Goal: Task Accomplishment & Management: Manage account settings

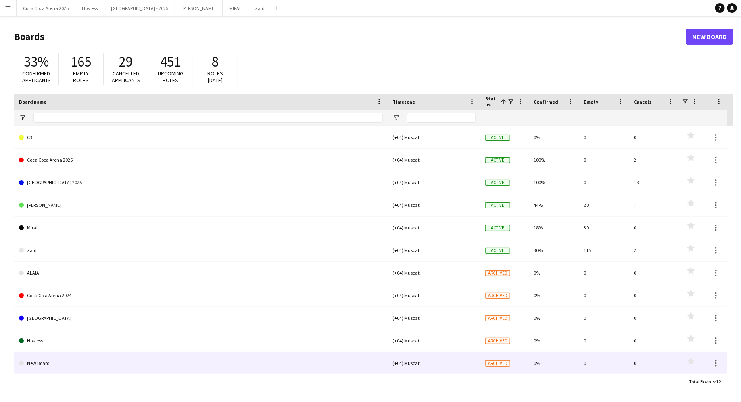
scroll to position [23, 0]
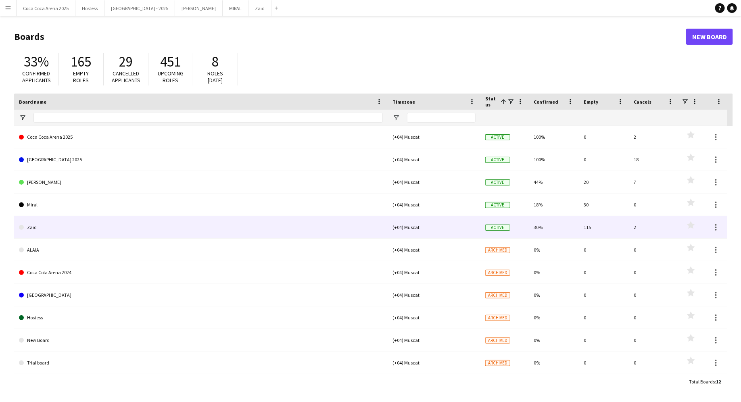
click at [301, 223] on link "Zaid" at bounding box center [201, 227] width 364 height 23
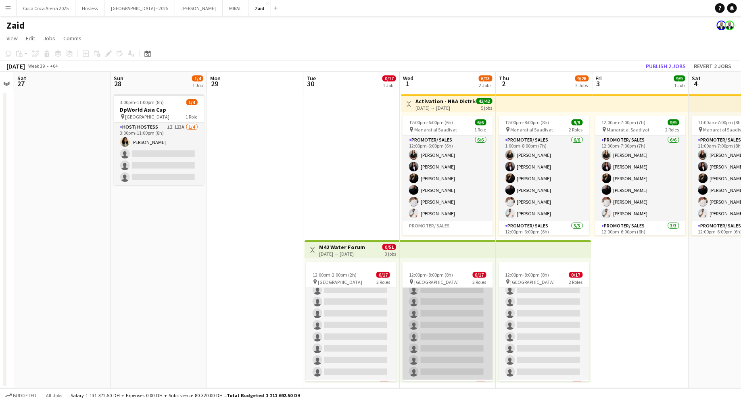
scroll to position [100, 0]
click at [461, 299] on app-card-role "Promoter/ Sales 140A 0/15 12:00pm-8:00pm (8h) single-neutral-actions single-neu…" at bounding box center [448, 283] width 90 height 191
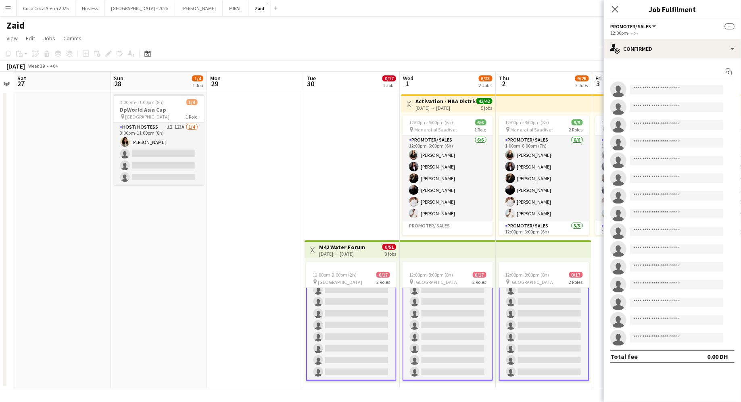
scroll to position [0, 0]
click at [665, 50] on div "single-neutral-actions-check-2 Confirmed" at bounding box center [672, 48] width 137 height 19
drag, startPoint x: 705, startPoint y: 112, endPoint x: 701, endPoint y: 100, distance: 12.4
click at [701, 100] on div "single-neutral-actions-check-2 Confirmed single-neutral-actions-share-1 Invited…" at bounding box center [699, 124] width 80 height 136
click at [689, 54] on div "single-neutral-actions-check-2 Confirmed" at bounding box center [672, 48] width 137 height 19
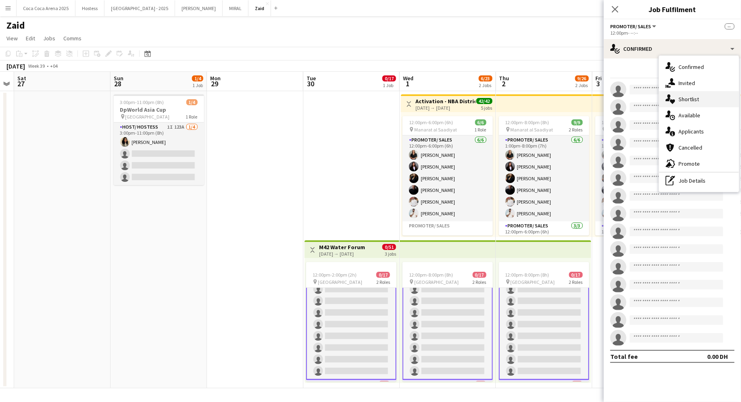
click at [705, 103] on div "single-neutral-actions-heart Shortlist" at bounding box center [699, 99] width 80 height 16
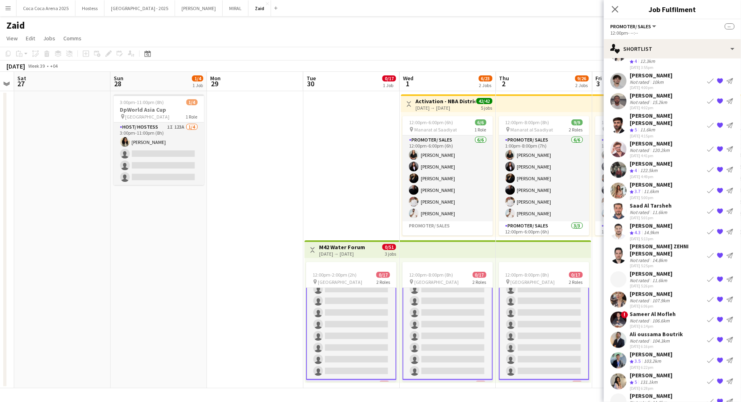
scroll to position [221, 0]
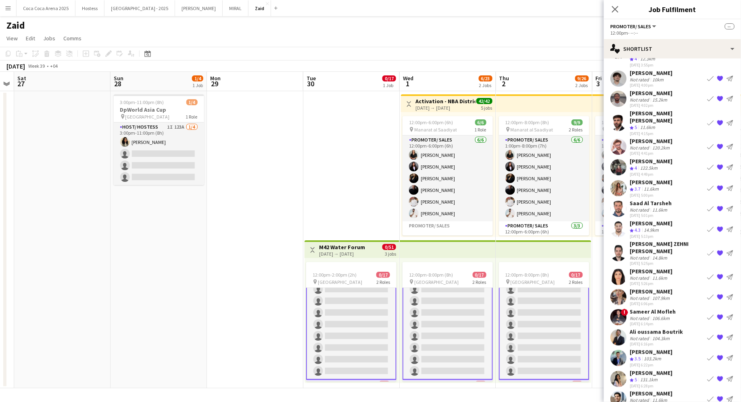
click at [719, 250] on app-icon "{{ spriteTitle }}" at bounding box center [720, 253] width 6 height 6
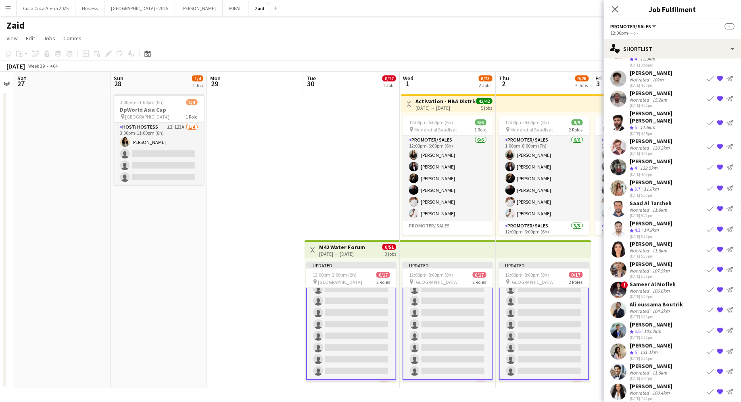
click at [721, 287] on app-icon "{{ spriteTitle }}" at bounding box center [720, 290] width 6 height 6
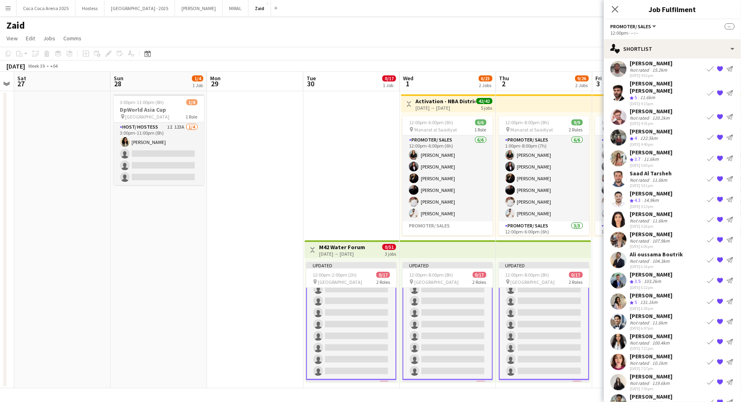
scroll to position [302, 0]
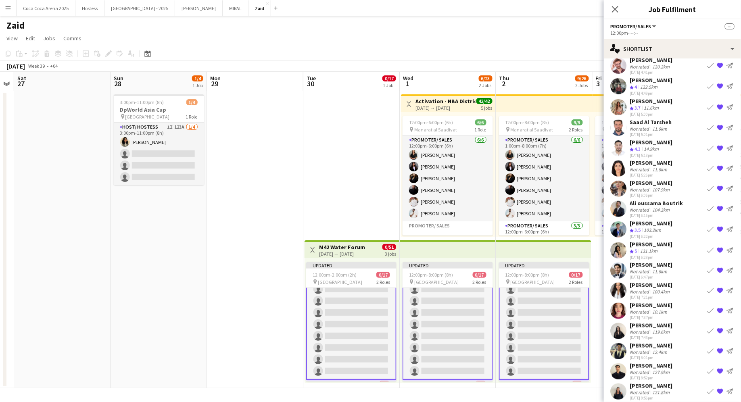
click at [724, 266] on button "{{ spriteTitle }}" at bounding box center [720, 271] width 10 height 10
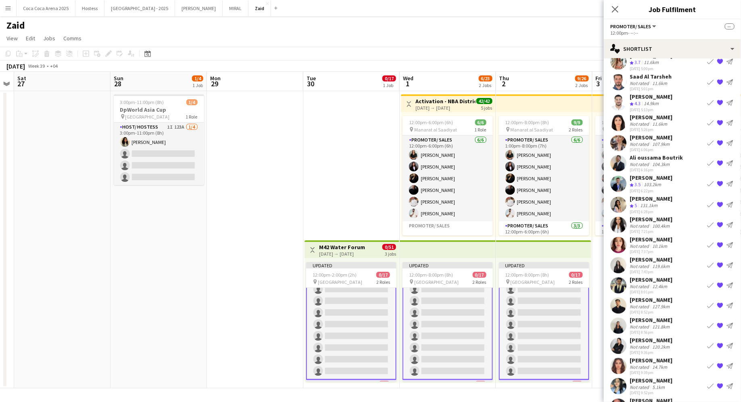
scroll to position [358, 0]
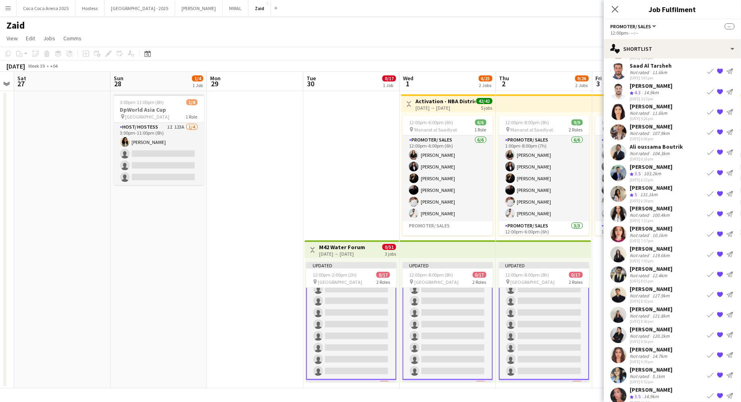
click at [671, 286] on div "[PERSON_NAME]" at bounding box center [651, 289] width 43 height 7
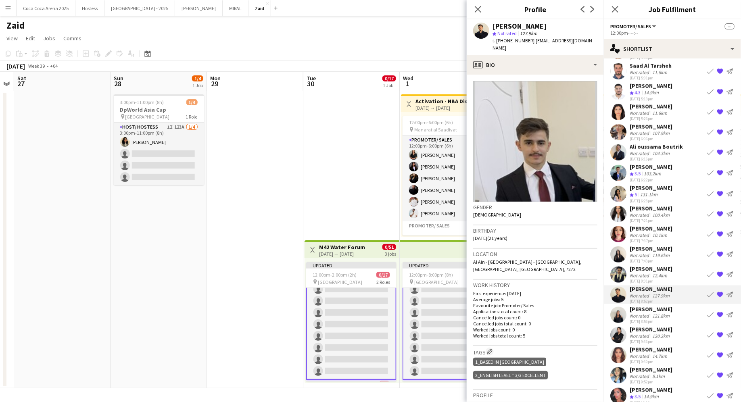
click at [664, 266] on div "[PERSON_NAME]" at bounding box center [651, 269] width 43 height 7
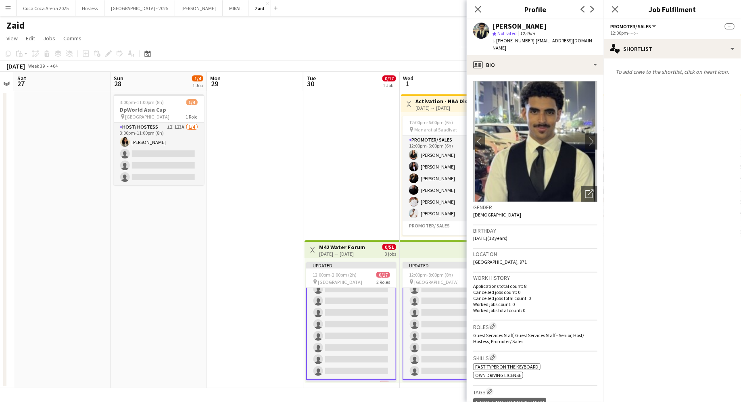
scroll to position [0, 0]
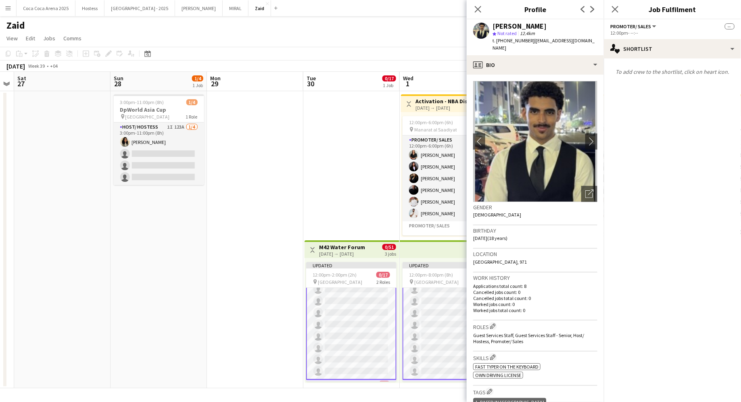
click at [441, 289] on app-card-role "Promoter/ Sales 140A 0/15 12:00pm-8:00pm (8h) single-neutral-actions single-neu…" at bounding box center [448, 283] width 90 height 193
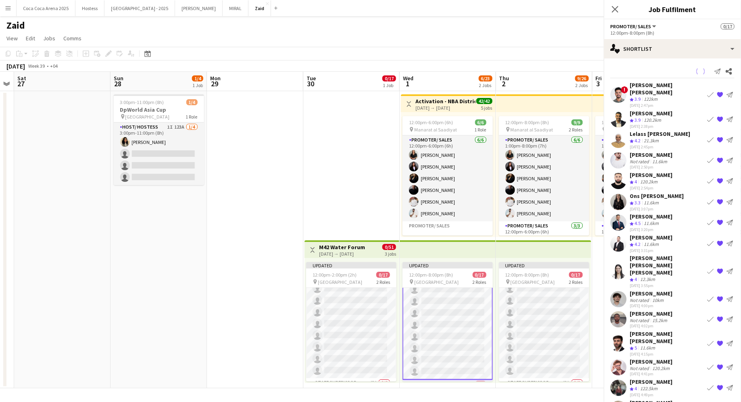
scroll to position [100, 0]
click at [370, 194] on app-date-cell "Toggle View M42 Water Forum 30-09-2025 → 02-10-2025 0/51 3 jobs Updated 12:00pm…" at bounding box center [351, 239] width 96 height 297
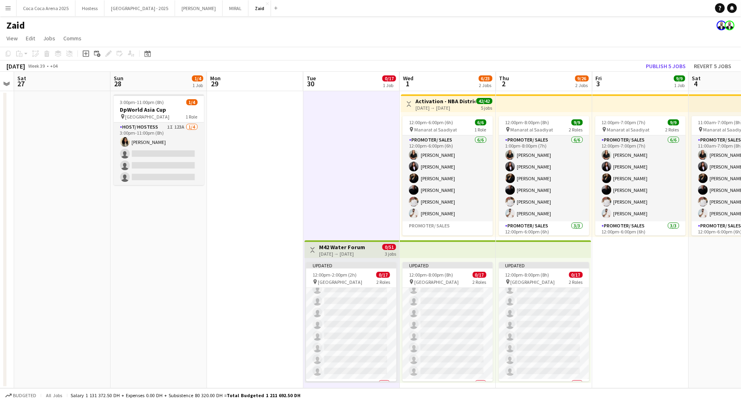
scroll to position [99, 0]
click at [484, 282] on span "2 Roles" at bounding box center [480, 282] width 14 height 6
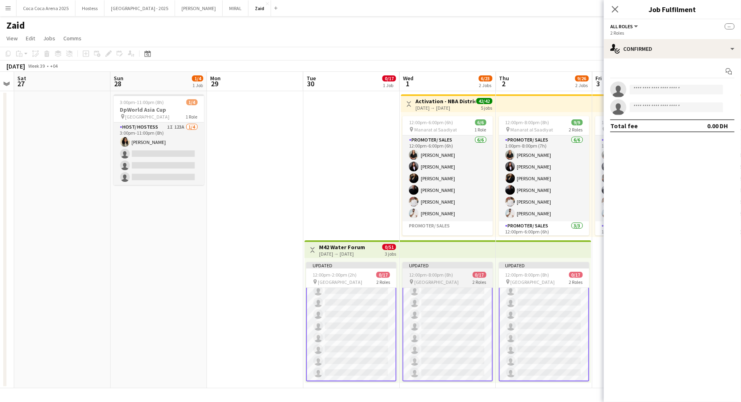
scroll to position [100, 0]
click at [590, 278] on div "Updated 12:00pm-8:00pm (8h) 0/17 pin Erth Hotel Abudhabi 2 Roles Promoter/ Sale…" at bounding box center [543, 320] width 95 height 125
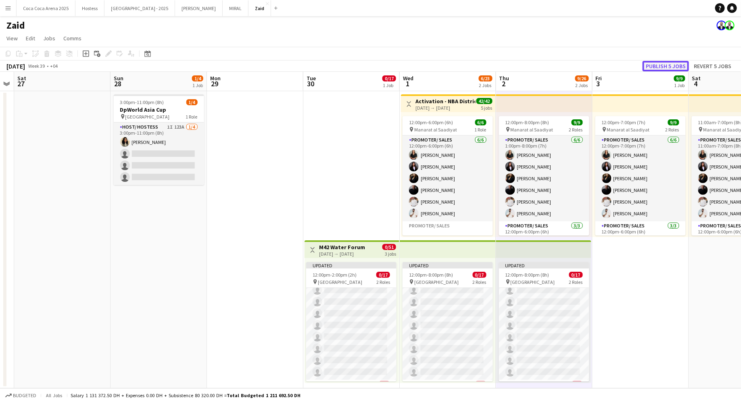
click at [663, 65] on button "Publish 5 jobs" at bounding box center [666, 66] width 46 height 10
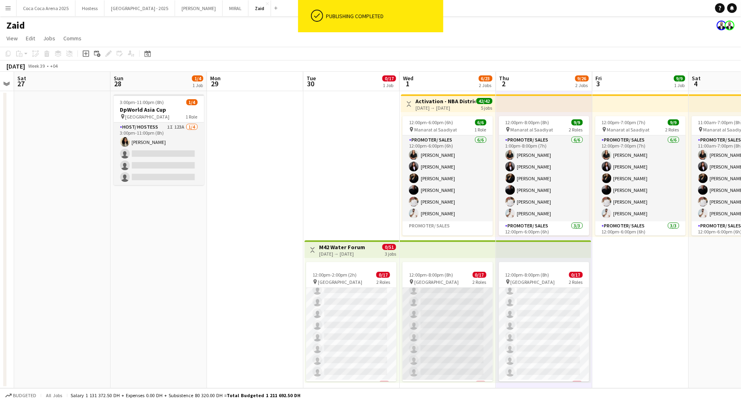
click at [464, 322] on app-card-role "Promoter/ Sales 140A 0/15 12:00pm-8:00pm (8h) single-neutral-actions single-neu…" at bounding box center [448, 284] width 90 height 191
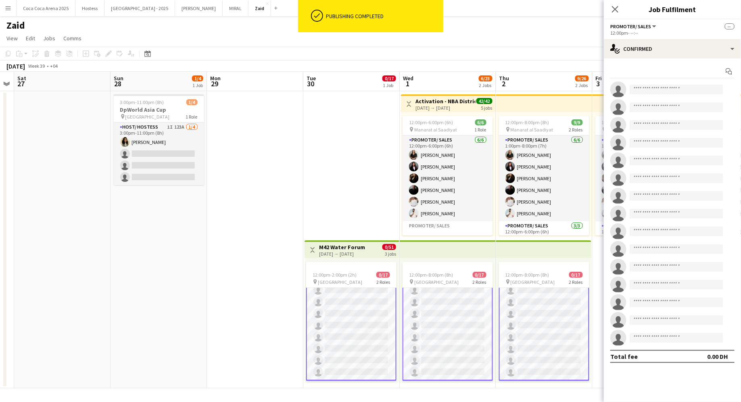
click at [466, 323] on app-card-role "Promoter/ Sales 140A 0/15 12:00pm-8:00pm (8h) single-neutral-actions single-neu…" at bounding box center [448, 284] width 90 height 193
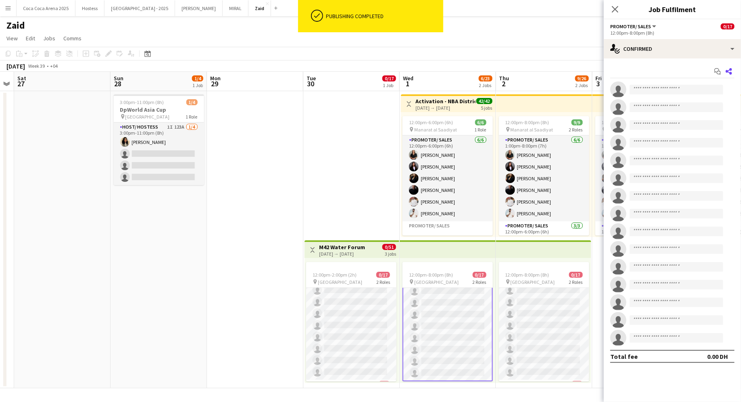
click at [734, 70] on app-icon "Share" at bounding box center [729, 71] width 11 height 11
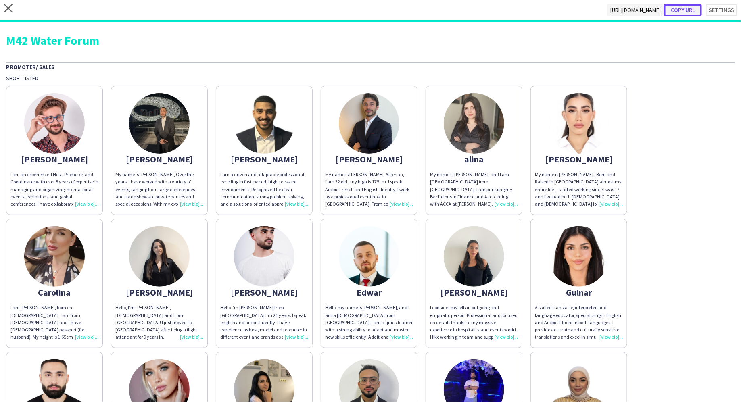
click at [694, 10] on button "Copy url" at bounding box center [683, 10] width 38 height 12
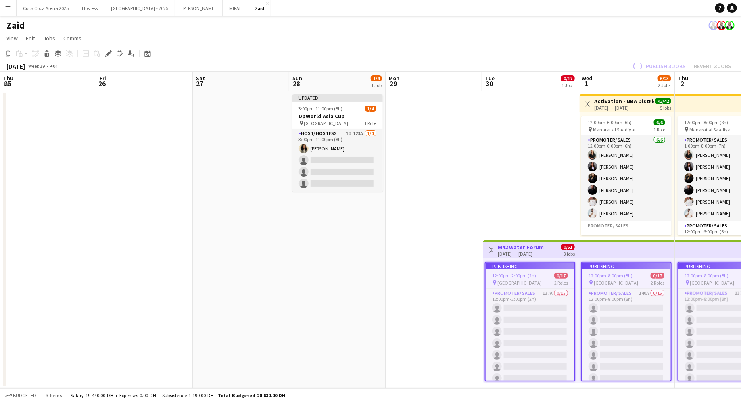
scroll to position [130, 0]
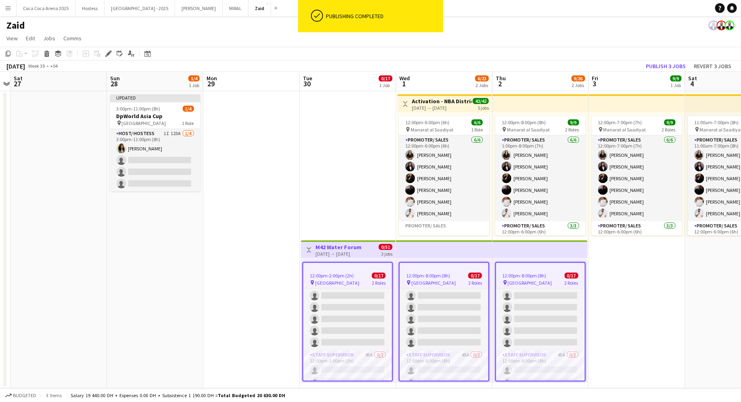
click at [387, 324] on app-card-role "Promoter/ Sales 137A 0/15 12:00pm-2:00pm (2h) single-neutral-actions single-neu…" at bounding box center [347, 254] width 89 height 191
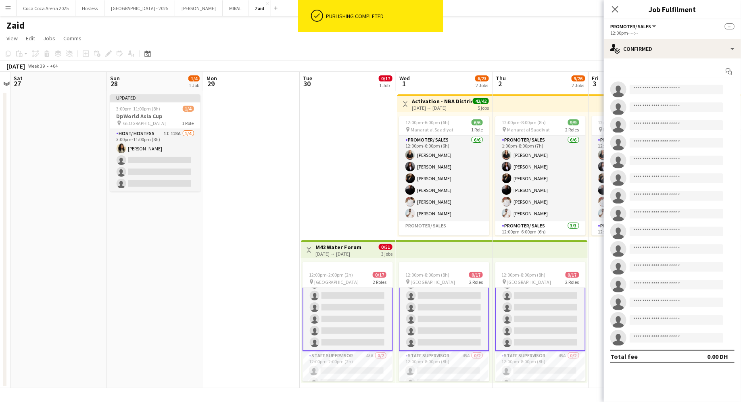
scroll to position [130, 0]
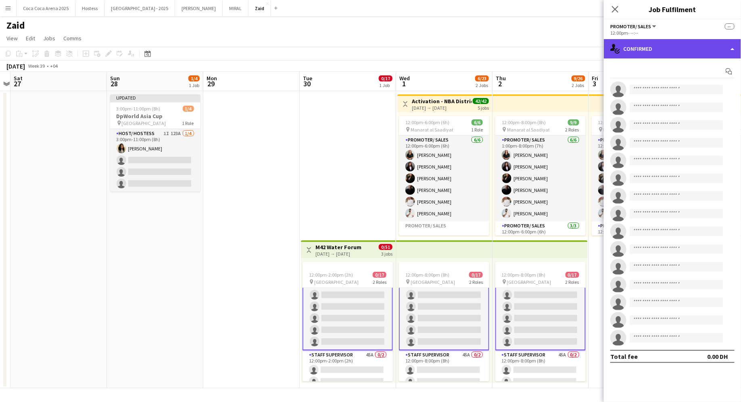
click at [671, 47] on div "single-neutral-actions-check-2 Confirmed" at bounding box center [672, 48] width 137 height 19
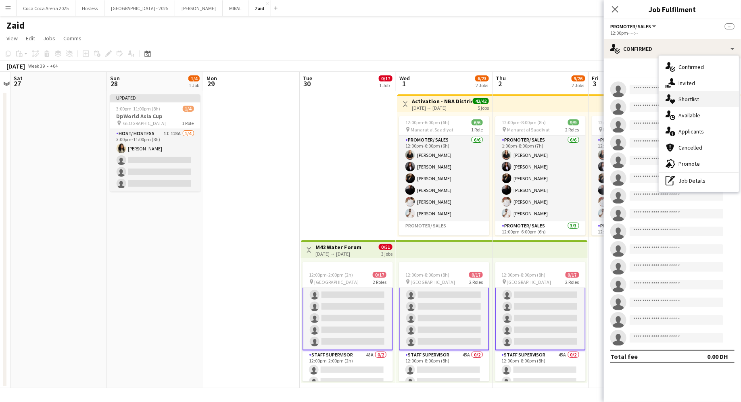
click at [716, 102] on div "single-neutral-actions-heart Shortlist" at bounding box center [699, 99] width 80 height 16
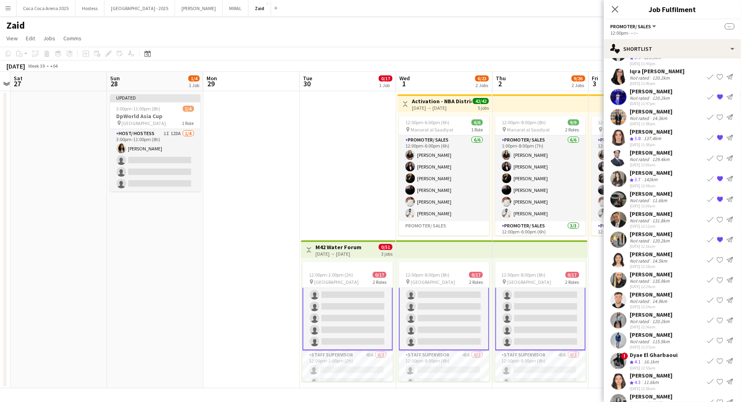
scroll to position [2487, 0]
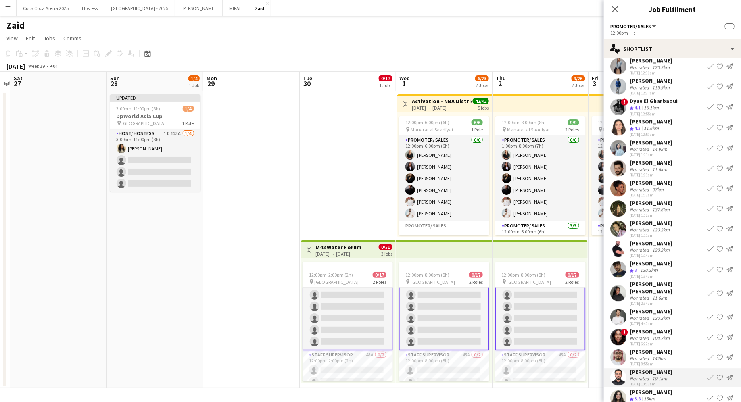
click at [370, 323] on app-card-role "Promoter/ Sales 137A 0/15 12:00pm-2:00pm (2h) single-neutral-actions single-neu…" at bounding box center [348, 254] width 90 height 193
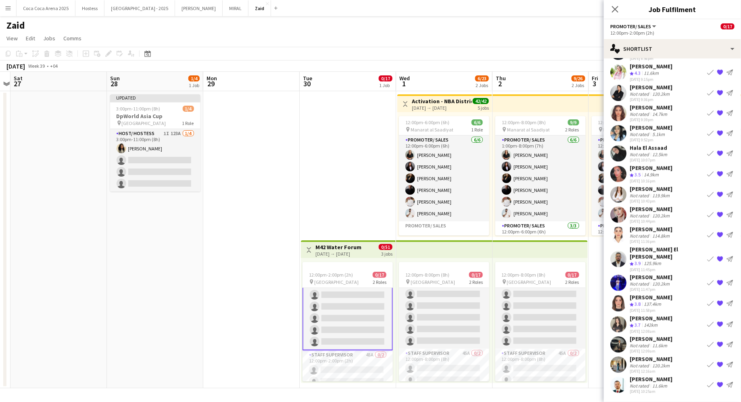
scroll to position [781, 0]
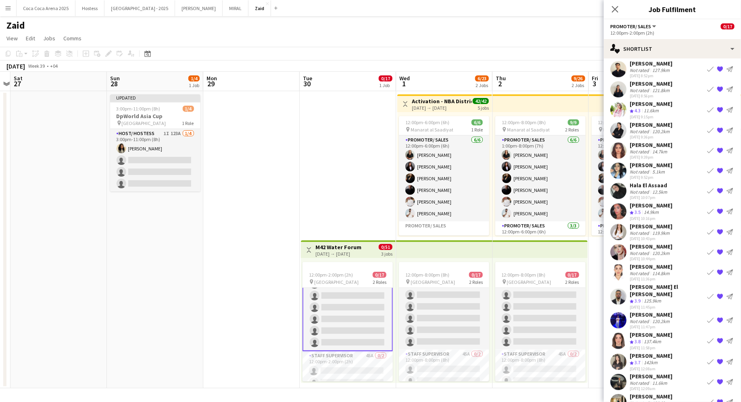
click at [366, 318] on app-card-role "Promoter/ Sales 137A 0/15 12:00pm-2:00pm (2h) single-neutral-actions single-neu…" at bounding box center [348, 255] width 90 height 193
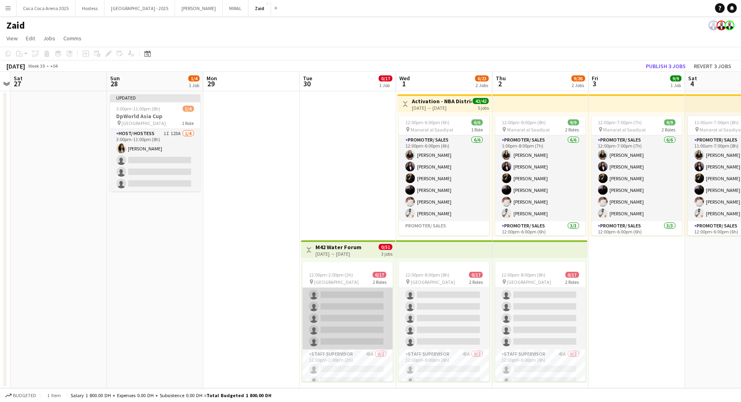
scroll to position [129, 0]
click at [366, 318] on app-card-role "Promoter/ Sales 137A 0/15 12:00pm-2:00pm (2h) single-neutral-actions single-neu…" at bounding box center [348, 254] width 90 height 191
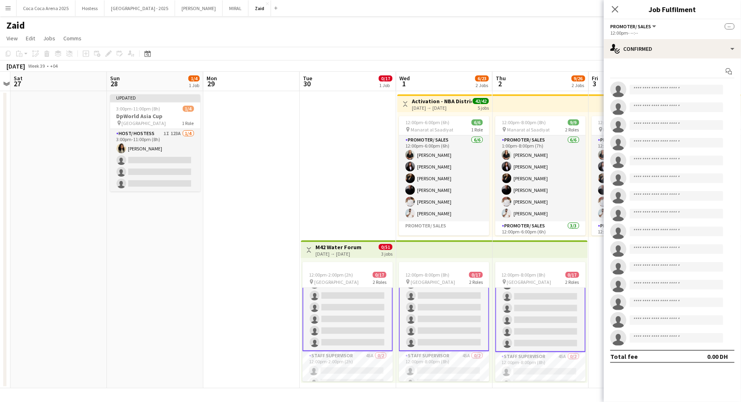
scroll to position [130, 0]
click at [437, 305] on app-card-role "Promoter/ Sales 140A 0/15 12:00pm-8:00pm (8h) single-neutral-actions single-neu…" at bounding box center [444, 255] width 90 height 193
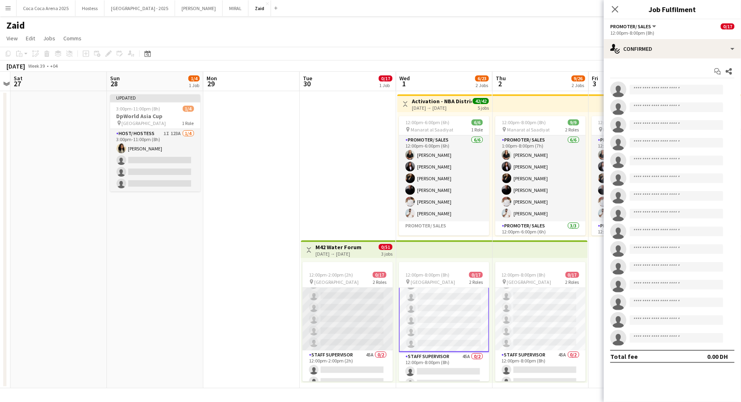
click at [383, 320] on app-card-role "Promoter/ Sales 137A 0/15 12:00pm-2:00pm (2h) single-neutral-actions single-neu…" at bounding box center [348, 254] width 90 height 191
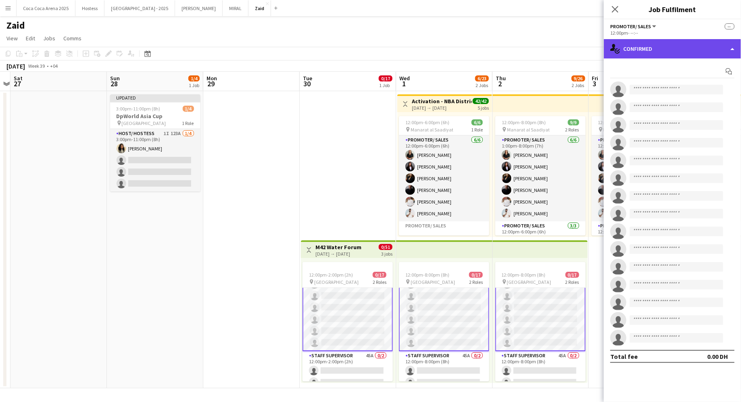
click at [666, 52] on div "single-neutral-actions-check-2 Confirmed" at bounding box center [672, 48] width 137 height 19
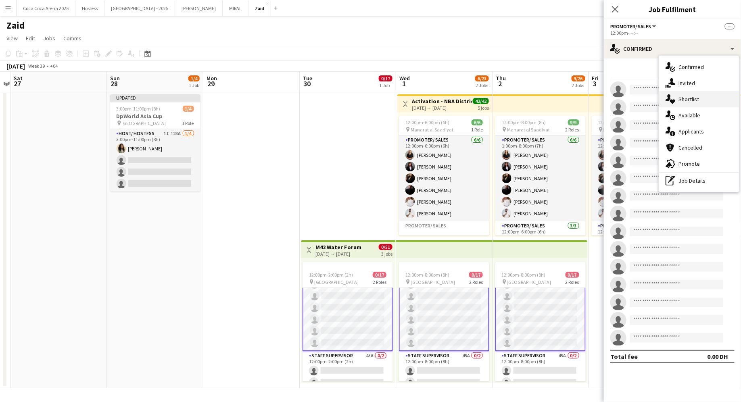
click at [696, 98] on span "Shortlist" at bounding box center [689, 99] width 21 height 7
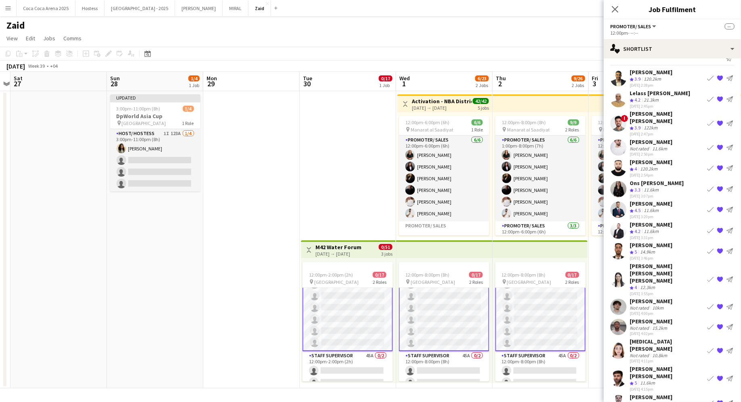
scroll to position [0, 0]
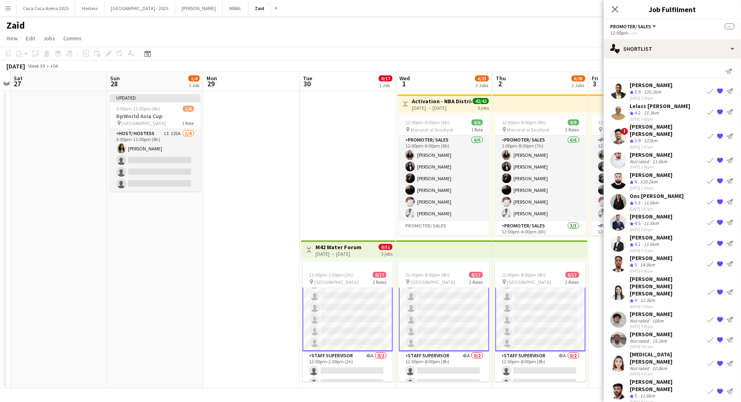
click at [686, 255] on div "Firaas Shahid Crew rating 5 14.9km 23-09-2025 3:46pm Book crew {{ spriteTitle }…" at bounding box center [672, 264] width 137 height 19
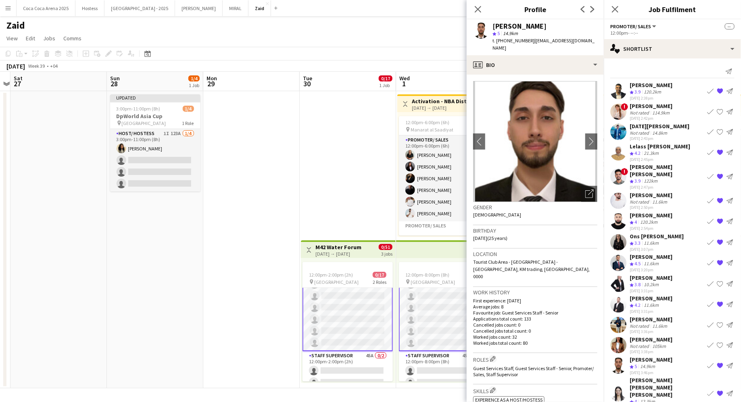
click at [412, 326] on app-card-role "Promoter/ Sales 140A 0/15 12:00pm-8:00pm (8h) single-neutral-actions single-neu…" at bounding box center [444, 255] width 90 height 193
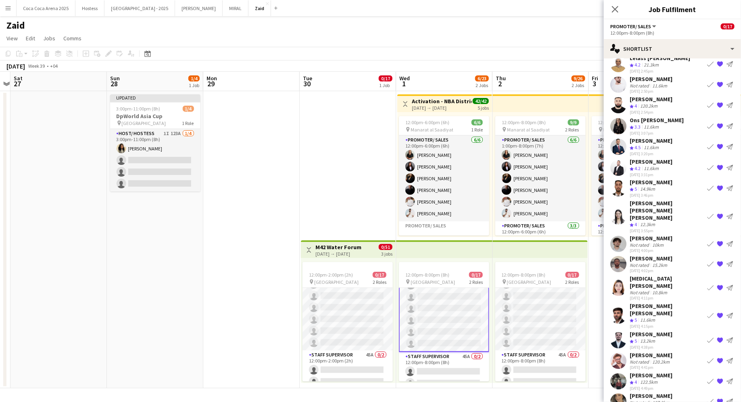
scroll to position [79, 0]
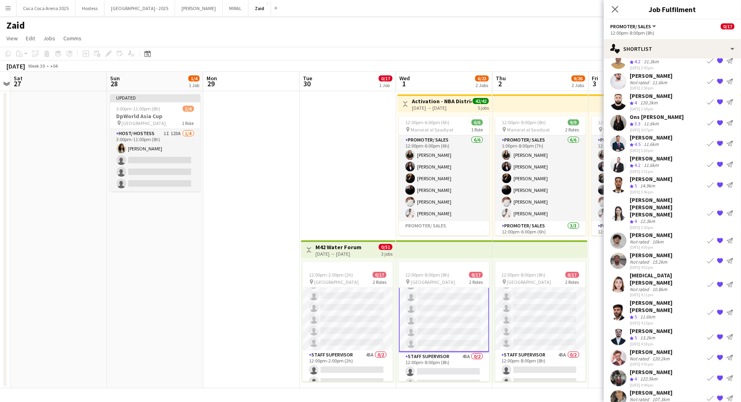
click at [655, 314] on div "11.6km" at bounding box center [648, 317] width 18 height 7
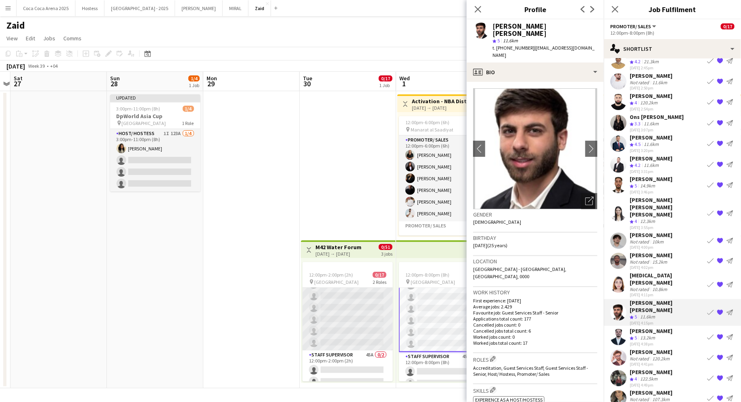
click at [335, 306] on app-card-role "Promoter/ Sales 137A 0/15 12:00pm-2:00pm (2h) single-neutral-actions single-neu…" at bounding box center [348, 254] width 90 height 191
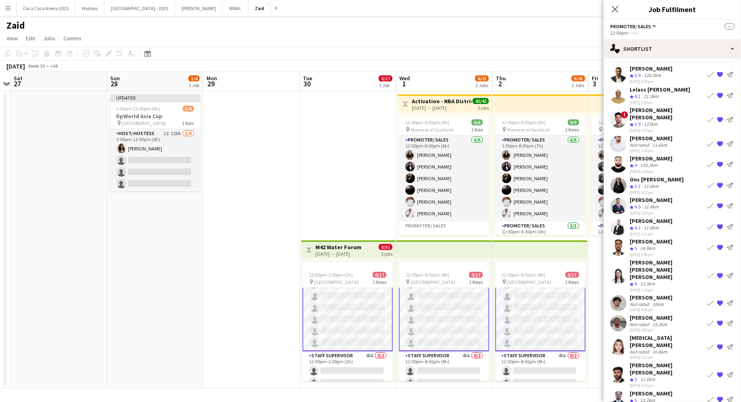
scroll to position [0, 0]
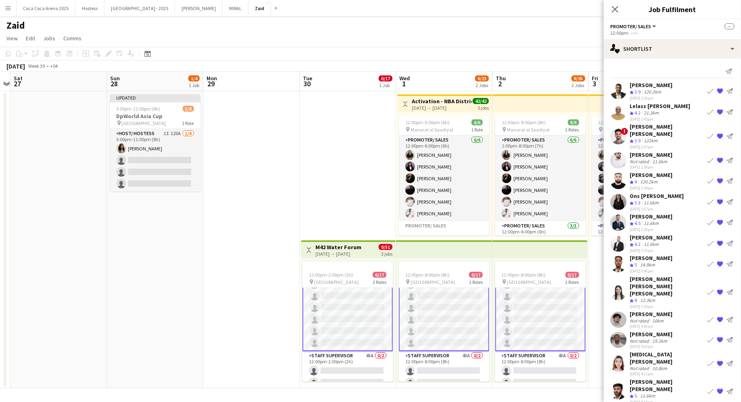
click at [666, 107] on div "Lelass Issmail Crew rating 4.2 21.3km 23-09-2025 2:45pm Book crew {{ spriteTitl…" at bounding box center [672, 111] width 137 height 19
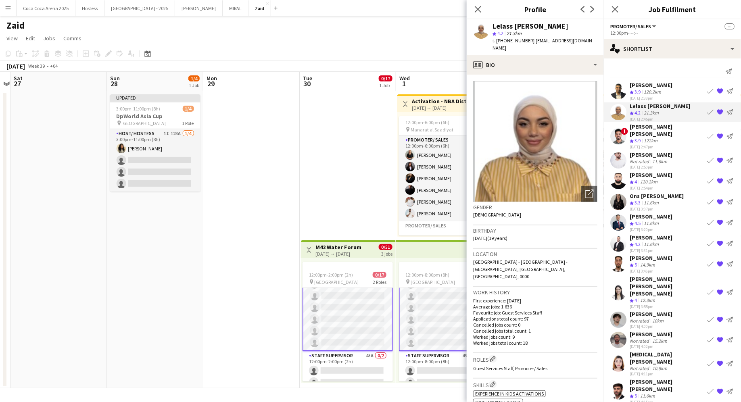
click at [684, 138] on div "Crew rating 3.9 122km" at bounding box center [667, 141] width 74 height 7
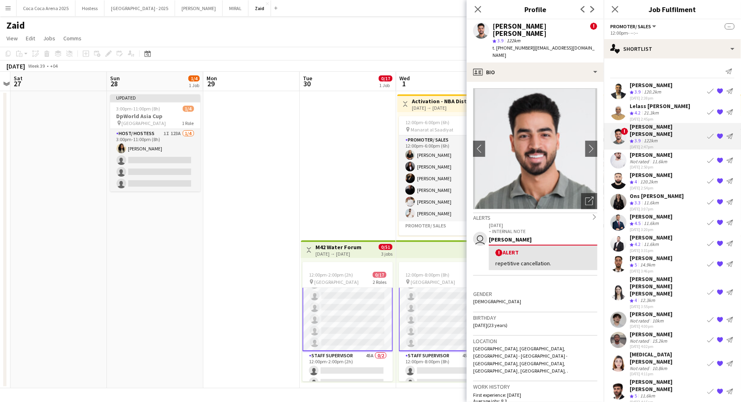
click at [680, 109] on div "Lelass Issmail Crew rating 4.2 21.3km 23-09-2025 2:45pm Book crew {{ spriteTitl…" at bounding box center [672, 111] width 137 height 19
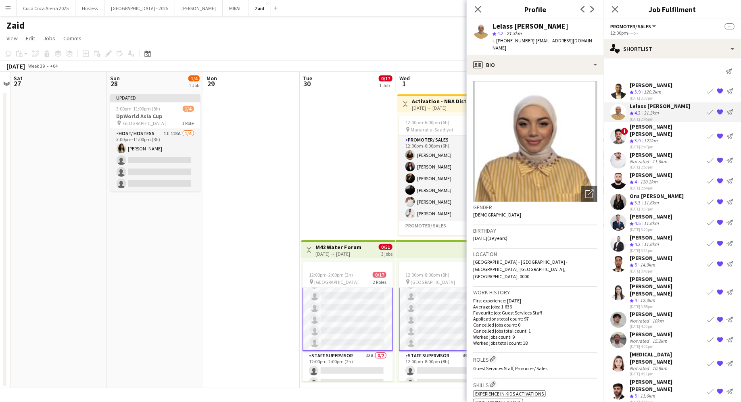
click at [681, 151] on div "Daniel Rasheed Not rated 11.6km 23-09-2025 2:50pm Book crew {{ spriteTitle }} S…" at bounding box center [672, 160] width 137 height 19
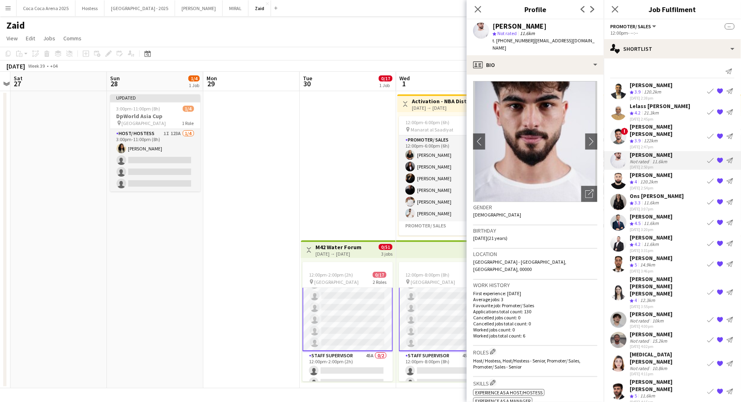
click at [672, 120] on div "Lelass Issmail Crew rating 4.2 21.3km 23-09-2025 2:45pm Book crew {{ spriteTitl…" at bounding box center [672, 111] width 137 height 19
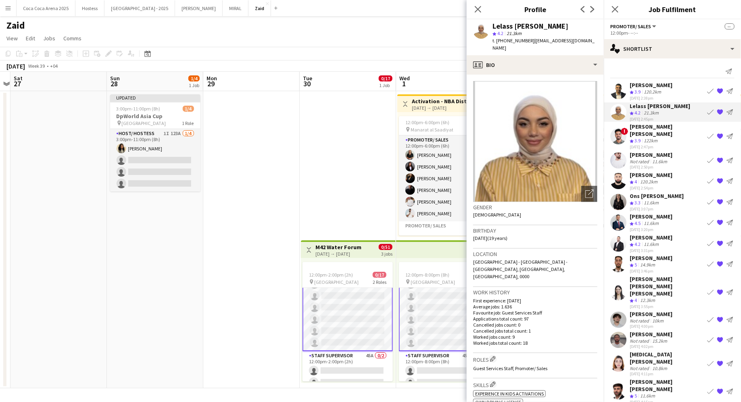
click at [598, 181] on app-crew-profile-bio "Open photos pop-in Gender Female Birthday 14-02-2006 (19 years) Location Al Ree…" at bounding box center [535, 239] width 137 height 328
click at [587, 190] on icon "Open photos pop-in" at bounding box center [590, 194] width 8 height 8
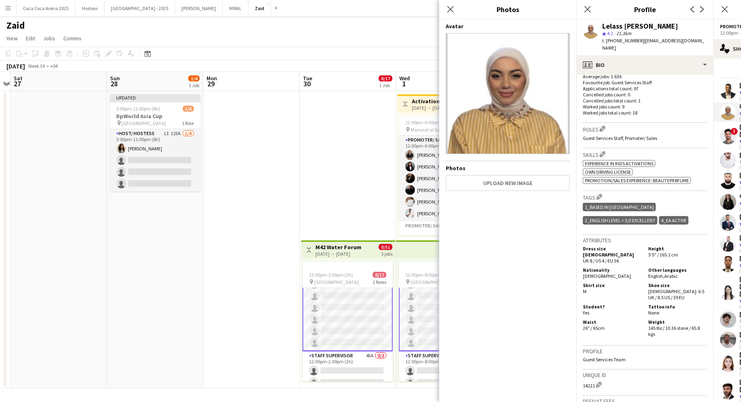
scroll to position [180, 0]
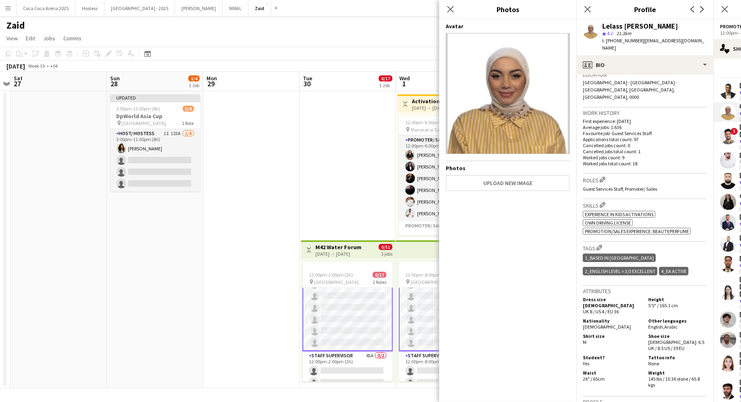
click at [678, 225] on div "Skills Edit crew company skills ok-circled2 background Layer 1 cross-circle-red…" at bounding box center [645, 220] width 124 height 43
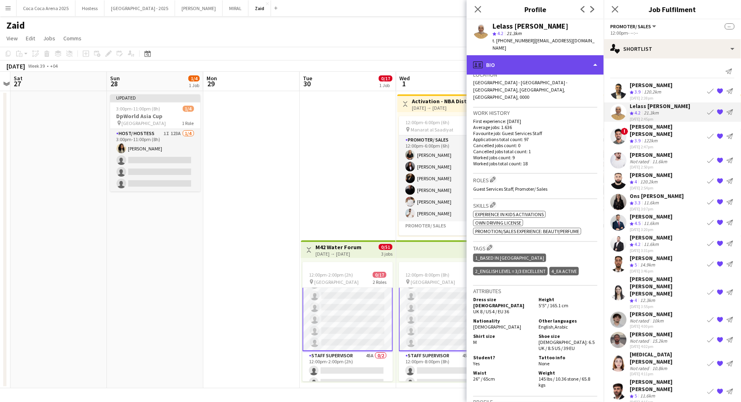
click at [588, 62] on div "profile Bio" at bounding box center [535, 64] width 137 height 19
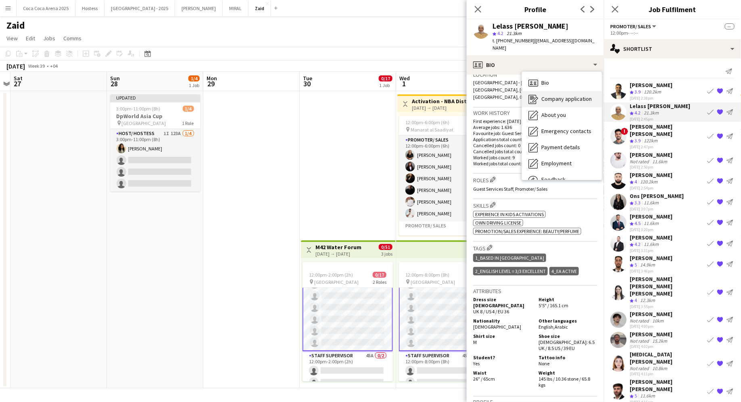
click at [580, 98] on div "Company application Company application" at bounding box center [562, 99] width 80 height 16
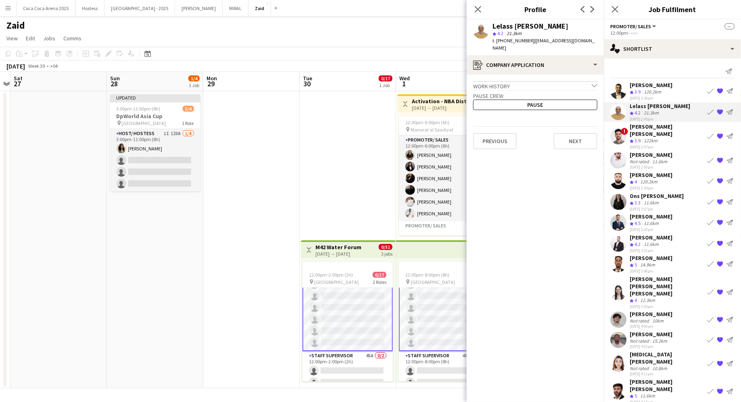
click at [571, 81] on div "Work history chevron-down" at bounding box center [535, 85] width 124 height 9
click at [571, 81] on div "Work history chevron-right" at bounding box center [535, 85] width 124 height 9
click at [652, 129] on div "[PERSON_NAME] [PERSON_NAME]" at bounding box center [667, 130] width 74 height 15
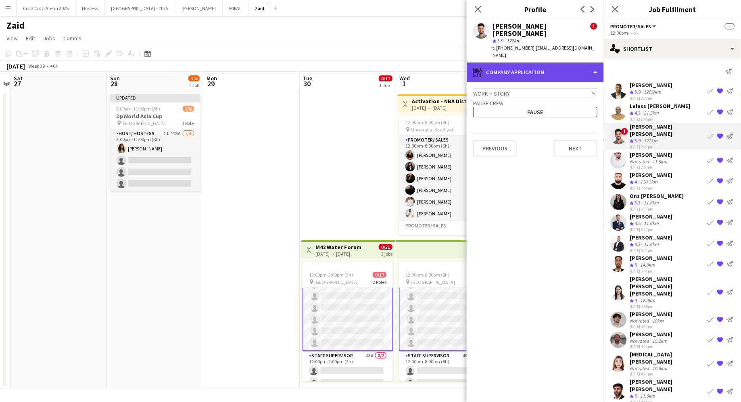
click at [567, 63] on div "register Company application" at bounding box center [535, 72] width 137 height 19
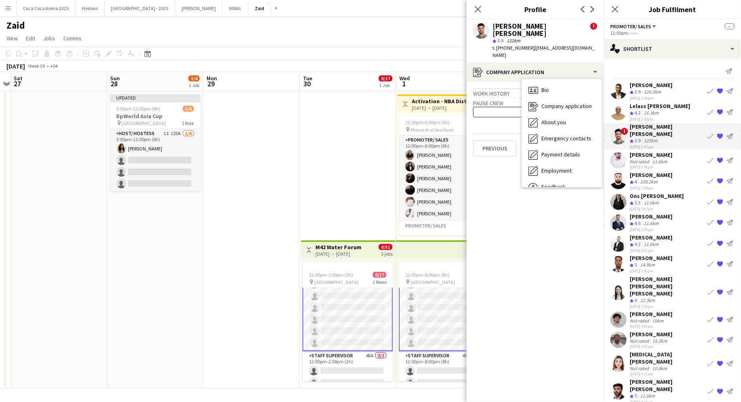
click at [489, 88] on div "Work history chevron-down" at bounding box center [535, 92] width 124 height 9
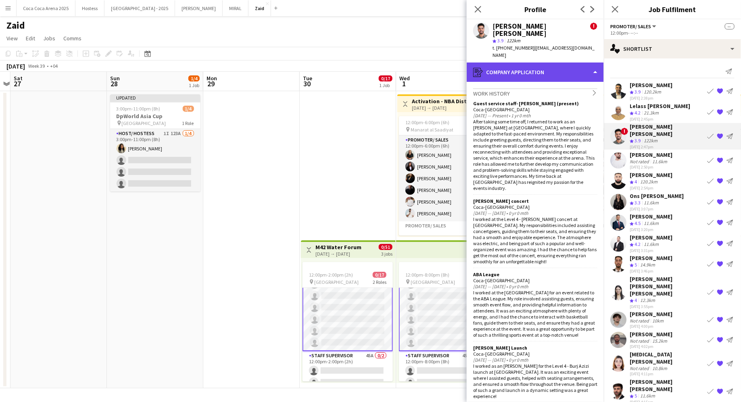
click at [496, 67] on div "register Company application" at bounding box center [535, 72] width 137 height 19
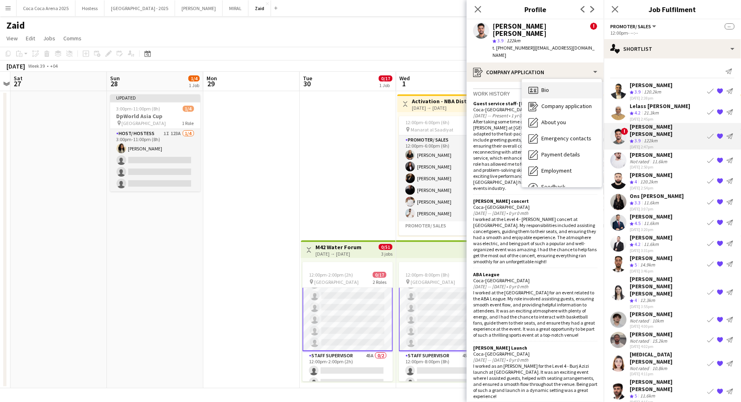
click at [543, 86] on span "Bio" at bounding box center [546, 89] width 8 height 7
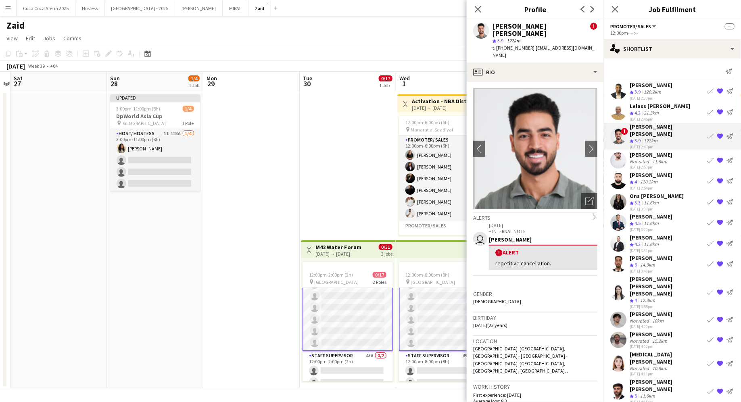
click at [651, 171] on div "[PERSON_NAME]" at bounding box center [651, 174] width 43 height 7
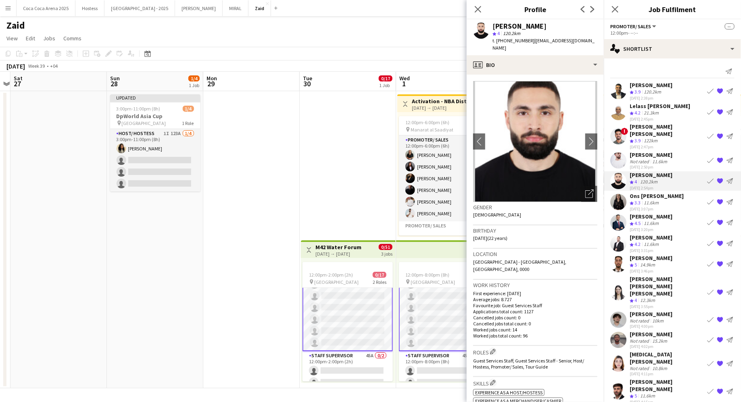
click at [651, 165] on div "[DATE] 2:50pm" at bounding box center [651, 167] width 43 height 5
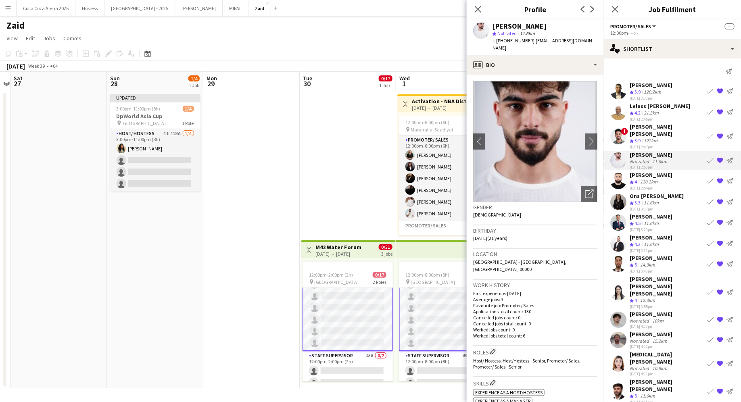
click at [659, 179] on div "120.2km" at bounding box center [649, 182] width 21 height 7
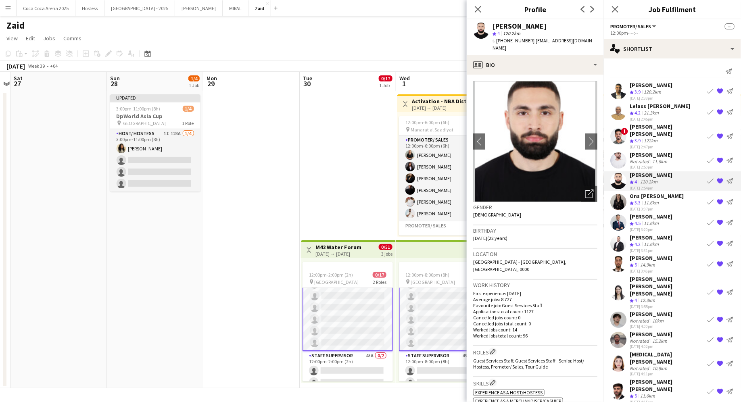
click at [661, 192] on div "Ons [PERSON_NAME]" at bounding box center [657, 195] width 54 height 7
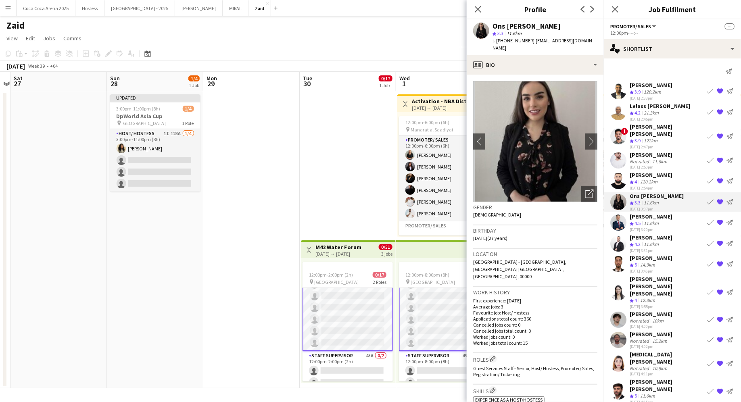
click at [669, 213] on div "[PERSON_NAME]" at bounding box center [651, 216] width 43 height 7
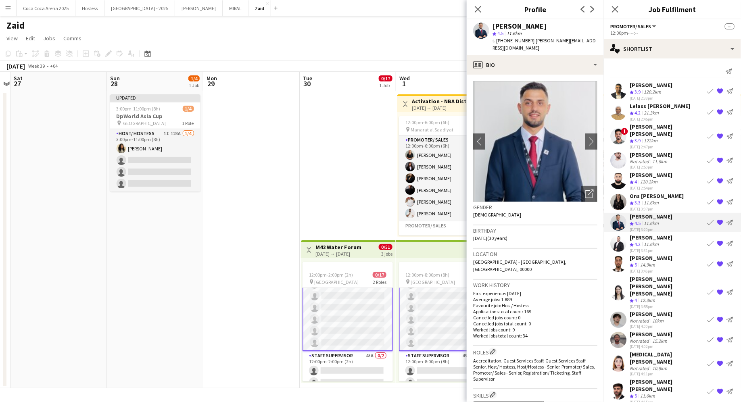
scroll to position [19, 0]
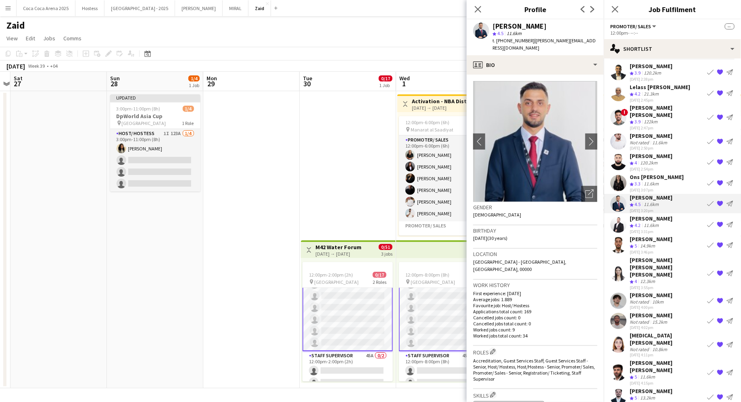
click at [660, 222] on div "11.6km" at bounding box center [651, 225] width 18 height 7
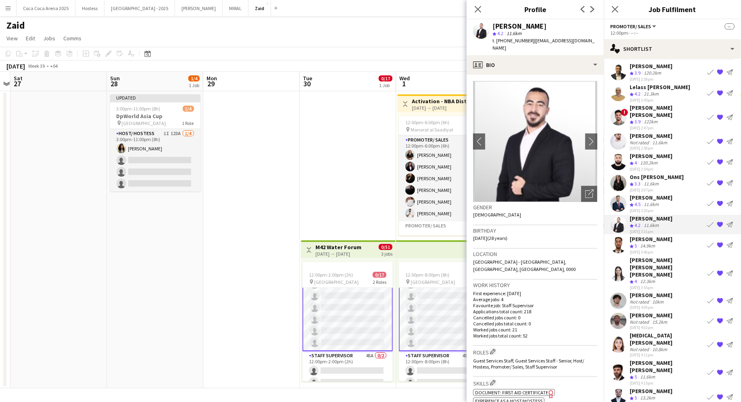
click at [660, 236] on div "[PERSON_NAME]" at bounding box center [651, 239] width 43 height 7
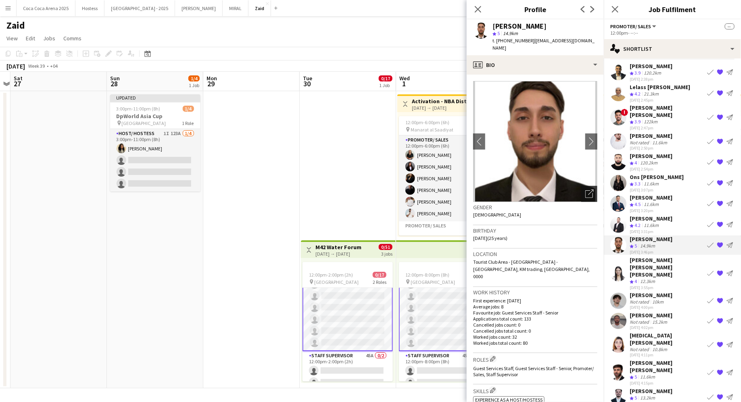
click at [591, 190] on icon "Open photos pop-in" at bounding box center [590, 194] width 8 height 8
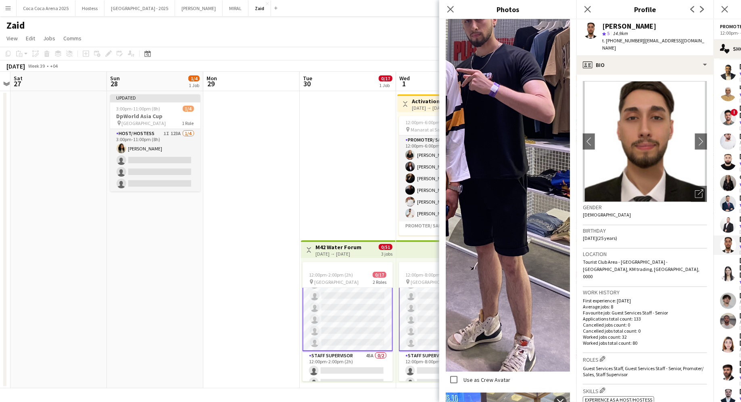
scroll to position [483, 0]
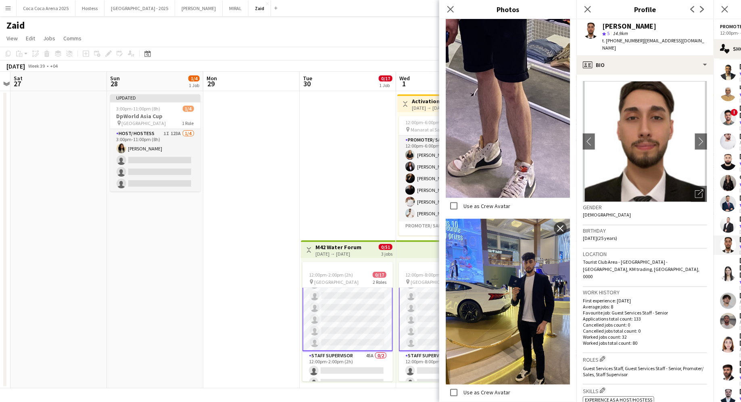
click at [653, 298] on p "First experience: [DATE]" at bounding box center [645, 301] width 124 height 6
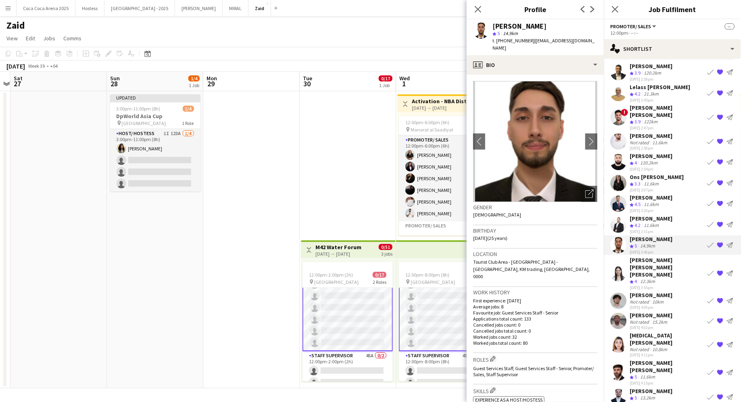
click at [724, 240] on button "{{ spriteTitle }}" at bounding box center [720, 245] width 10 height 10
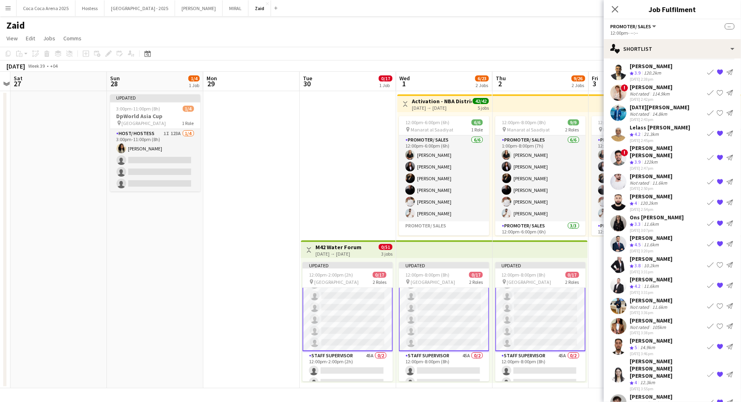
click at [429, 329] on app-card-role "Promoter/ Sales 140A 0/15 12:00pm-8:00pm (8h) single-neutral-actions single-neu…" at bounding box center [444, 255] width 90 height 193
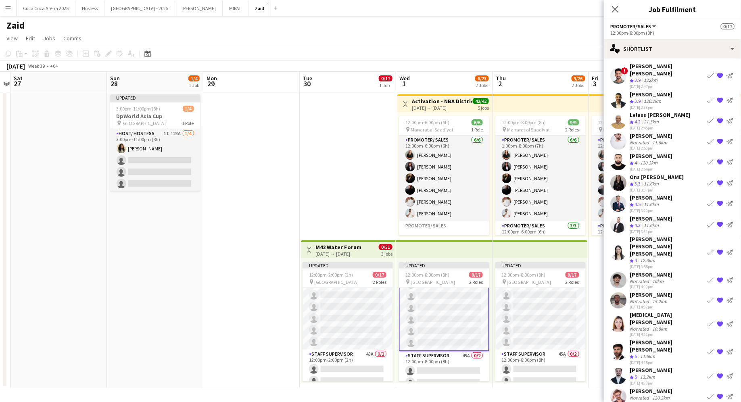
scroll to position [129, 0]
click at [358, 320] on app-card-role "Promoter/ Sales 137A 0/15 12:00pm-2:00pm (2h) single-neutral-actions single-neu…" at bounding box center [348, 254] width 90 height 191
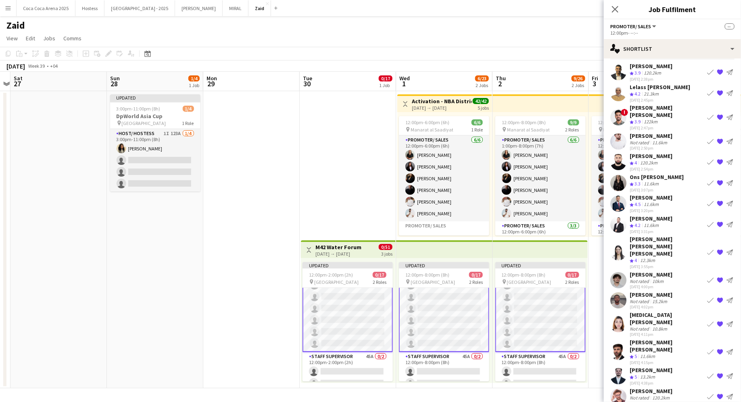
scroll to position [130, 0]
click at [358, 320] on app-card-role "Promoter/ Sales 137A 0/15 12:00pm-2:00pm (2h) single-neutral-actions single-neu…" at bounding box center [348, 255] width 90 height 193
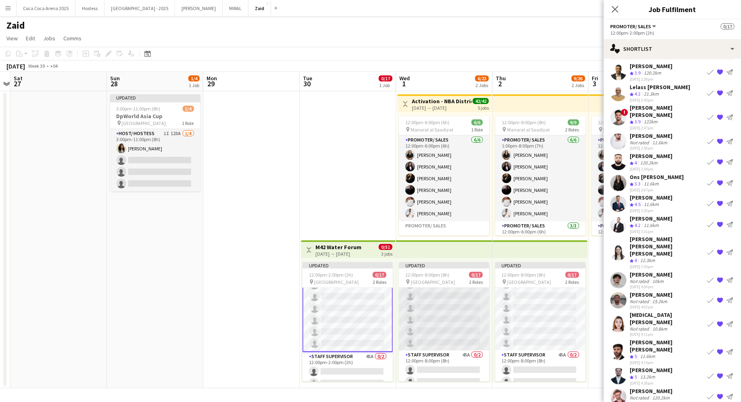
click at [456, 322] on app-card-role "Promoter/ Sales 140A 0/15 12:00pm-8:00pm (8h) single-neutral-actions single-neu…" at bounding box center [444, 254] width 90 height 191
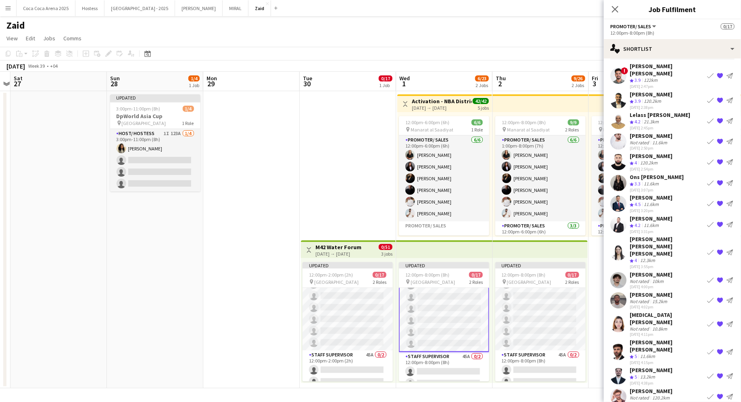
scroll to position [130, 0]
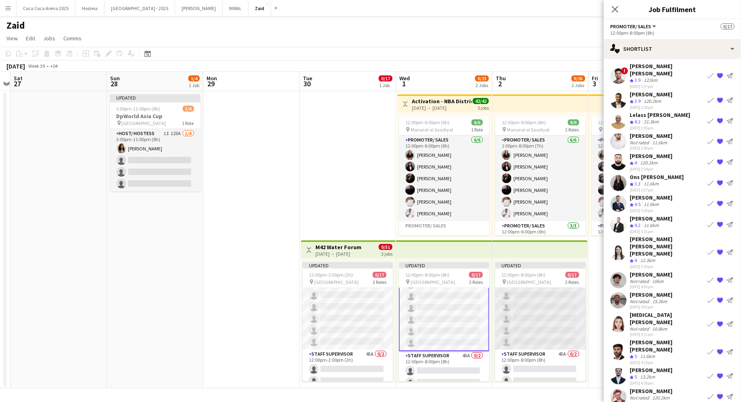
click at [546, 319] on app-card-role "Promoter/ Sales 137A 0/15 12:00pm-8:00pm (8h) single-neutral-actions single-neu…" at bounding box center [541, 254] width 90 height 191
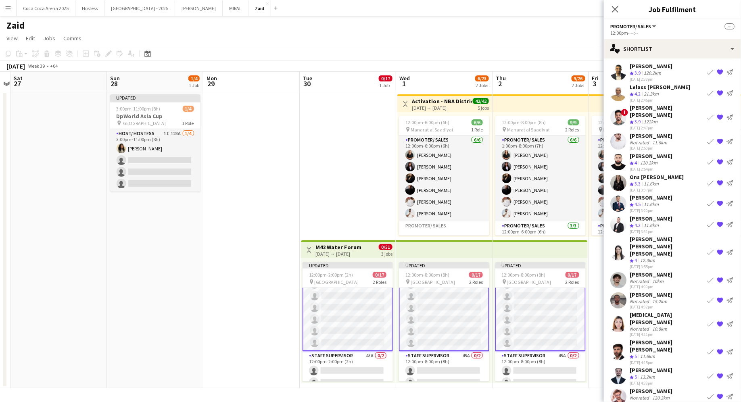
click at [546, 319] on app-card-role "Promoter/ Sales 137A 0/15 12:00pm-8:00pm (8h) single-neutral-actions single-neu…" at bounding box center [541, 255] width 90 height 193
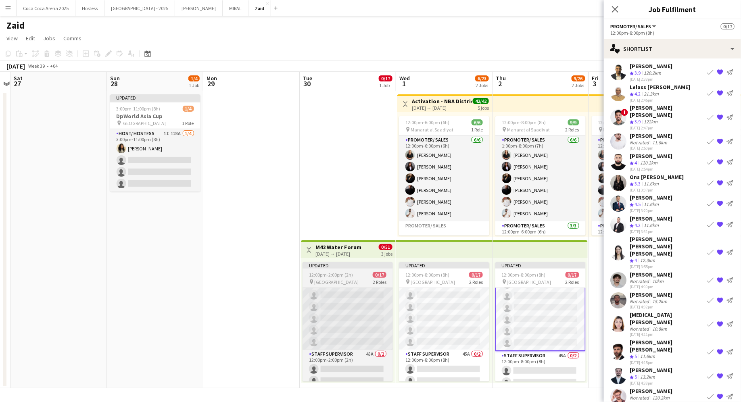
click at [383, 316] on app-card-role "Promoter/ Sales 137A 0/15 12:00pm-2:00pm (2h) single-neutral-actions single-neu…" at bounding box center [348, 254] width 90 height 191
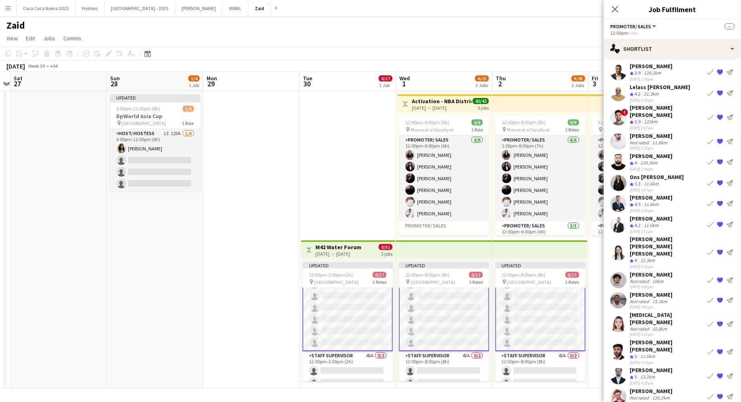
scroll to position [130, 0]
click at [413, 316] on app-card-role "Promoter/ Sales 140A 0/15 12:00pm-8:00pm (8h) single-neutral-actions single-neu…" at bounding box center [444, 254] width 90 height 193
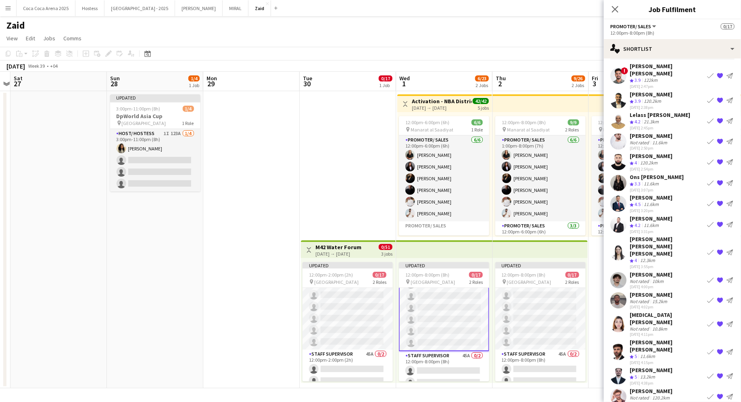
scroll to position [0, 0]
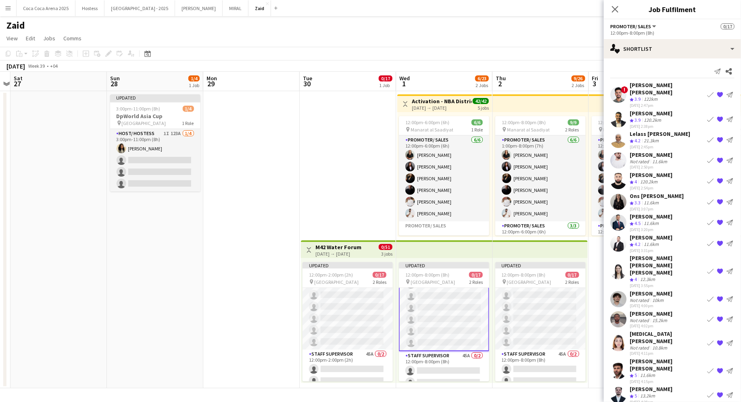
click at [669, 292] on div "Sultan fowzi Not rated 10km 23-09-2025 4:00pm Book crew {{ spriteTitle }} Send …" at bounding box center [672, 299] width 137 height 19
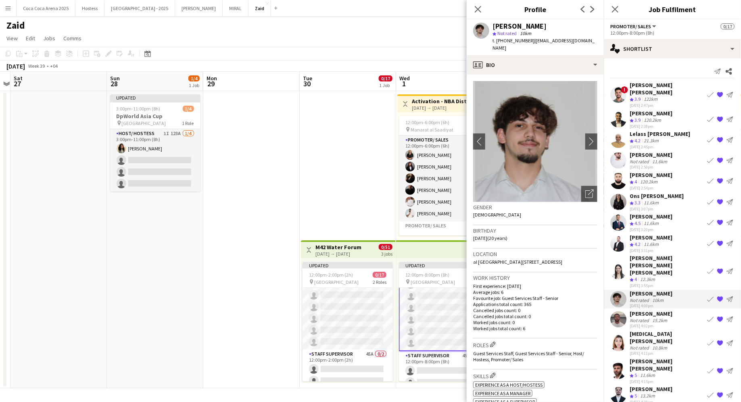
click at [603, 184] on app-crew-profile-bio "chevron-left chevron-right Open photos pop-in Gender Male Birthday 27-08-2005 (…" at bounding box center [535, 239] width 137 height 328
click at [596, 186] on div "Open photos pop-in" at bounding box center [589, 194] width 16 height 16
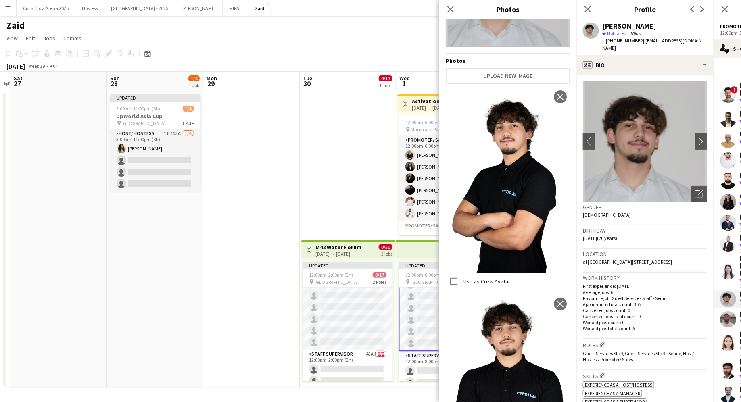
scroll to position [108, 0]
click at [506, 278] on label "Use as Crew Avatar" at bounding box center [486, 281] width 48 height 7
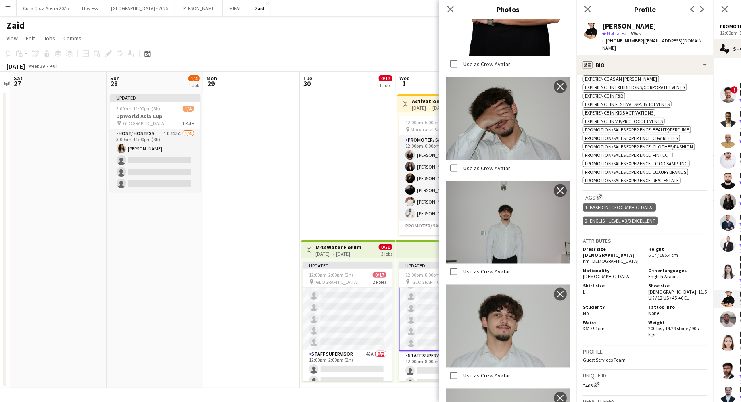
scroll to position [348, 0]
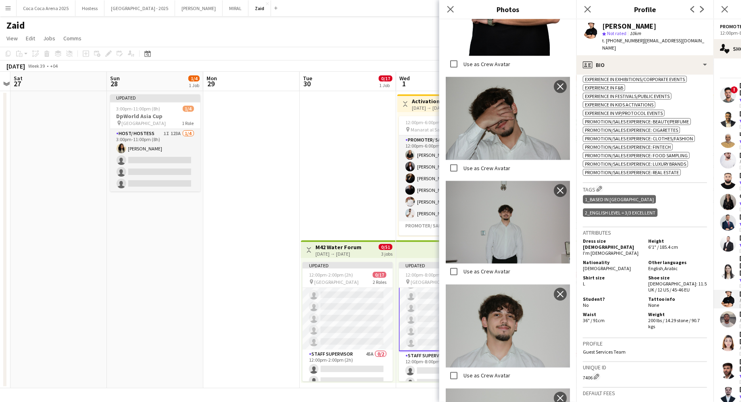
click at [637, 296] on div "Student? No Tattoo info None" at bounding box center [645, 303] width 124 height 14
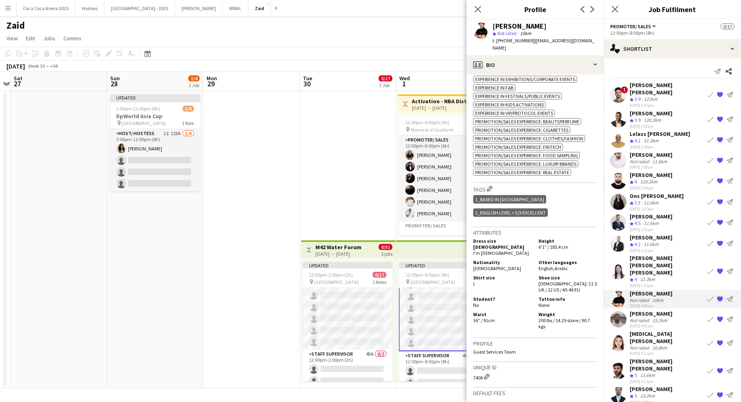
click at [657, 318] on div "15.2km" at bounding box center [660, 321] width 18 height 6
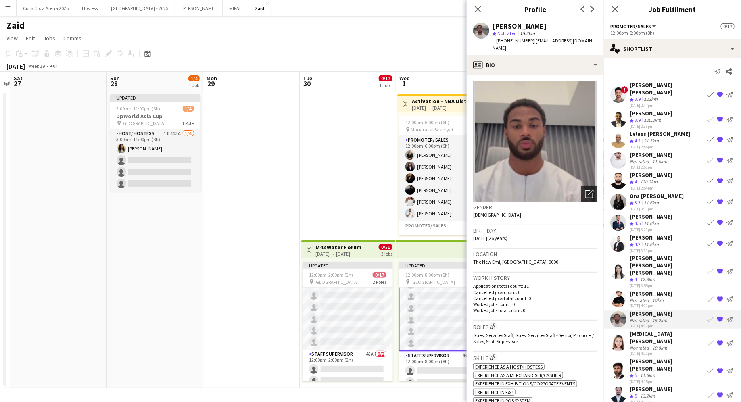
click at [586, 186] on div "Open photos pop-in" at bounding box center [589, 194] width 16 height 16
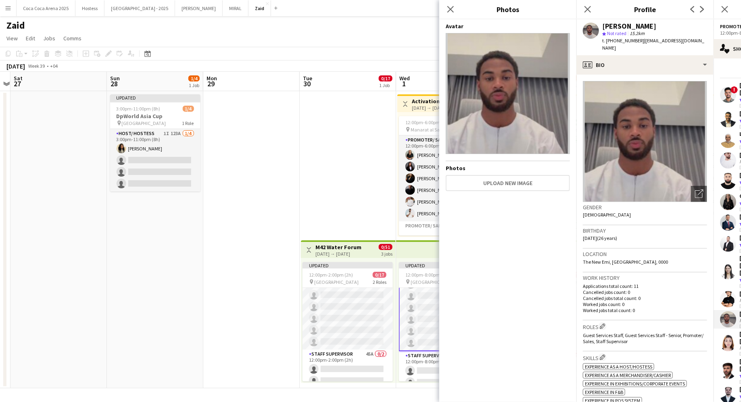
click at [675, 255] on div "Location The New Emi, Abu Dhabi, 0000" at bounding box center [645, 260] width 124 height 23
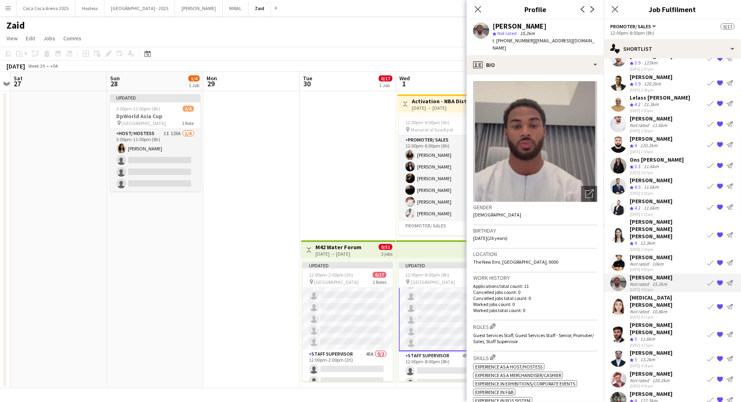
scroll to position [39, 0]
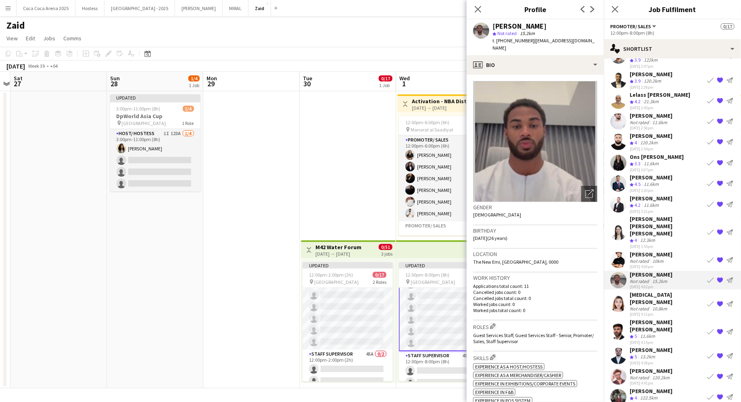
click at [670, 291] on div "[MEDICAL_DATA][PERSON_NAME]" at bounding box center [667, 298] width 74 height 15
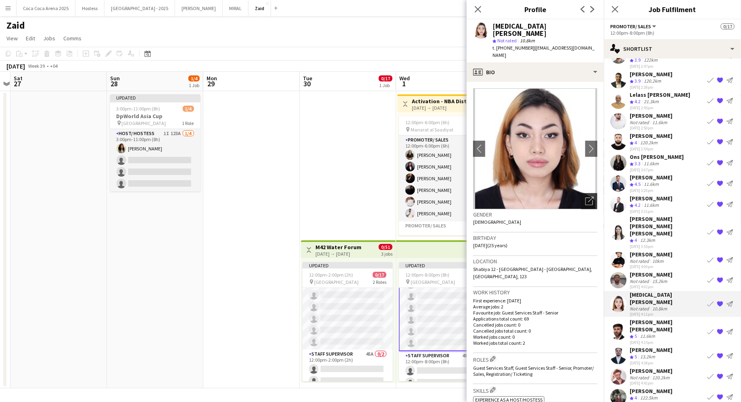
click at [586, 198] on icon at bounding box center [590, 202] width 8 height 8
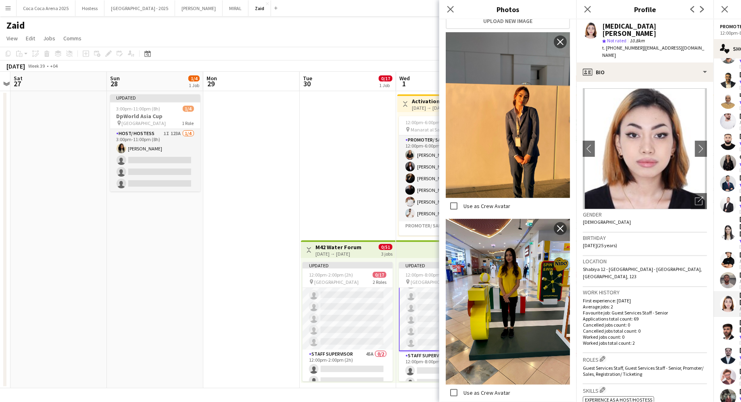
scroll to position [386, 0]
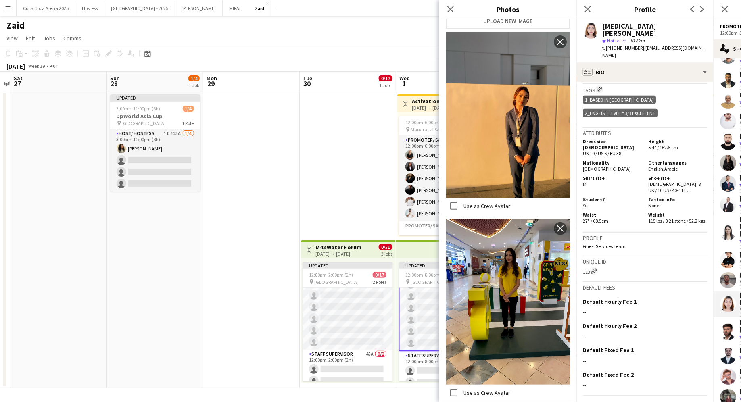
click at [637, 267] on div "113 Edit crew unique ID" at bounding box center [645, 271] width 124 height 8
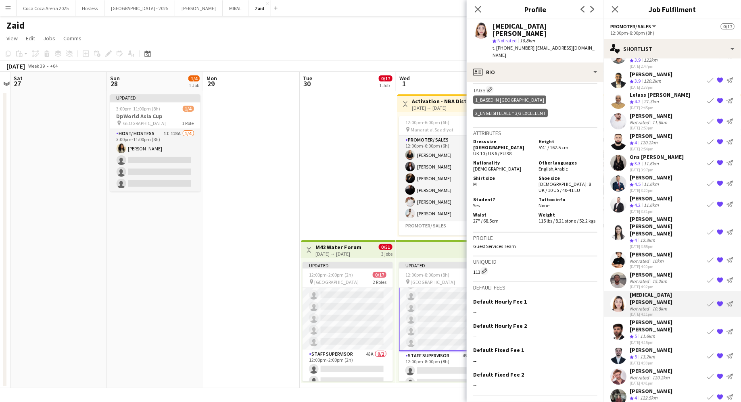
click at [724, 301] on app-icon "{{ spriteTitle }}" at bounding box center [720, 304] width 6 height 6
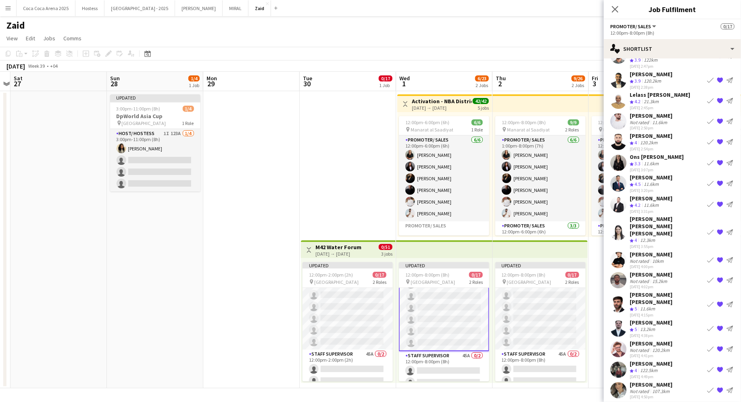
click at [684, 319] on div "Saif Dib Crew rating 5 13.2km 23-09-2025 4:38pm Book crew {{ spriteTitle }} Sen…" at bounding box center [672, 328] width 137 height 19
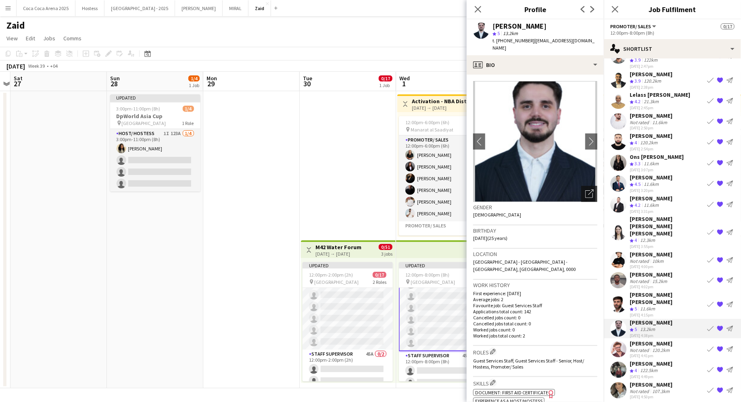
click at [586, 190] on icon at bounding box center [590, 194] width 8 height 8
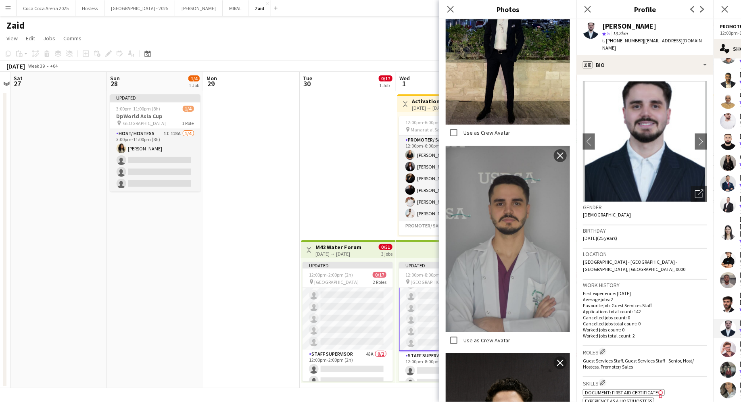
scroll to position [2052, 0]
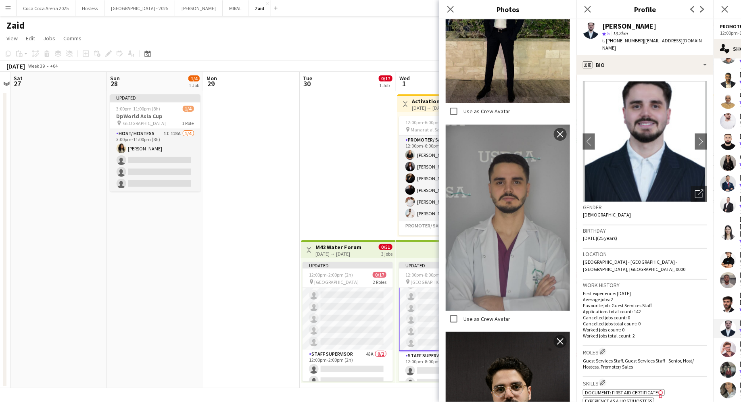
click at [668, 282] on h3 "Work history" at bounding box center [645, 285] width 124 height 7
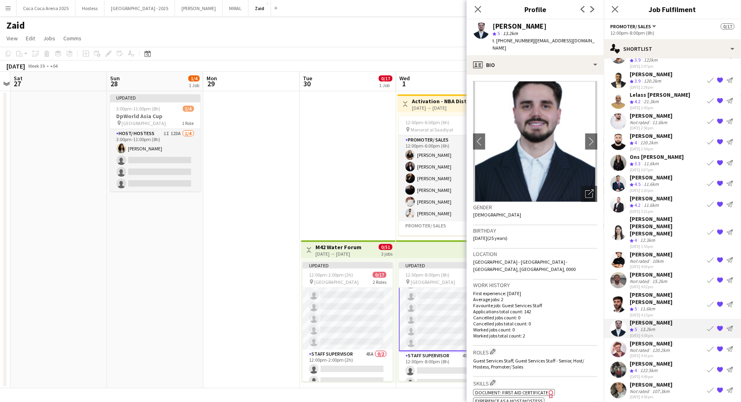
click at [722, 326] on app-icon "{{ spriteTitle }}" at bounding box center [720, 329] width 6 height 6
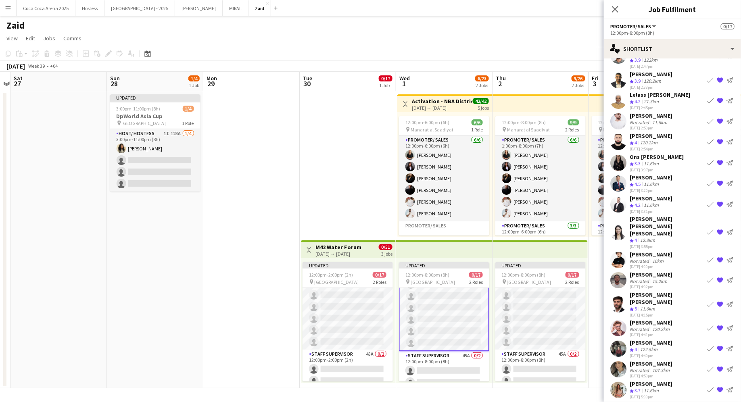
click at [676, 360] on div "Umida Tojalieva Not rated 107.3km 23-09-2025 4:50pm Book crew {{ spriteTitle }}…" at bounding box center [672, 369] width 137 height 19
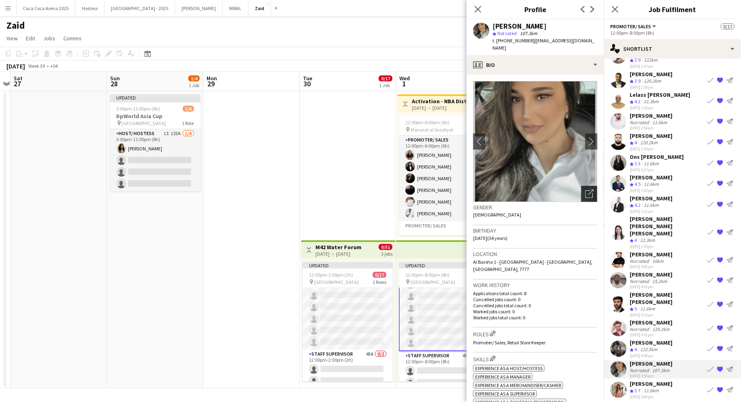
click at [596, 186] on div "Open photos pop-in" at bounding box center [589, 194] width 16 height 16
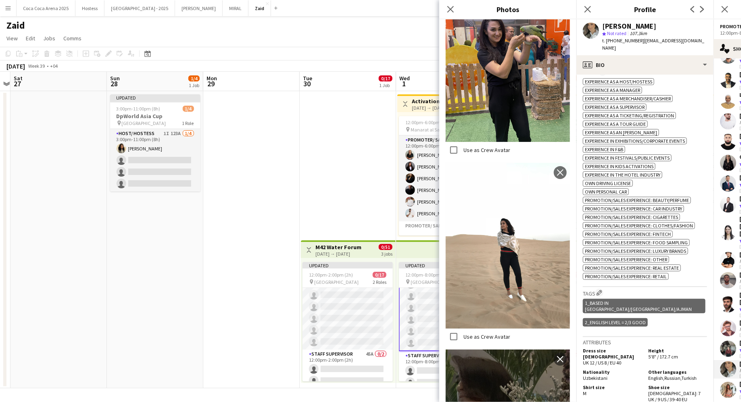
scroll to position [2776, 0]
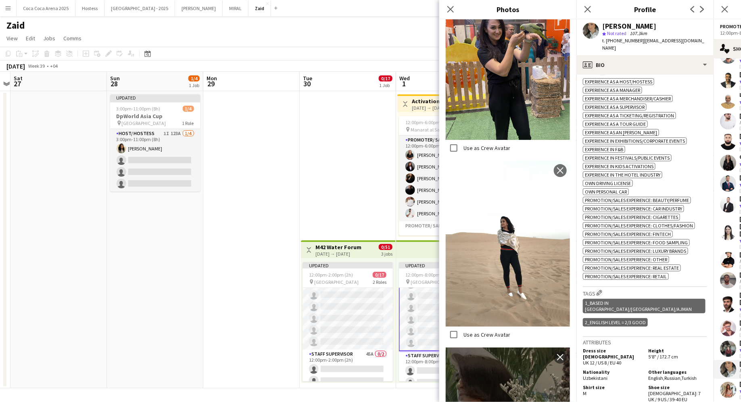
click at [691, 346] on div "Dress size FEMALE UK 12 / US 8 / EU 40 Height 5'8" / 172.7 cm Nationality Uzbek…" at bounding box center [645, 393] width 124 height 95
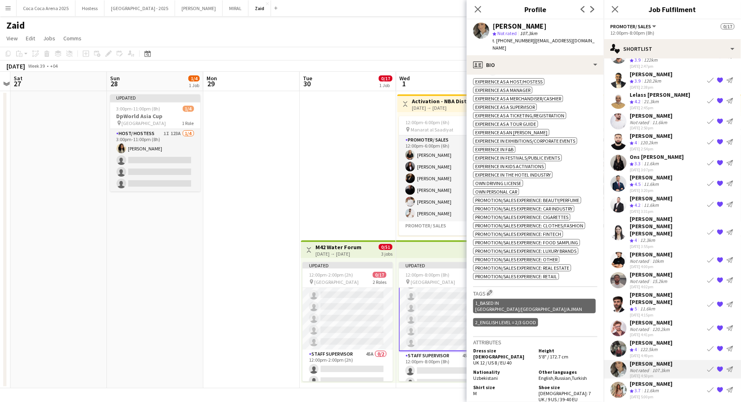
click at [719, 366] on app-icon "{{ spriteTitle }}" at bounding box center [720, 369] width 6 height 6
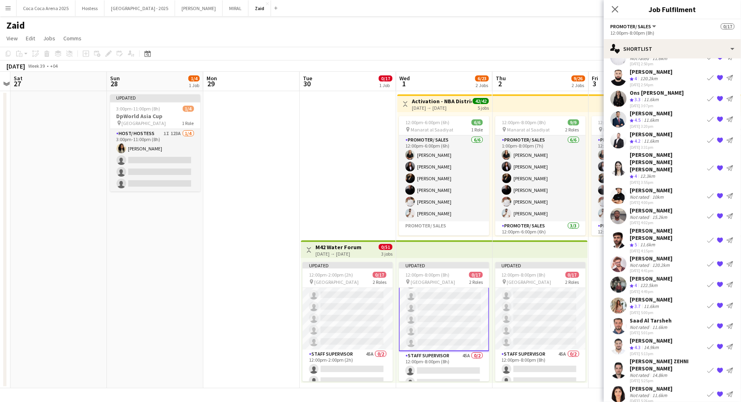
scroll to position [144, 0]
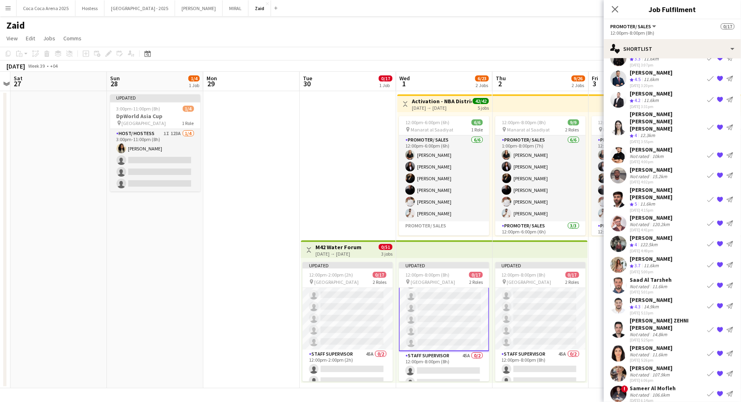
click at [674, 317] on div "[PERSON_NAME] ZEHNI [PERSON_NAME]" at bounding box center [667, 324] width 74 height 15
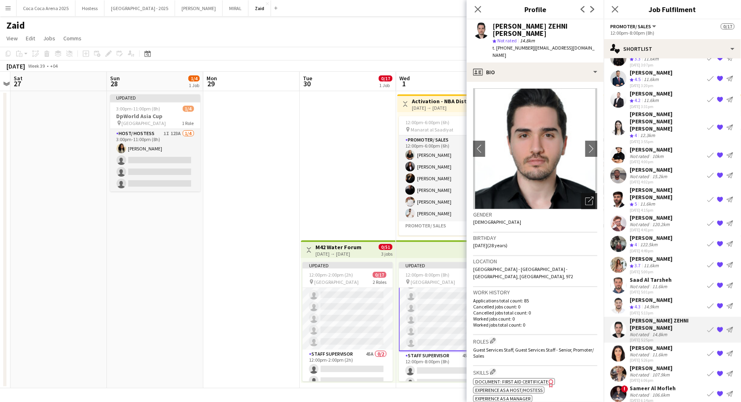
click at [594, 193] on div "Open photos pop-in" at bounding box center [589, 201] width 16 height 16
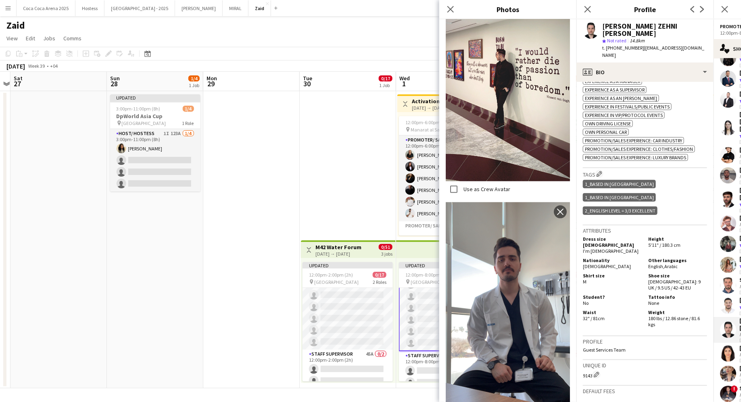
scroll to position [799, 0]
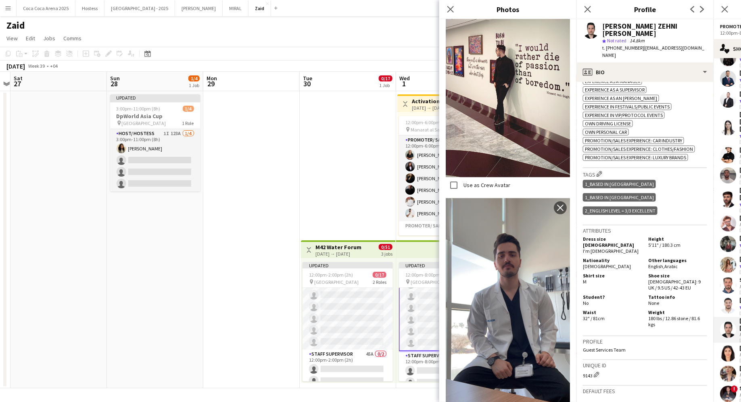
click at [644, 371] on div "9143 Edit crew unique ID" at bounding box center [645, 375] width 124 height 8
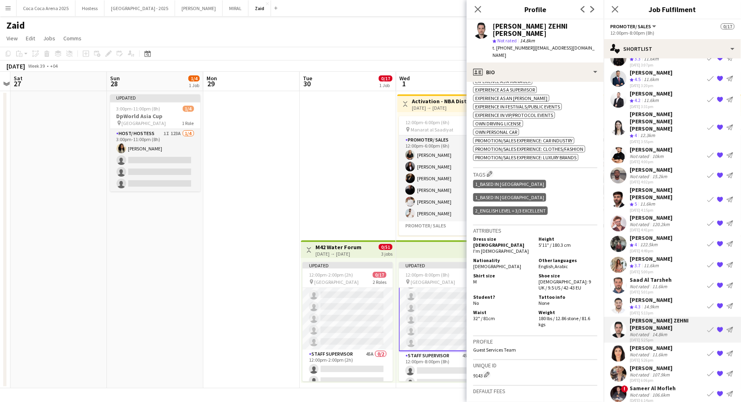
click at [682, 345] on div "Gulnar Said Not rated 11.6km 23-09-2025 5:26pm Book crew {{ spriteTitle }} Send…" at bounding box center [672, 354] width 137 height 19
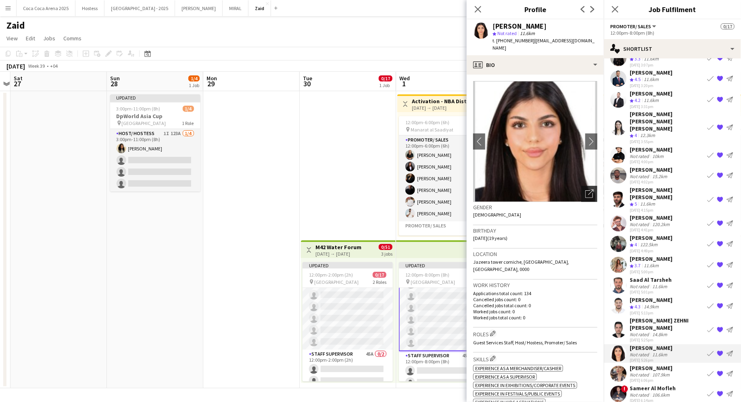
click at [594, 190] on icon "Open photos pop-in" at bounding box center [590, 194] width 8 height 8
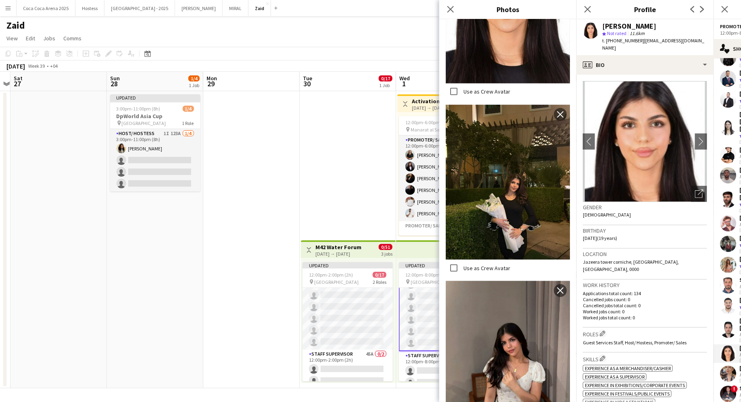
scroll to position [394, 0]
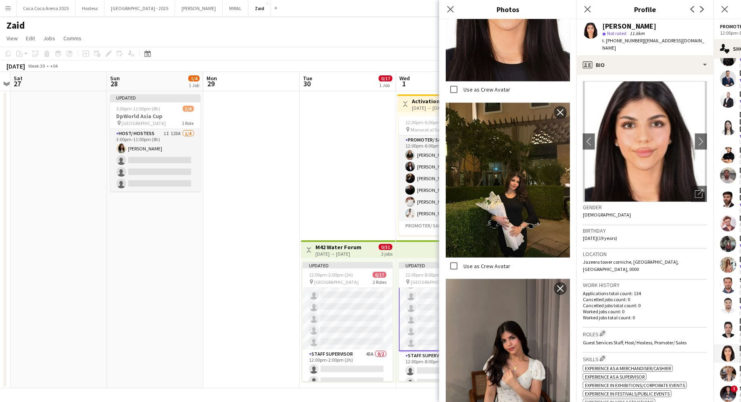
click at [633, 297] on p "Cancelled jobs count: 0" at bounding box center [645, 300] width 124 height 6
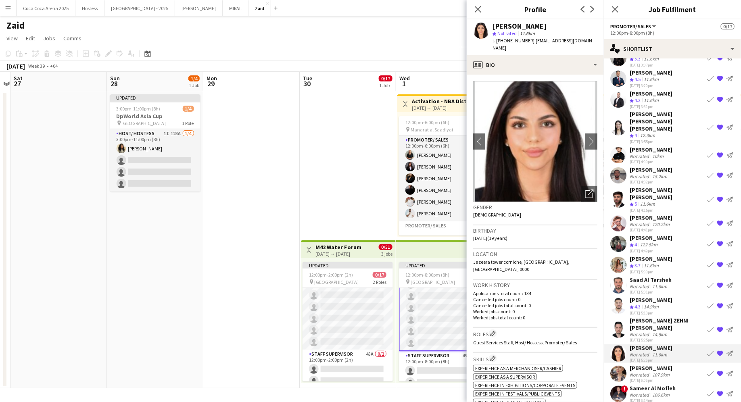
scroll to position [197, 0]
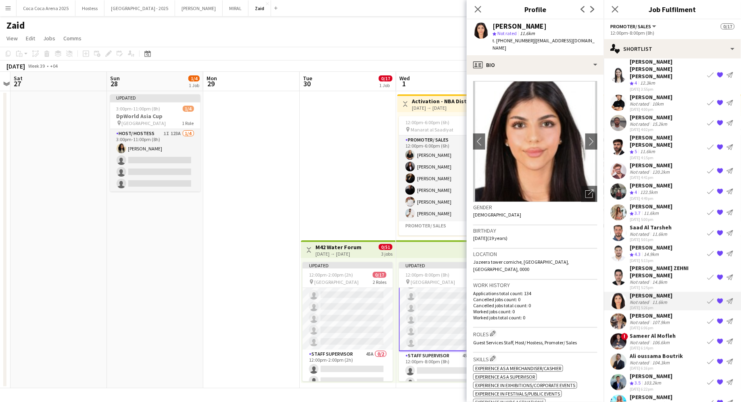
click at [682, 332] on div "! Sameer Al Mofleh Not rated 106.6km 23-09-2025 6:14pm Book crew {{ spriteTitle…" at bounding box center [672, 341] width 137 height 19
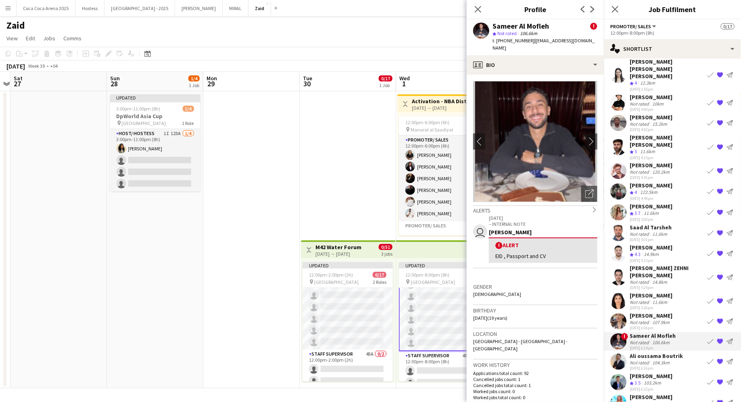
scroll to position [285, 0]
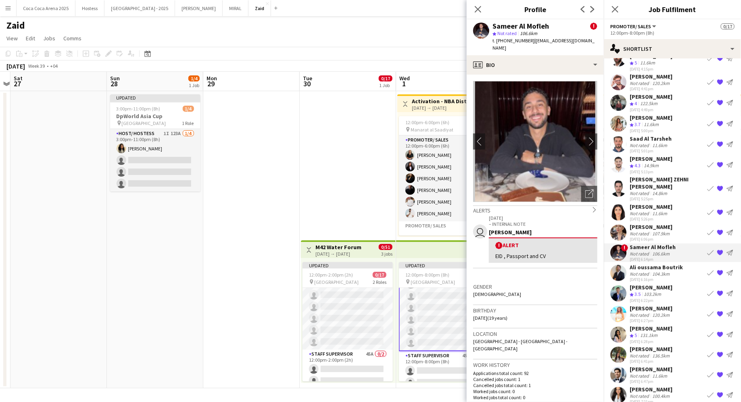
click at [653, 312] on div "120.2km" at bounding box center [661, 315] width 21 height 6
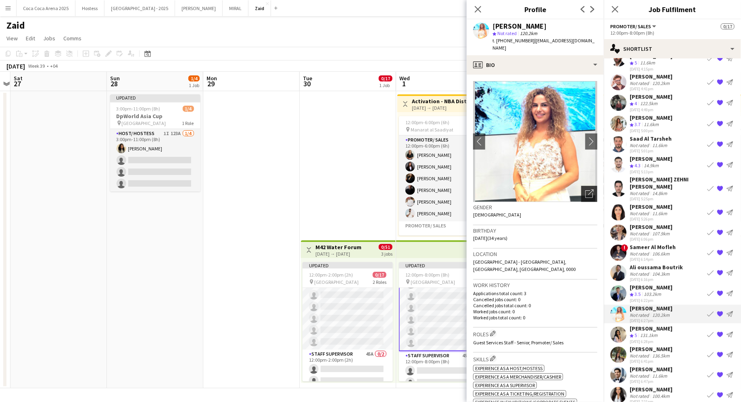
click at [589, 190] on icon "Open photos pop-in" at bounding box center [590, 194] width 8 height 8
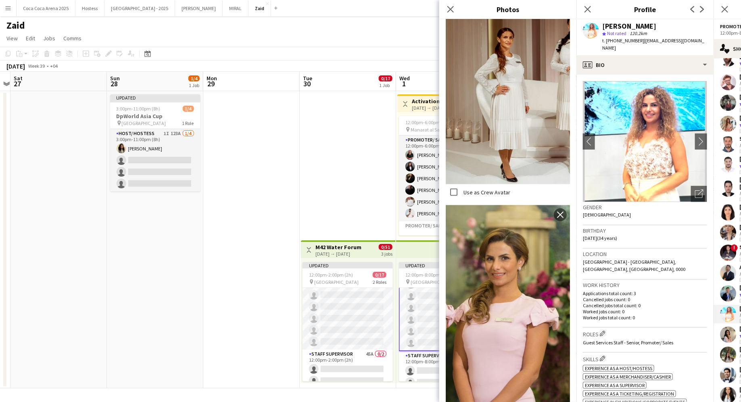
scroll to position [620, 0]
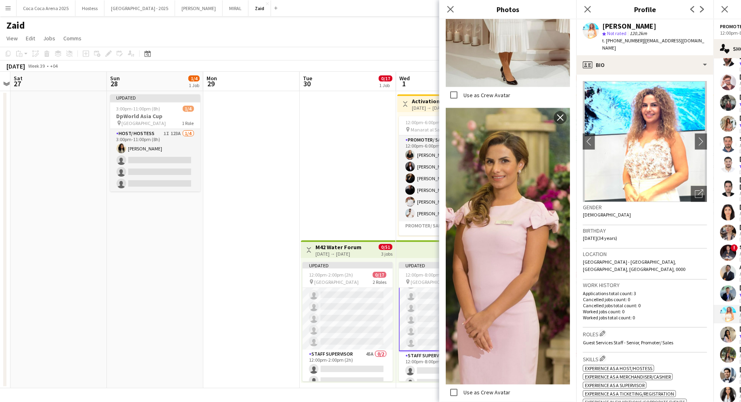
click at [657, 315] on p "Worked jobs total count: 0" at bounding box center [645, 318] width 124 height 6
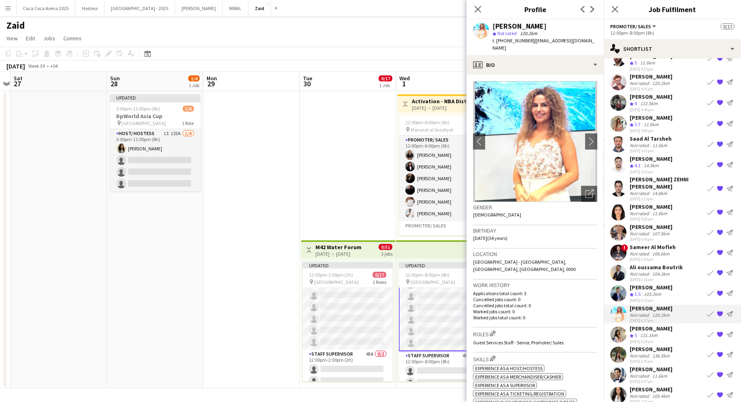
click at [720, 311] on app-icon "{{ spriteTitle }}" at bounding box center [720, 314] width 6 height 6
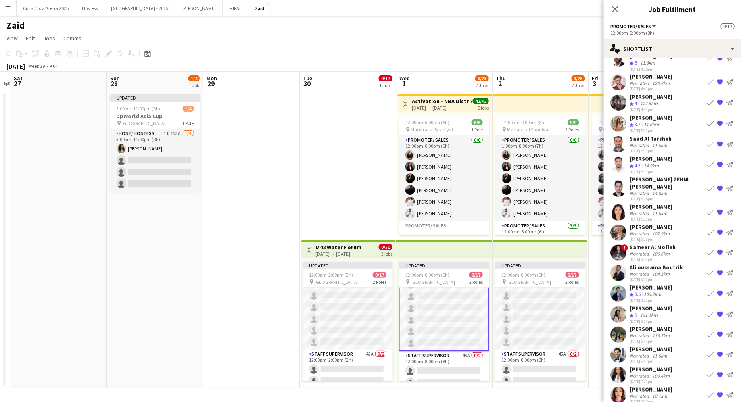
click at [668, 339] on div "[DATE] 6:41pm" at bounding box center [651, 341] width 43 height 5
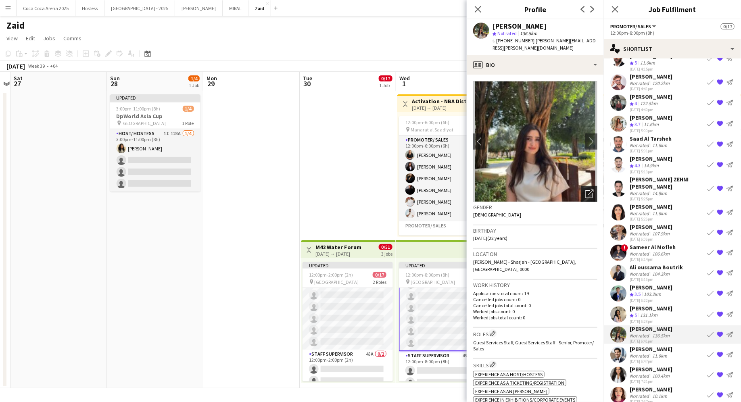
click at [592, 190] on icon at bounding box center [590, 194] width 8 height 8
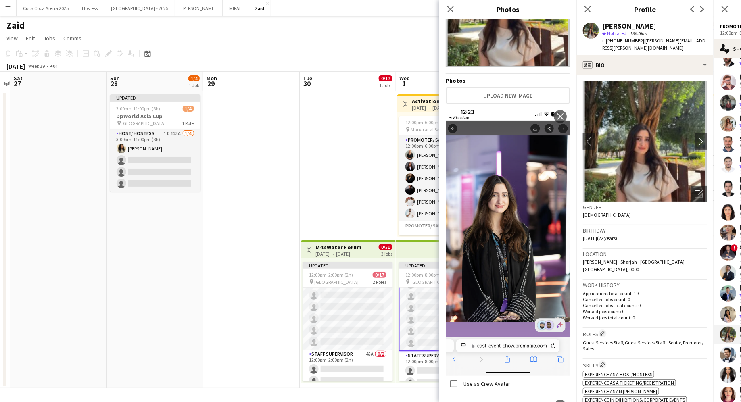
scroll to position [409, 0]
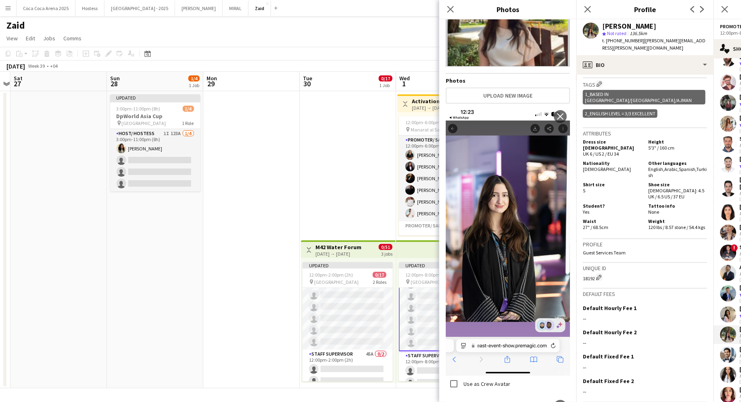
click at [648, 305] on div "Default Hourly Fee 1 Edit this field" at bounding box center [645, 308] width 124 height 7
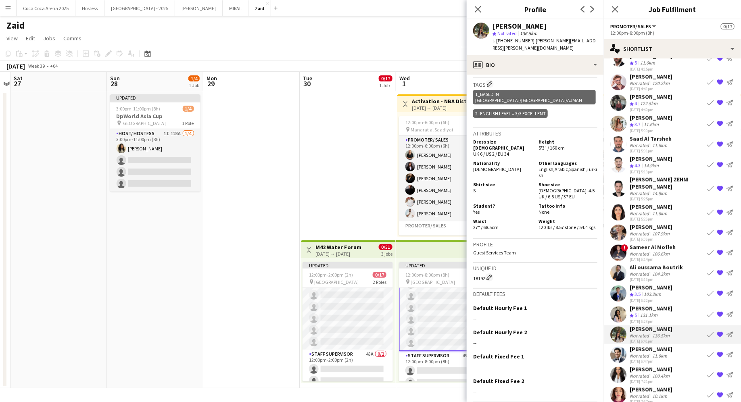
click at [721, 332] on app-icon "{{ spriteTitle }}" at bounding box center [720, 335] width 6 height 6
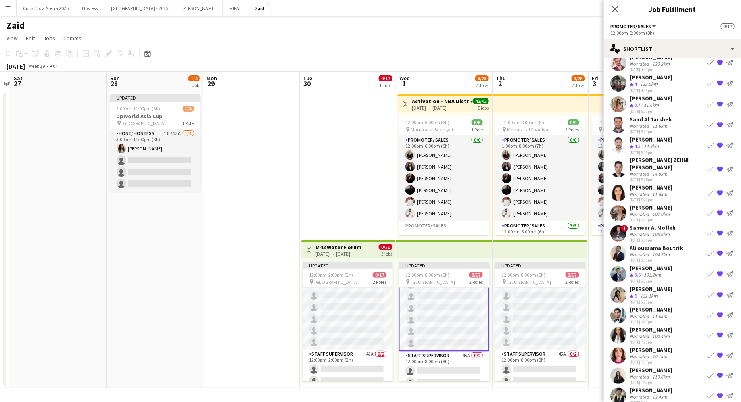
scroll to position [305, 0]
click at [662, 359] on div "[DATE] 7:37pm" at bounding box center [651, 361] width 43 height 5
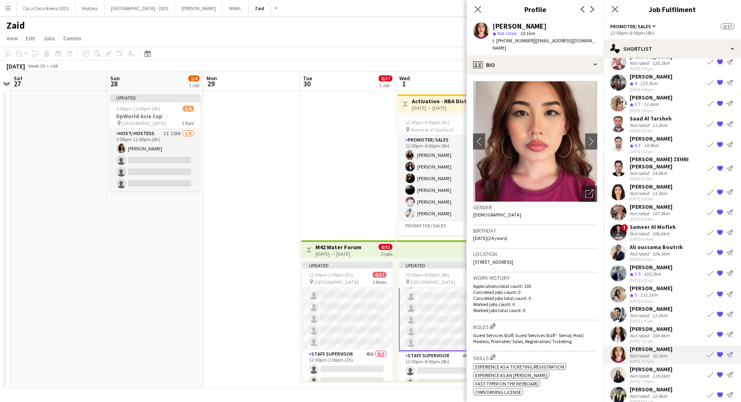
click at [588, 204] on h3 "Gender" at bounding box center [535, 207] width 124 height 7
click at [589, 194] on div "Open photos pop-in" at bounding box center [589, 194] width 16 height 16
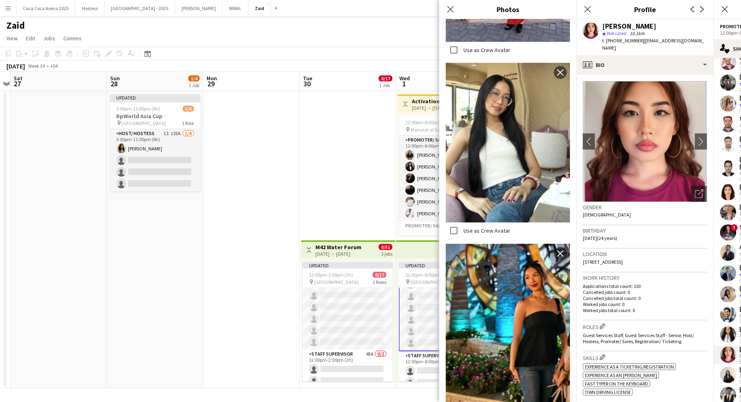
scroll to position [327, 0]
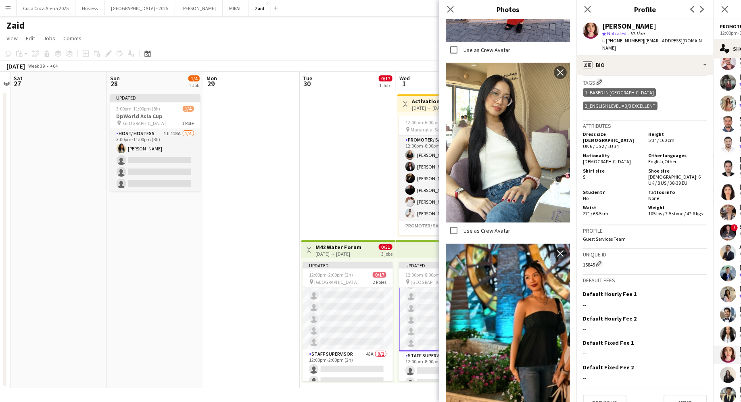
click at [495, 229] on label "Use as Crew Avatar" at bounding box center [486, 230] width 48 height 7
click at [622, 249] on div "Unique ID 15845 Edit crew unique ID" at bounding box center [645, 262] width 124 height 26
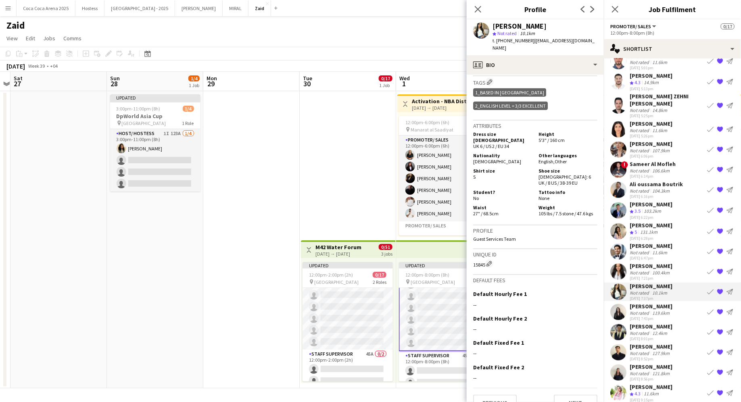
scroll to position [370, 0]
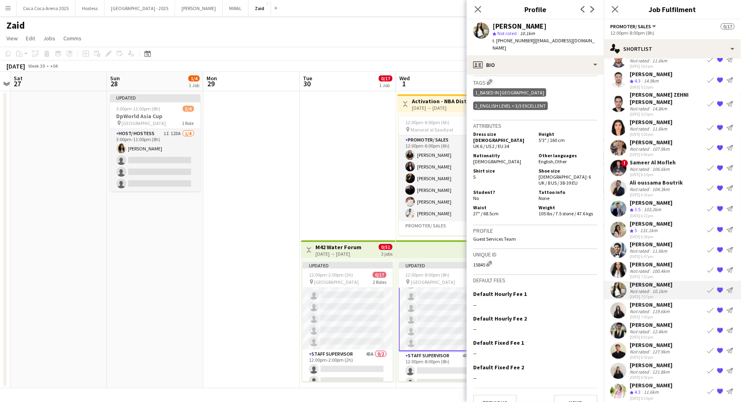
click at [647, 315] on div "[DATE] 7:43pm" at bounding box center [651, 317] width 43 height 5
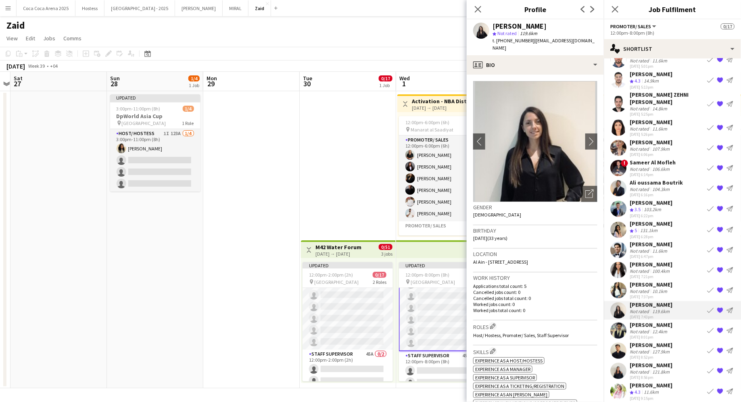
click at [586, 177] on img at bounding box center [535, 141] width 124 height 121
click at [597, 187] on div "Open photos pop-in" at bounding box center [589, 194] width 16 height 16
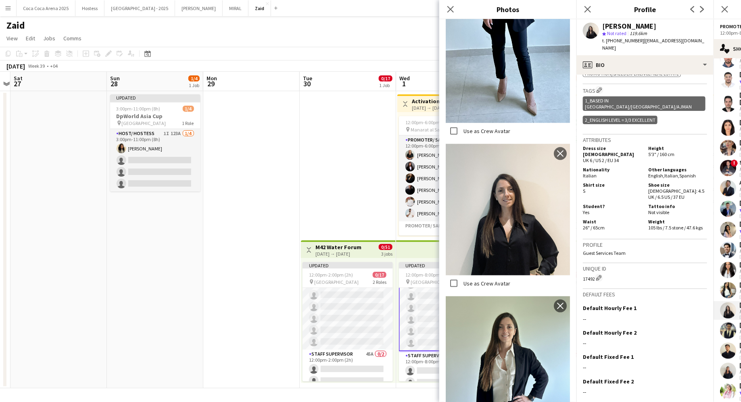
scroll to position [397, 0]
click at [680, 274] on div "17492 Edit crew unique ID" at bounding box center [645, 278] width 124 height 8
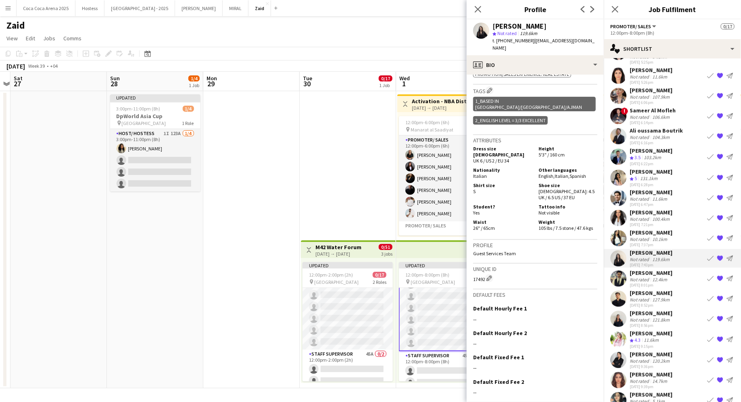
scroll to position [424, 0]
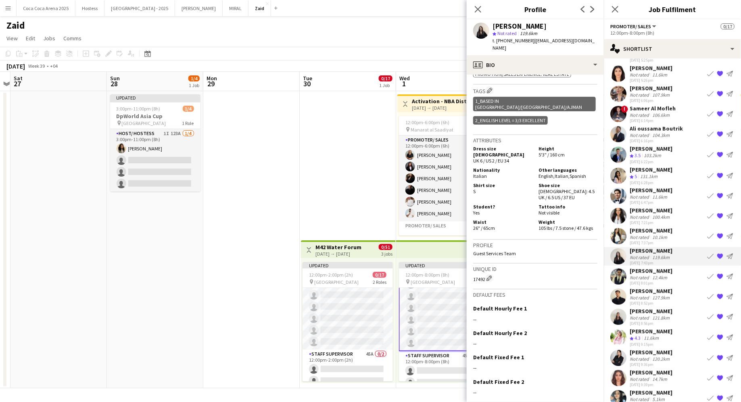
click at [681, 288] on div "Omar Habra Not rated 127.9km 23-09-2025 8:52pm Book crew {{ spriteTitle }} Send…" at bounding box center [672, 297] width 137 height 19
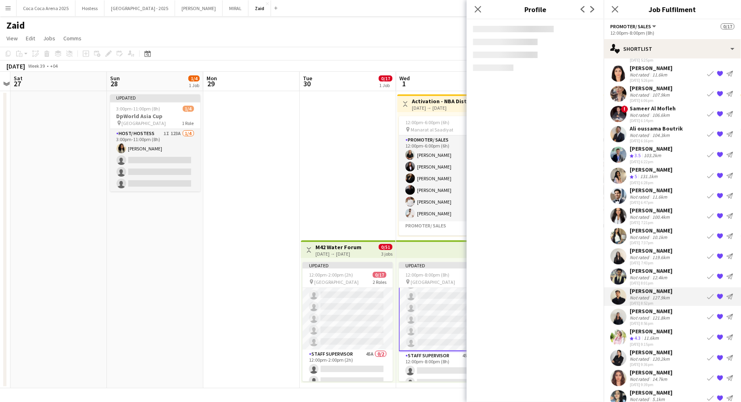
click at [675, 268] on div "sultan rami Not rated 12.4km 23-09-2025 8:01pm Book crew {{ spriteTitle }} Send…" at bounding box center [672, 277] width 137 height 19
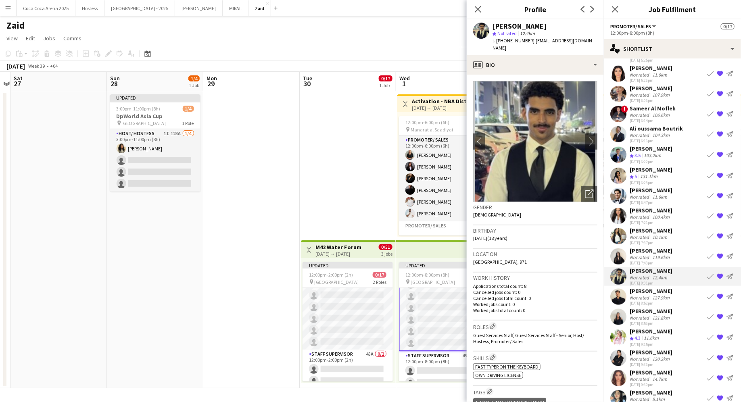
click at [666, 349] on div "[PERSON_NAME]" at bounding box center [651, 352] width 43 height 7
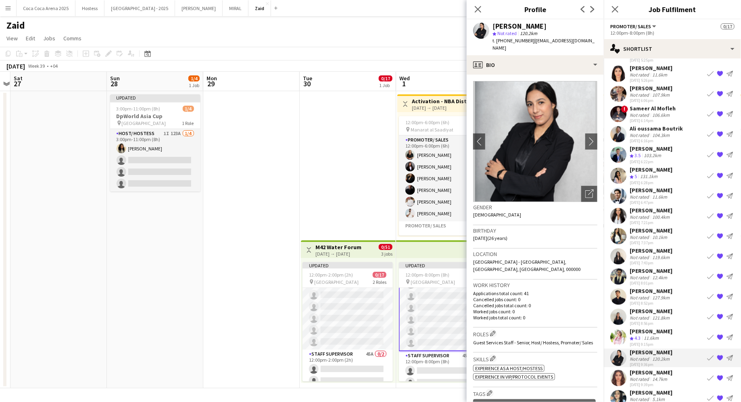
click at [658, 335] on div "11.6km" at bounding box center [651, 338] width 18 height 7
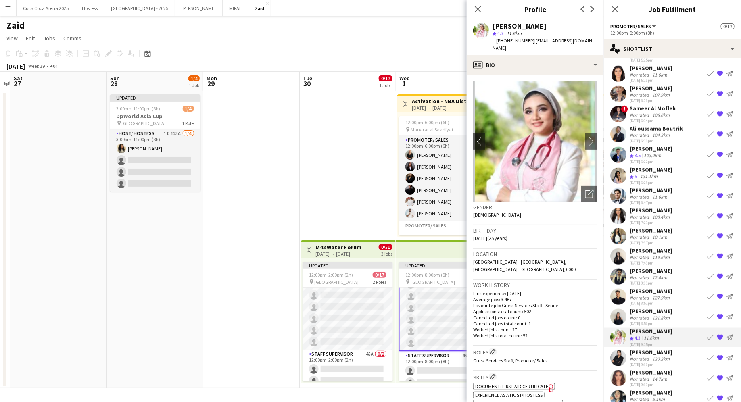
click at [579, 183] on img at bounding box center [535, 141] width 124 height 121
click at [582, 190] on div "Open photos pop-in" at bounding box center [589, 194] width 16 height 16
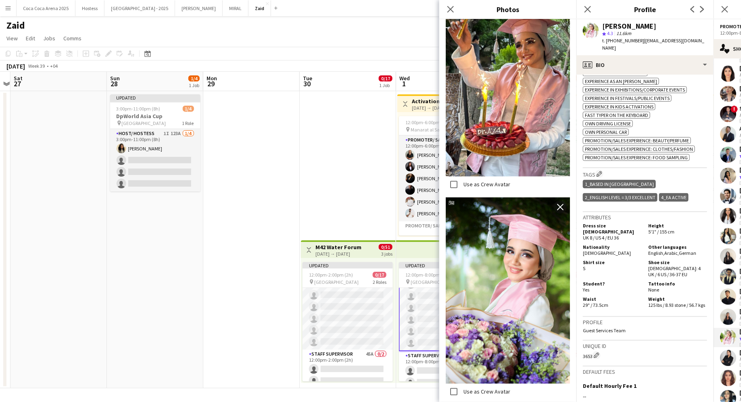
scroll to position [356, 0]
click at [665, 281] on div "Tattoo info None" at bounding box center [676, 287] width 62 height 12
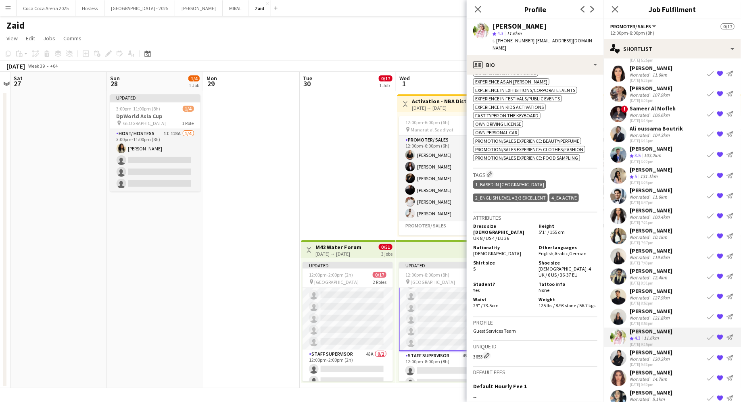
click at [719, 335] on app-icon "{{ spriteTitle }}" at bounding box center [720, 338] width 6 height 6
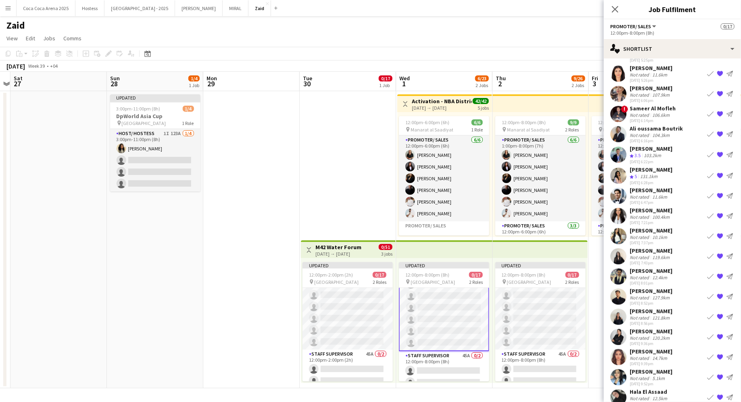
click at [673, 389] on div "Hala El Assaad Not rated 12.5km 23-09-2025 10:07pm Book crew {{ spriteTitle }} …" at bounding box center [672, 398] width 137 height 19
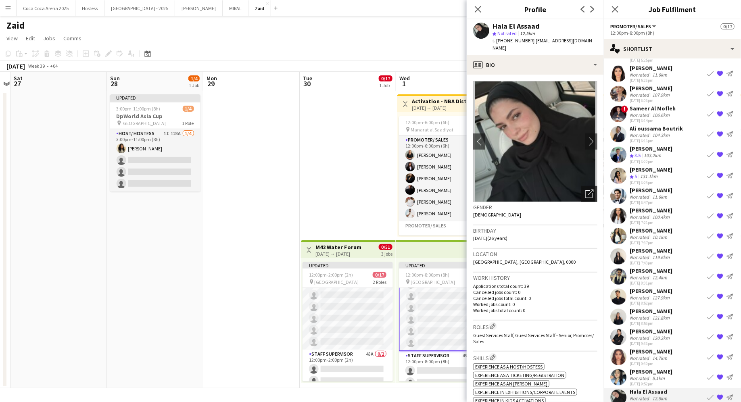
click at [588, 190] on icon "Open photos pop-in" at bounding box center [590, 194] width 8 height 8
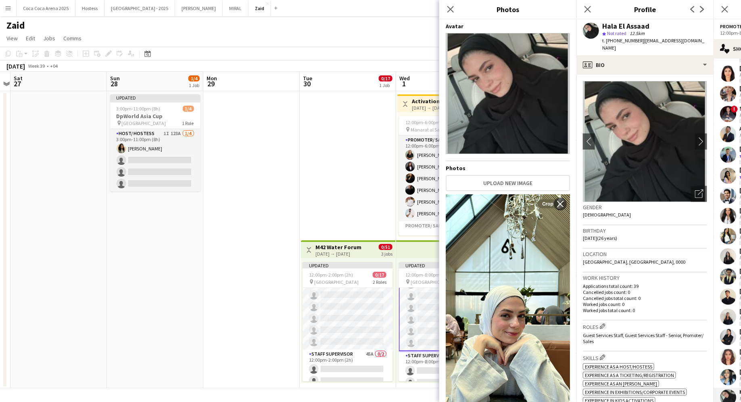
click at [690, 309] on div "Work history Applications total count: 39 Cancelled jobs count: 0 Cancelled job…" at bounding box center [645, 297] width 124 height 48
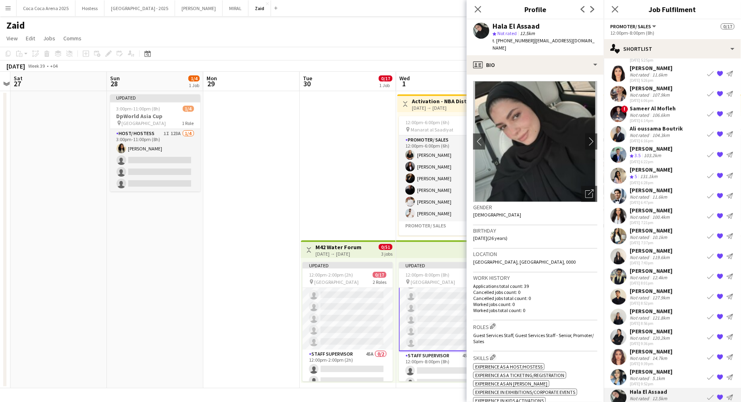
click at [721, 395] on app-icon "{{ spriteTitle }}" at bounding box center [720, 398] width 6 height 6
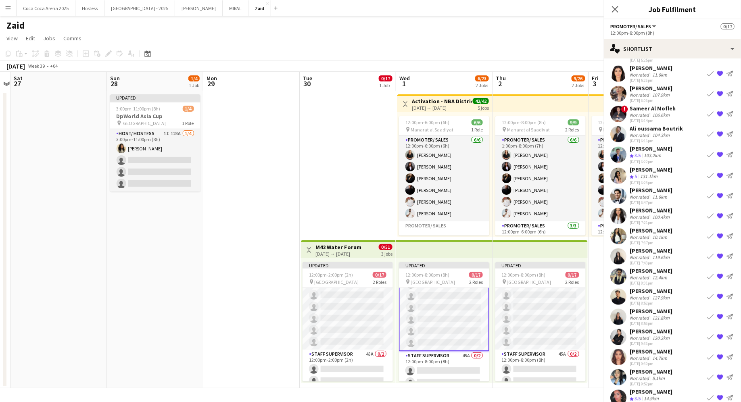
click at [693, 368] on div "Reva Albaradie Not rated 5.1km 23-09-2025 9:52pm Book crew {{ spriteTitle }} Se…" at bounding box center [672, 377] width 137 height 19
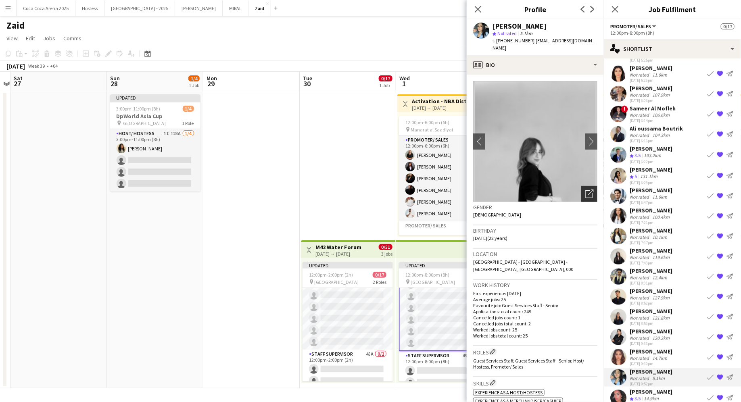
click at [582, 188] on div "Open photos pop-in" at bounding box center [589, 194] width 16 height 16
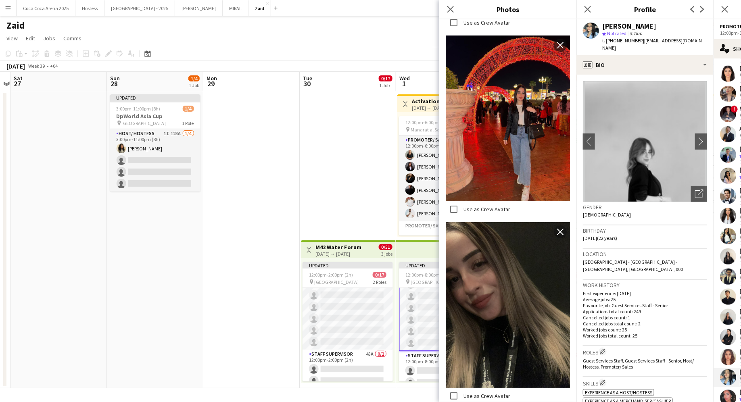
scroll to position [1341, 0]
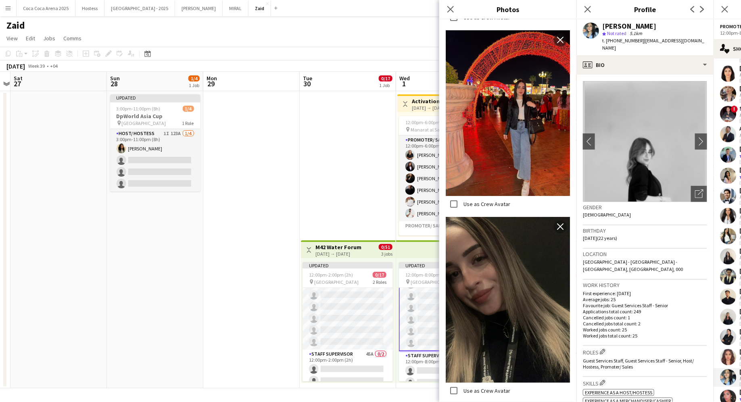
click at [663, 303] on p "Favourite job: Guest Services Staff - Senior" at bounding box center [645, 306] width 124 height 6
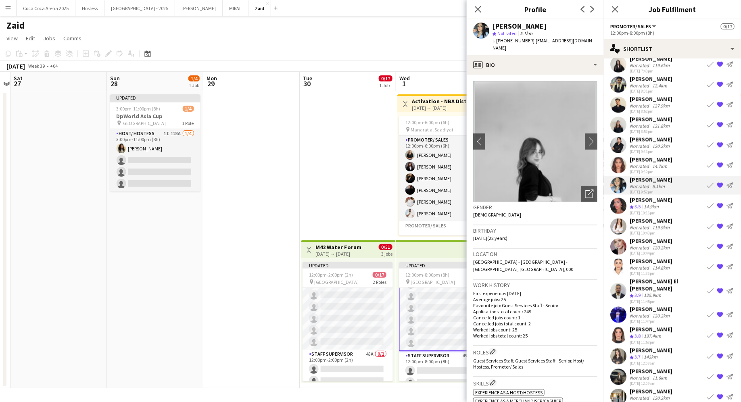
scroll to position [618, 0]
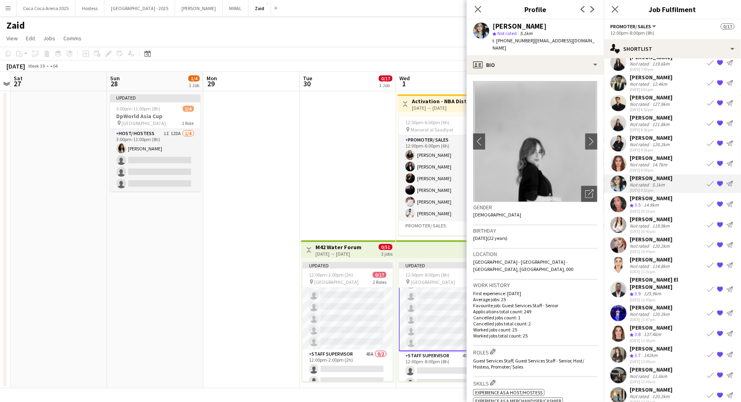
click at [670, 366] on div "Abdulla Issawi Not rated 11.6km 24-09-2025 12:09am Book crew {{ spriteTitle }} …" at bounding box center [672, 375] width 137 height 19
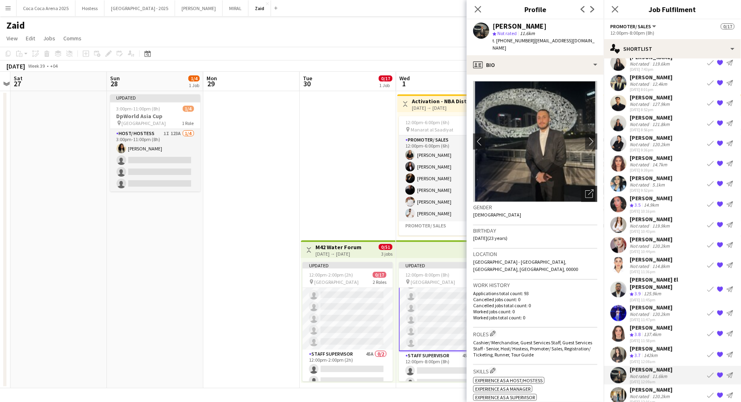
click at [595, 194] on div "Open photos pop-in" at bounding box center [589, 194] width 16 height 16
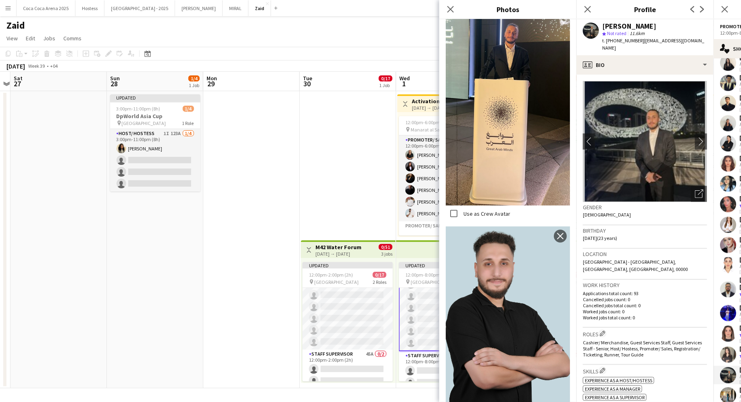
scroll to position [471, 0]
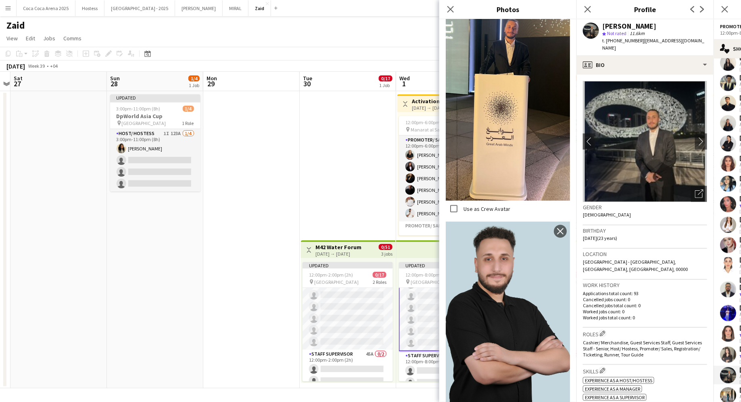
click at [644, 227] on h3 "Birthday" at bounding box center [645, 230] width 124 height 7
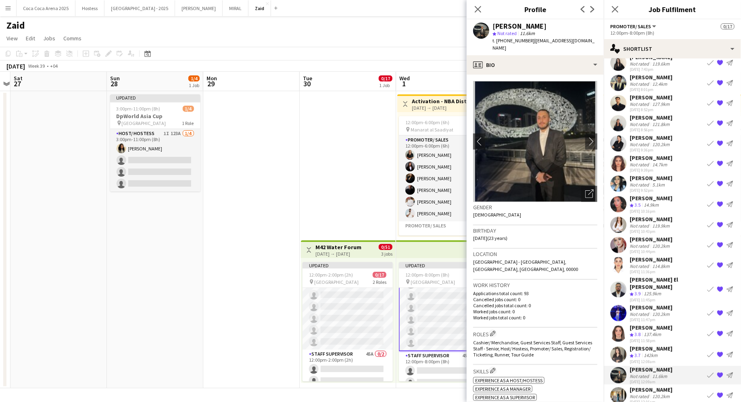
click at [675, 387] on div "Mariam Annan Not rated 120.2km 24-09-2025 12:16am Book crew {{ spriteTitle }} S…" at bounding box center [672, 396] width 137 height 19
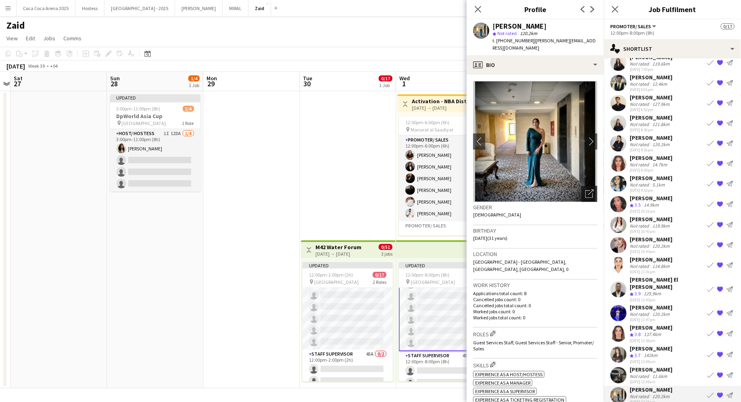
click at [586, 190] on icon at bounding box center [590, 194] width 8 height 8
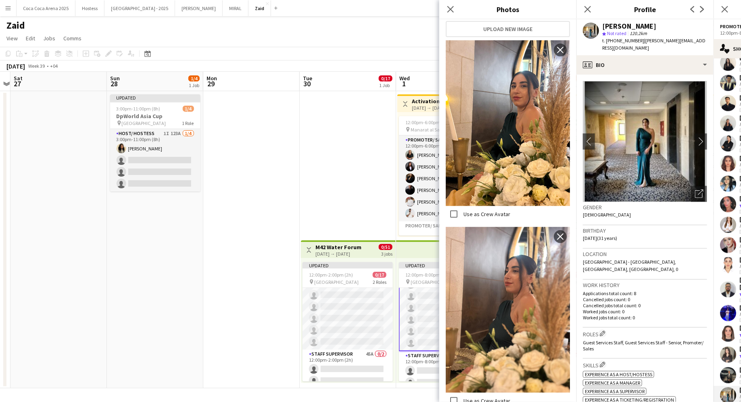
scroll to position [162, 0]
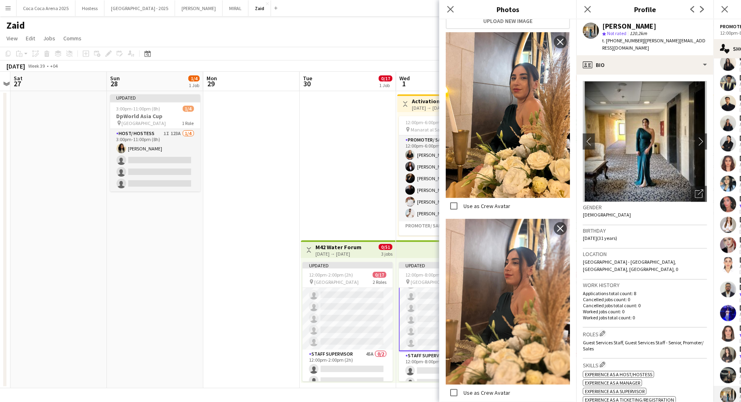
click at [629, 297] on p "Cancelled jobs count: 0" at bounding box center [645, 300] width 124 height 6
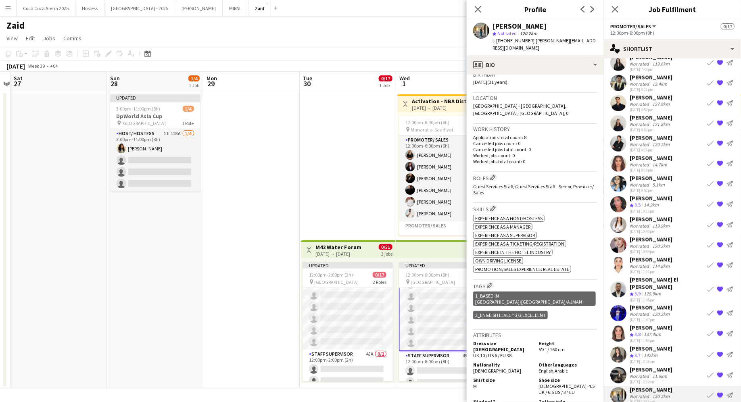
scroll to position [153, 0]
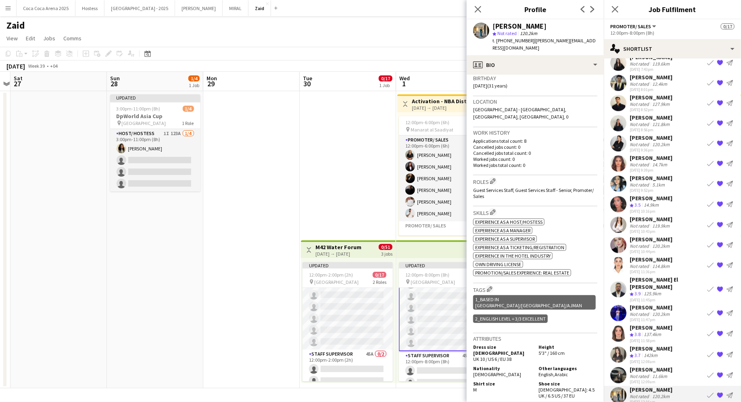
click at [722, 393] on app-icon "{{ spriteTitle }}" at bounding box center [720, 396] width 6 height 6
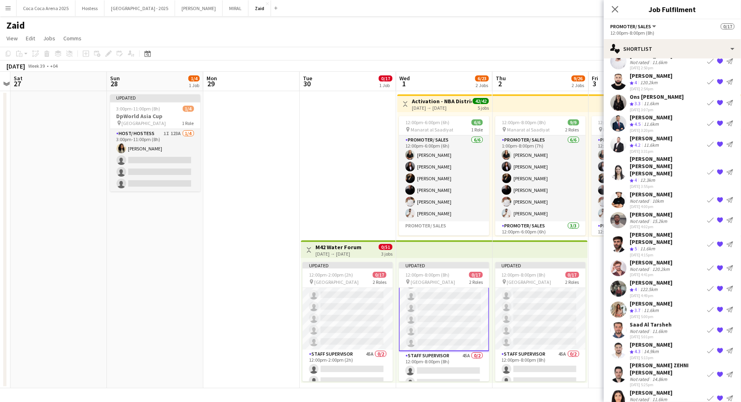
scroll to position [0, 0]
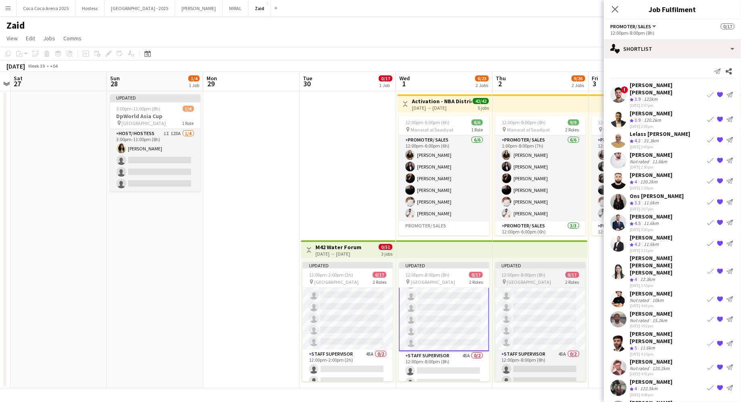
click at [566, 284] on span "2 Roles" at bounding box center [573, 282] width 14 height 6
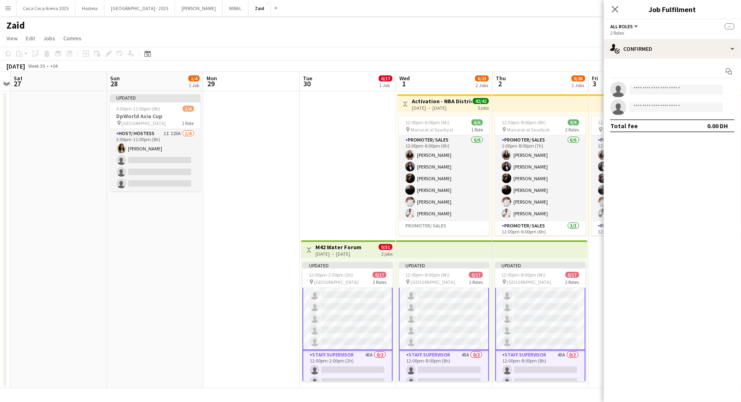
click at [601, 292] on app-date-cell "12:00pm-7:00pm (7h) 9/9 pin Manarat al Saadiyat 2 Roles Promoter/ Sales 6/6 12:…" at bounding box center [637, 239] width 96 height 297
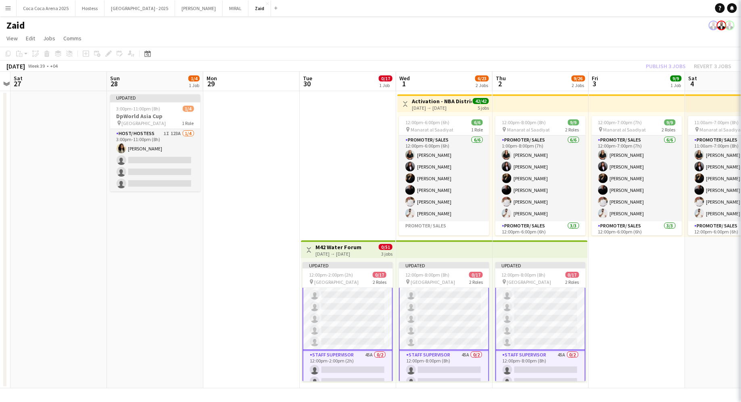
scroll to position [130, 0]
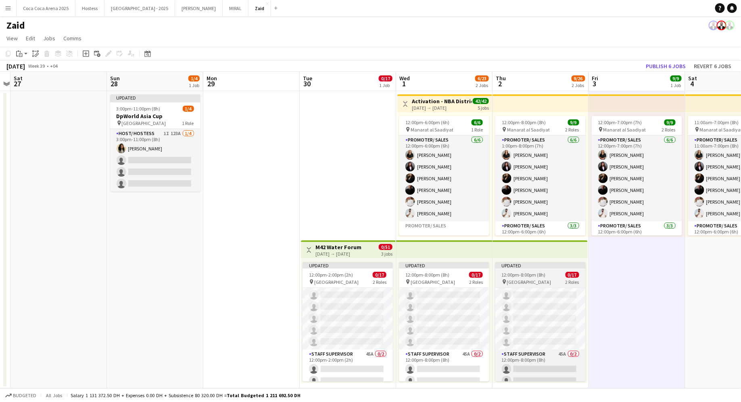
click at [562, 279] on div "pin Erth Hotel Abudhabi 2 Roles" at bounding box center [541, 282] width 90 height 6
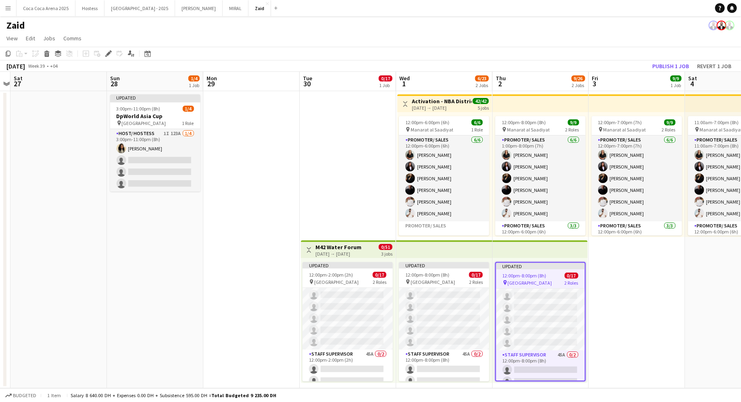
click at [683, 301] on app-date-cell "12:00pm-7:00pm (7h) 9/9 pin Manarat al Saadiyat 2 Roles Promoter/ Sales 6/6 12:…" at bounding box center [637, 239] width 96 height 297
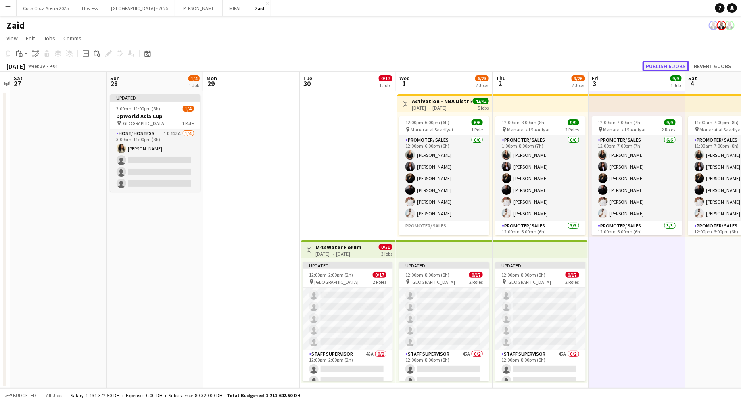
click at [683, 64] on button "Publish 6 jobs" at bounding box center [666, 66] width 46 height 10
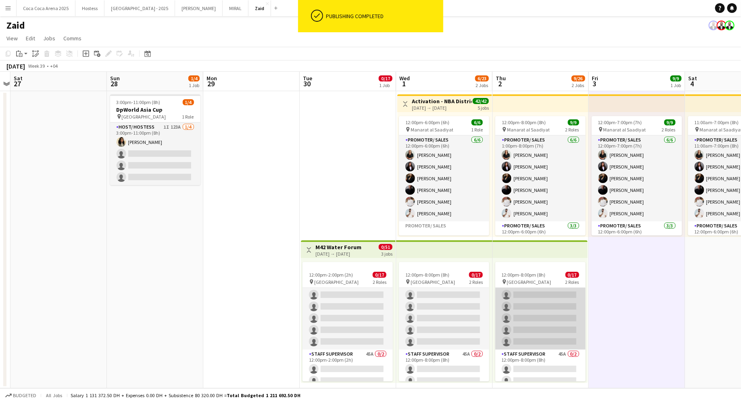
click at [555, 305] on app-card-role "Promoter/ Sales 137A 0/15 12:00pm-8:00pm (8h) single-neutral-actions single-neu…" at bounding box center [541, 254] width 90 height 191
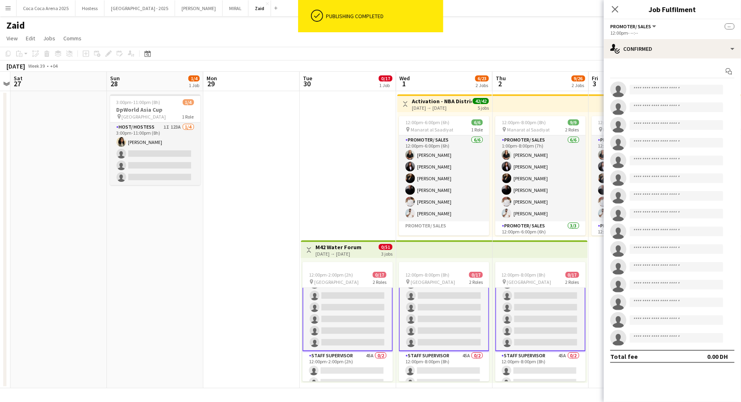
scroll to position [130, 0]
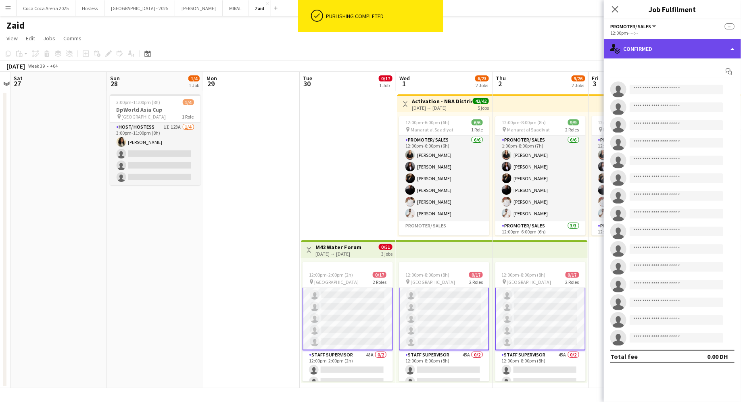
click at [665, 39] on div "single-neutral-actions-check-2 Confirmed" at bounding box center [672, 48] width 137 height 19
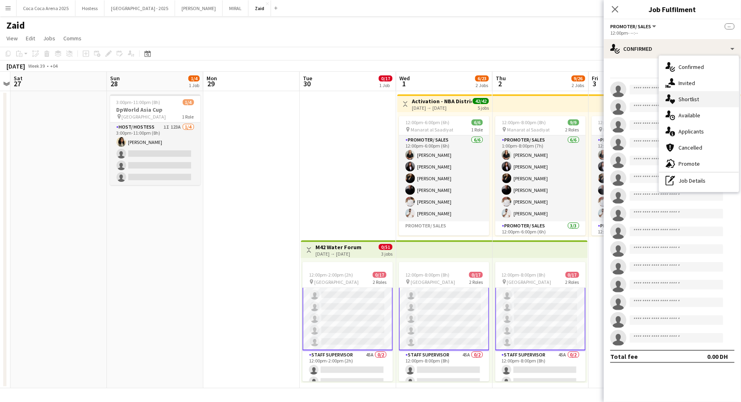
click at [688, 94] on div "single-neutral-actions-heart Shortlist" at bounding box center [699, 99] width 80 height 16
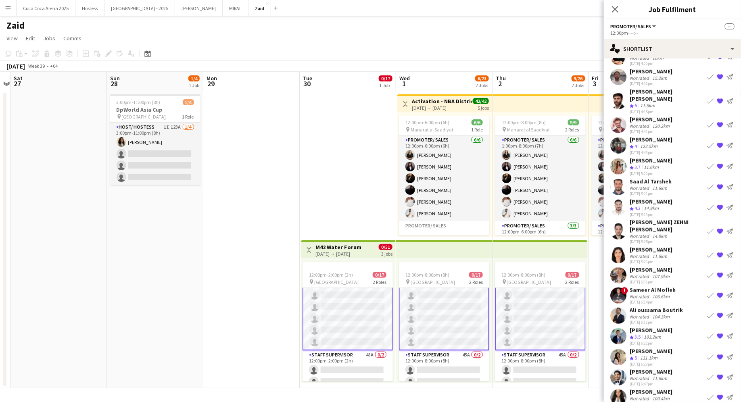
scroll to position [360, 0]
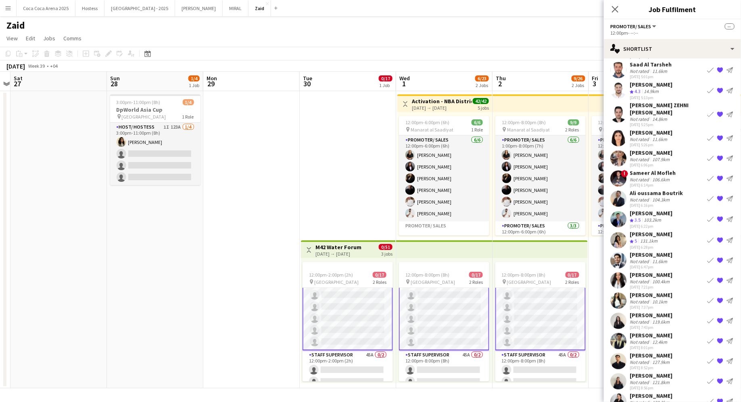
click at [345, 330] on app-card-role "Promoter/ Sales 137A 0/15 12:00pm-2:00pm (2h) single-neutral-actions single-neu…" at bounding box center [348, 254] width 90 height 193
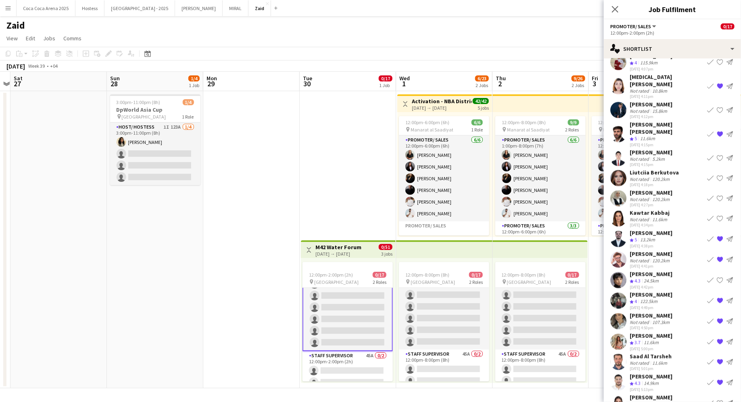
scroll to position [705, 0]
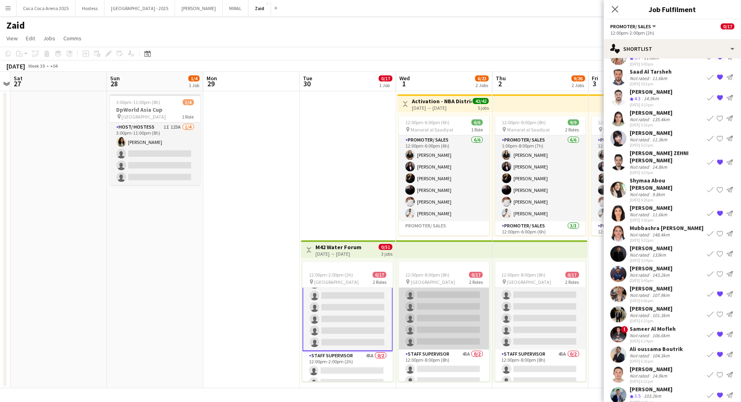
click at [448, 318] on app-card-role "Promoter/ Sales 140A 0/15 12:00pm-8:00pm (8h) single-neutral-actions single-neu…" at bounding box center [444, 254] width 90 height 191
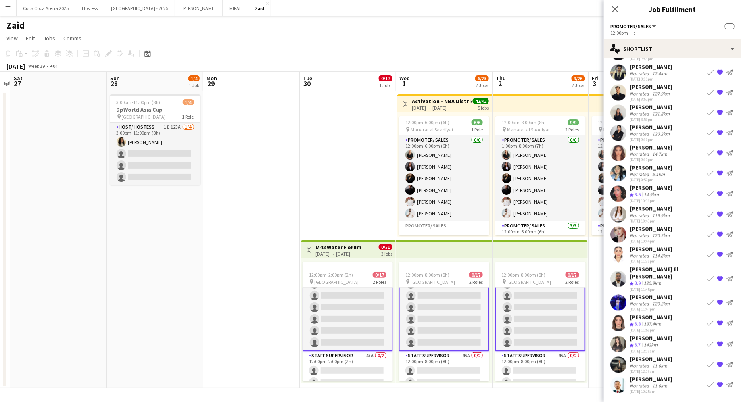
scroll to position [360, 0]
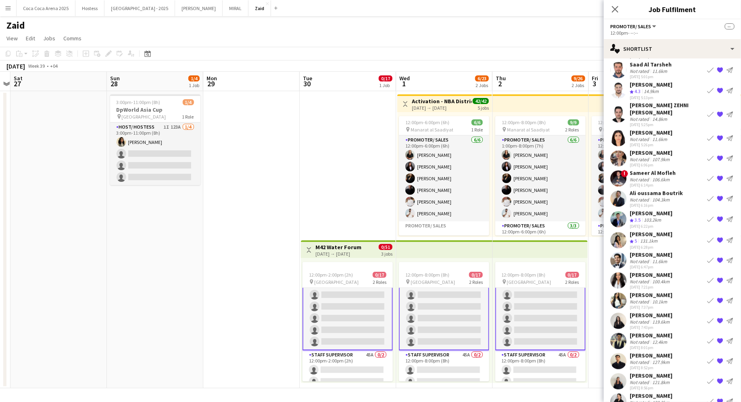
click at [448, 318] on app-card-role "Promoter/ Sales 140A 0/15 12:00pm-8:00pm (8h) single-neutral-actions single-neu…" at bounding box center [444, 254] width 90 height 193
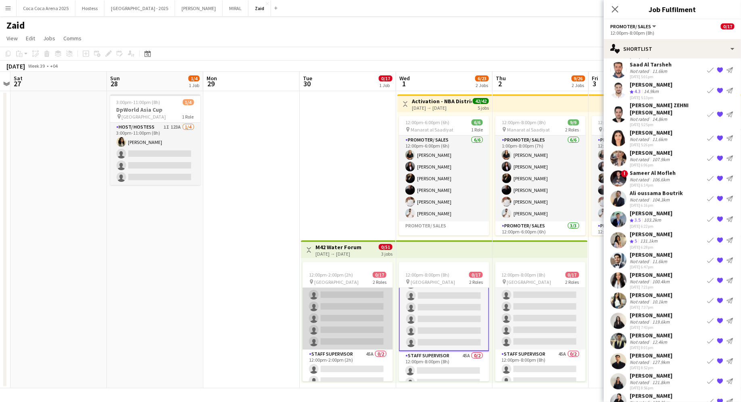
click at [357, 307] on app-card-role "Promoter/ Sales 137A 0/15 12:00pm-2:00pm (2h) single-neutral-actions single-neu…" at bounding box center [348, 254] width 90 height 191
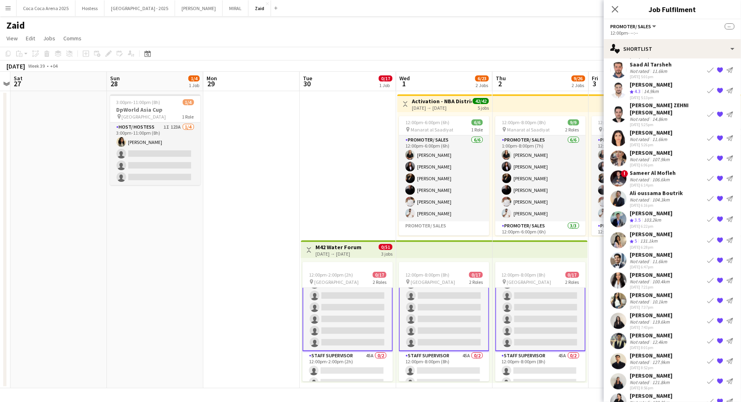
scroll to position [130, 0]
click at [427, 301] on app-card-role "Promoter/ Sales 140A 0/15 12:00pm-8:00pm (8h) single-neutral-actions single-neu…" at bounding box center [444, 254] width 90 height 193
click at [472, 307] on app-card-role "Promoter/ Sales 140A 0/15 12:00pm-8:00pm (8h) single-neutral-actions single-neu…" at bounding box center [444, 255] width 90 height 193
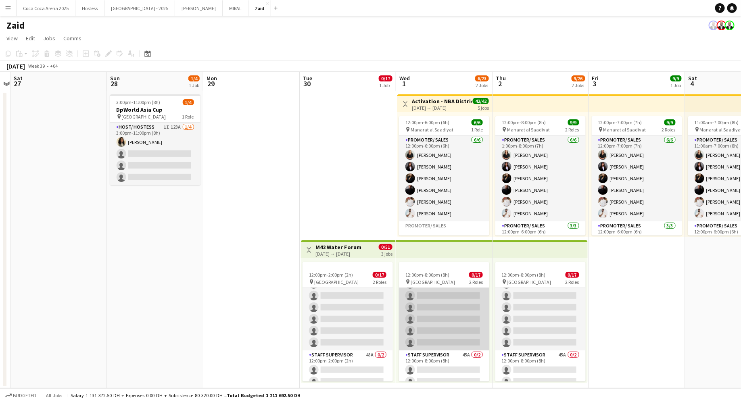
click at [468, 316] on app-card-role "Promoter/ Sales 140A 0/15 12:00pm-8:00pm (8h) single-neutral-actions single-neu…" at bounding box center [444, 254] width 90 height 191
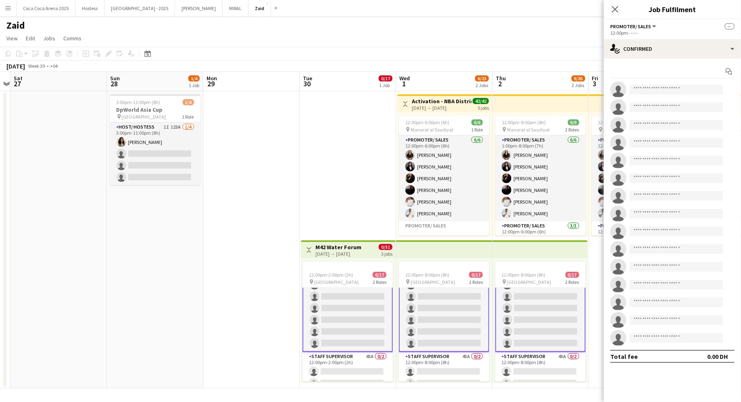
scroll to position [130, 0]
click at [468, 316] on app-card-role "Promoter/ Sales 140A 0/15 12:00pm-8:00pm (8h) single-neutral-actions single-neu…" at bounding box center [444, 255] width 90 height 193
click at [728, 72] on icon at bounding box center [729, 71] width 6 height 6
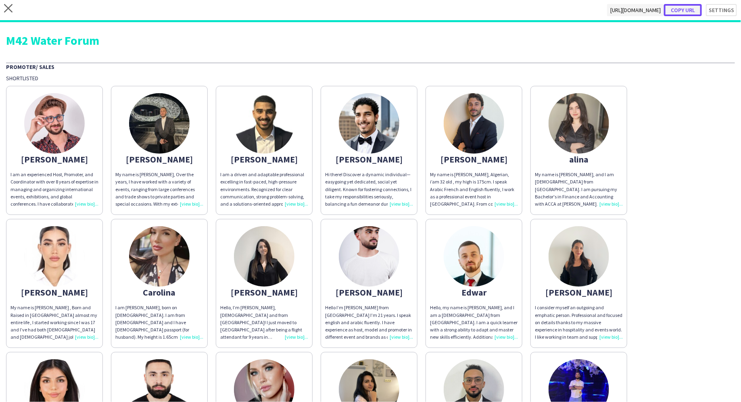
click at [685, 6] on button "Copy url" at bounding box center [683, 10] width 38 height 12
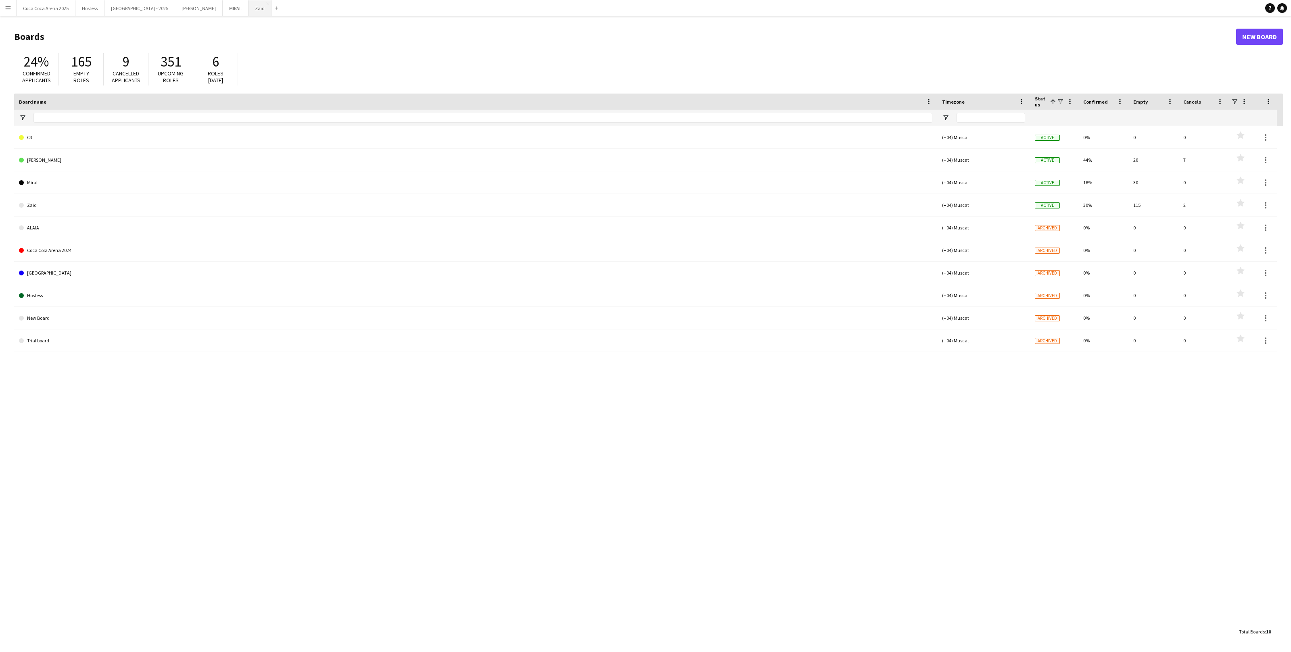
click at [249, 11] on button "Zaid Close" at bounding box center [260, 8] width 23 height 16
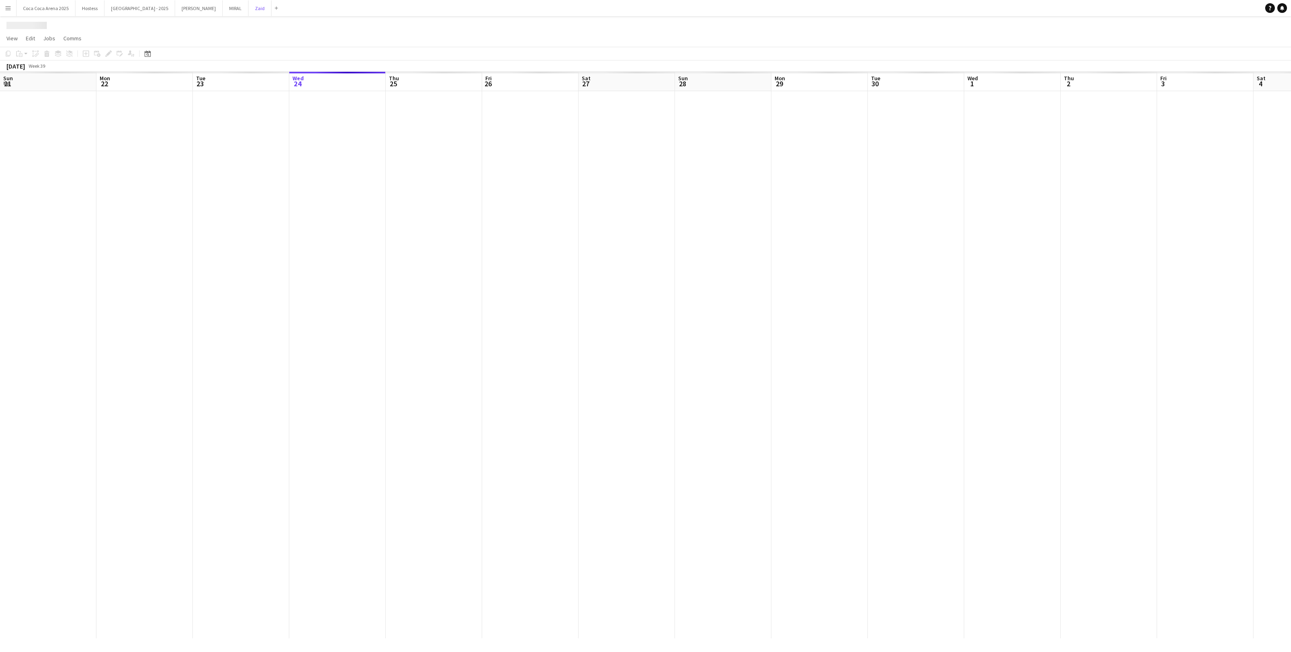
scroll to position [0, 192]
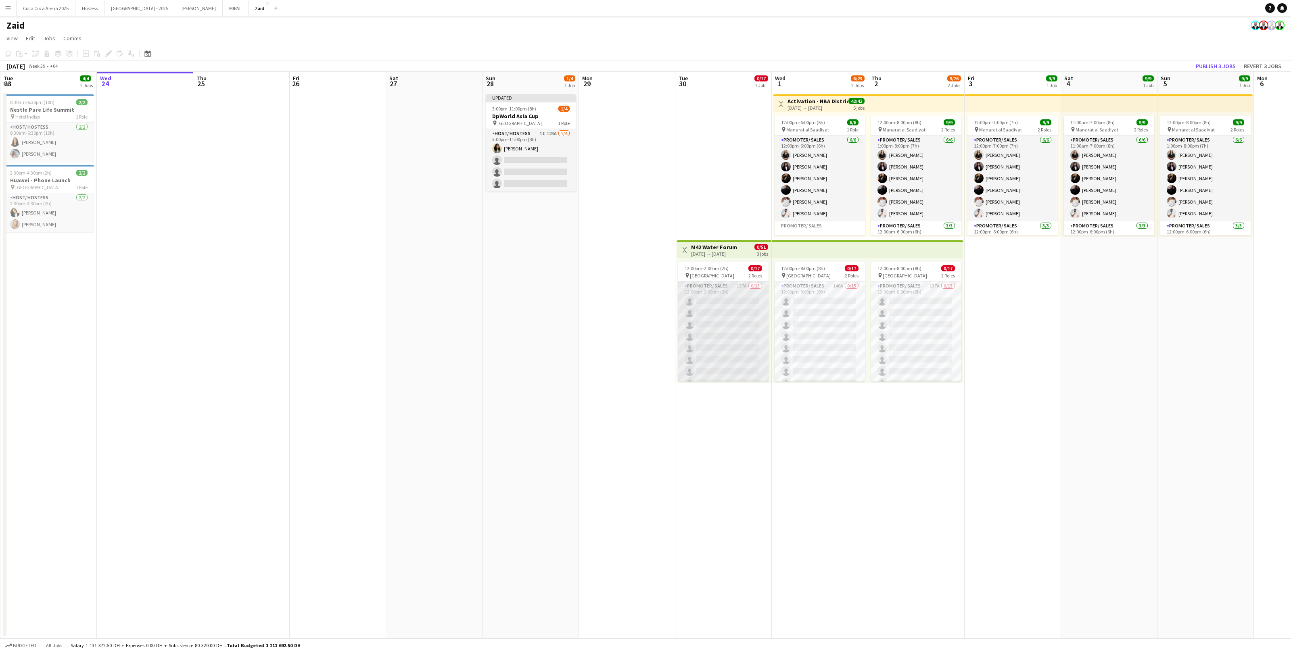
click at [724, 338] on app-card-role "Promoter/ Sales 137A 0/15 12:00pm-2:00pm (2h) single-neutral-actions single-neu…" at bounding box center [723, 377] width 90 height 191
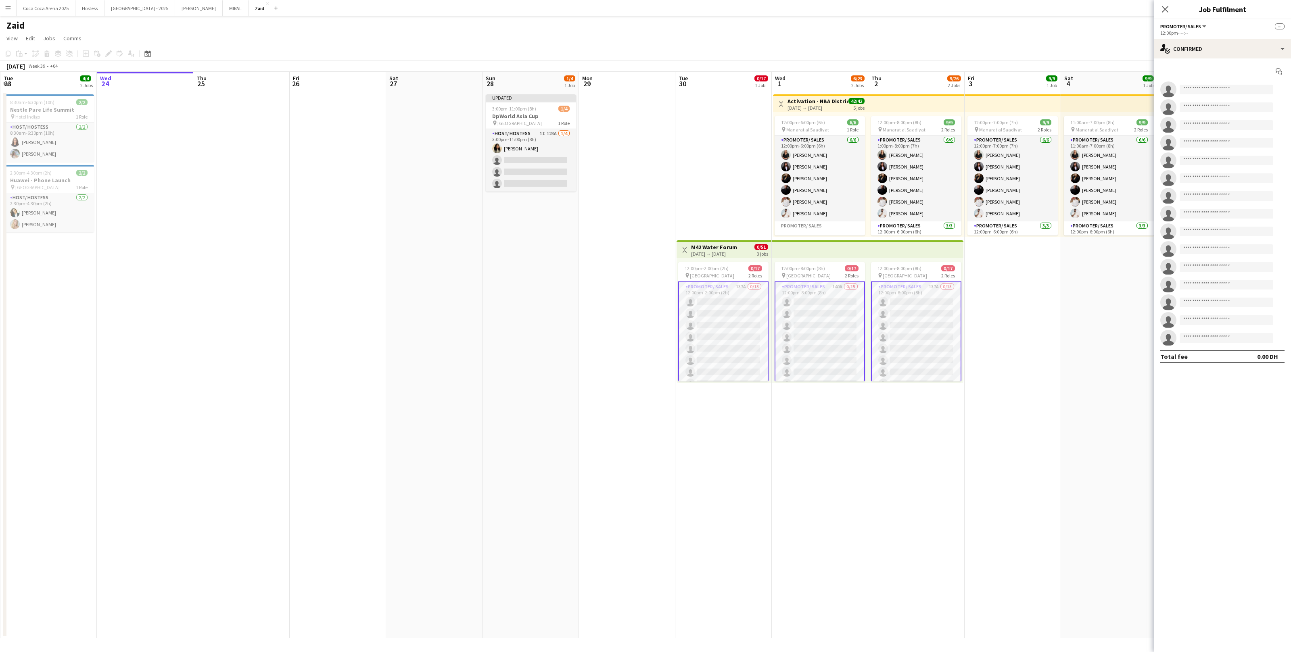
click at [736, 312] on app-card-role "Promoter/ Sales 137A 0/15 12:00pm-2:00pm (2h) single-neutral-actions single-neu…" at bounding box center [723, 378] width 90 height 193
click at [1281, 70] on icon at bounding box center [1279, 71] width 6 height 6
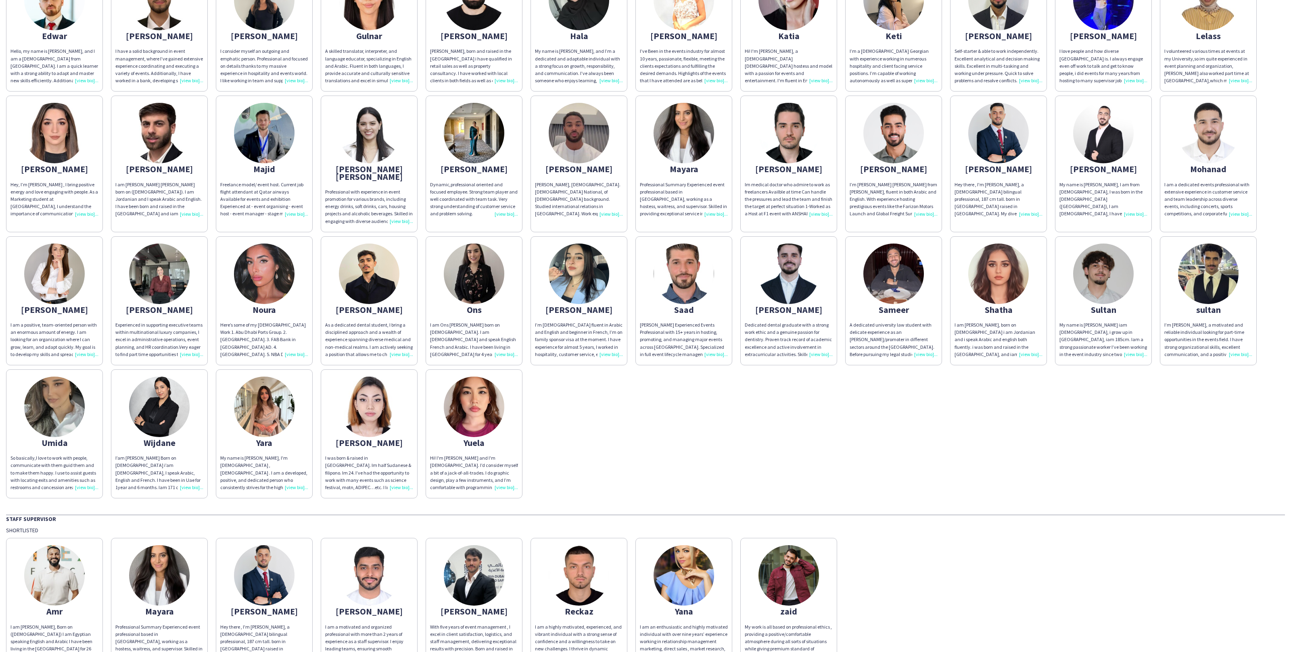
scroll to position [300, 0]
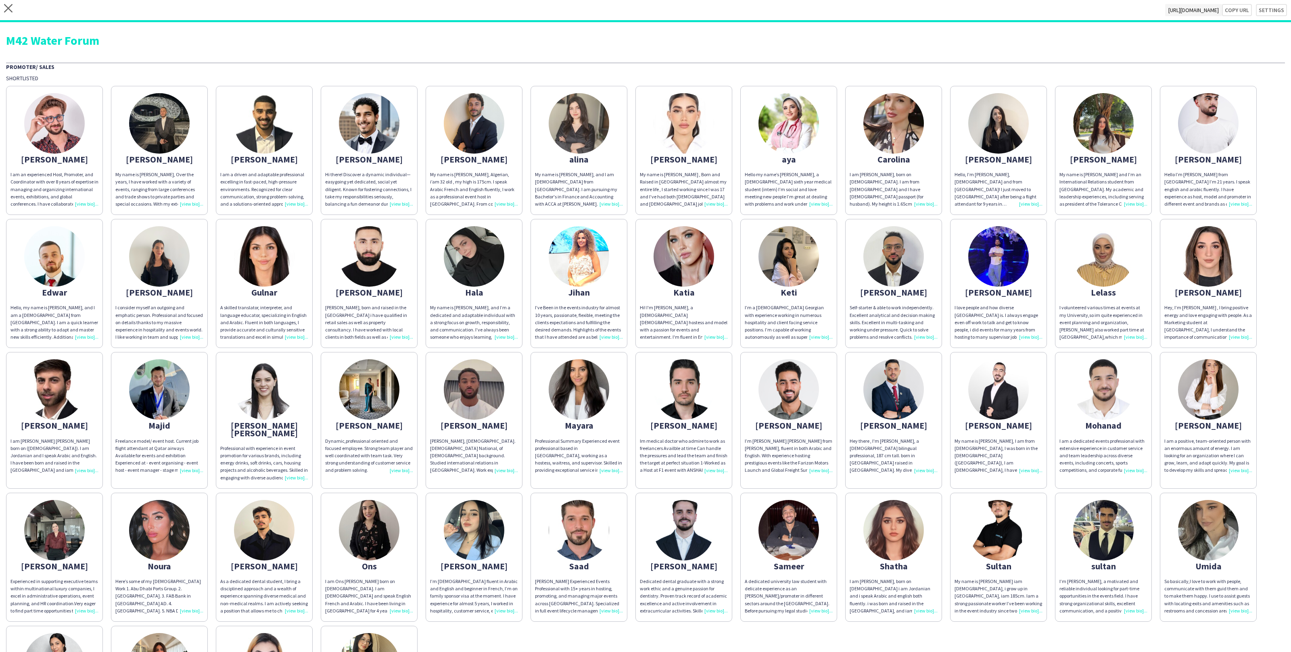
scroll to position [63, 0]
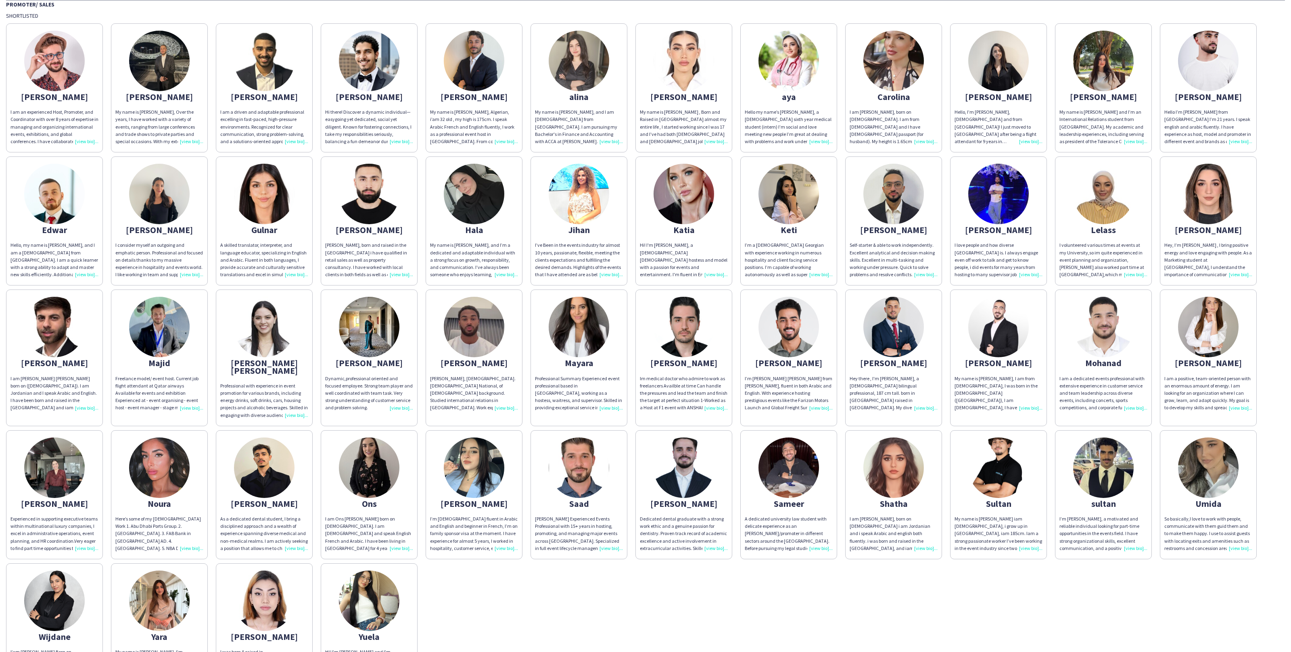
click at [954, 484] on app-share-pages-crew-card "Sultan My name is [PERSON_NAME] iam [DEMOGRAPHIC_DATA], i grow up in [GEOGRAPHI…" at bounding box center [998, 495] width 97 height 129
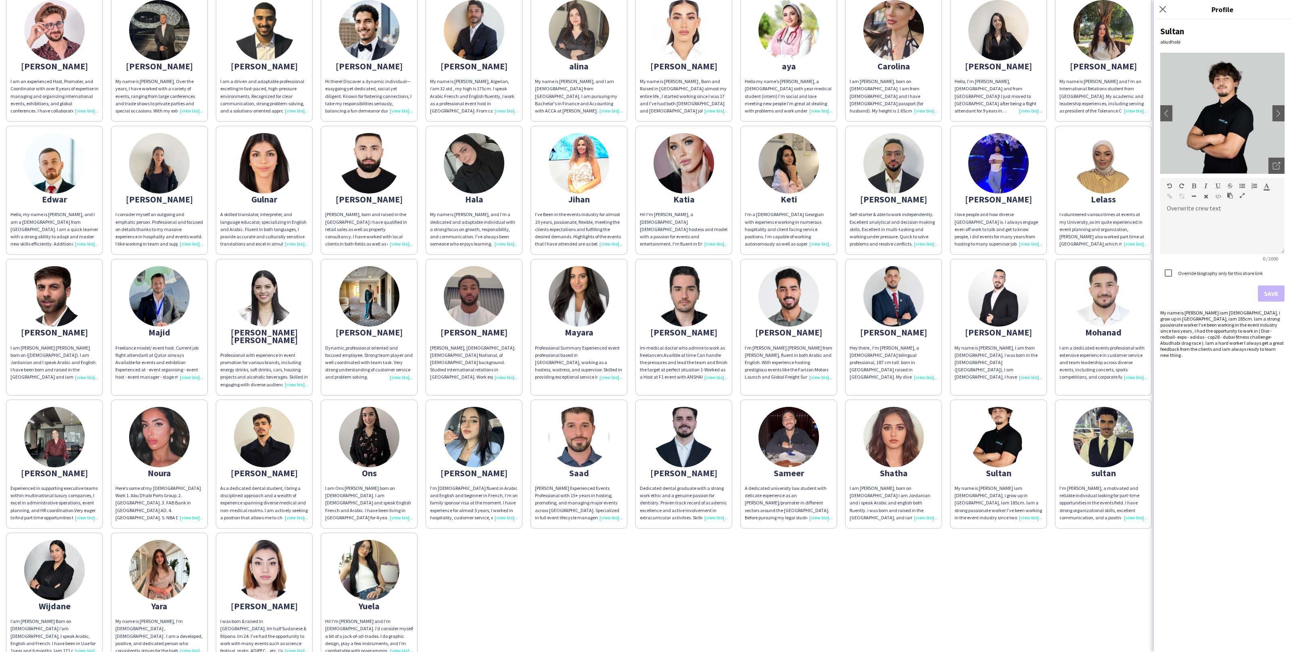
scroll to position [95, 0]
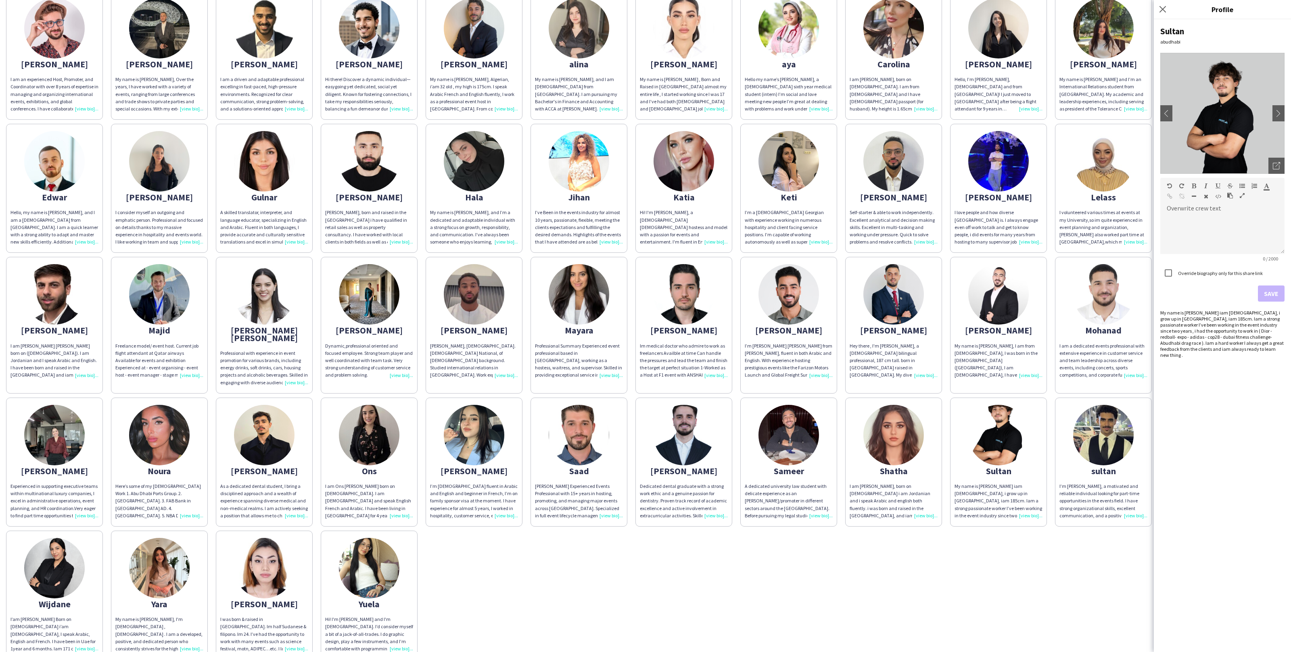
click at [452, 570] on div "[PERSON_NAME] I am an experienced Host, Promoter, and Coordinator with over 8 y…" at bounding box center [645, 323] width 1279 height 673
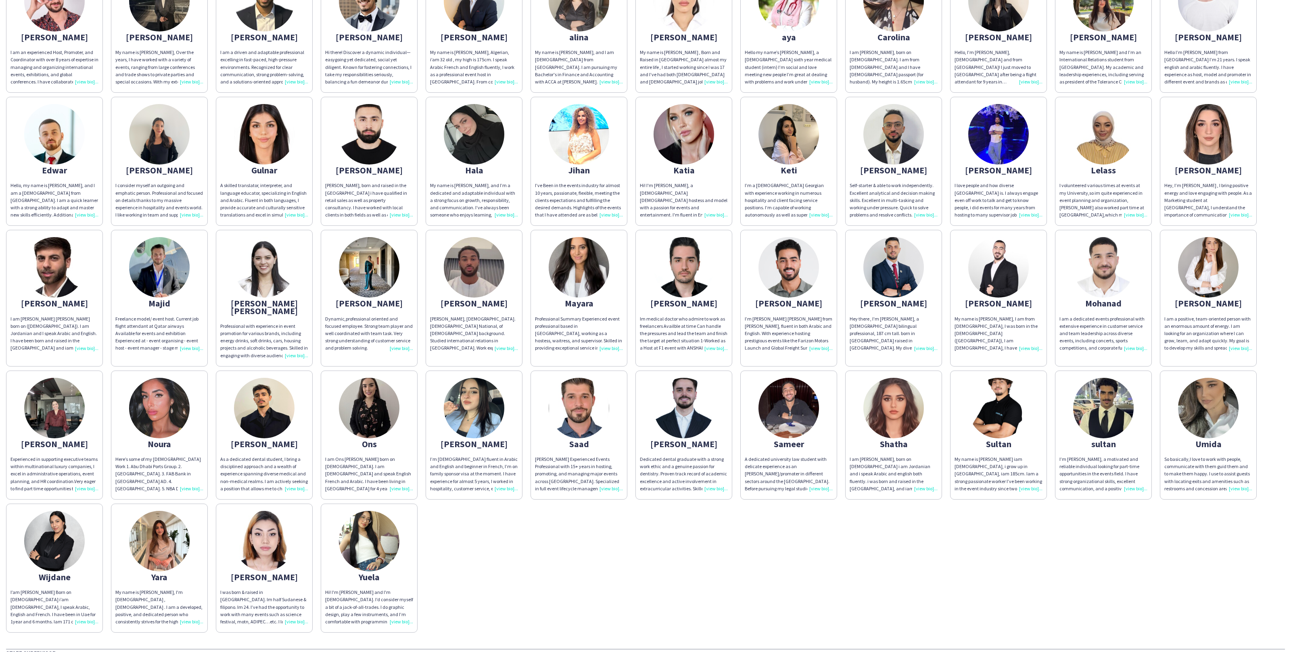
scroll to position [123, 0]
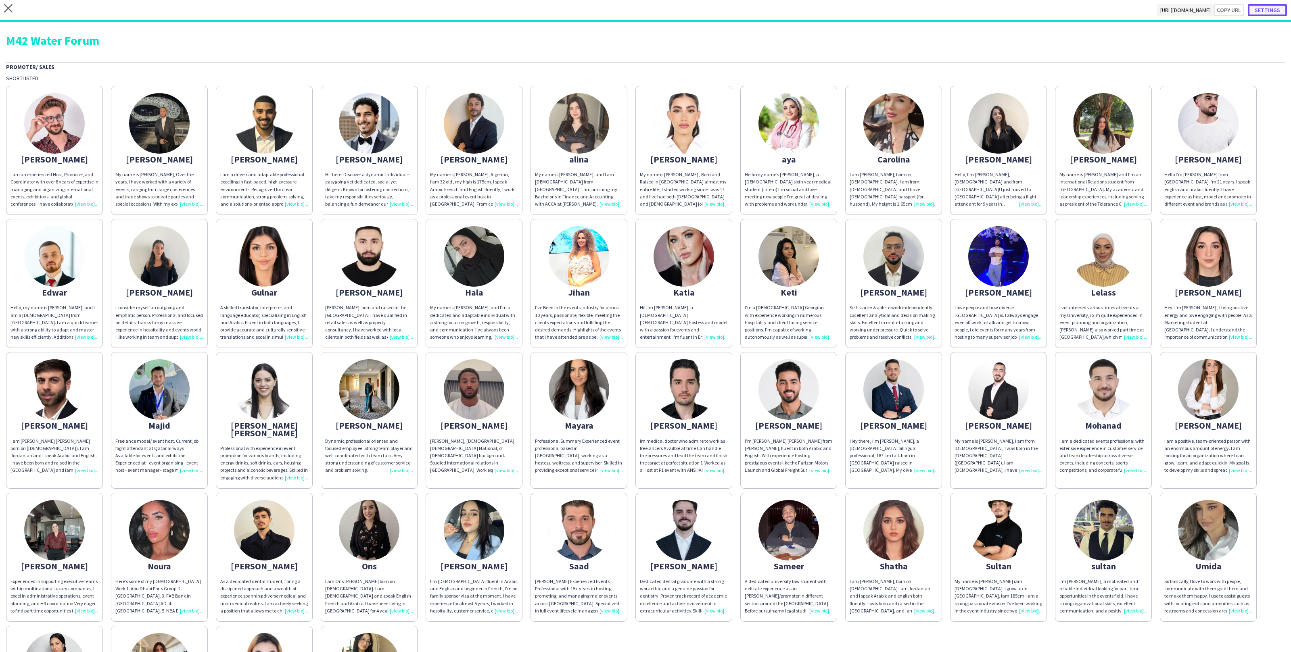
click at [1272, 15] on button "Settings" at bounding box center [1267, 10] width 39 height 12
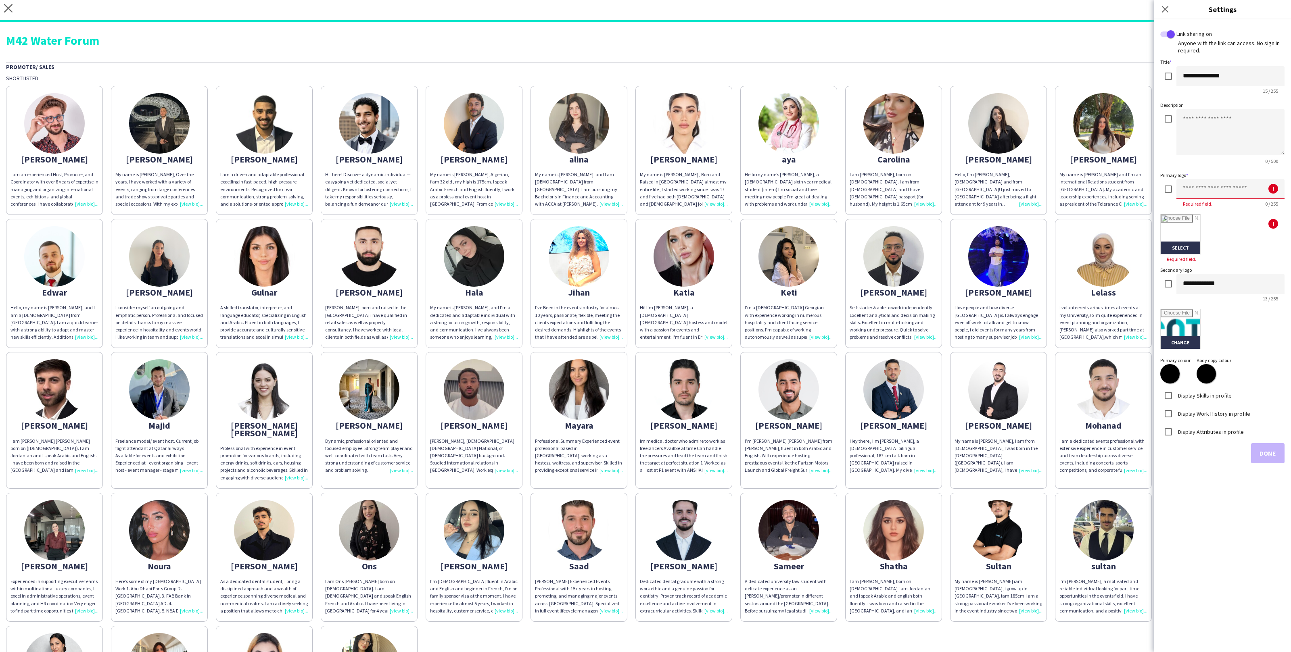
click at [1189, 192] on input at bounding box center [1231, 189] width 108 height 20
type input "********"
click at [1211, 394] on label "Display Skills in profile" at bounding box center [1204, 395] width 55 height 7
click at [1211, 411] on label "Display Work History in profile" at bounding box center [1214, 413] width 74 height 7
click at [1212, 428] on label "Display Attributes in profile" at bounding box center [1210, 431] width 67 height 7
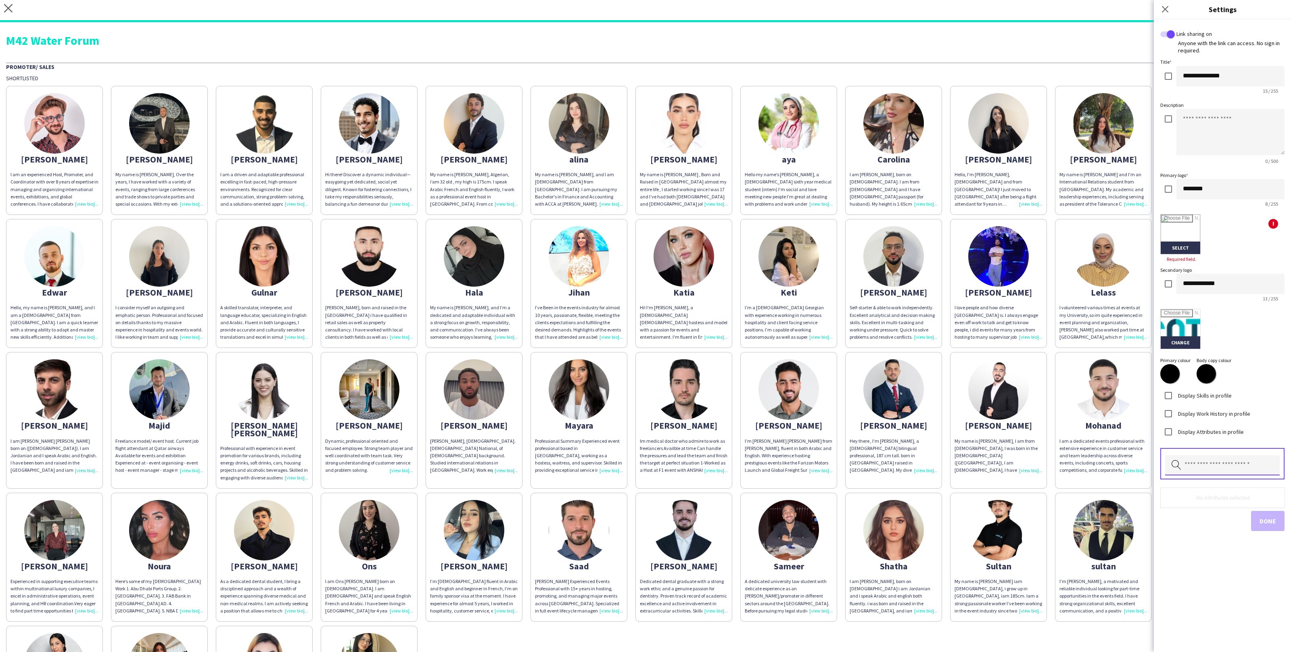
click at [1239, 458] on input "text" at bounding box center [1222, 466] width 115 height 20
click at [1219, 504] on span "Height" at bounding box center [1222, 507] width 102 height 8
click at [1218, 474] on input "text" at bounding box center [1222, 466] width 115 height 20
click at [1211, 513] on mat-option "Nationality" at bounding box center [1222, 506] width 115 height 19
click at [1215, 471] on input "text" at bounding box center [1222, 466] width 115 height 20
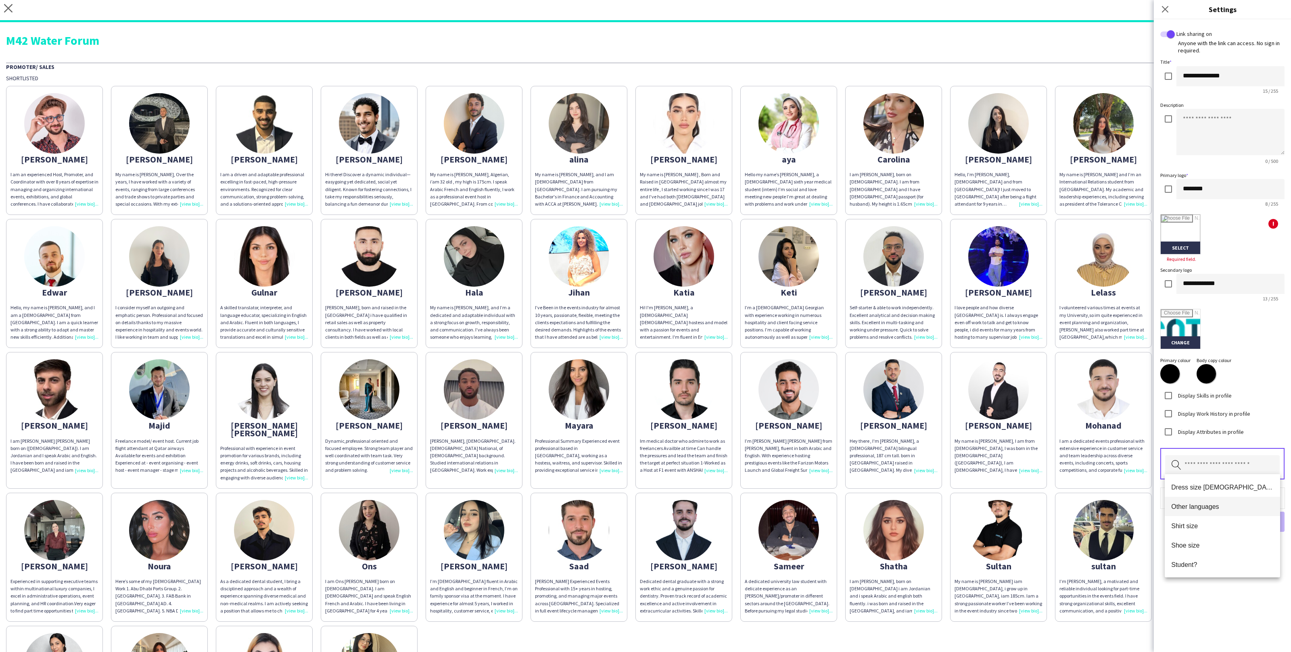
click at [1214, 505] on span "Other languages" at bounding box center [1222, 507] width 102 height 8
click at [1197, 239] on input "file" at bounding box center [1181, 235] width 40 height 40
type input "**********"
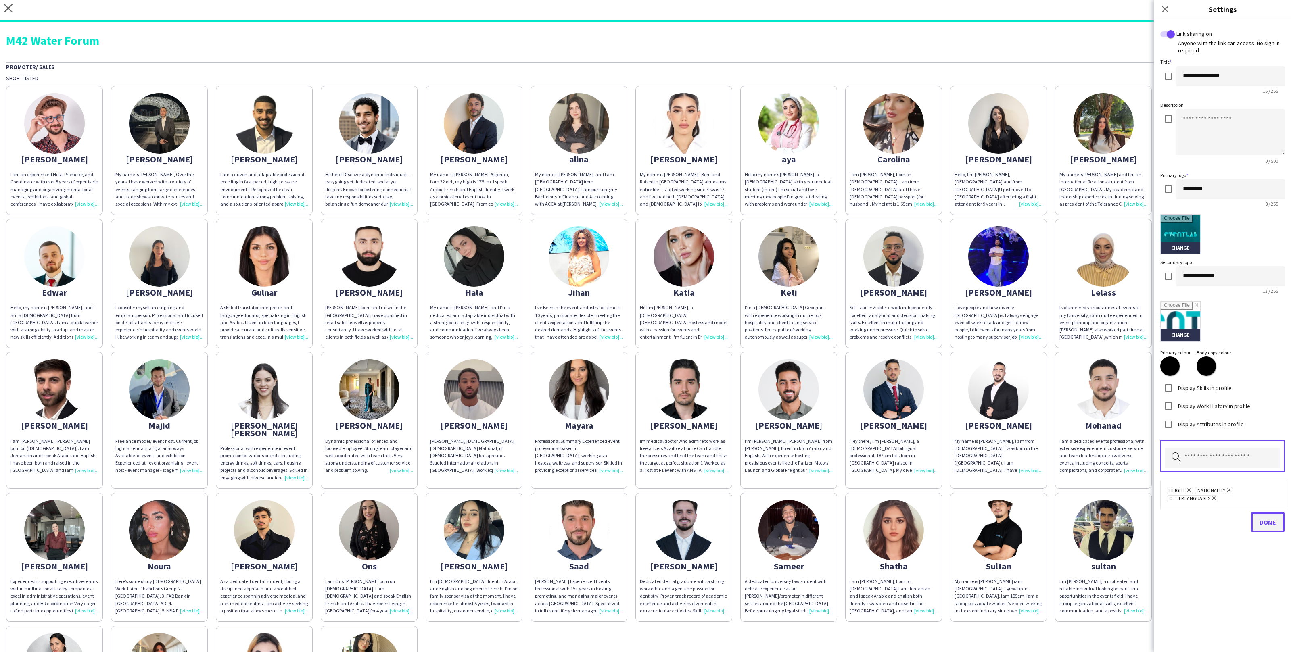
click at [1268, 528] on button "Done" at bounding box center [1267, 522] width 33 height 20
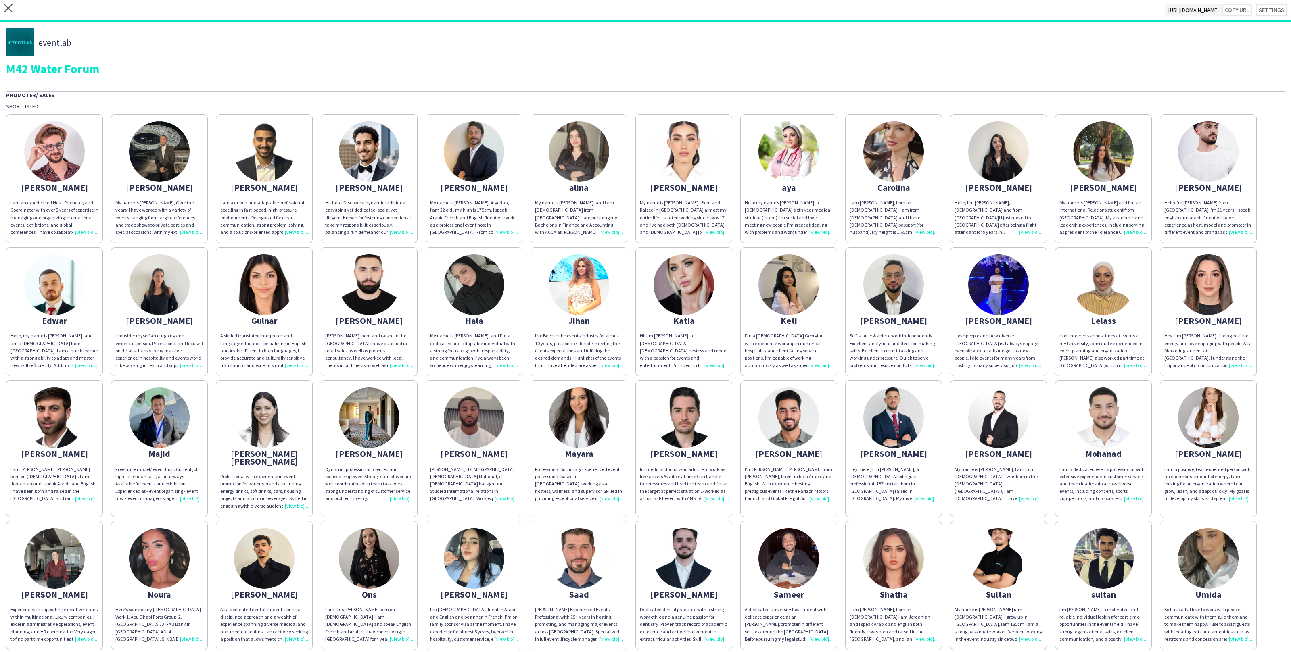
click at [609, 248] on app-share-pages-crew-card "Jihan I’ve Been in the events industry for almost 10 years, passionate, flexibl…" at bounding box center [579, 311] width 97 height 129
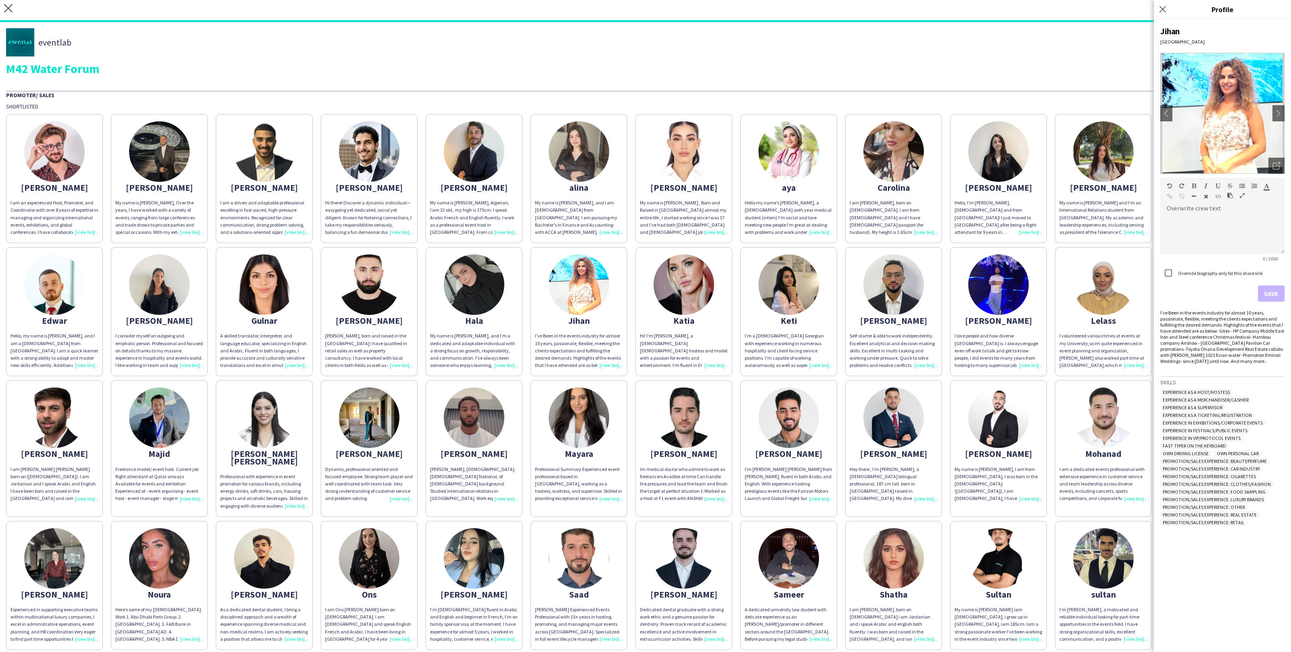
click at [630, 163] on div "Abdelrahman I am an experienced Host, Promoter, and Coordinator with over 8 yea…" at bounding box center [645, 446] width 1279 height 673
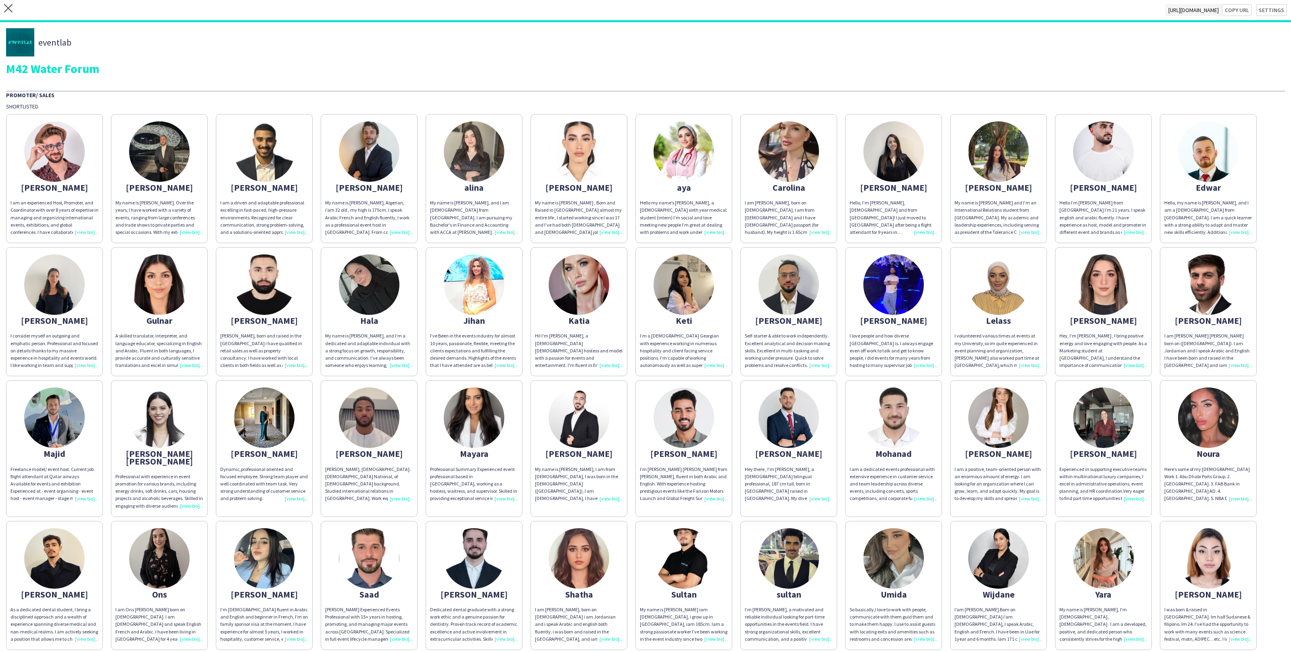
click at [565, 135] on img at bounding box center [579, 151] width 61 height 61
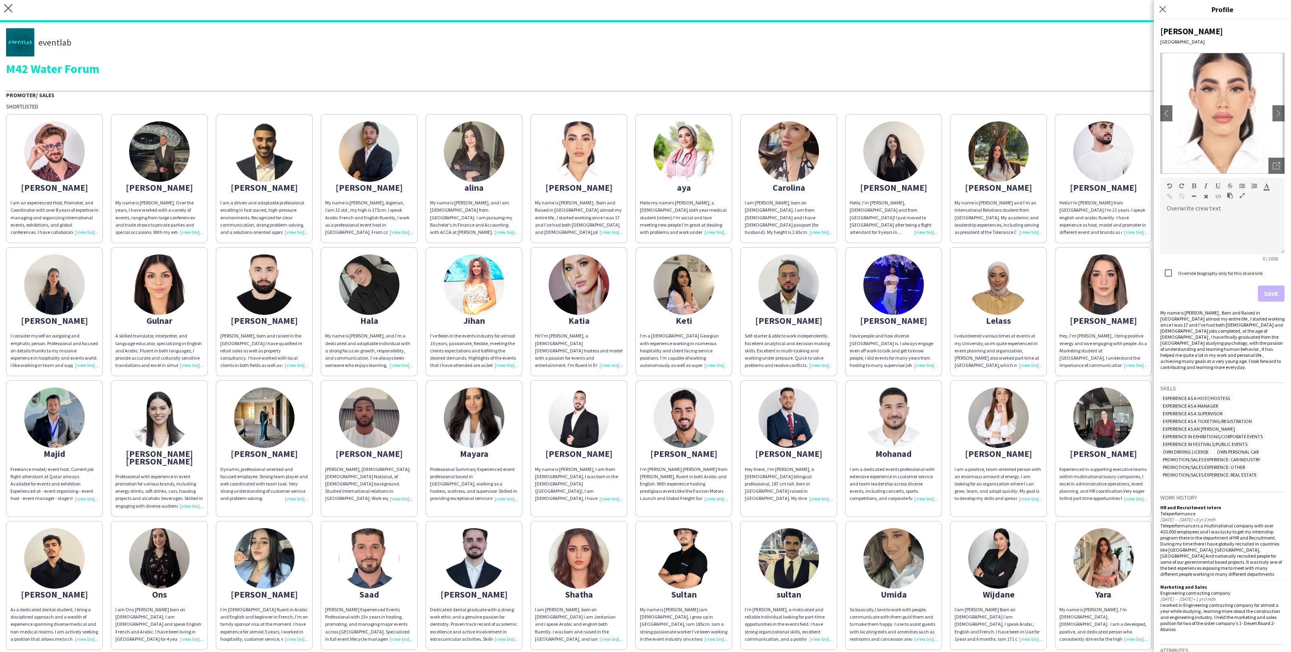
click at [500, 109] on div "Shortlisted" at bounding box center [645, 106] width 1279 height 7
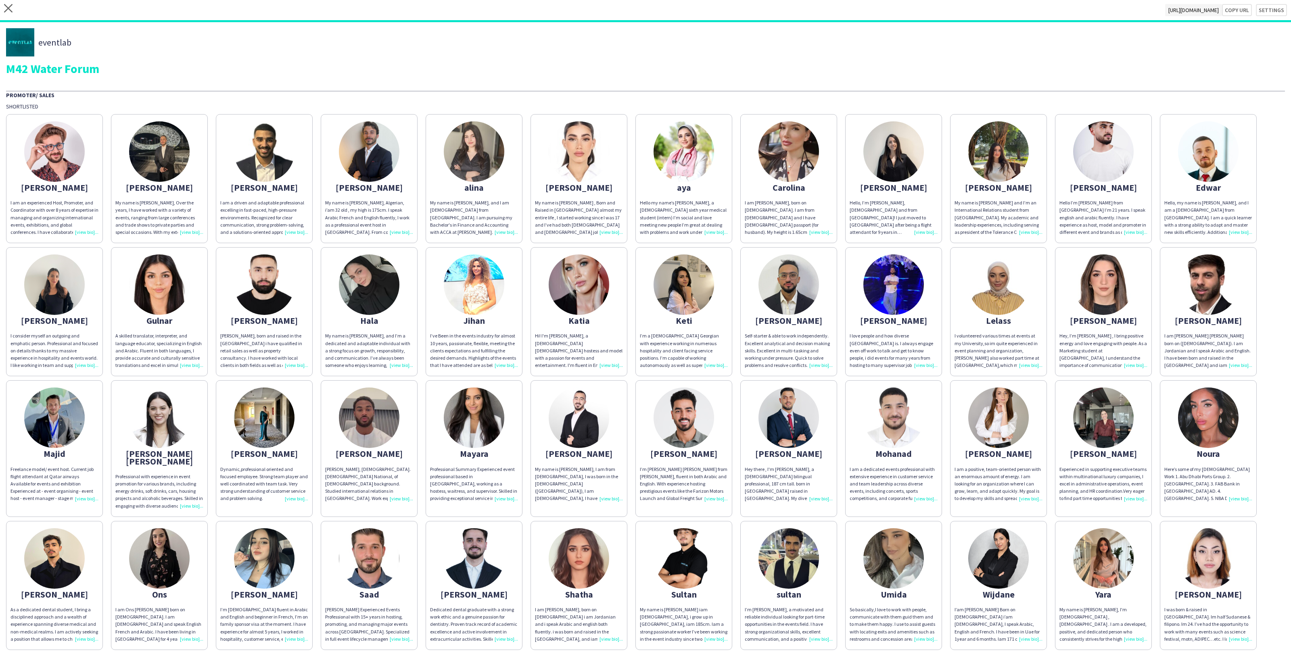
click at [7, 2] on div "close https://admin.liveforce.co/v2/s/6fdbec34-e246-49a8-b5d2-09eb6dc2e443 Copy…" at bounding box center [645, 11] width 1291 height 22
click at [7, 6] on icon at bounding box center [8, 8] width 8 height 8
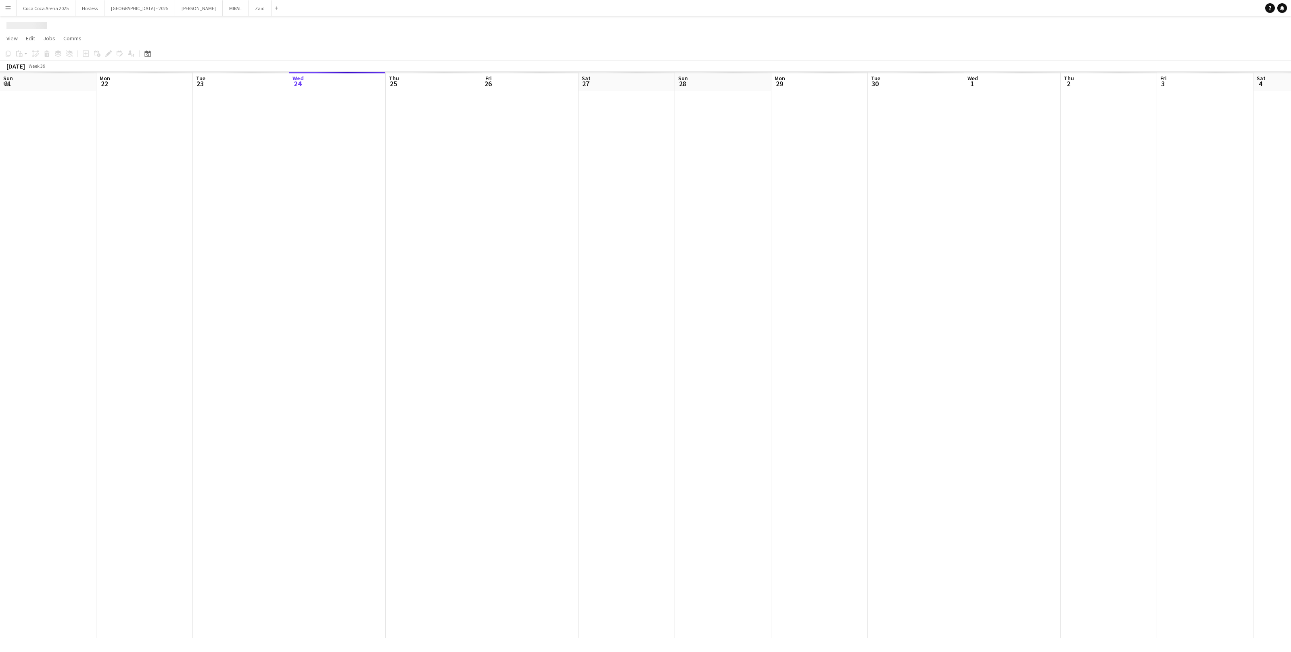
scroll to position [0, 192]
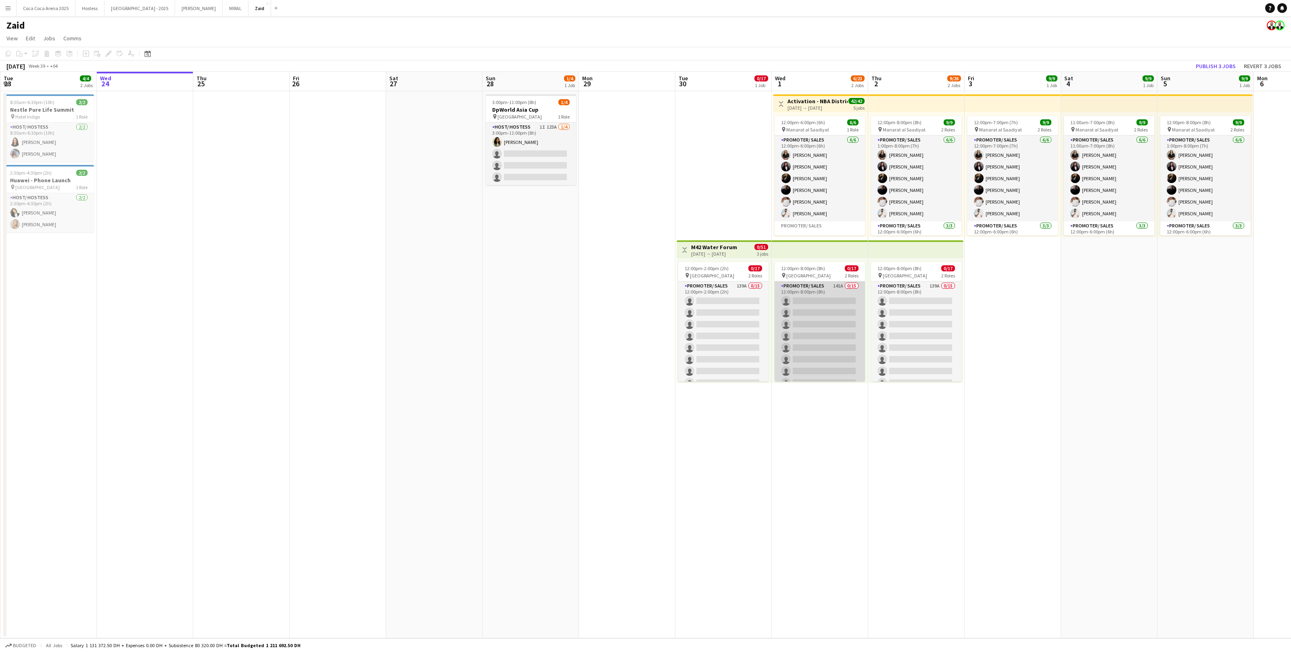
click at [789, 320] on app-card-role "Promoter/ Sales 141A 0/15 12:00pm-8:00pm (8h) single-neutral-actions single-neu…" at bounding box center [820, 377] width 90 height 191
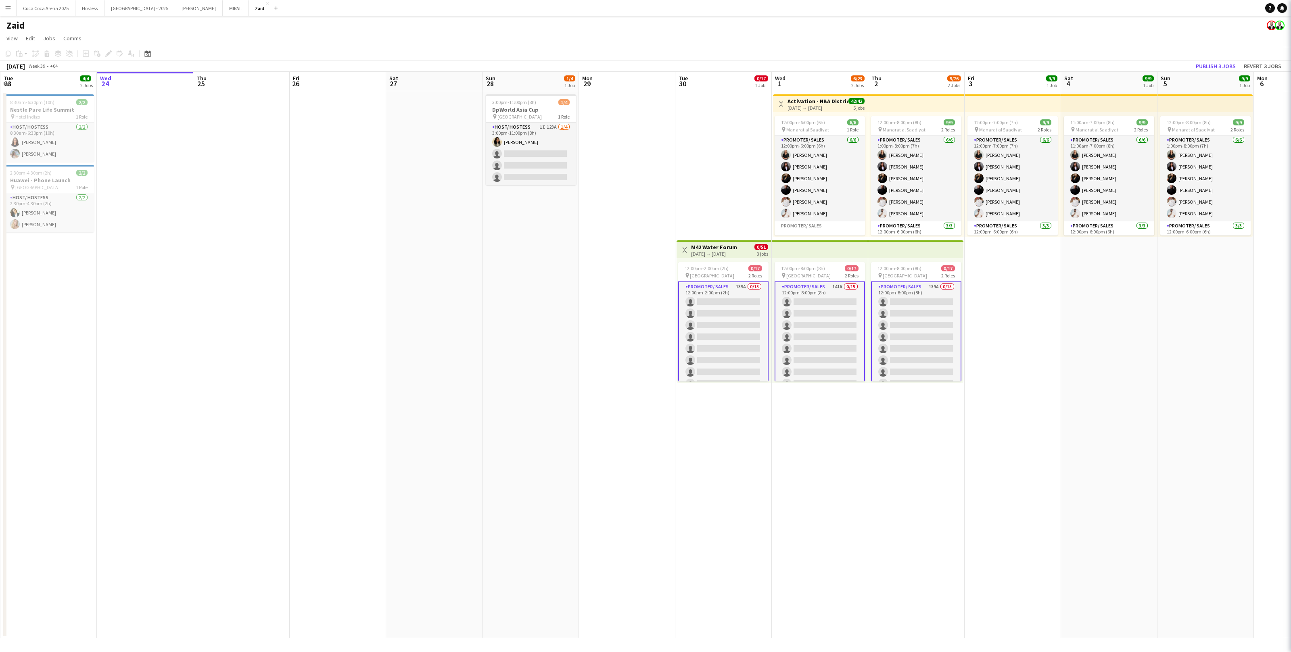
click at [806, 334] on app-card-role "Promoter/ Sales 141A 0/15 12:00pm-8:00pm (8h) single-neutral-actions single-neu…" at bounding box center [820, 378] width 90 height 193
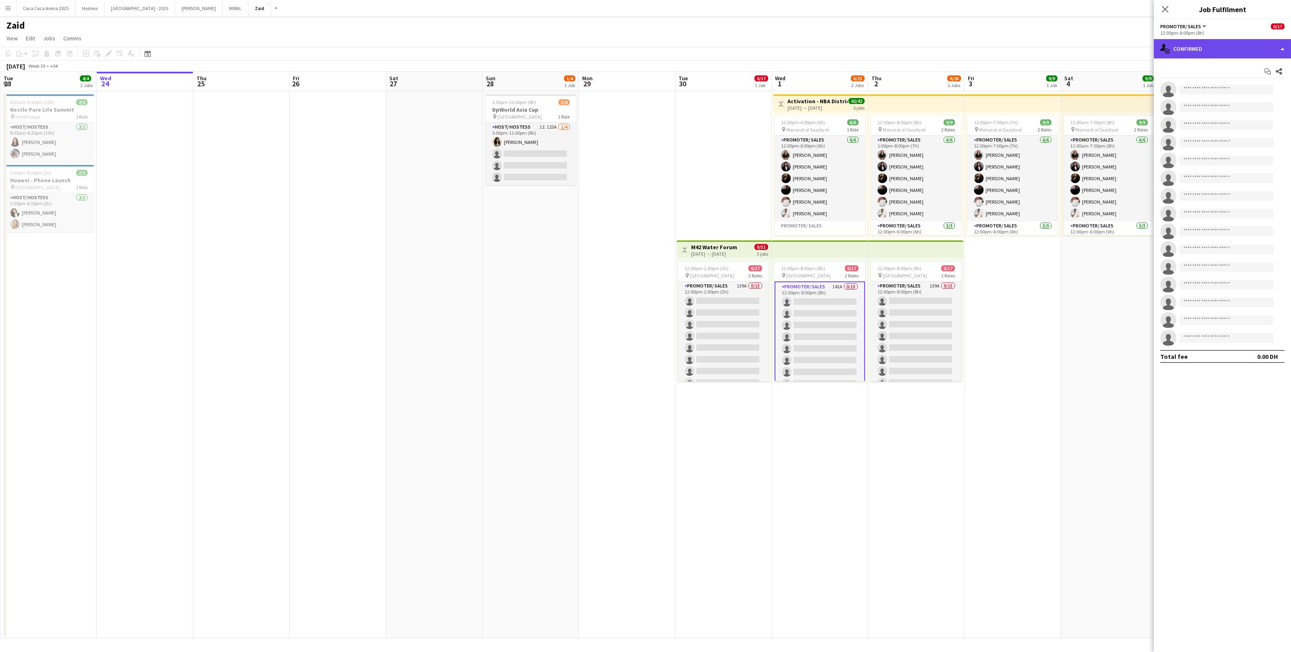
click at [1205, 47] on div "single-neutral-actions-check-2 Confirmed" at bounding box center [1222, 48] width 137 height 19
click at [1253, 98] on div "single-neutral-actions-heart Shortlist" at bounding box center [1249, 99] width 80 height 16
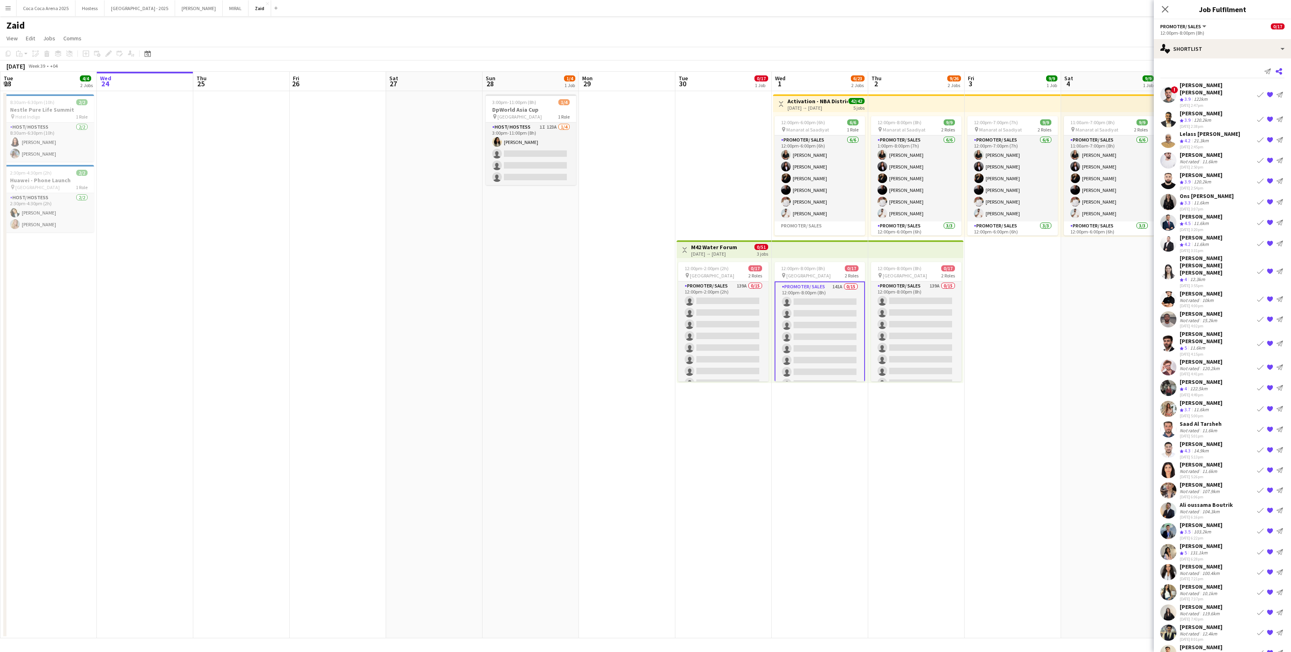
click at [1282, 74] on icon at bounding box center [1279, 71] width 6 height 6
click at [1283, 77] on div "Send notification Share" at bounding box center [1223, 71] width 124 height 13
click at [1280, 74] on icon "Share" at bounding box center [1279, 71] width 6 height 6
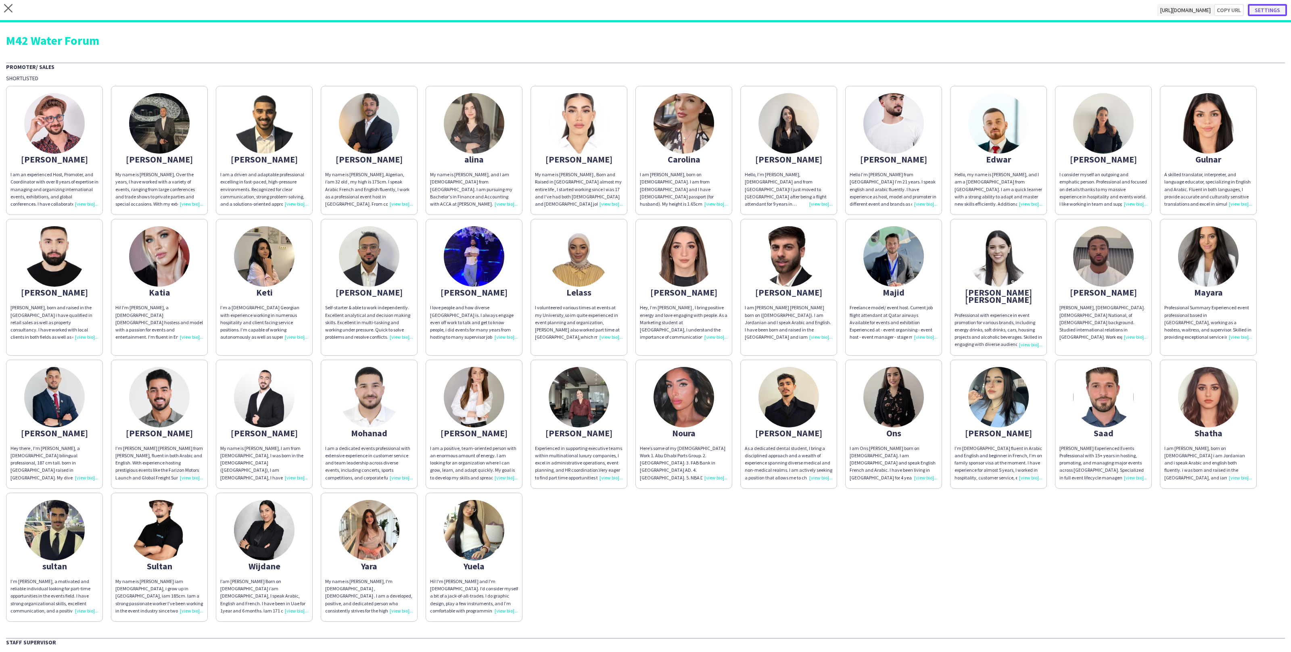
click at [1259, 8] on button "Settings" at bounding box center [1267, 10] width 39 height 12
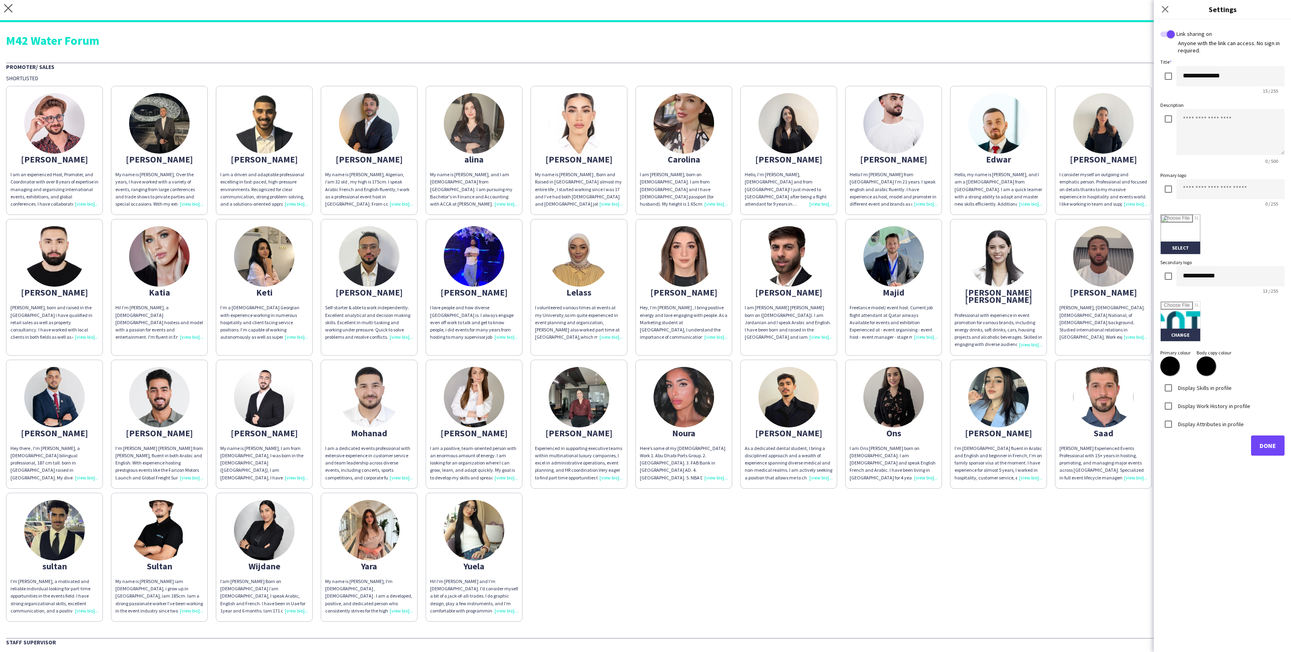
click at [1205, 389] on label "Display Skills in profile" at bounding box center [1204, 387] width 55 height 7
click at [1205, 404] on label "Display Work History in profile" at bounding box center [1214, 405] width 74 height 7
click at [1205, 418] on div "Display Attributes in profile" at bounding box center [1203, 424] width 84 height 16
click at [1205, 426] on label "Display Attributes in profile" at bounding box center [1210, 423] width 67 height 7
click at [1205, 213] on div "Primary logo 0 / 255 Select" at bounding box center [1223, 212] width 124 height 83
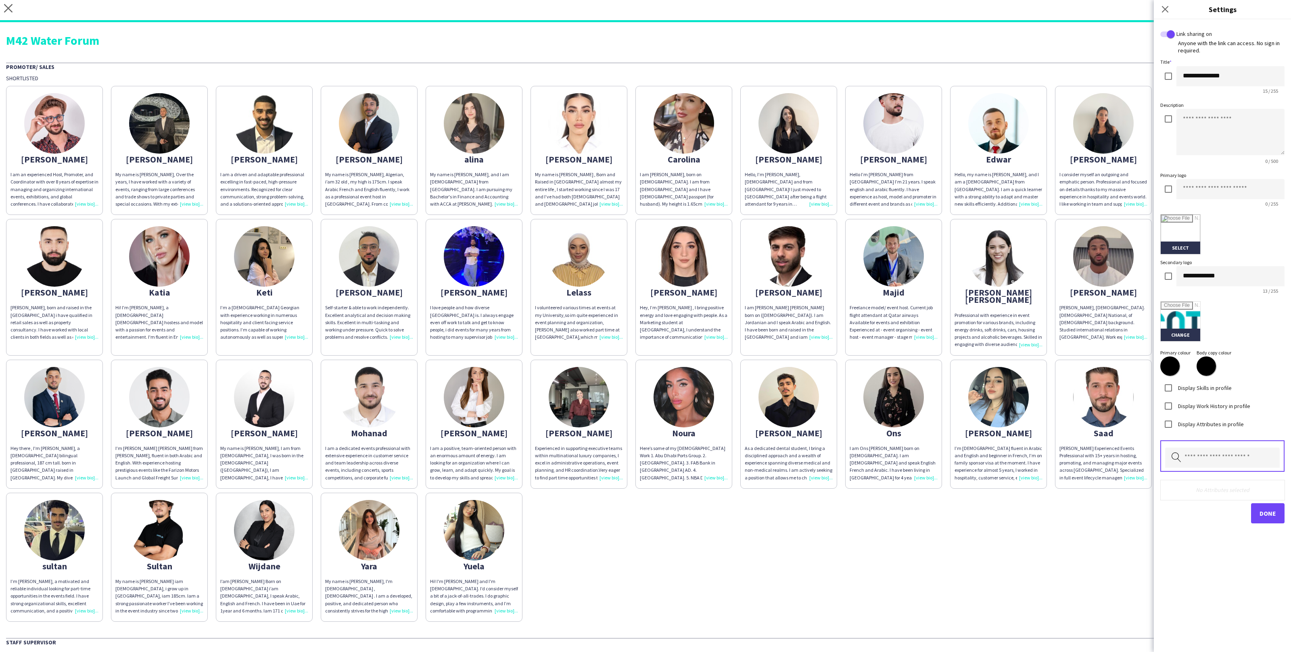
click at [1205, 209] on div "0 / 255" at bounding box center [1223, 194] width 124 height 31
click at [1194, 178] on div "Primary logo 0 / 255 Select" at bounding box center [1223, 212] width 124 height 83
click at [1194, 184] on input at bounding box center [1231, 189] width 108 height 20
type input "********"
click at [1179, 228] on input "file" at bounding box center [1181, 235] width 40 height 40
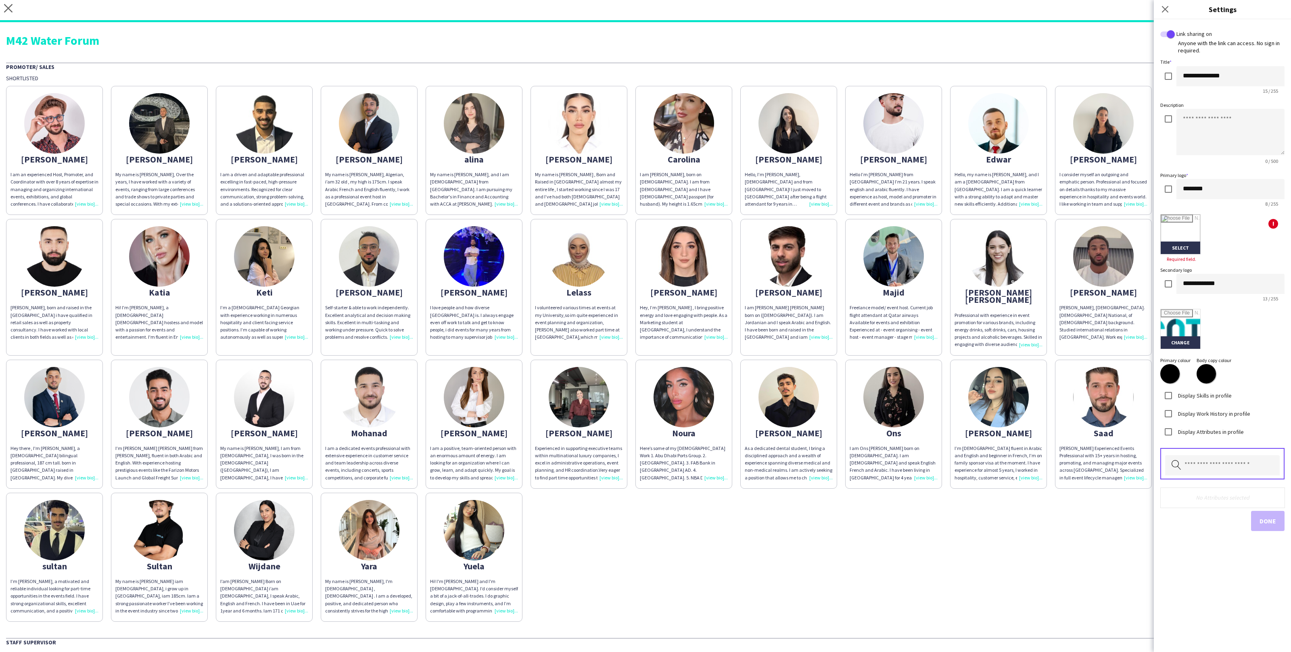
type input "**********"
click at [1275, 517] on button "Done" at bounding box center [1267, 514] width 33 height 20
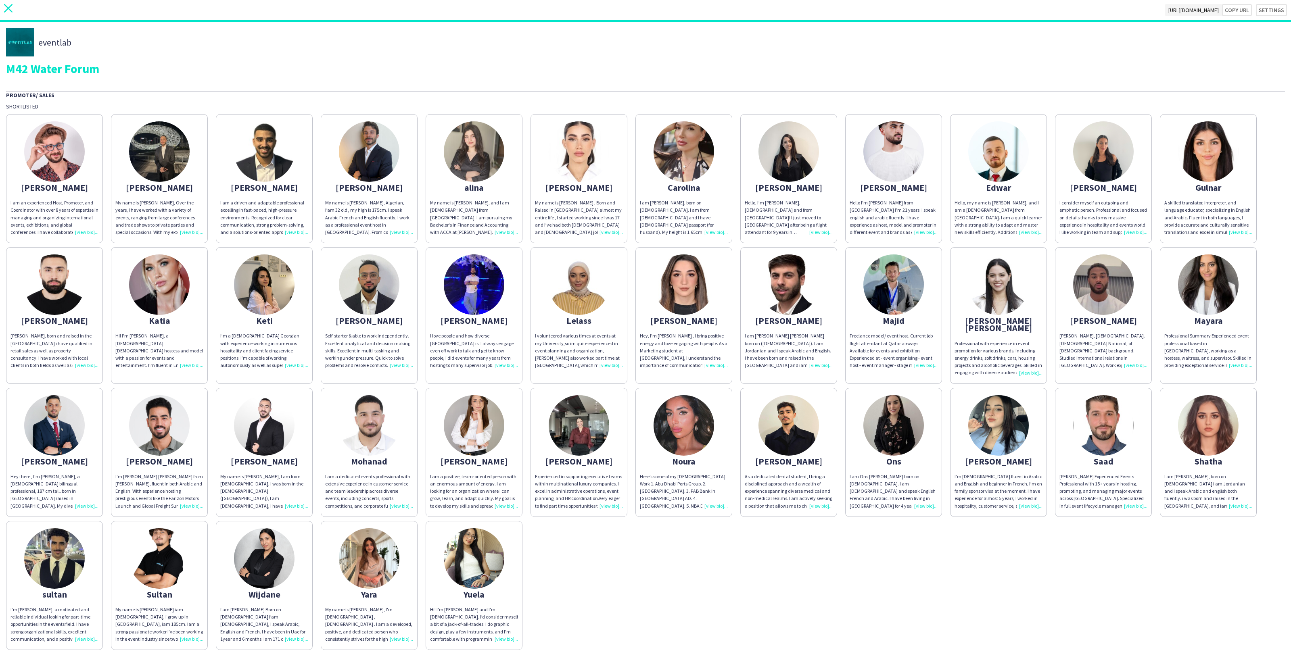
click at [5, 11] on icon at bounding box center [8, 8] width 8 height 8
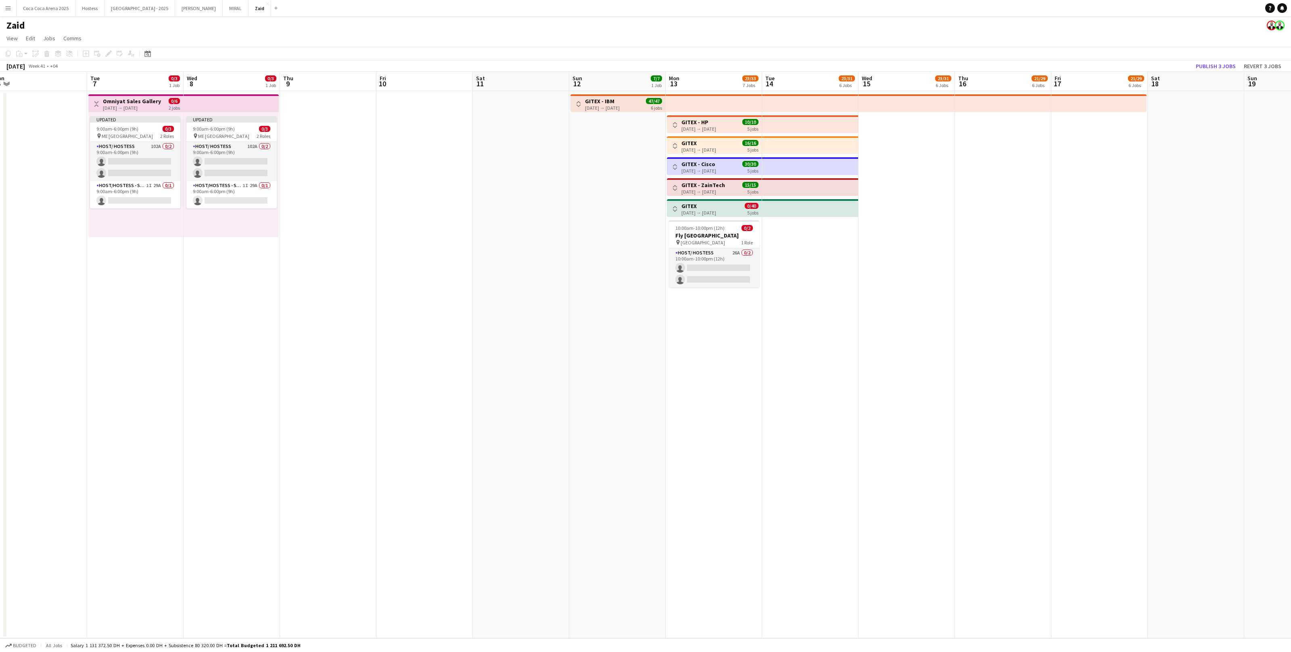
scroll to position [0, 343]
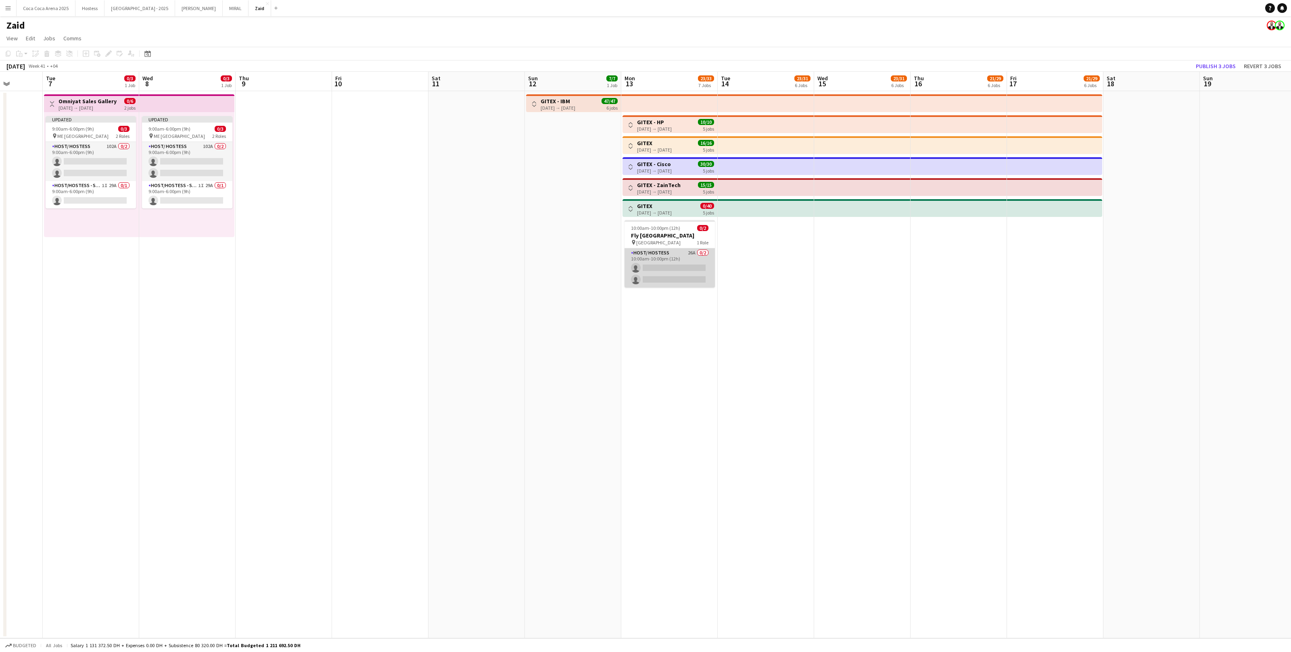
click at [699, 269] on app-card-role "Host/ Hostess 26A 0/2 10:00am-10:00pm (12h) single-neutral-actions single-neutr…" at bounding box center [670, 268] width 90 height 39
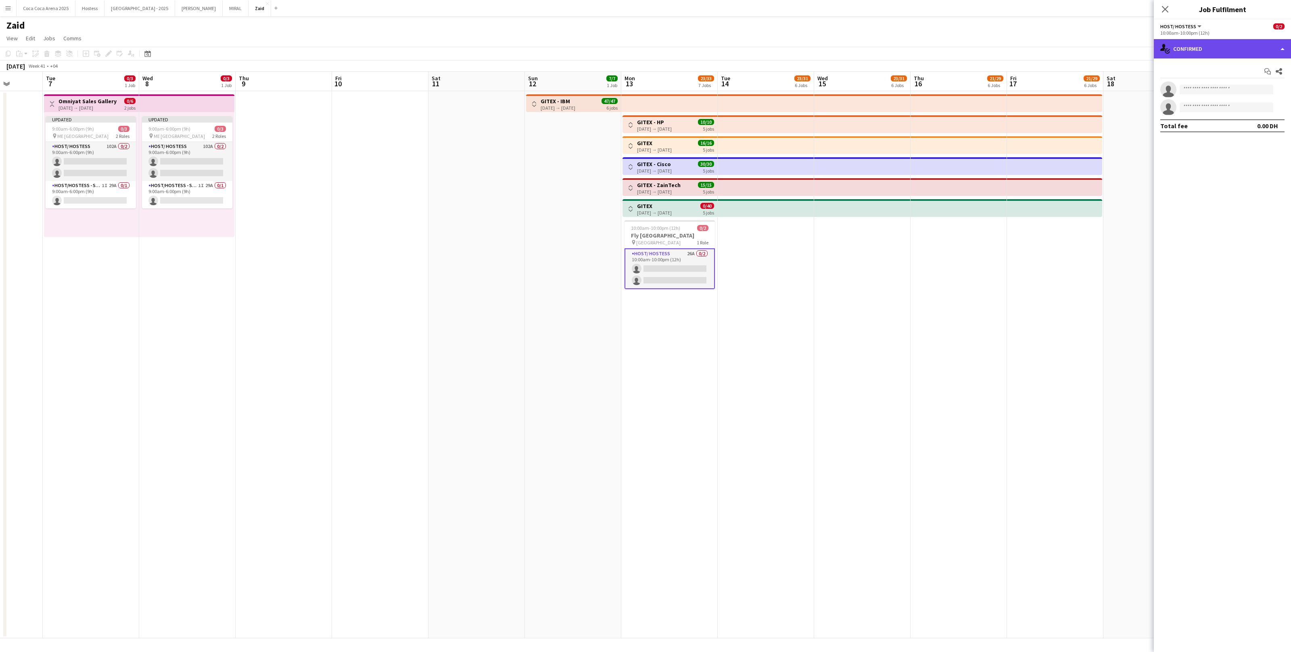
click at [1200, 52] on div "single-neutral-actions-check-2 Confirmed" at bounding box center [1222, 48] width 137 height 19
click at [1259, 131] on div "single-neutral-actions-information Applicants" at bounding box center [1249, 131] width 80 height 16
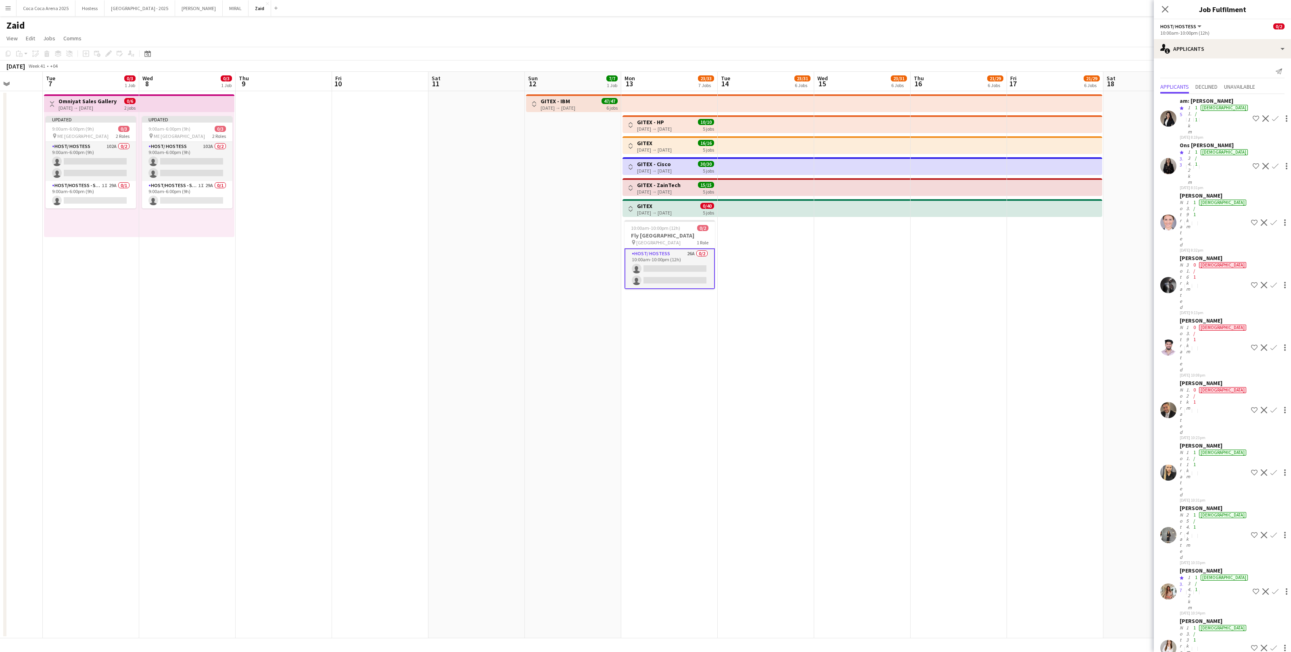
scroll to position [99, 0]
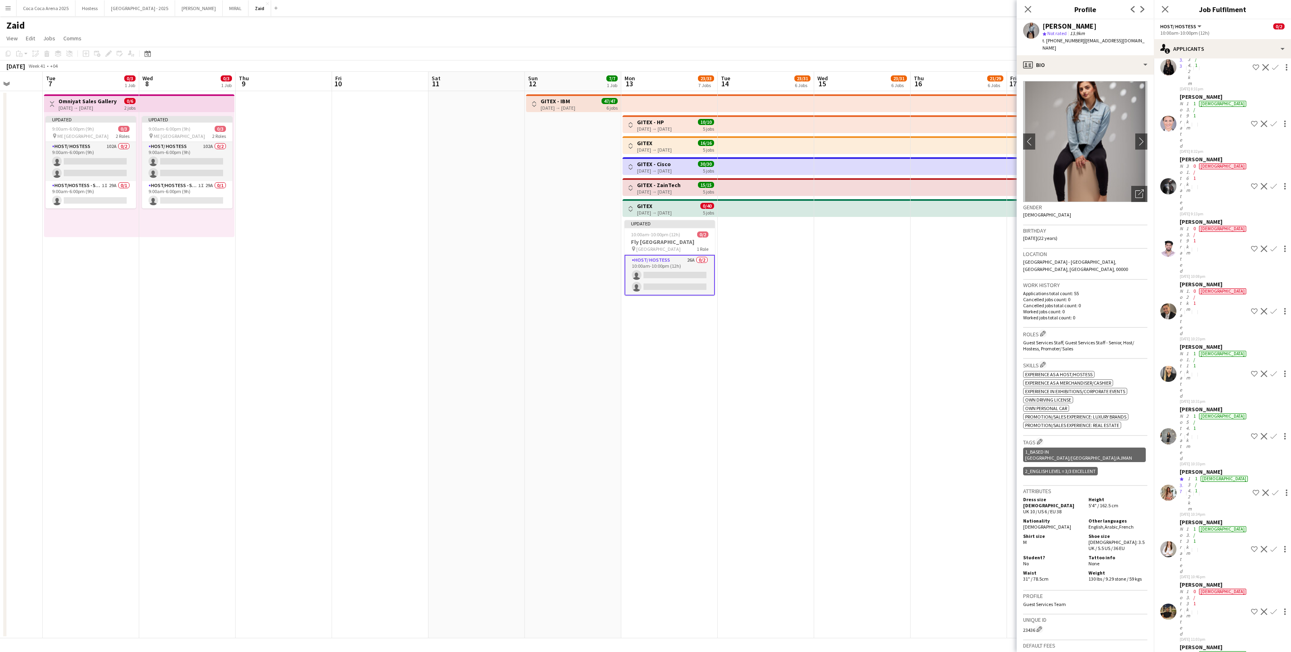
scroll to position [0, 0]
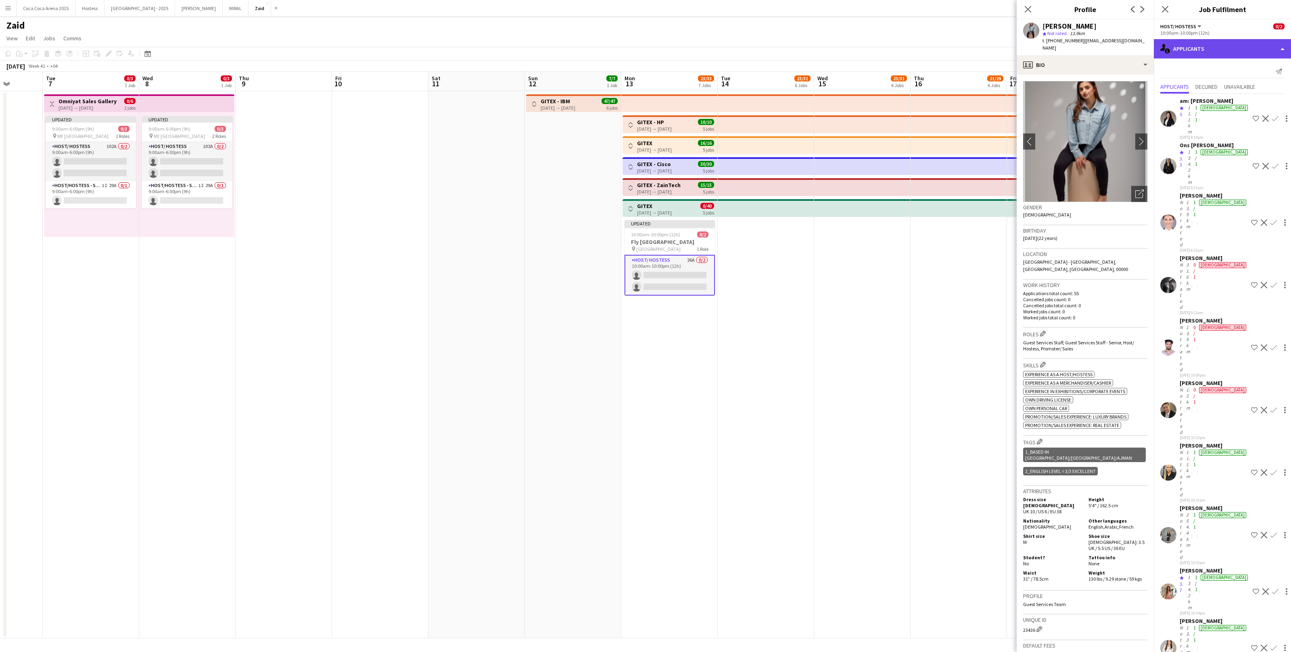
click at [1205, 50] on div "single-neutral-actions-information Applicants" at bounding box center [1222, 48] width 137 height 19
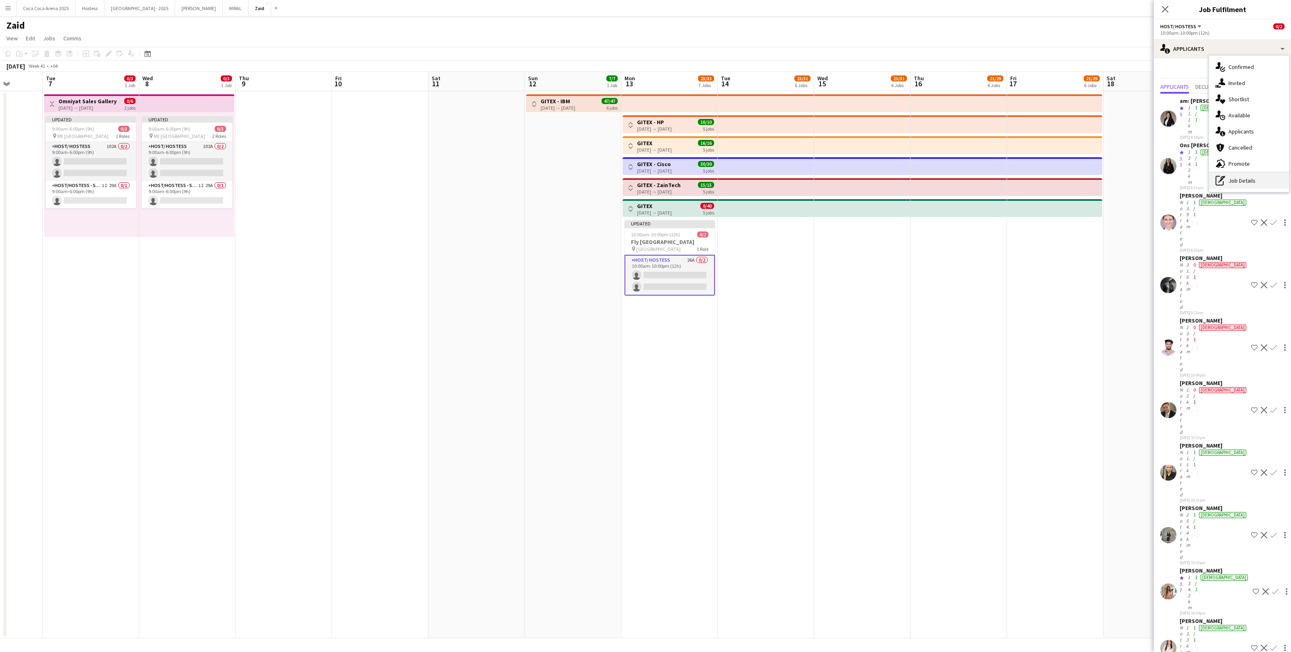
click at [1251, 184] on div "pen-write Job Details" at bounding box center [1249, 181] width 80 height 16
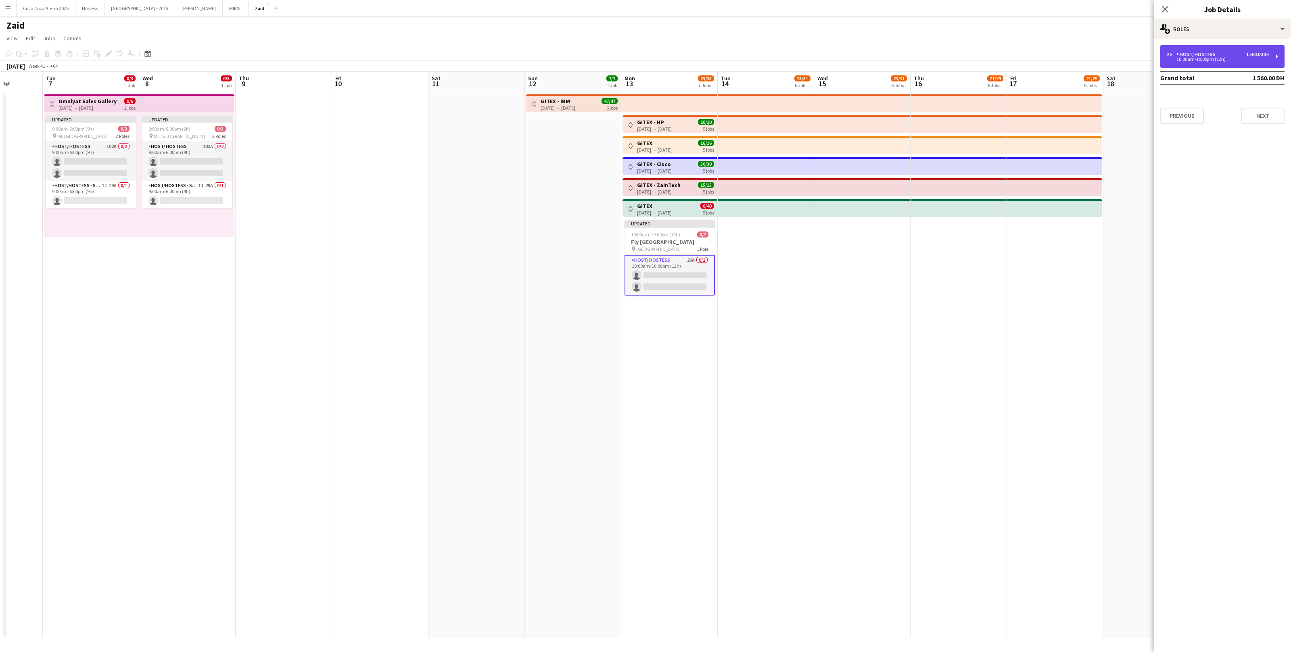
click at [1184, 60] on div "10:00am-10:00pm (12h)" at bounding box center [1218, 59] width 103 height 4
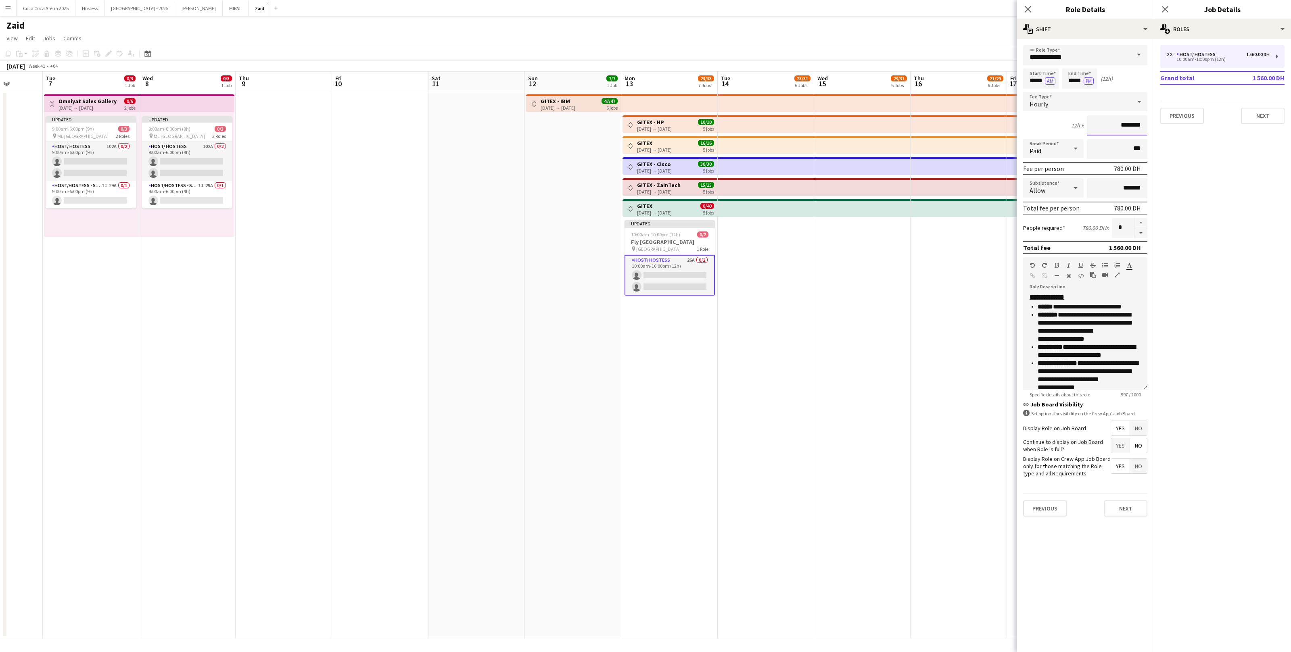
click at [1117, 117] on input "********" at bounding box center [1117, 125] width 61 height 20
click at [1124, 128] on input "********" at bounding box center [1117, 125] width 61 height 20
click at [1122, 126] on input "********" at bounding box center [1117, 125] width 61 height 20
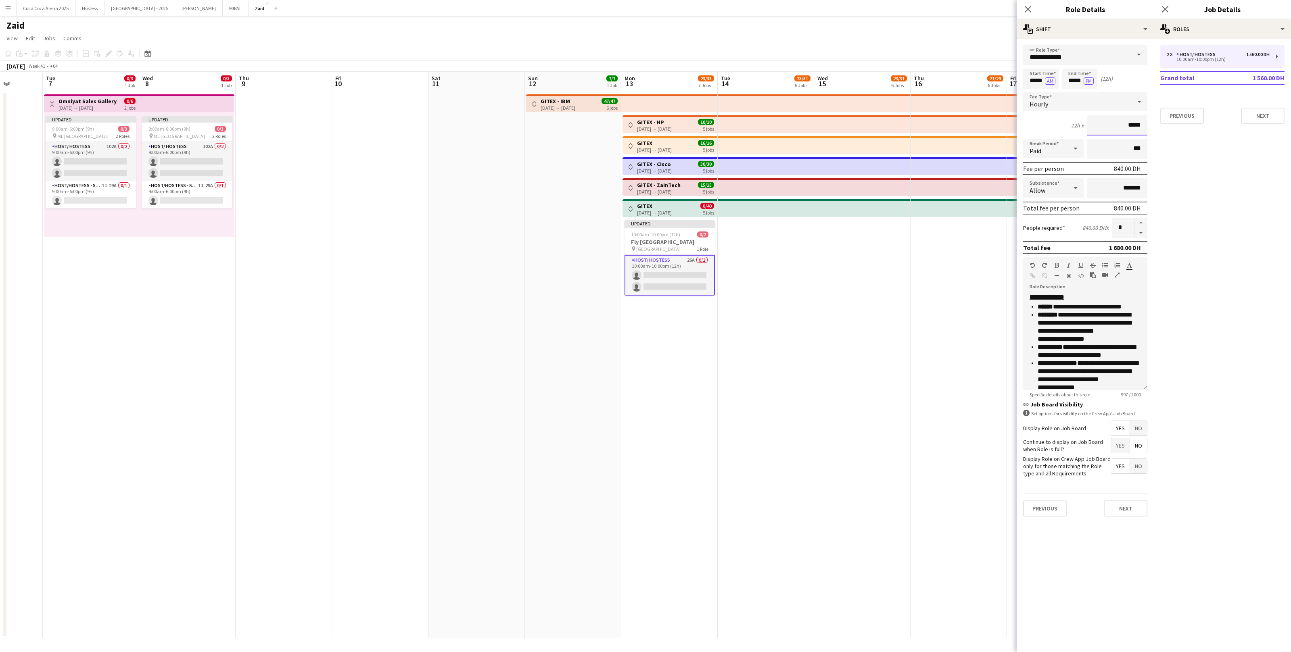
type input "*****"
click at [889, 280] on app-date-cell at bounding box center [862, 365] width 96 height 548
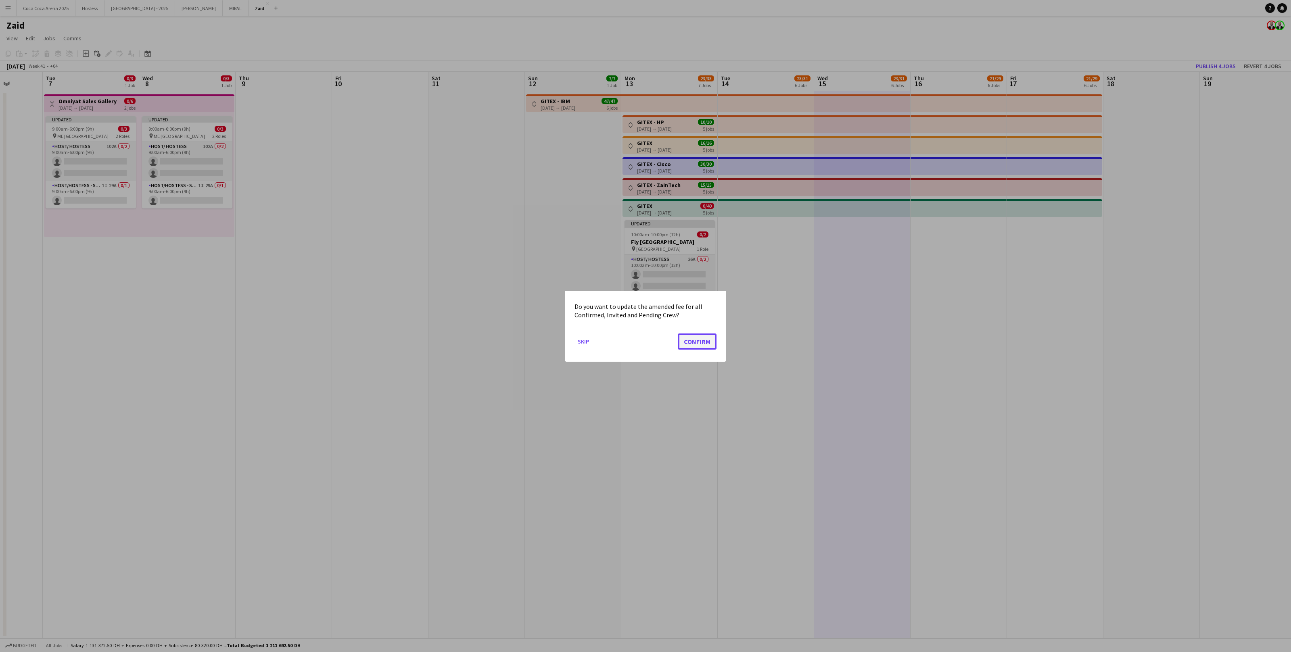
click at [697, 334] on button "Confirm" at bounding box center [697, 341] width 39 height 16
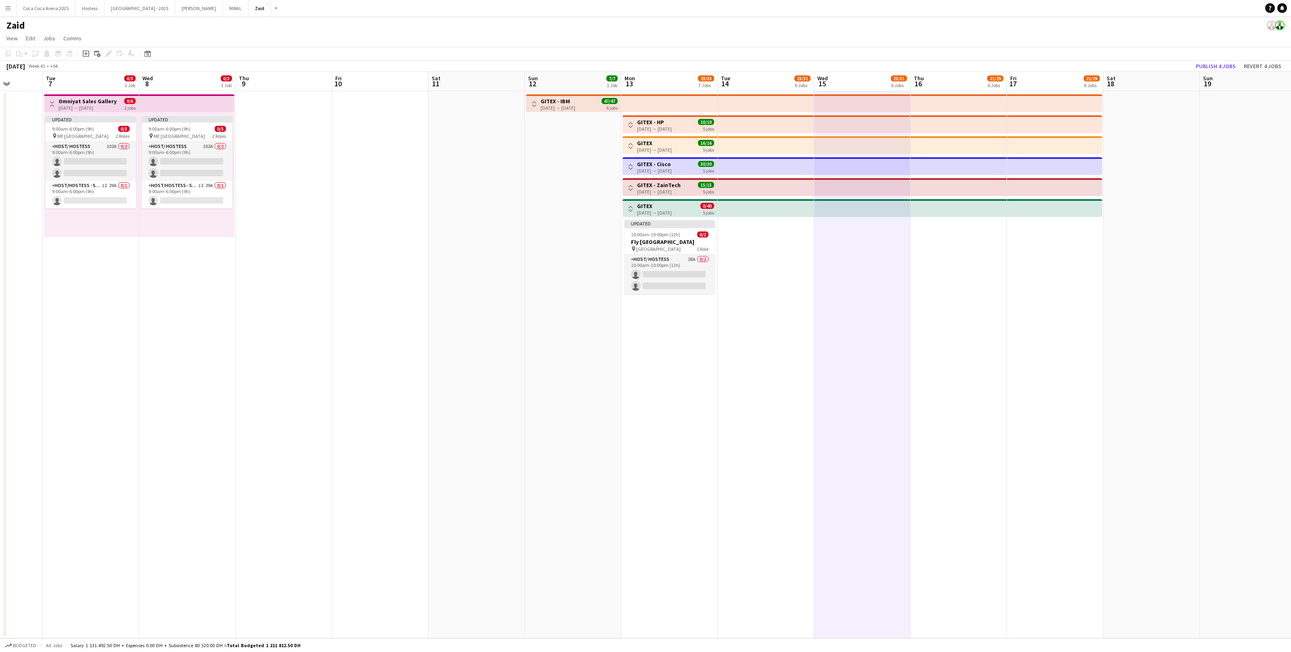
click at [688, 253] on app-job-card "Updated 10:00am-10:00pm (12h) 0/2 Fly Dubai pin Mirdiff City Center 1 Role Host…" at bounding box center [670, 257] width 90 height 74
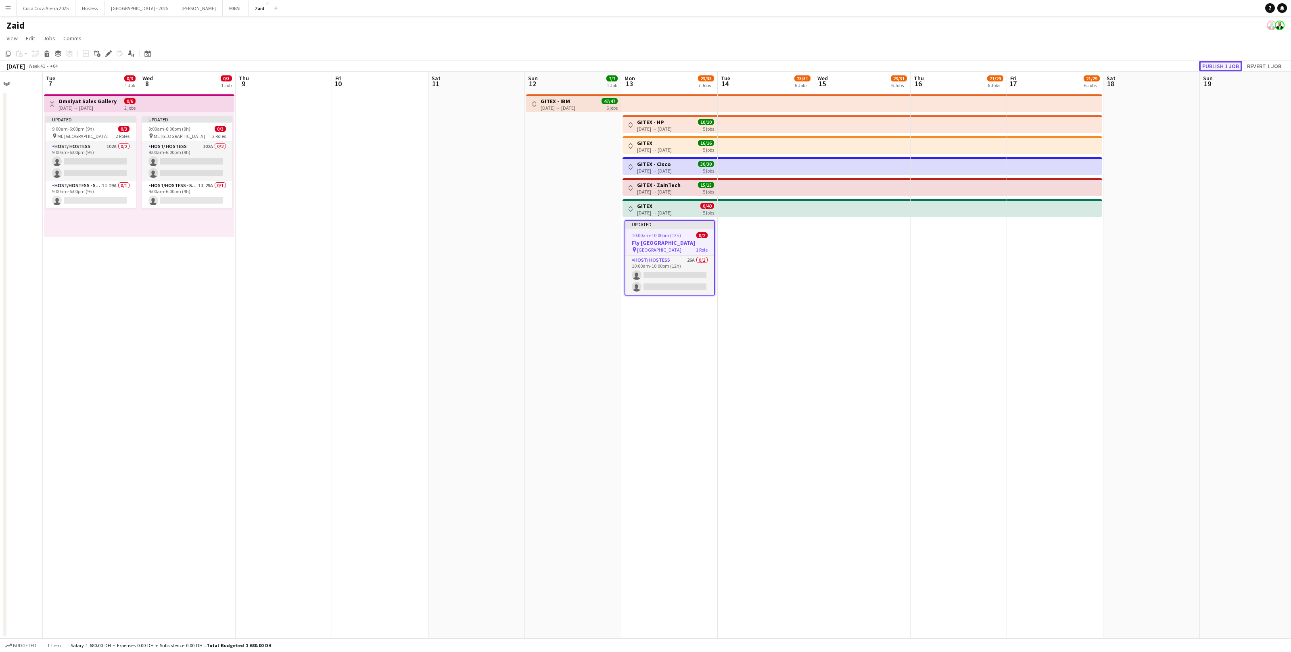
click at [1226, 65] on button "Publish 1 job" at bounding box center [1220, 66] width 43 height 10
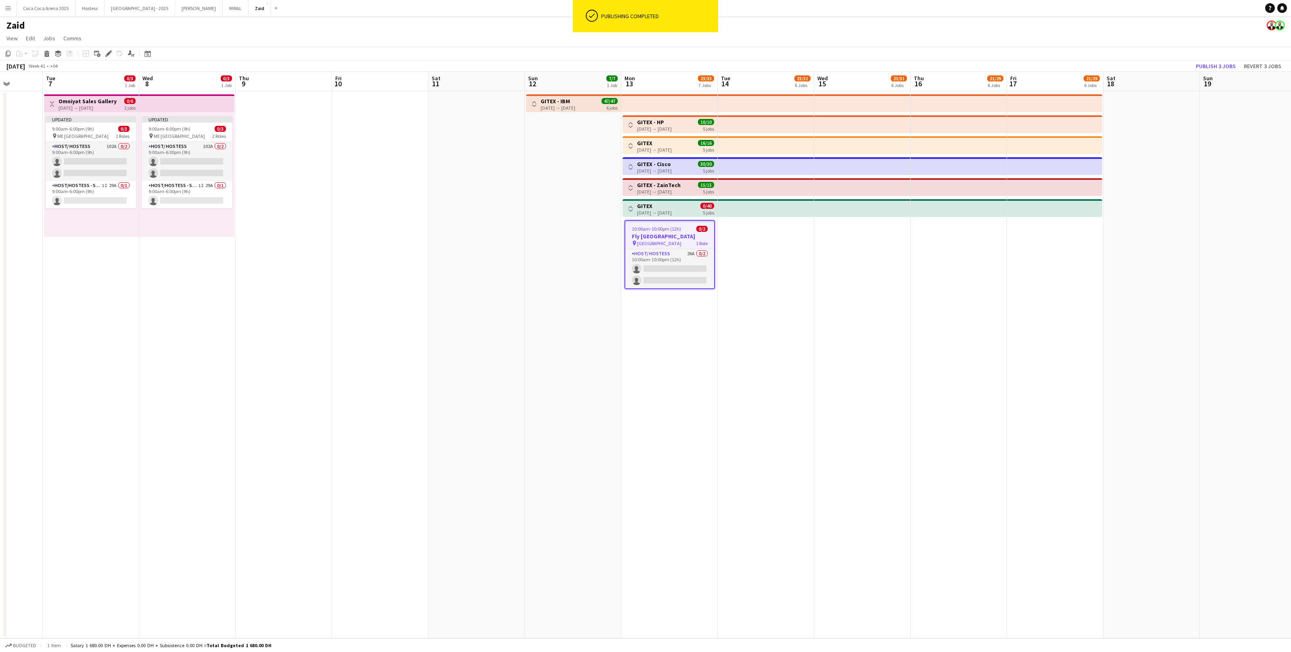
click at [680, 277] on app-card-role "Host/ Hostess 26A 0/2 10:00am-10:00pm (12h) single-neutral-actions single-neutr…" at bounding box center [669, 268] width 89 height 39
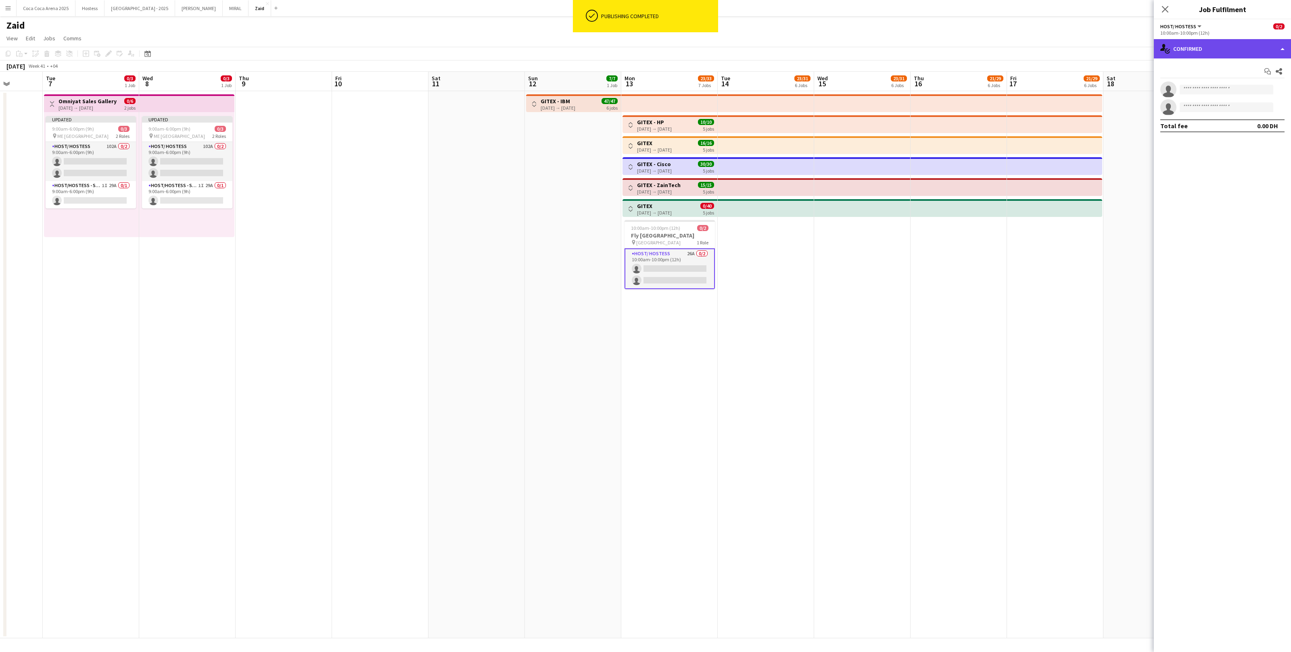
click at [1201, 49] on div "single-neutral-actions-check-2 Confirmed" at bounding box center [1222, 48] width 137 height 19
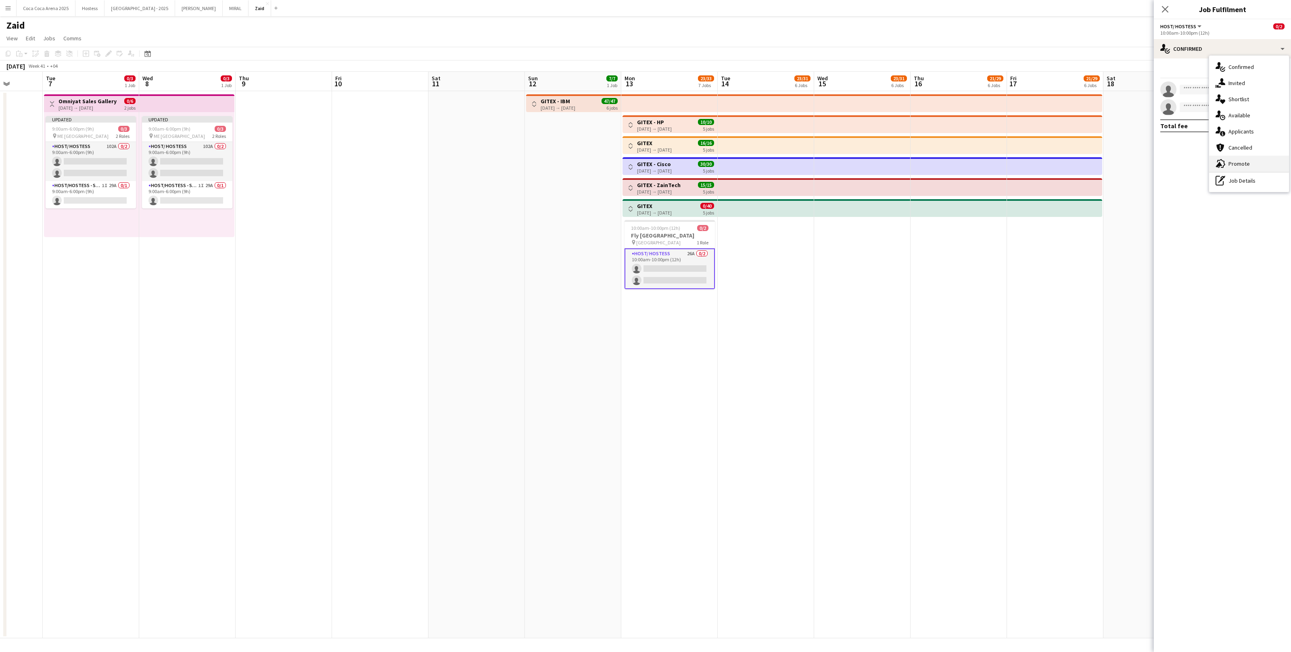
click at [1256, 163] on div "advertising-megaphone Promote" at bounding box center [1249, 164] width 80 height 16
click at [1188, 153] on app-promote-tab "Use these tools to promote your Roles to Crew. Learn more about adding roles. R…" at bounding box center [1222, 155] width 137 height 180
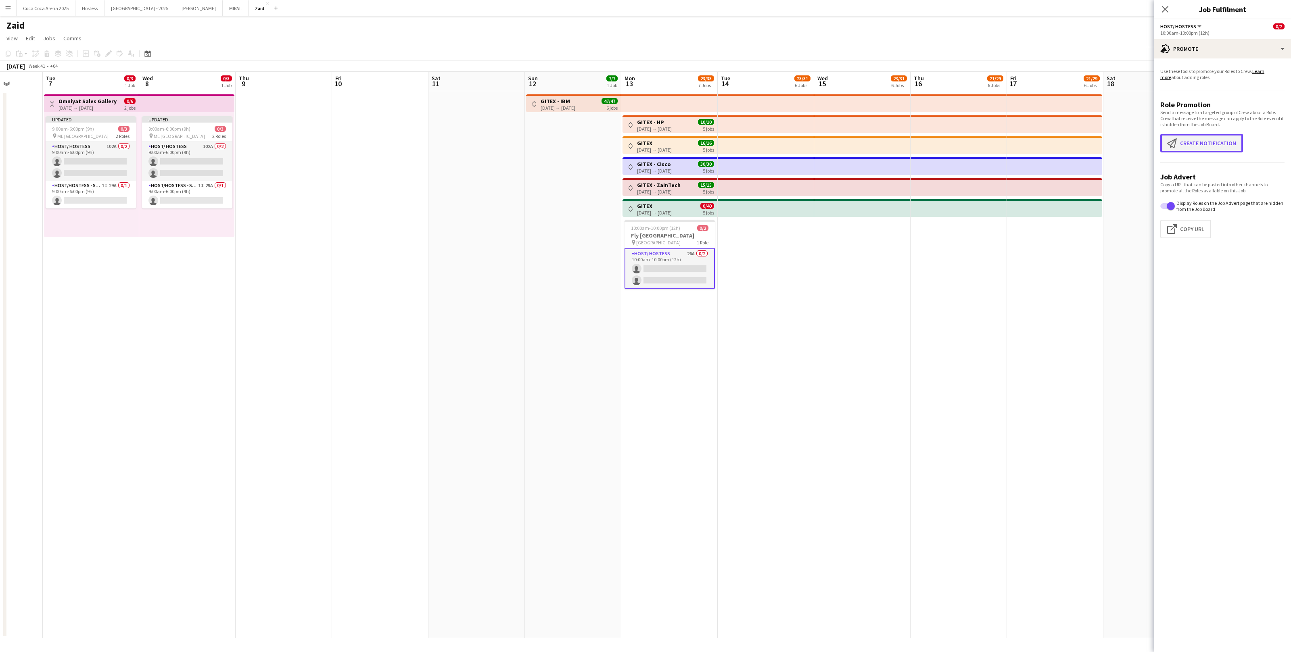
click at [1186, 142] on button "Create notification Create notification" at bounding box center [1202, 143] width 83 height 19
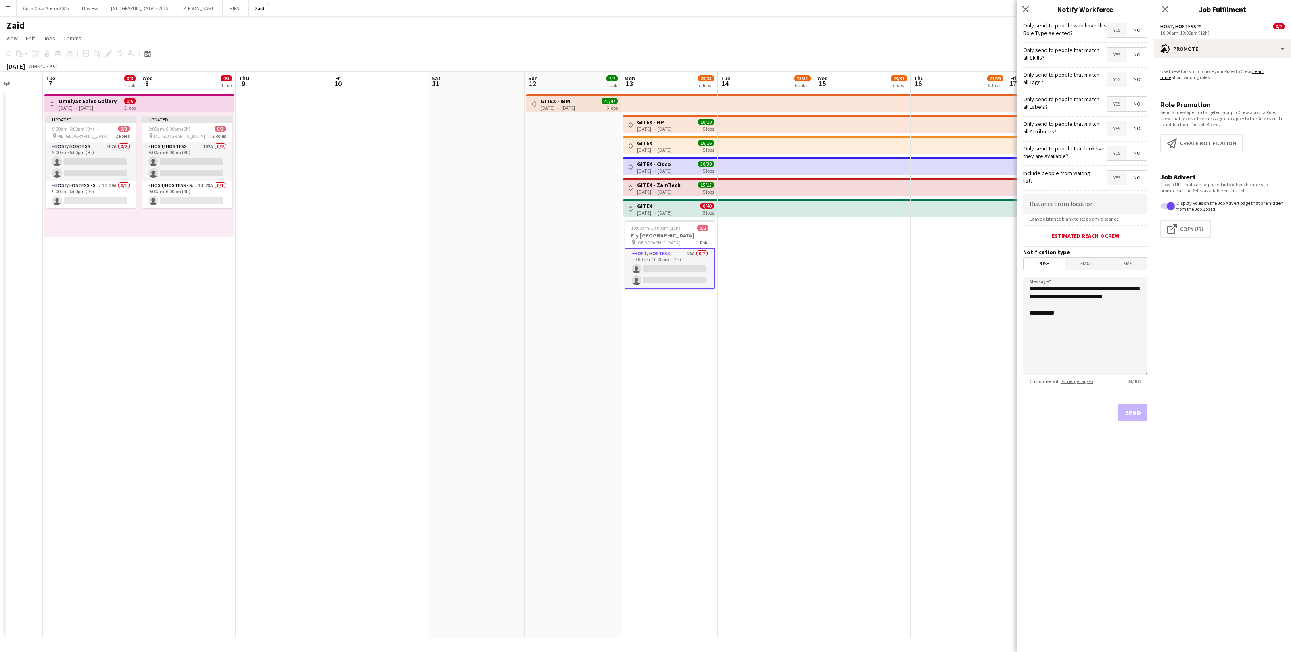
click at [1116, 154] on span "Yes" at bounding box center [1117, 153] width 20 height 15
click at [1119, 130] on span "Yes" at bounding box center [1117, 128] width 20 height 15
click at [1119, 114] on form "**********" at bounding box center [1085, 231] width 137 height 425
click at [1118, 104] on span "Yes" at bounding box center [1117, 104] width 20 height 15
click at [1116, 79] on span "Yes" at bounding box center [1117, 79] width 20 height 15
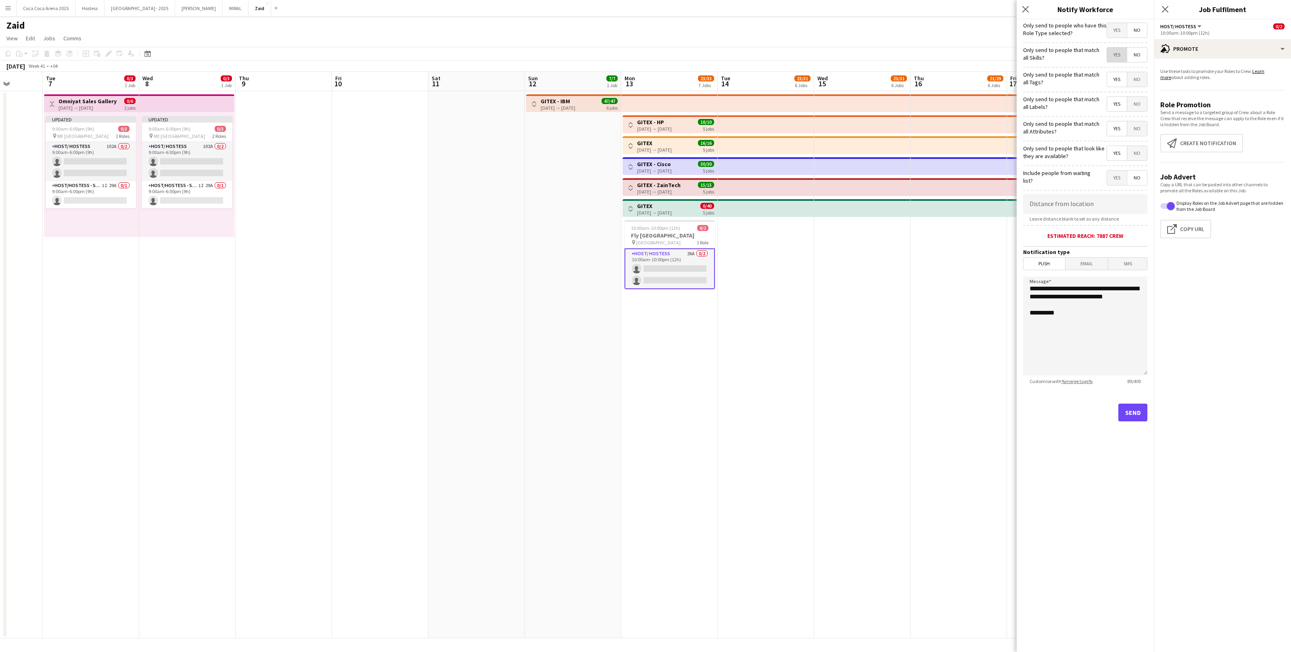
click at [1117, 61] on span "Yes" at bounding box center [1117, 55] width 20 height 15
click at [1115, 22] on div "Only send to people who have this Role Type selected? Yes No" at bounding box center [1085, 29] width 124 height 20
click at [1116, 29] on span "Yes" at bounding box center [1117, 30] width 20 height 15
click at [1141, 419] on button "Send" at bounding box center [1133, 413] width 29 height 18
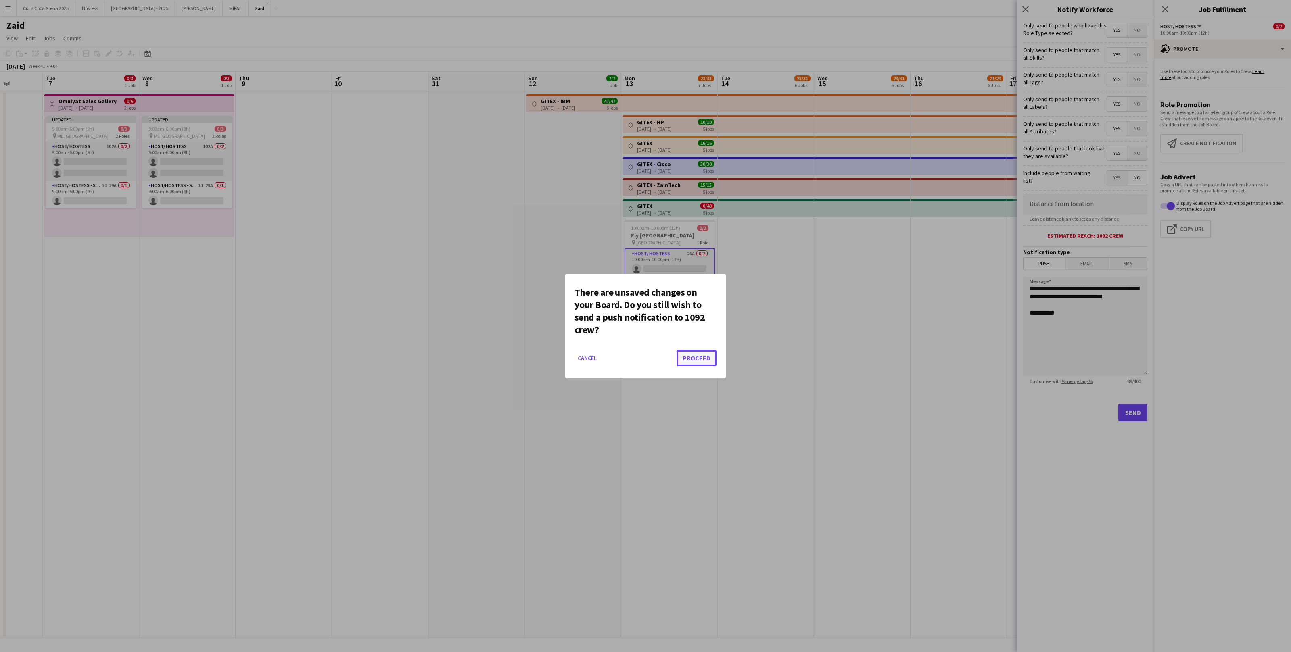
click at [698, 363] on button "Proceed" at bounding box center [697, 358] width 40 height 16
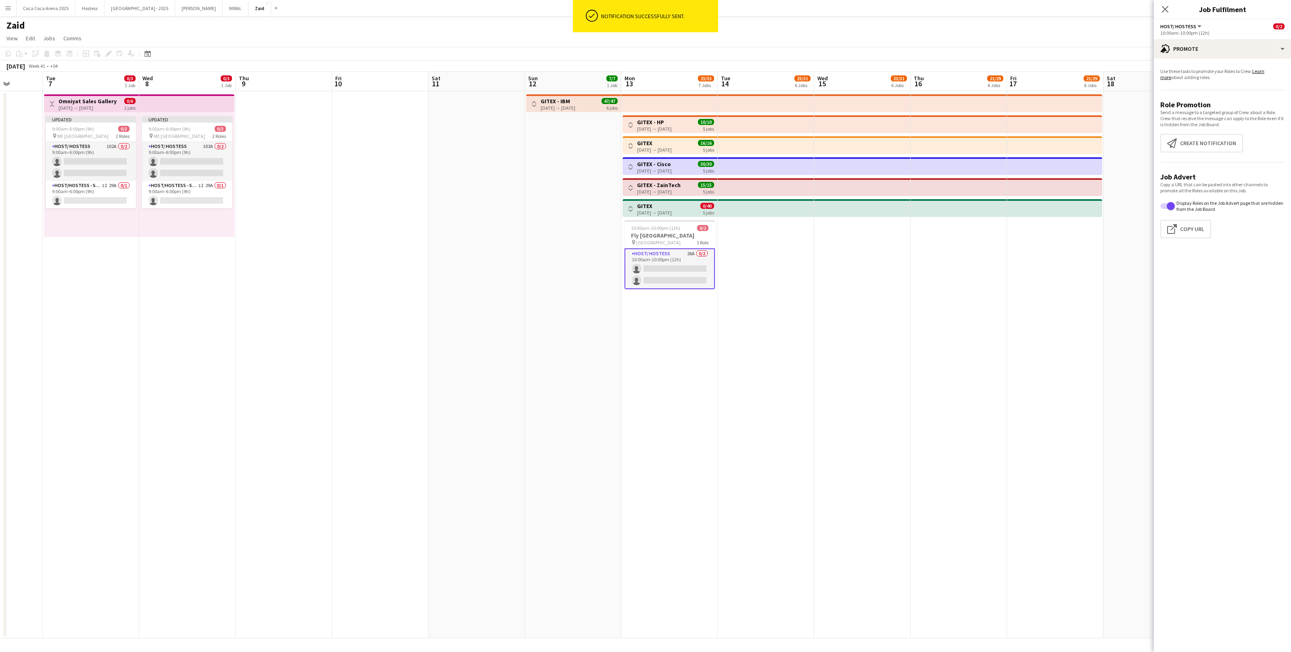
click at [686, 264] on app-card-role "Host/ Hostess 26A 0/2 10:00am-10:00pm (12h) single-neutral-actions single-neutr…" at bounding box center [670, 269] width 90 height 41
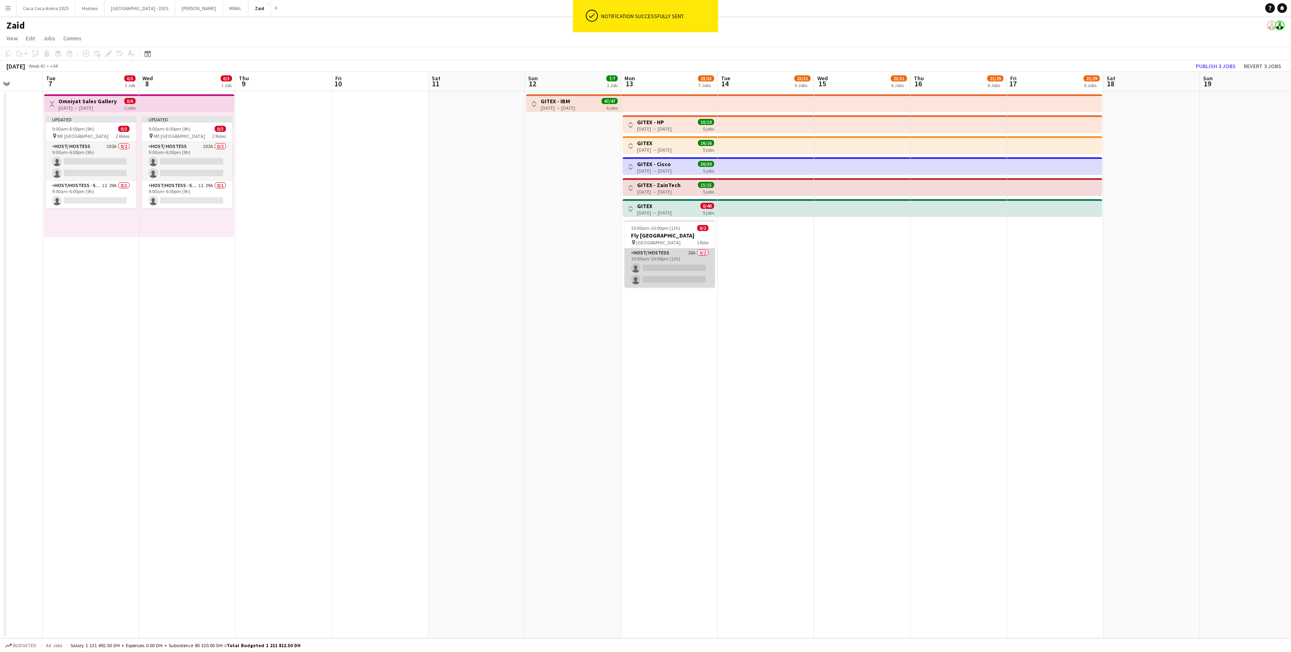
click at [696, 259] on app-card-role "Host/ Hostess 26A 0/2 10:00am-10:00pm (12h) single-neutral-actions single-neutr…" at bounding box center [670, 268] width 90 height 39
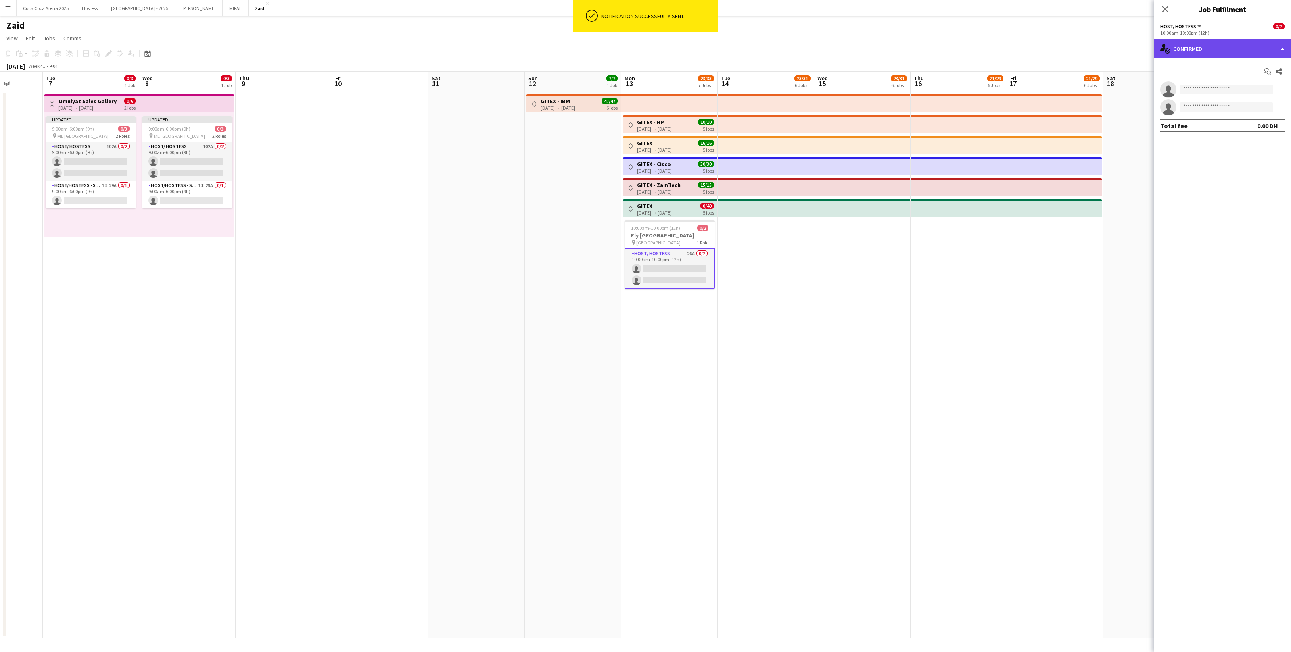
click at [1202, 52] on div "single-neutral-actions-check-2 Confirmed" at bounding box center [1222, 48] width 137 height 19
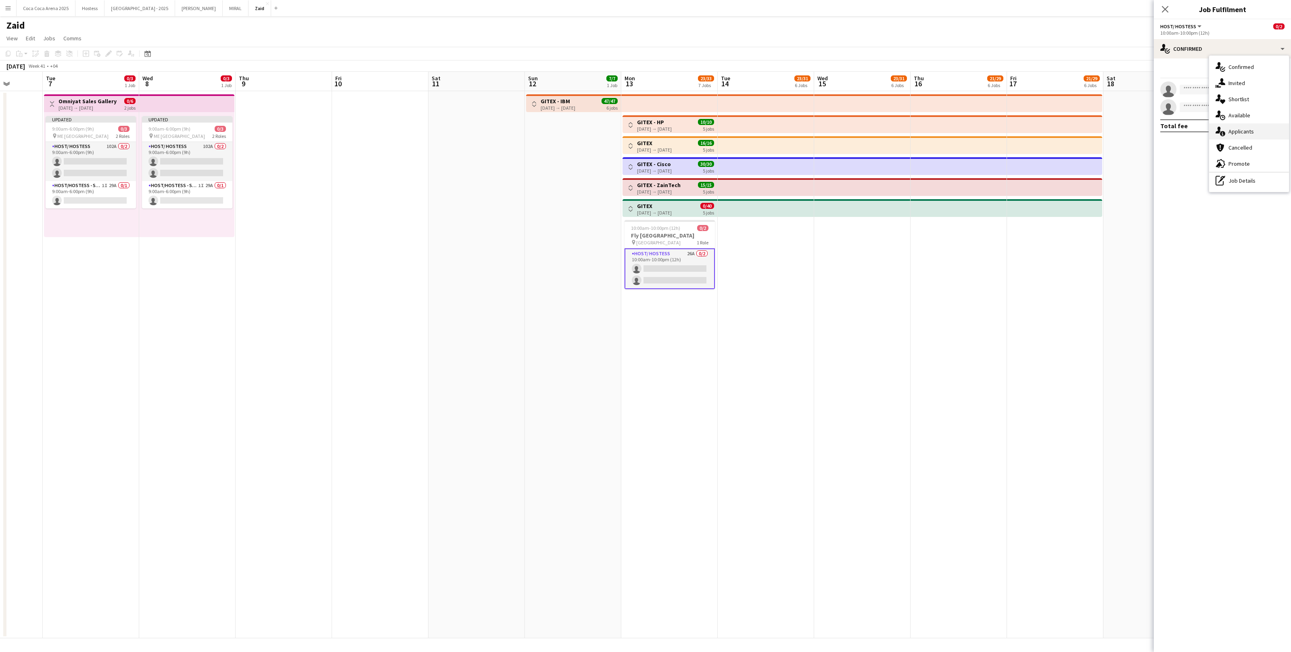
click at [1249, 126] on div "single-neutral-actions-information Applicants" at bounding box center [1249, 131] width 80 height 16
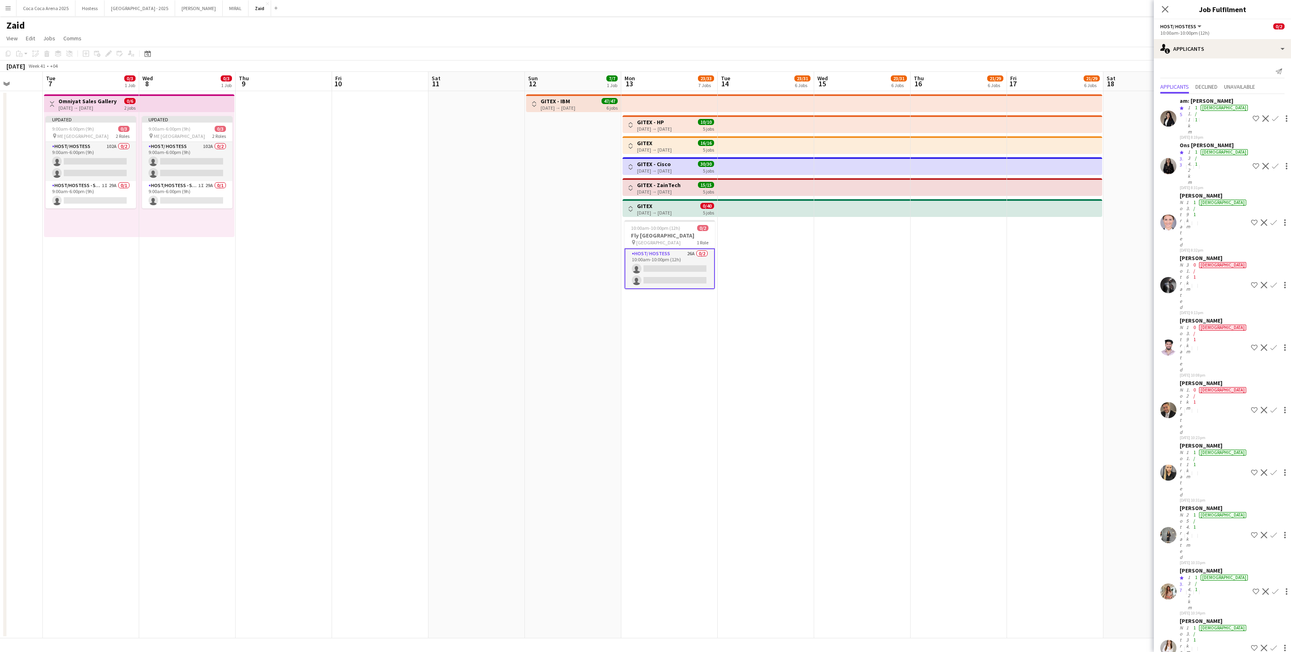
click at [1214, 142] on div "Ons [PERSON_NAME]" at bounding box center [1215, 145] width 70 height 7
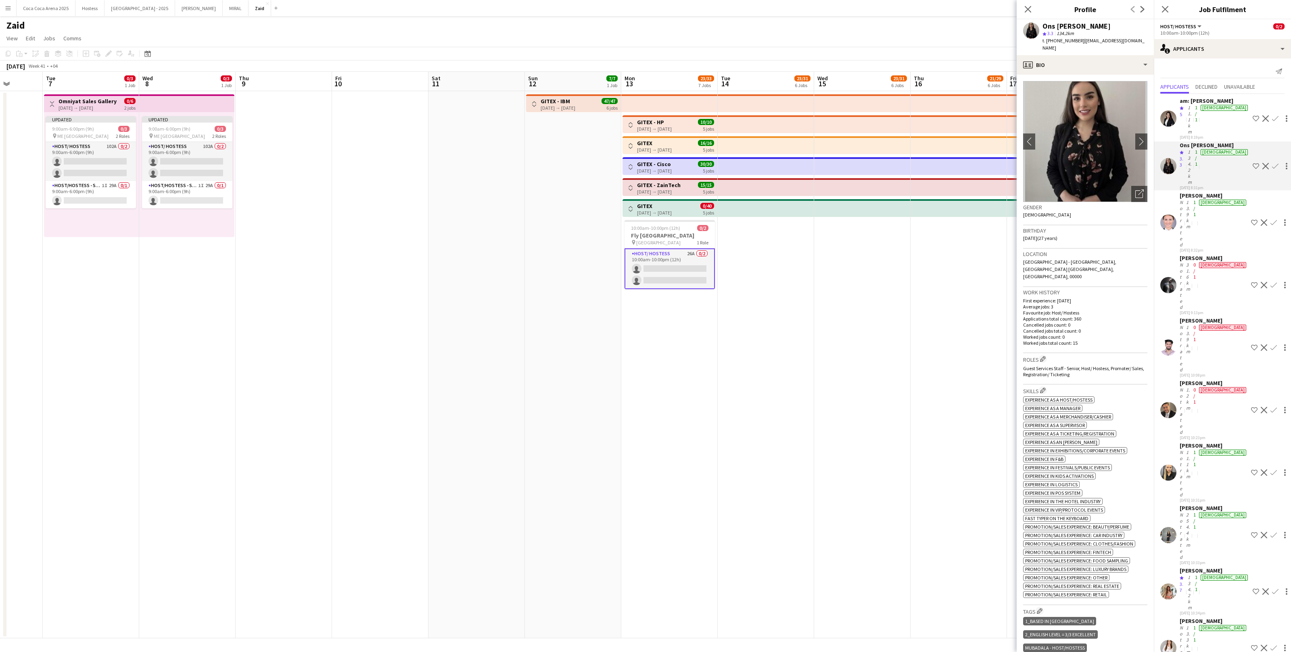
click at [1253, 163] on app-icon "Shortlist crew" at bounding box center [1256, 166] width 6 height 6
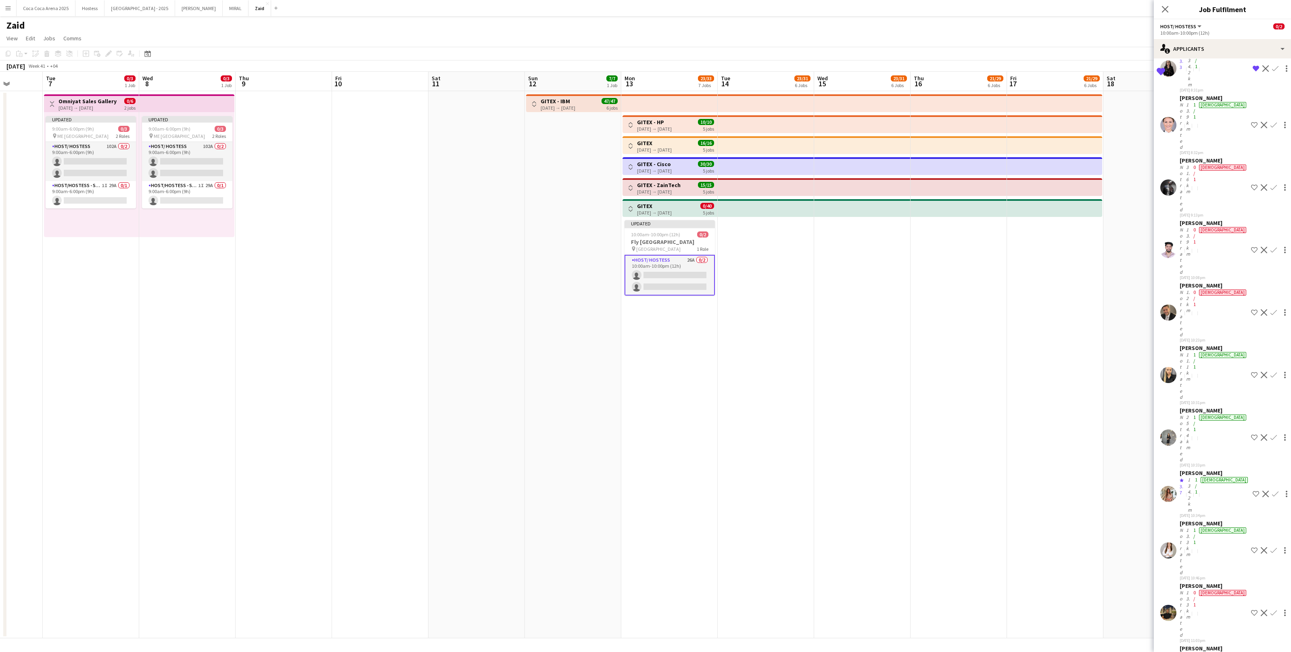
scroll to position [99, 0]
click at [1251, 433] on app-icon "Shortlist crew" at bounding box center [1254, 436] width 6 height 6
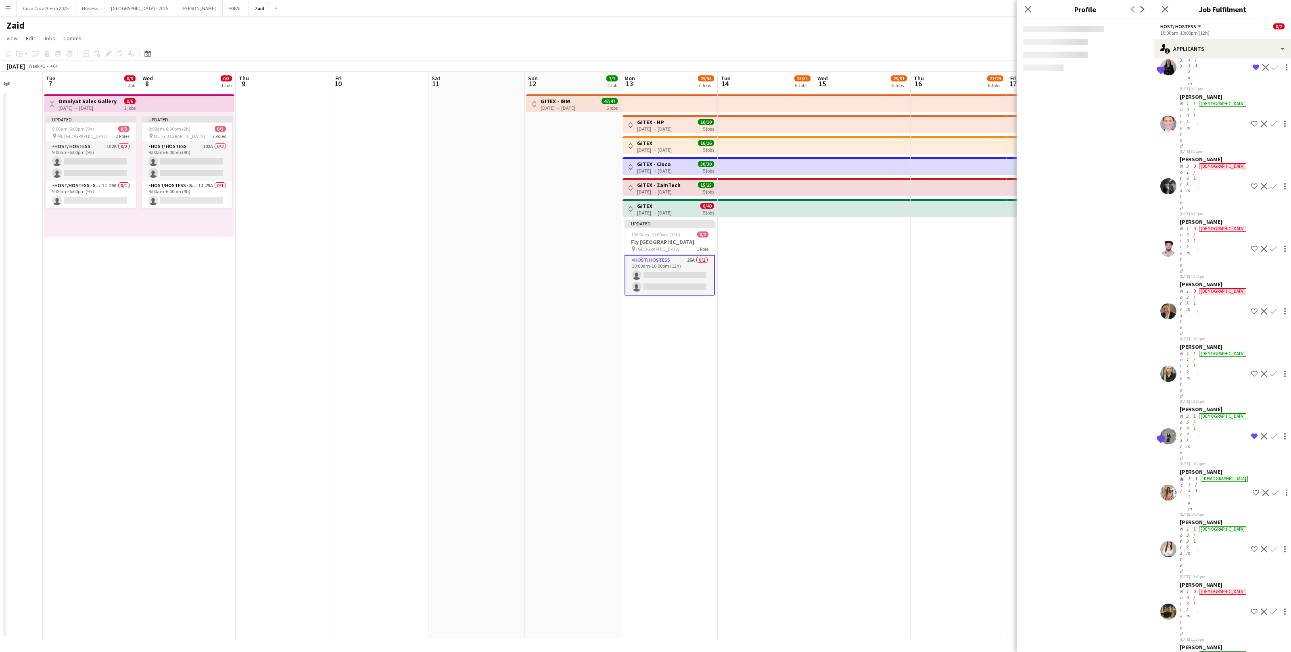
click at [963, 454] on app-date-cell at bounding box center [959, 365] width 96 height 548
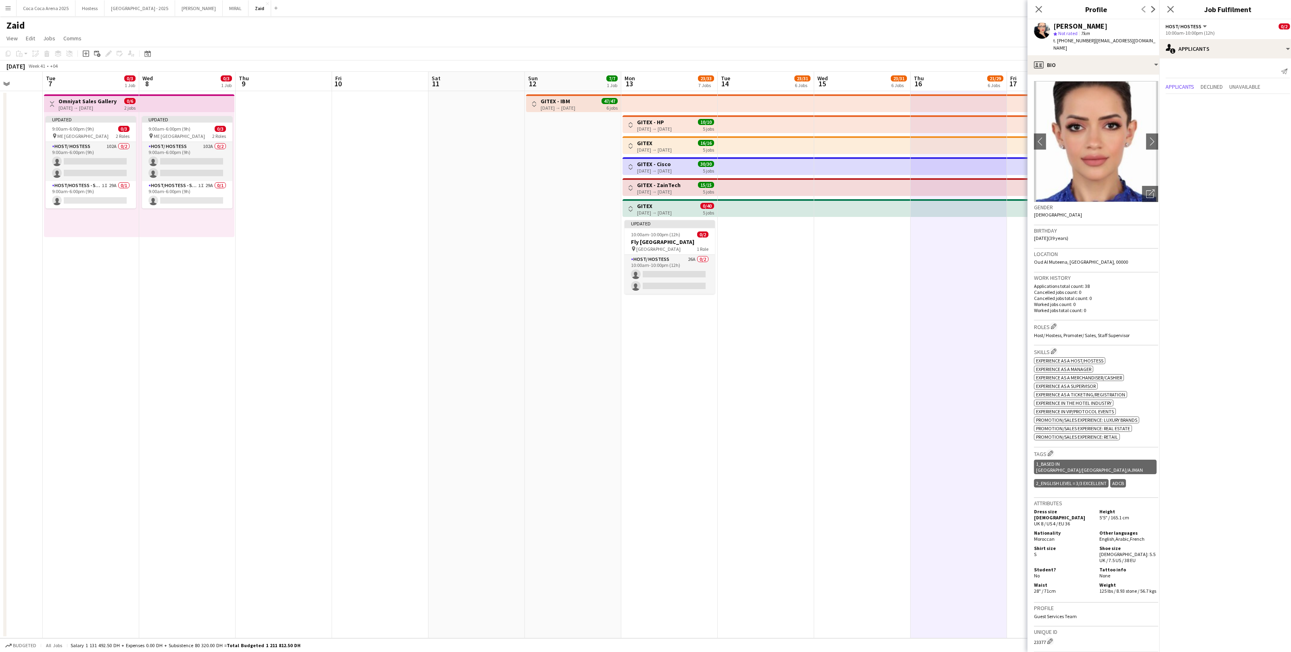
scroll to position [0, 0]
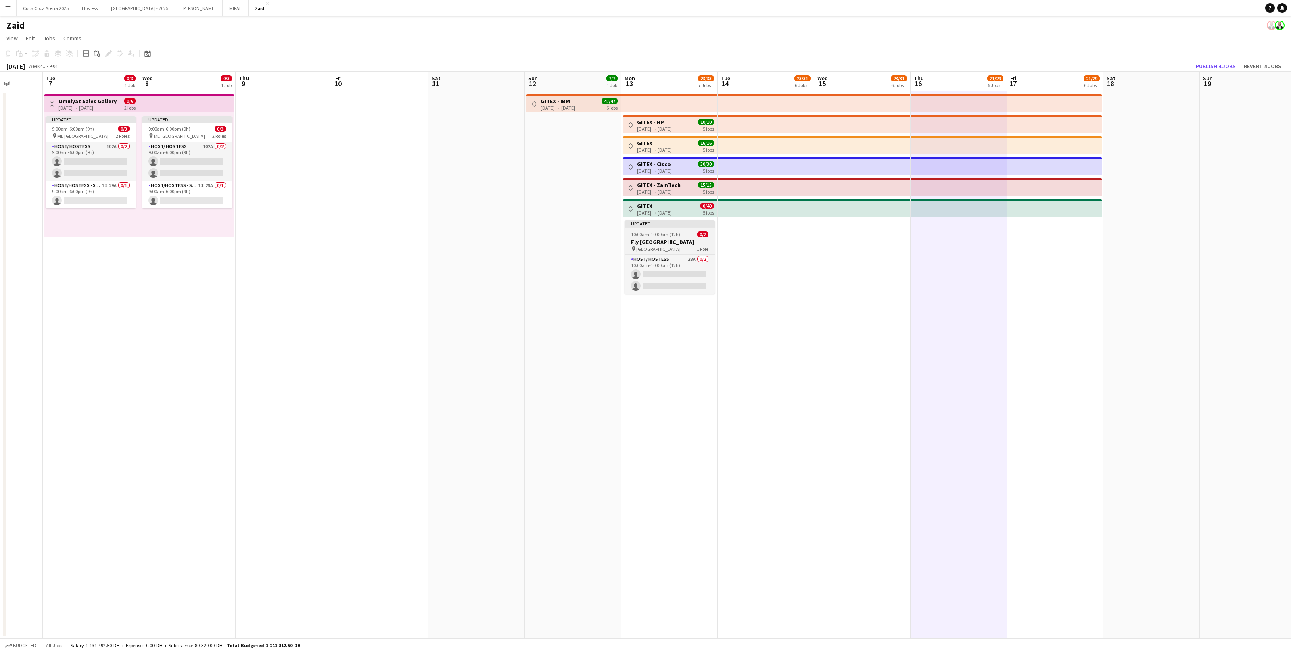
click at [667, 239] on h3 "Fly [GEOGRAPHIC_DATA]" at bounding box center [670, 241] width 90 height 7
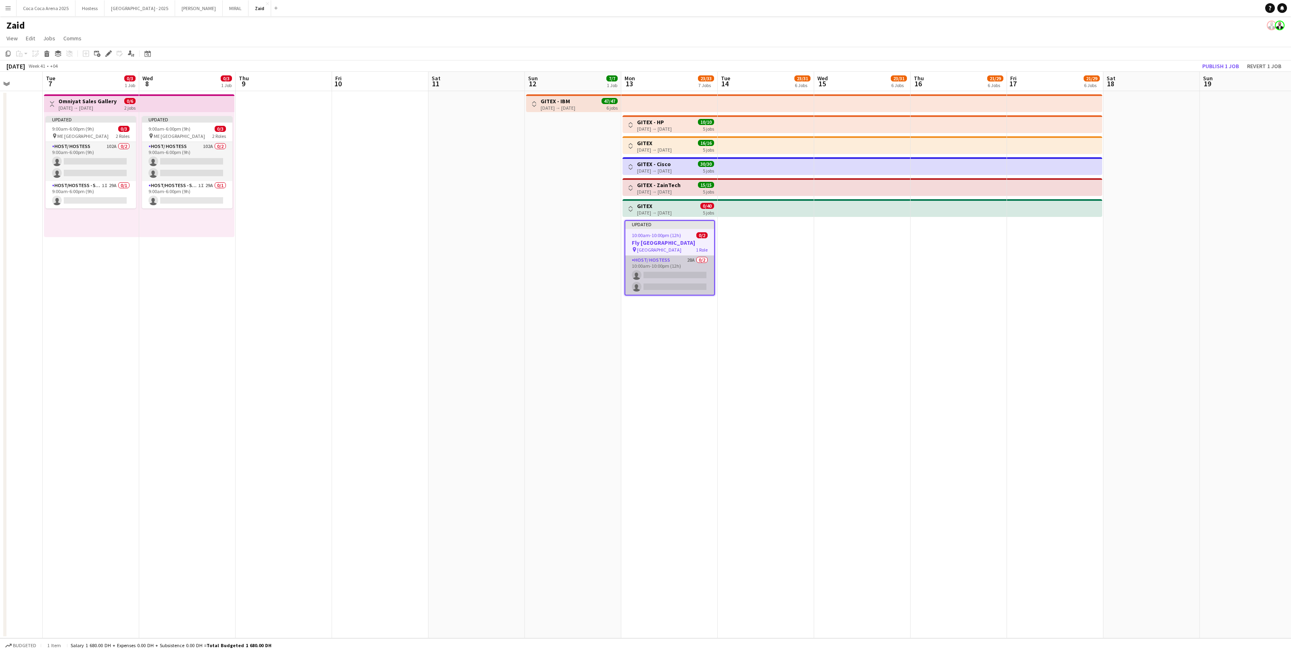
click at [671, 270] on app-card-role "Host/ Hostess 28A 0/2 10:00am-10:00pm (12h) single-neutral-actions single-neutr…" at bounding box center [669, 275] width 89 height 39
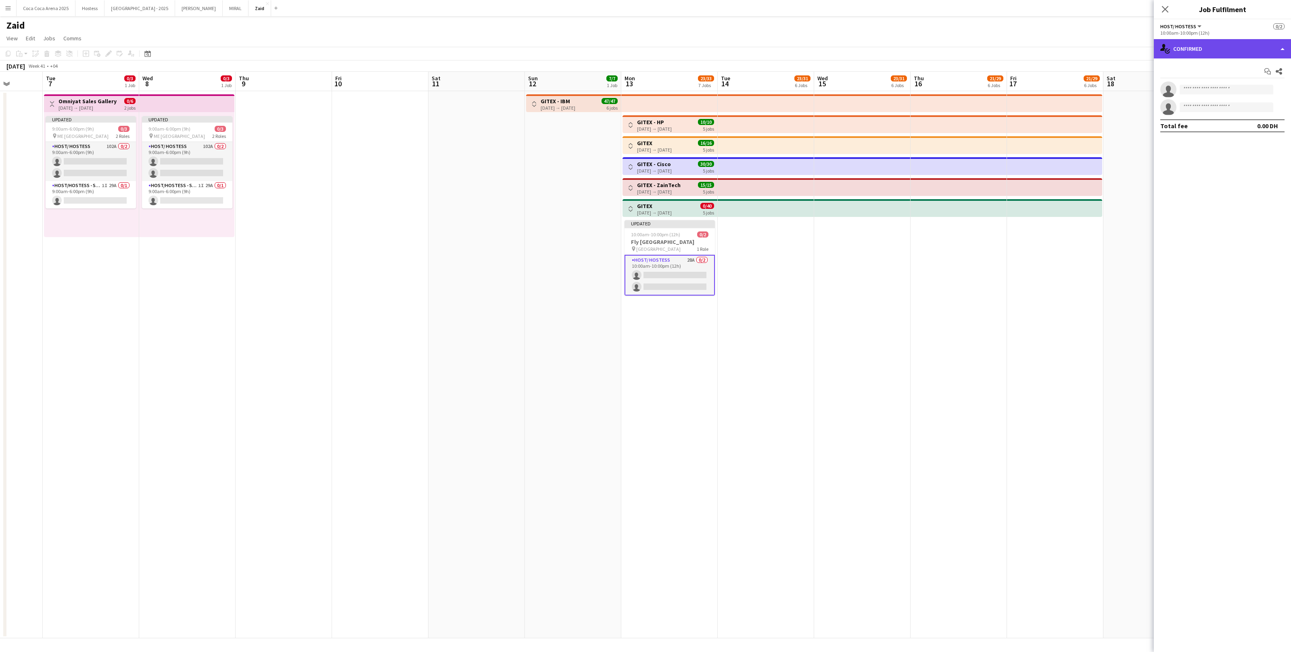
click at [1208, 46] on div "single-neutral-actions-check-2 Confirmed" at bounding box center [1222, 48] width 137 height 19
click at [1239, 123] on div "single-neutral-actions-information Applicants" at bounding box center [1249, 131] width 80 height 16
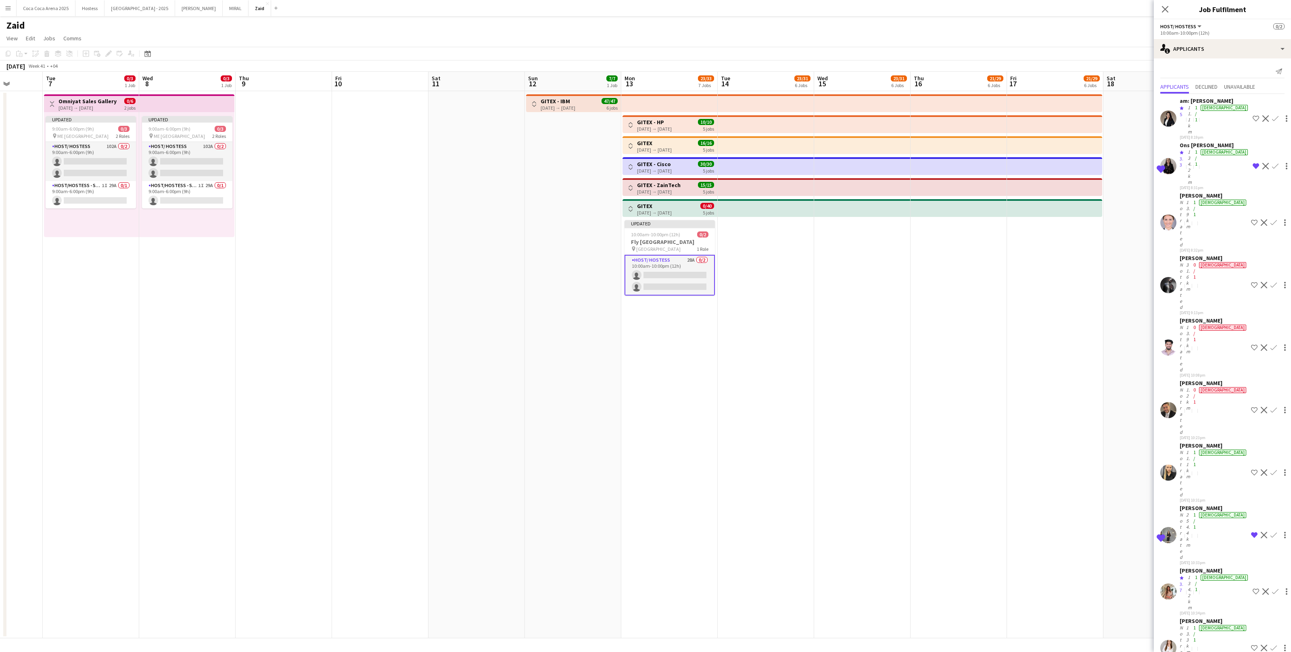
scroll to position [151, 0]
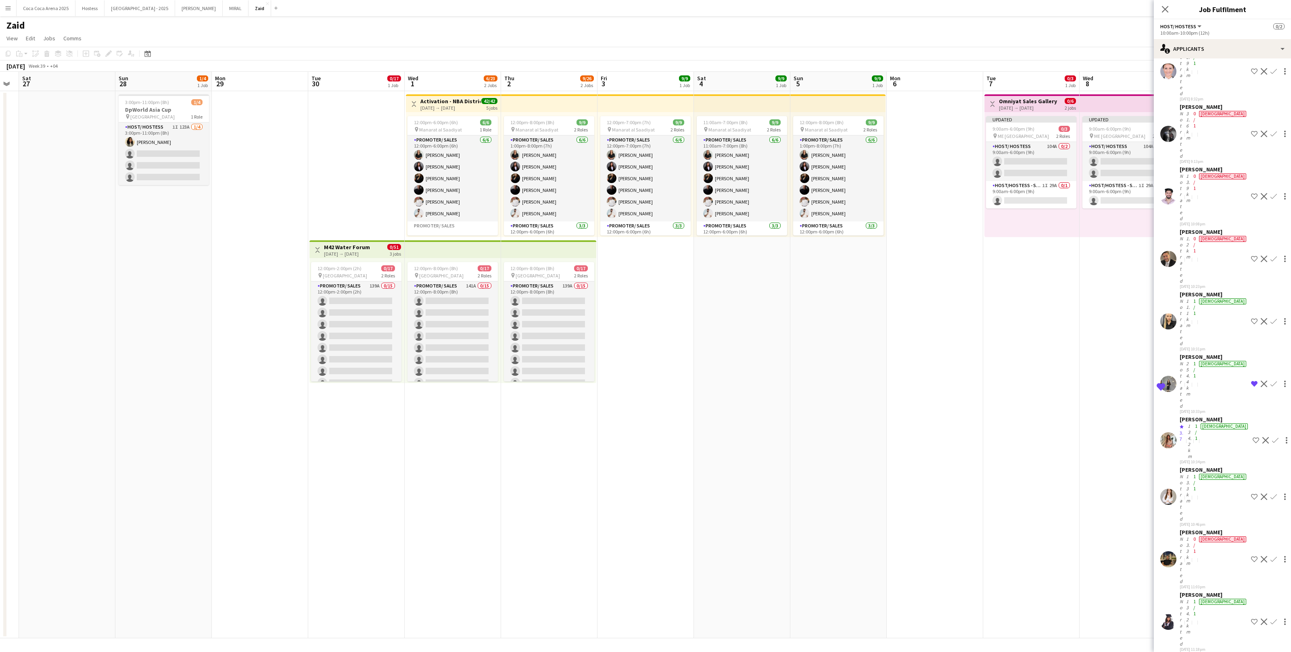
scroll to position [0, 165]
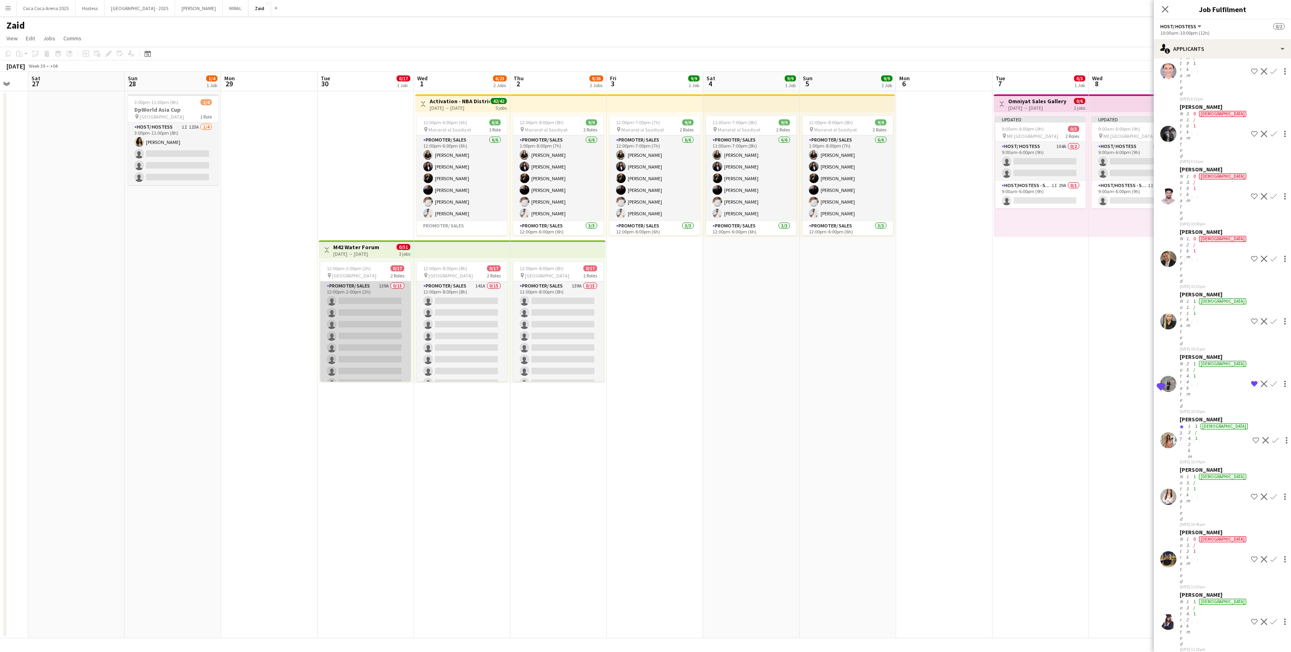
click at [379, 328] on app-card-role "Promoter/ Sales 139A 0/15 12:00pm-2:00pm (2h) single-neutral-actions single-neu…" at bounding box center [365, 377] width 90 height 191
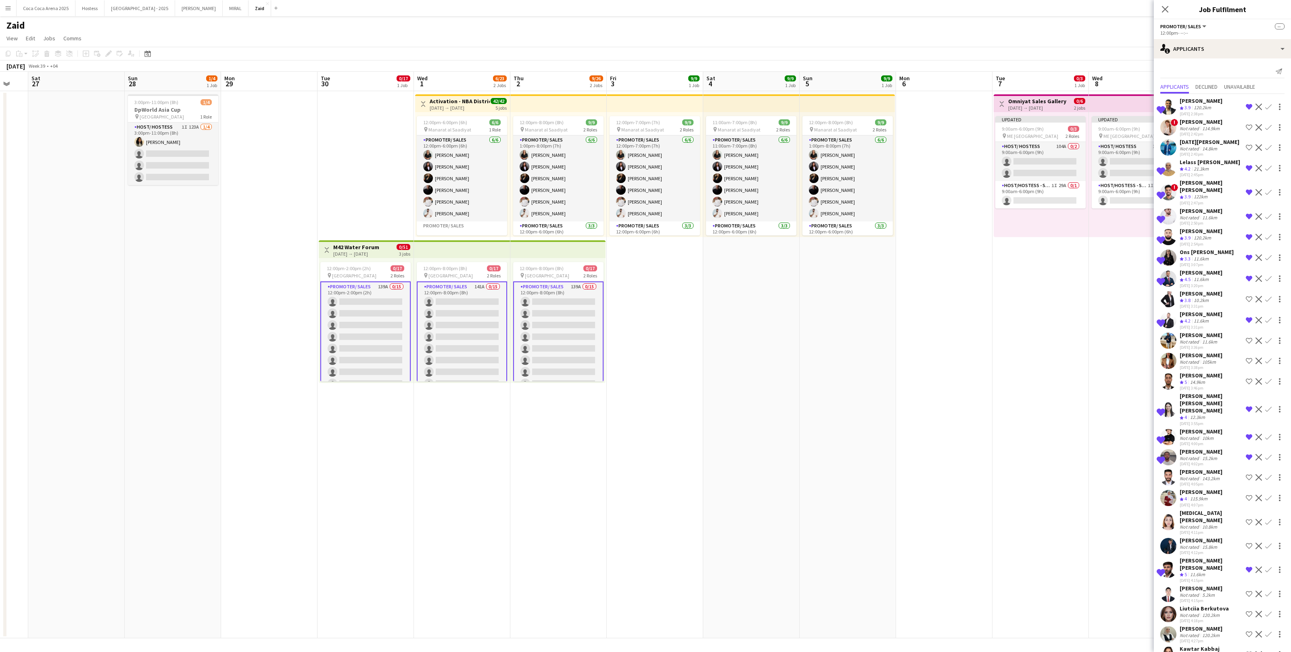
click at [537, 355] on app-card-role "Promoter/ Sales 139A 0/15 12:00pm-8:00pm (8h) single-neutral-actions single-neu…" at bounding box center [558, 378] width 90 height 193
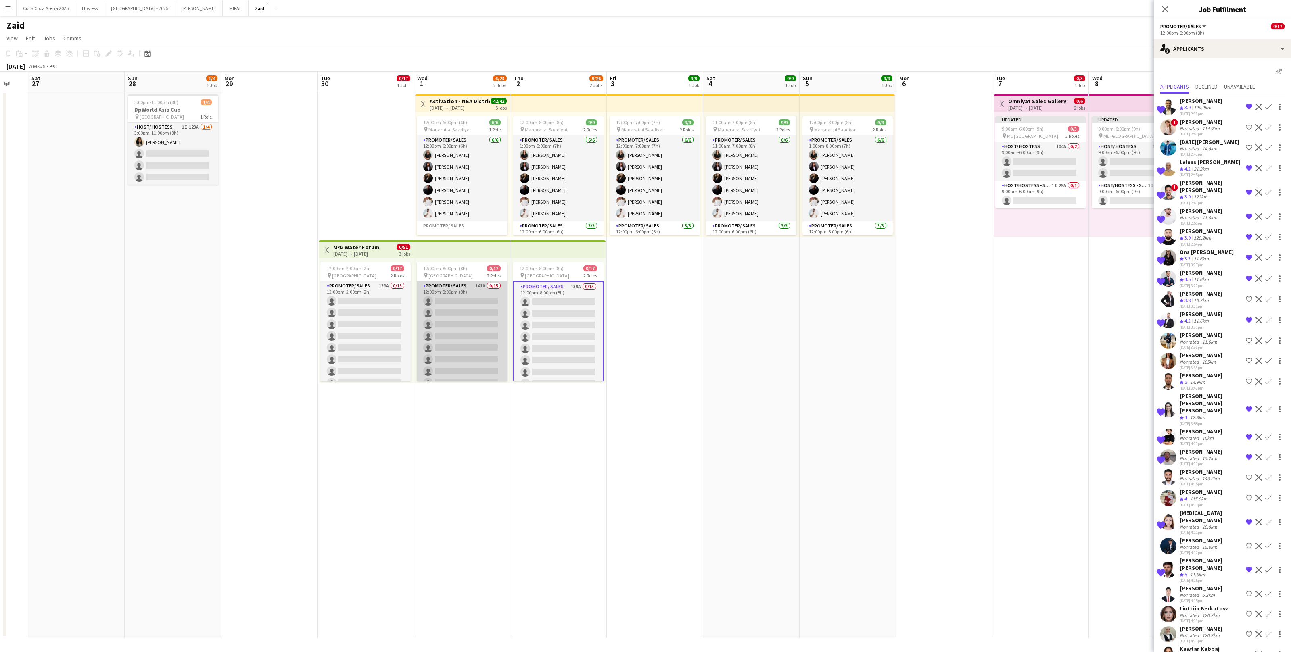
click at [469, 335] on app-card-role "Promoter/ Sales 141A 0/15 12:00pm-8:00pm (8h) single-neutral-actions single-neu…" at bounding box center [462, 377] width 90 height 191
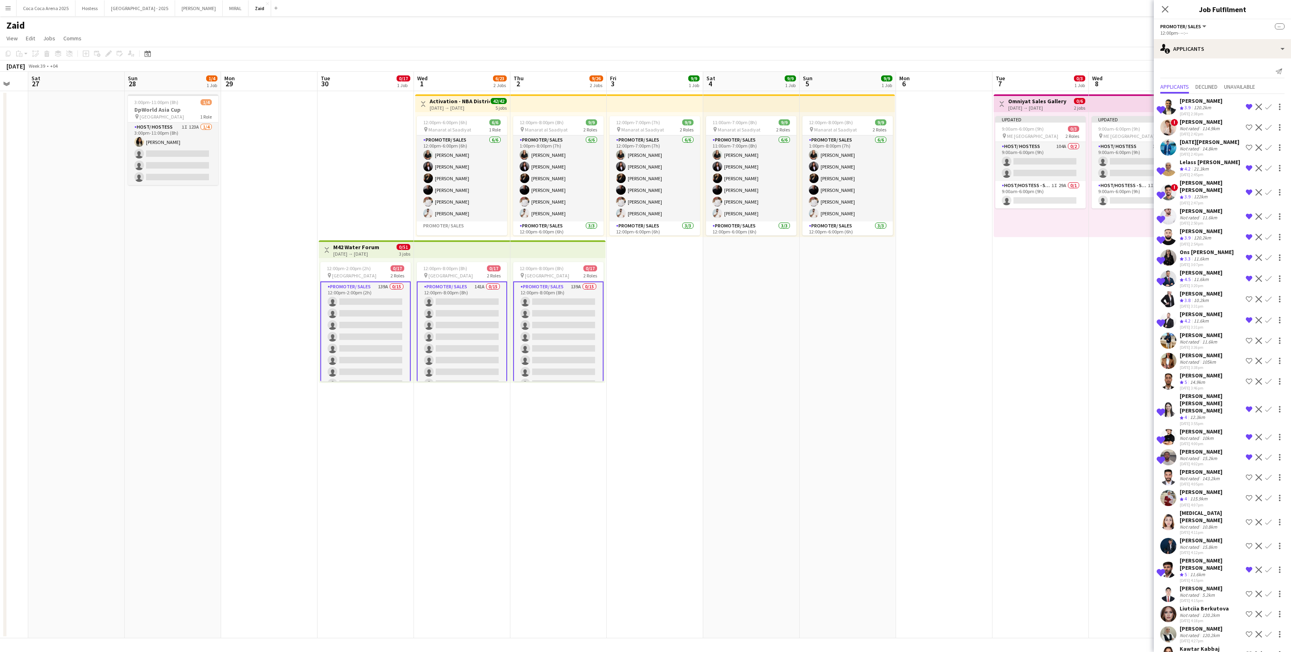
click at [498, 407] on app-date-cell "Toggle View Activation - NBA District 01-10-2025 → 05-10-2025 42/42 5 jobs 12:0…" at bounding box center [462, 365] width 96 height 548
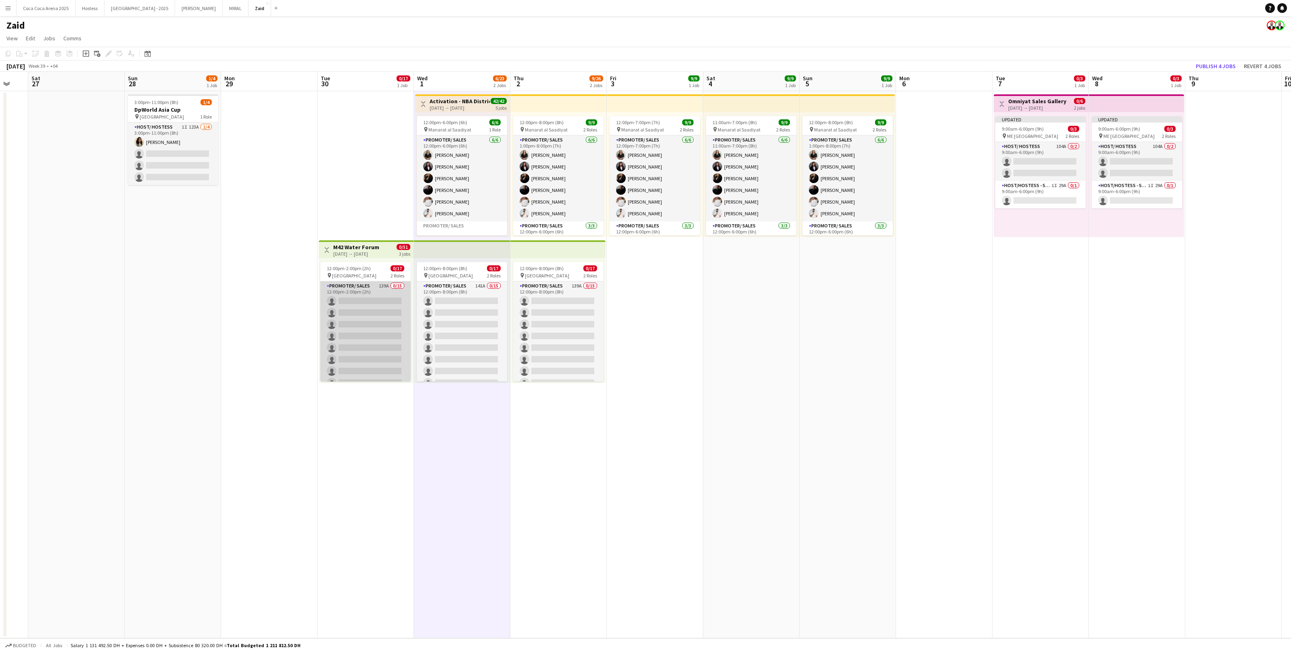
click at [398, 327] on app-card-role "Promoter/ Sales 139A 0/15 12:00pm-2:00pm (2h) single-neutral-actions single-neu…" at bounding box center [365, 377] width 90 height 191
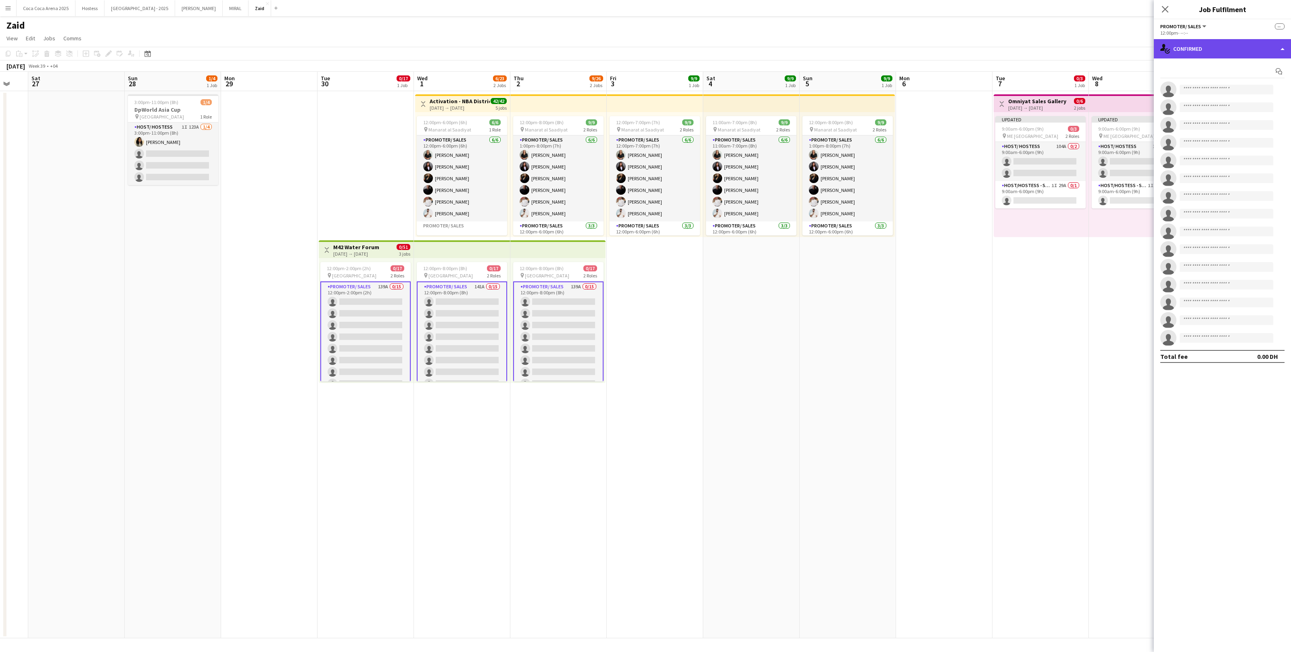
click at [1253, 48] on div "single-neutral-actions-check-2 Confirmed" at bounding box center [1222, 48] width 137 height 19
click at [935, 278] on app-date-cell at bounding box center [944, 365] width 96 height 548
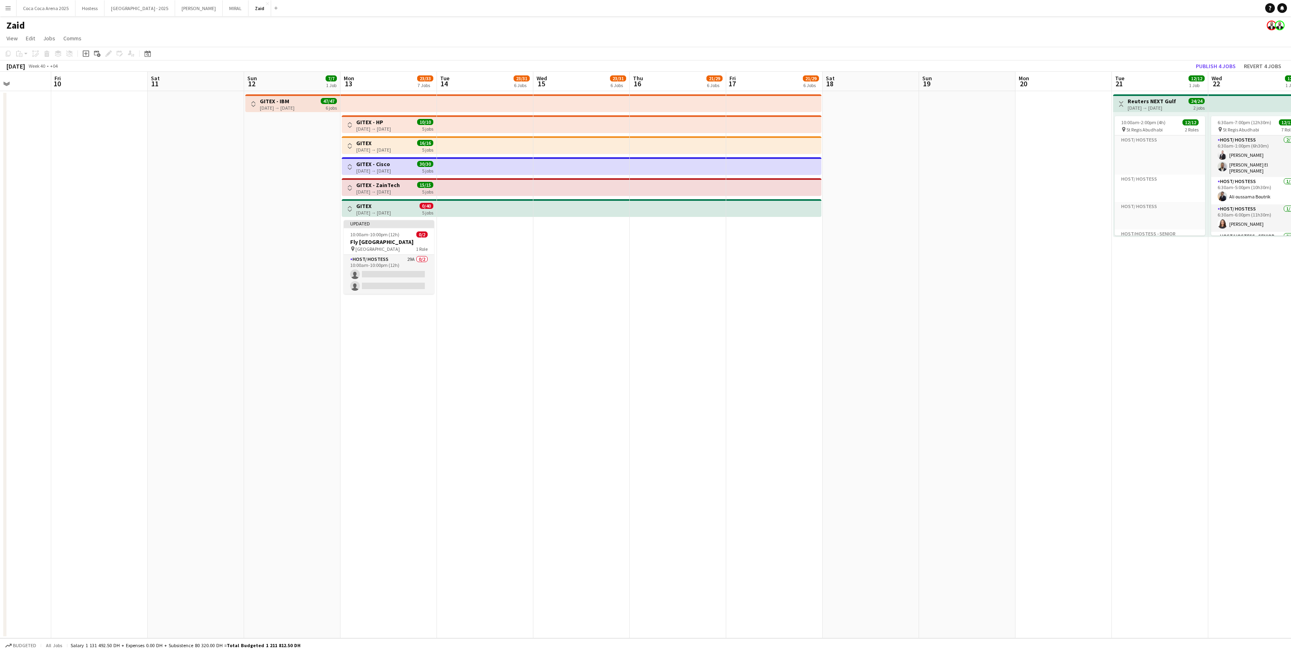
scroll to position [0, 244]
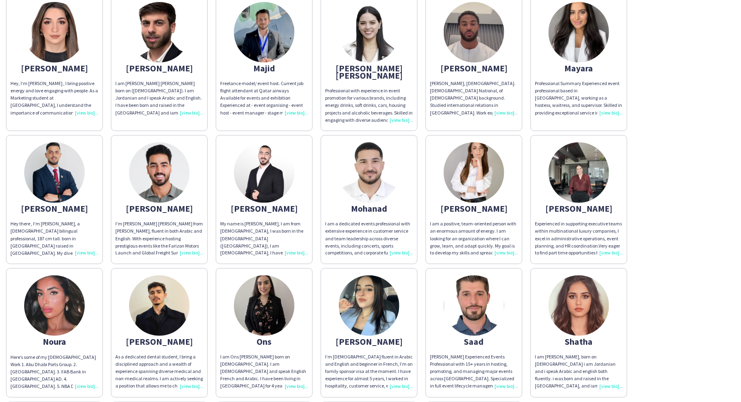
scroll to position [578, 0]
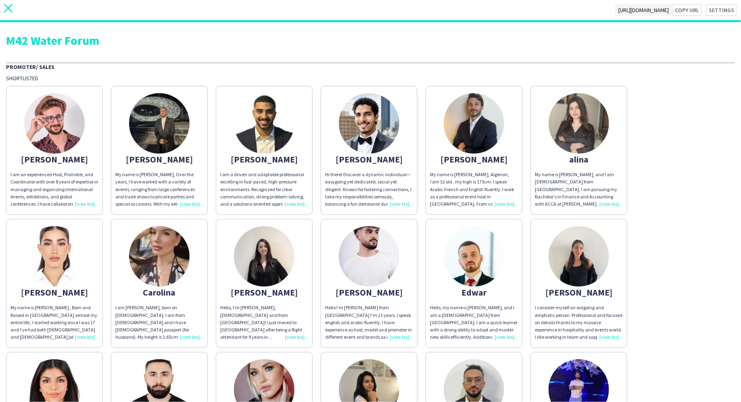
click at [11, 6] on icon "close" at bounding box center [8, 8] width 8 height 8
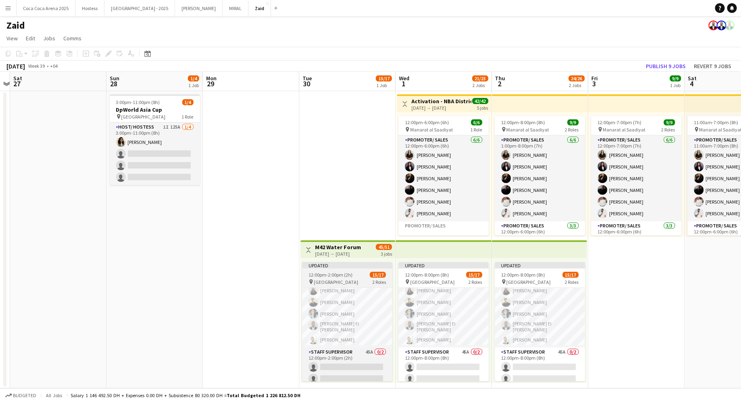
scroll to position [93, 0]
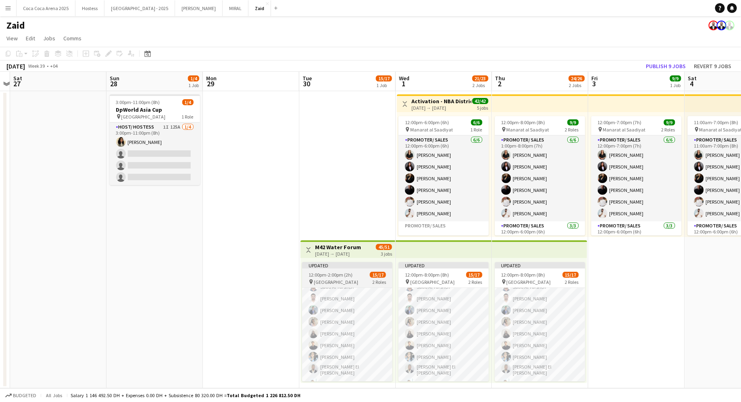
click at [374, 282] on span "2 Roles" at bounding box center [379, 282] width 14 height 6
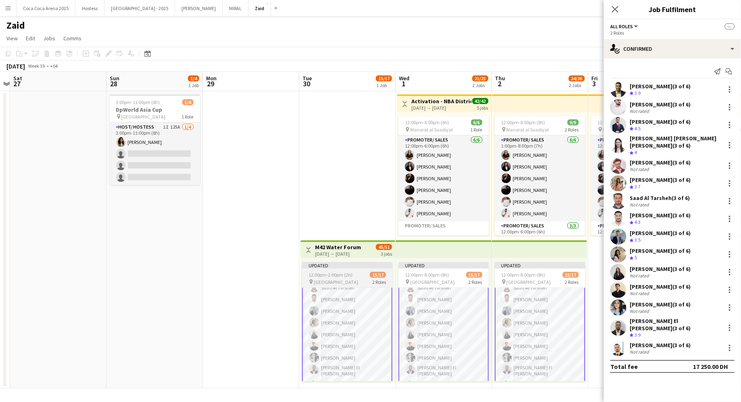
scroll to position [94, 0]
click at [529, 274] on span "12:00pm-8:00pm (8h)" at bounding box center [524, 275] width 44 height 6
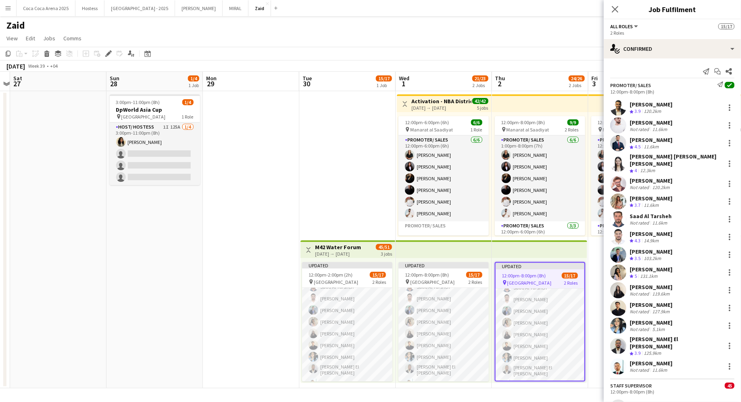
click at [600, 316] on app-date-cell "12:00pm-7:00pm (7h) 9/9 pin Manarat al Saadiyat 2 Roles Promoter/ Sales [DATE] …" at bounding box center [637, 239] width 96 height 297
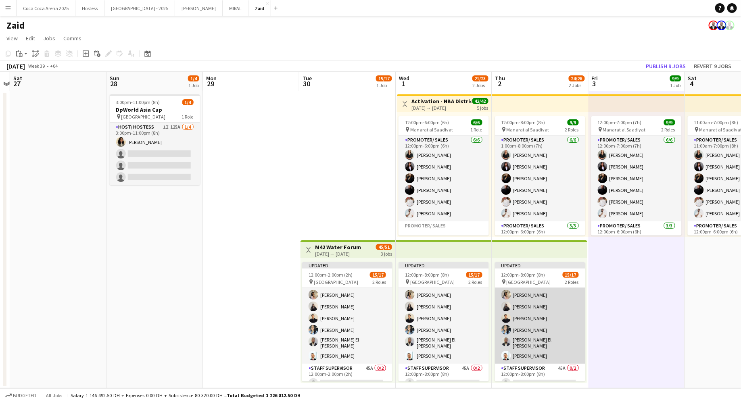
scroll to position [120, 0]
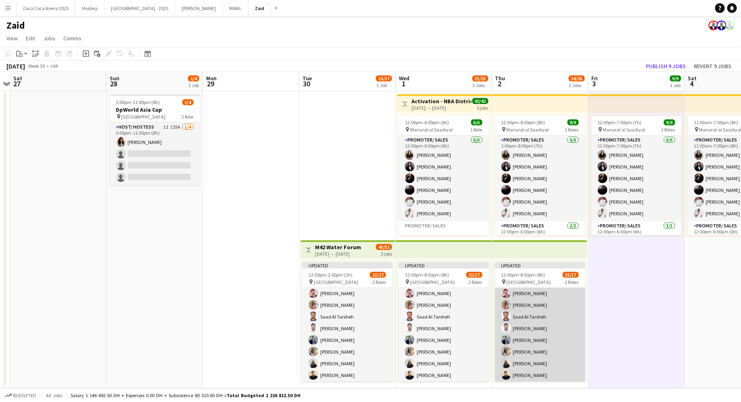
click at [569, 332] on app-card-role "Promoter/ Sales 15/15 12:00pm-8:00pm (8h) Abdullah Aburjeilah [PERSON_NAME] [PE…" at bounding box center [540, 323] width 90 height 196
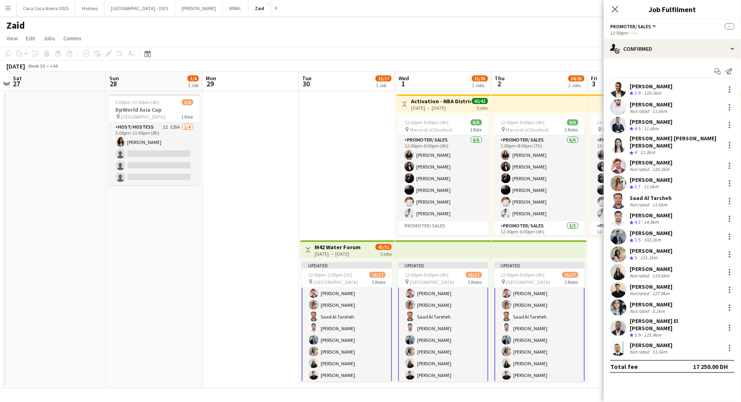
click at [655, 266] on div "[PERSON_NAME]" at bounding box center [651, 269] width 43 height 7
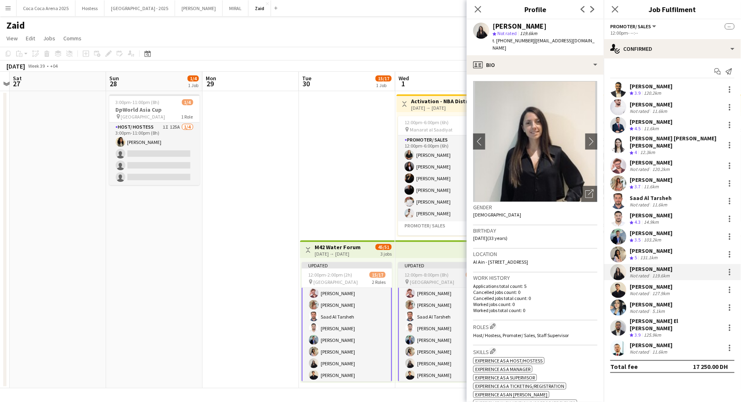
click at [433, 270] on app-job-card "Updated 12:00pm-8:00pm (8h) 15/17 pin Erth Hotel Abudhabi 2 Roles Promoter/ Sal…" at bounding box center [443, 321] width 90 height 119
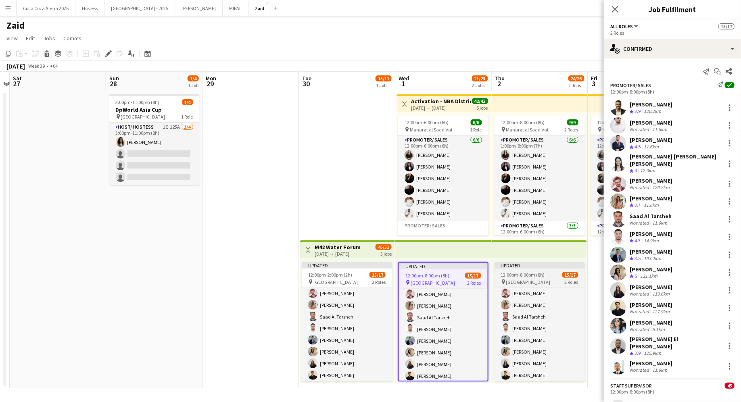
click at [539, 272] on span "12:00pm-8:00pm (8h)" at bounding box center [523, 275] width 44 height 6
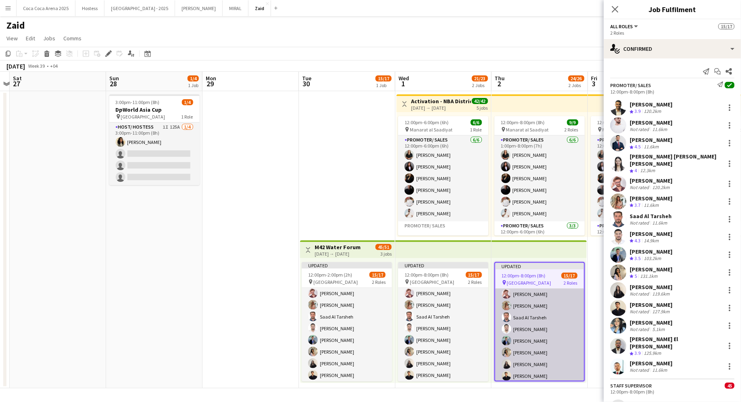
click at [579, 289] on app-card-role "Promoter/ Sales 15/15 12:00pm-8:00pm (8h) Abdullah Aburjeilah [PERSON_NAME] [PE…" at bounding box center [540, 324] width 89 height 196
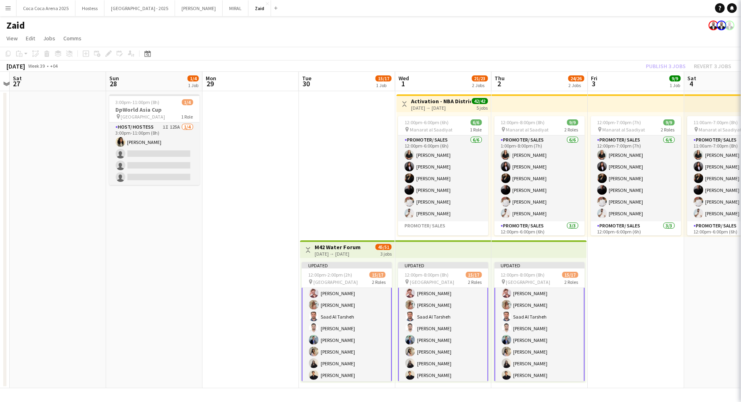
click at [601, 289] on app-date-cell "12:00pm-7:00pm (7h) 9/9 pin Manarat al Saadiyat 2 Roles Promoter/ Sales [DATE] …" at bounding box center [636, 239] width 96 height 297
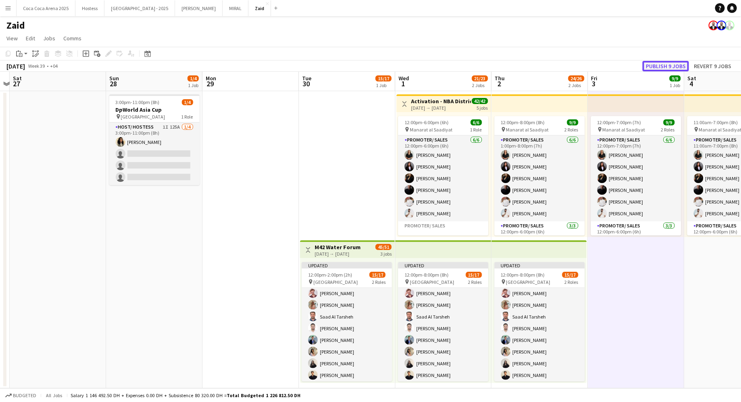
click at [669, 65] on button "Publish 9 jobs" at bounding box center [666, 66] width 46 height 10
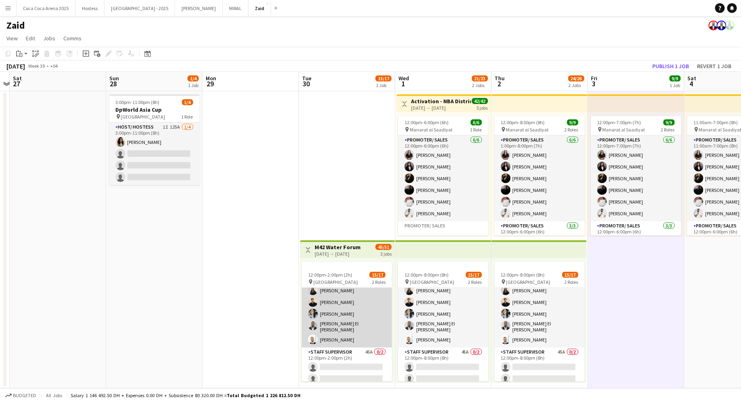
scroll to position [122, 0]
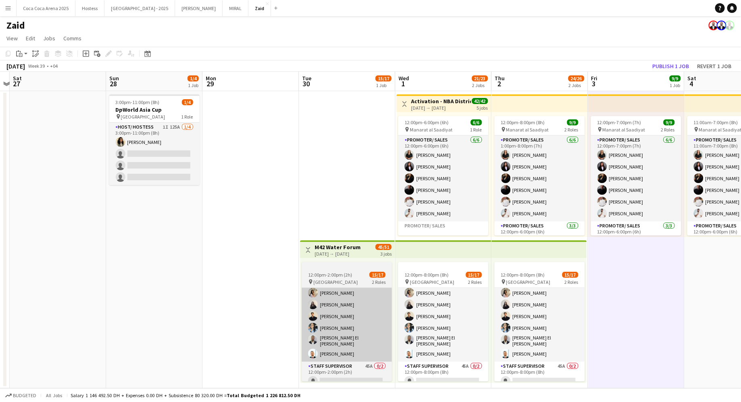
click at [381, 340] on app-card-role "Promoter/ Sales 15/15 12:00pm-2:00pm (2h) Abdullah Aburjeilah [PERSON_NAME] [PE…" at bounding box center [347, 264] width 90 height 196
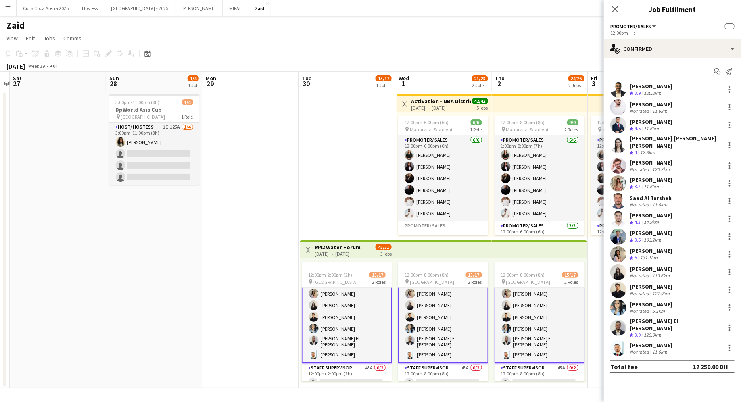
scroll to position [123, 0]
click at [438, 329] on app-card-role "Promoter/ Sales 15/15 12:00pm-8:00pm (8h) Abdullah Aburjeilah [PERSON_NAME] [PE…" at bounding box center [443, 264] width 90 height 198
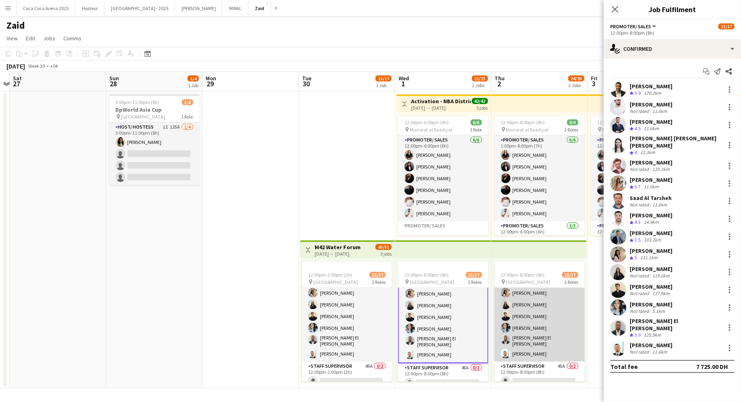
click at [508, 328] on app-user-avatar at bounding box center [506, 328] width 10 height 10
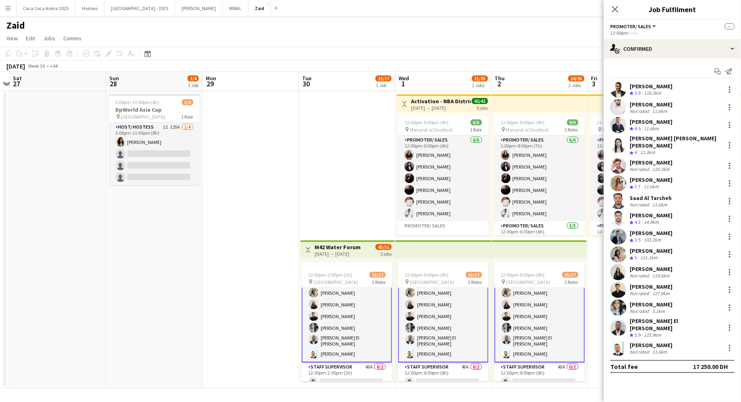
scroll to position [81, 0]
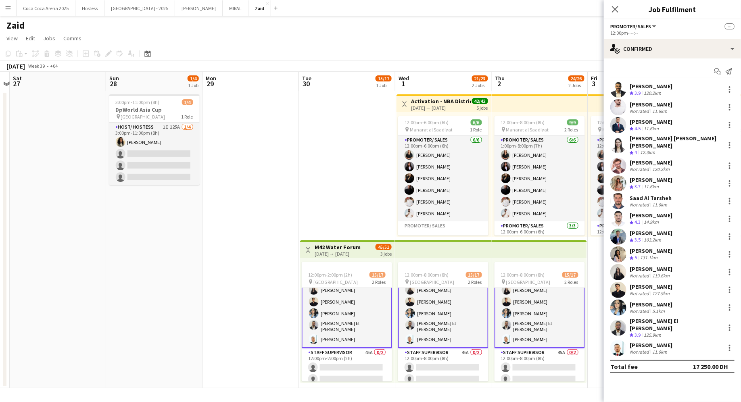
click at [625, 340] on app-user-avatar at bounding box center [619, 348] width 16 height 16
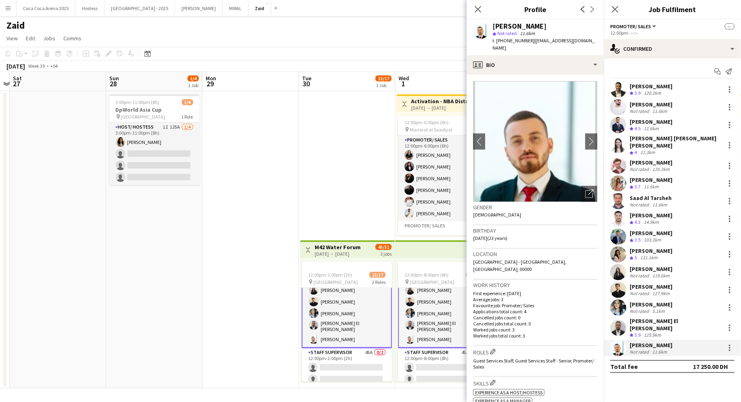
click at [648, 318] on div "[PERSON_NAME] El [PERSON_NAME]" at bounding box center [676, 325] width 92 height 15
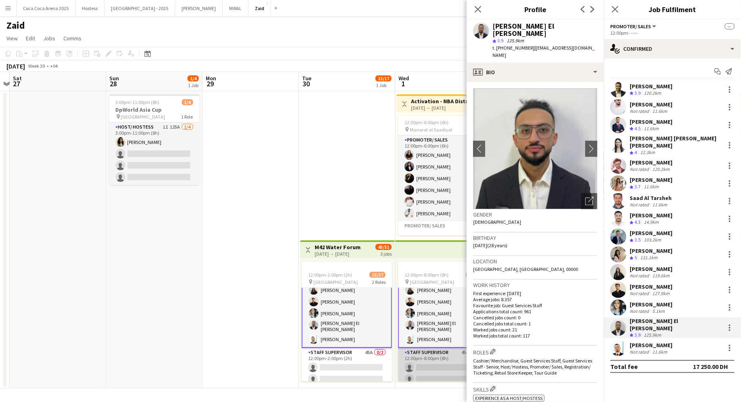
click at [414, 372] on app-card-role "Staff Supervisor 45A 0/2 12:00pm-8:00pm (8h) single-neutral-actions single-neut…" at bounding box center [443, 367] width 90 height 39
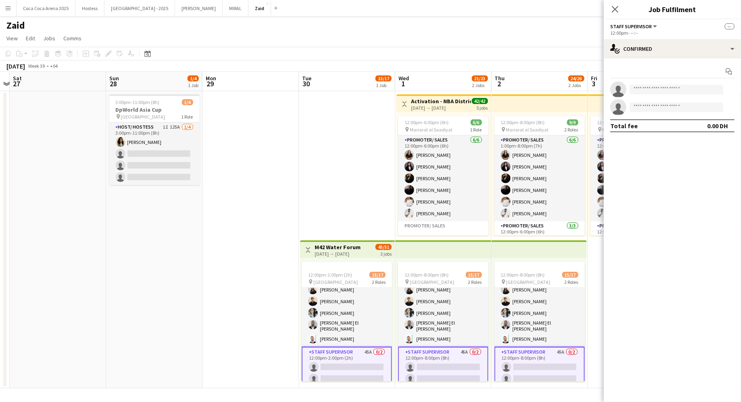
scroll to position [138, 0]
click at [655, 45] on div "single-neutral-actions-check-2 Confirmed" at bounding box center [672, 48] width 137 height 19
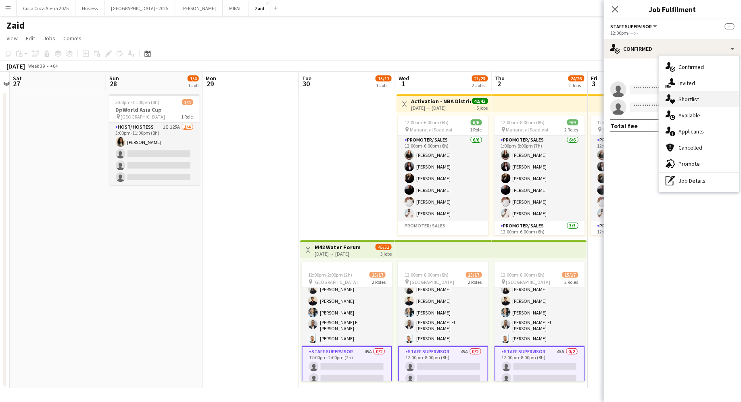
drag, startPoint x: 686, startPoint y: 121, endPoint x: 682, endPoint y: 98, distance: 22.5
click at [682, 98] on div "single-neutral-actions-check-2 Confirmed single-neutral-actions-share-1 Invited…" at bounding box center [699, 124] width 80 height 136
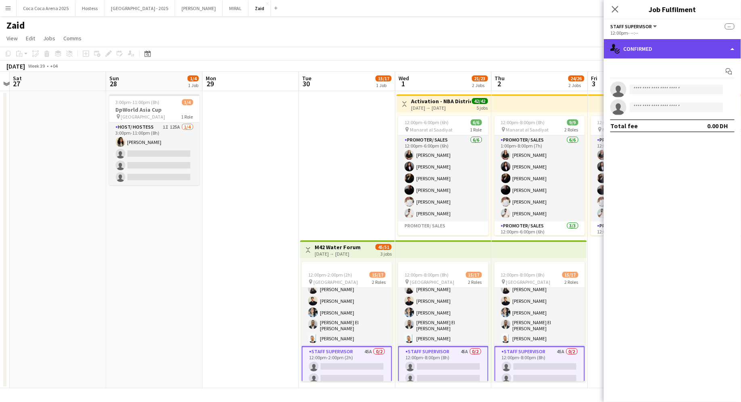
click at [679, 47] on div "single-neutral-actions-check-2 Confirmed" at bounding box center [672, 48] width 137 height 19
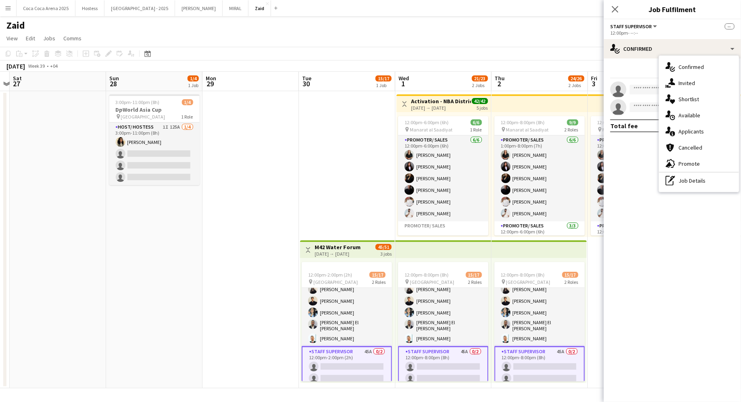
drag, startPoint x: 690, startPoint y: 88, endPoint x: 691, endPoint y: 98, distance: 10.5
click at [691, 98] on div "single-neutral-actions-check-2 Confirmed single-neutral-actions-share-1 Invited…" at bounding box center [699, 124] width 80 height 136
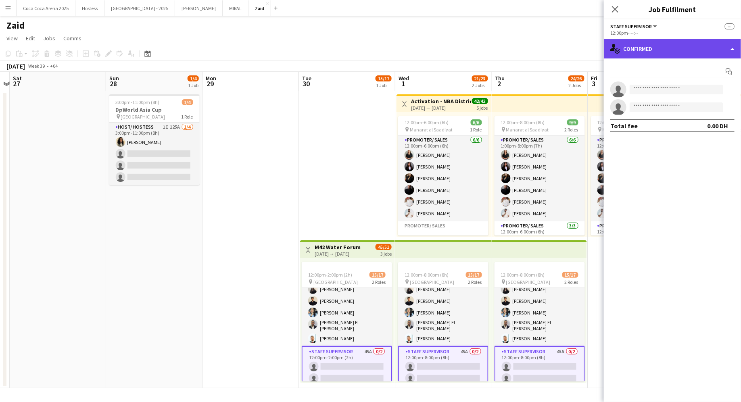
click at [683, 40] on div "single-neutral-actions-check-2 Confirmed" at bounding box center [672, 48] width 137 height 19
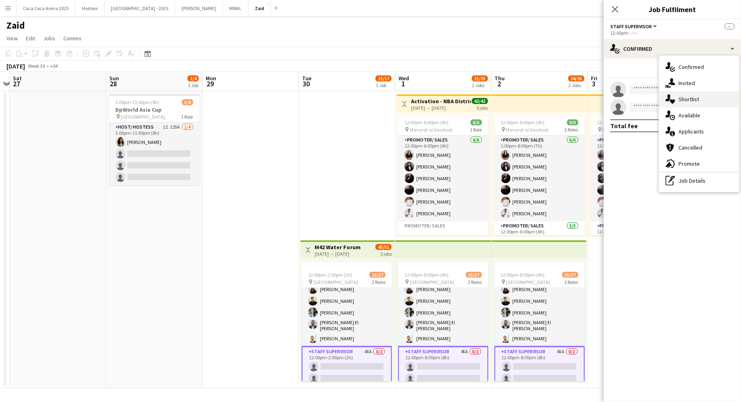
click at [696, 93] on div "single-neutral-actions-heart Shortlist" at bounding box center [699, 99] width 80 height 16
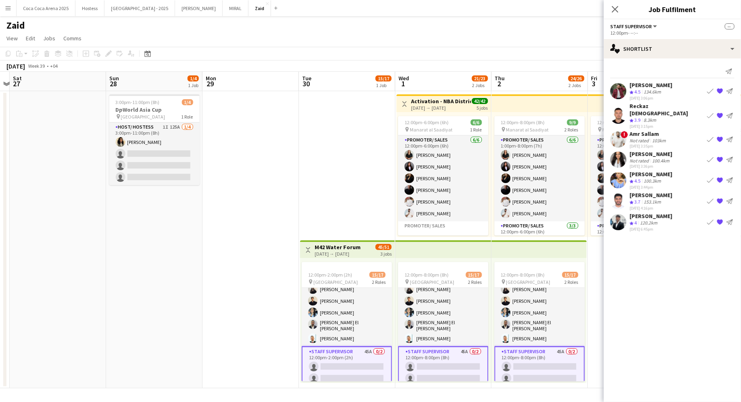
click at [670, 141] on div "! Amr Sallam Not rated 103km 23-09-2025 3:35pm Book crew {{ spriteTitle }} Send…" at bounding box center [672, 139] width 137 height 19
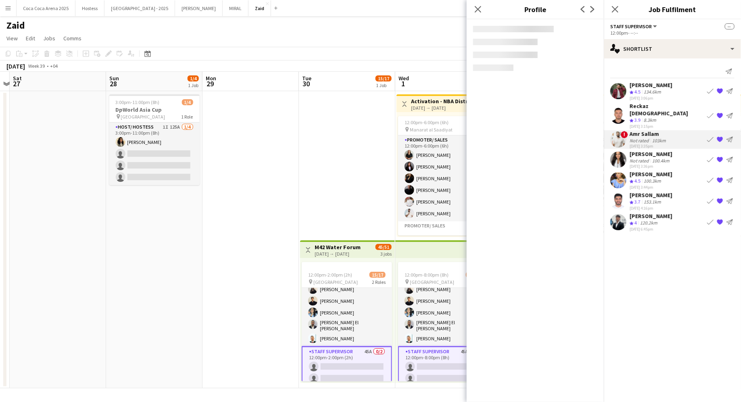
click at [673, 151] on div "[PERSON_NAME]" at bounding box center [651, 154] width 43 height 7
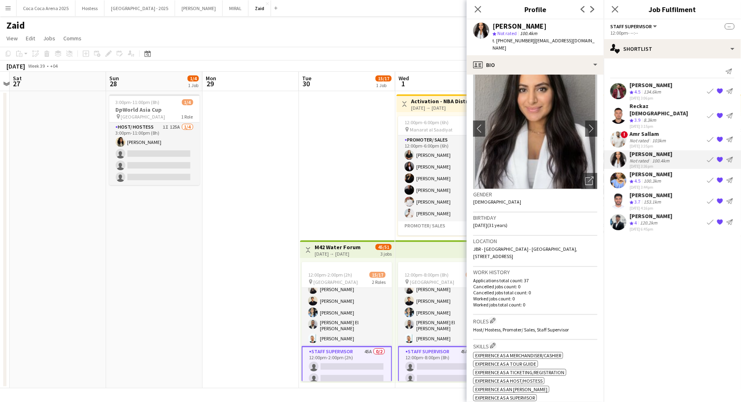
scroll to position [13, 0]
click at [591, 176] on icon "Open photos pop-in" at bounding box center [590, 180] width 8 height 8
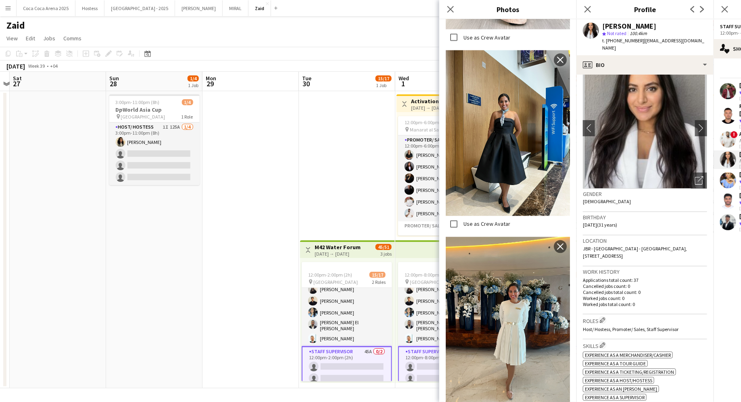
scroll to position [713, 0]
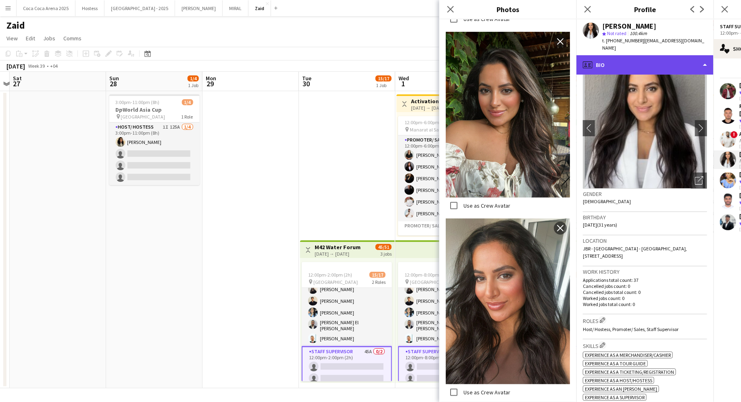
click at [631, 61] on div "profile Bio" at bounding box center [645, 64] width 137 height 19
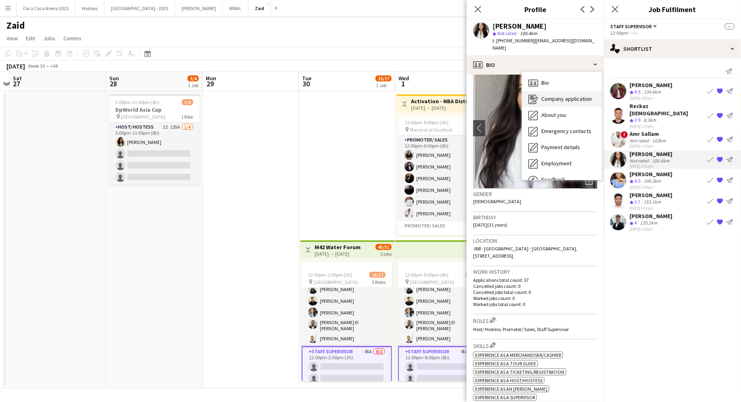
click at [588, 98] on div "Company application Company application" at bounding box center [562, 99] width 80 height 16
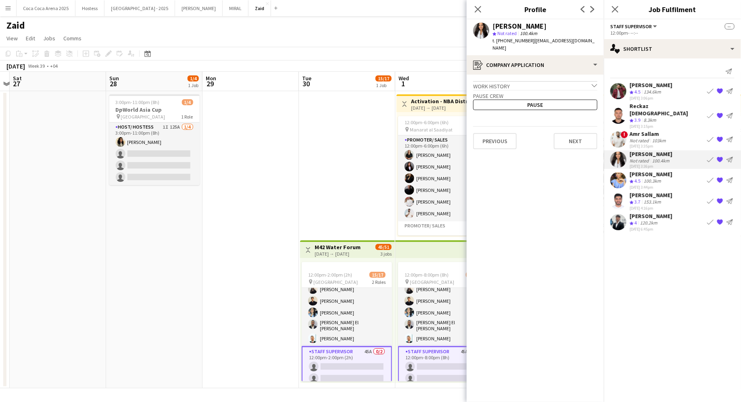
click at [578, 90] on div "Pause crew Pause" at bounding box center [535, 100] width 124 height 20
click at [577, 81] on div "Work history chevron-down" at bounding box center [535, 85] width 124 height 9
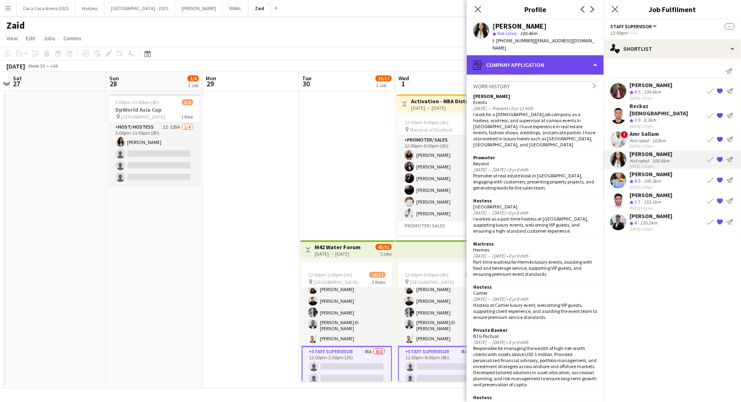
click at [553, 61] on div "register Company application" at bounding box center [535, 64] width 137 height 19
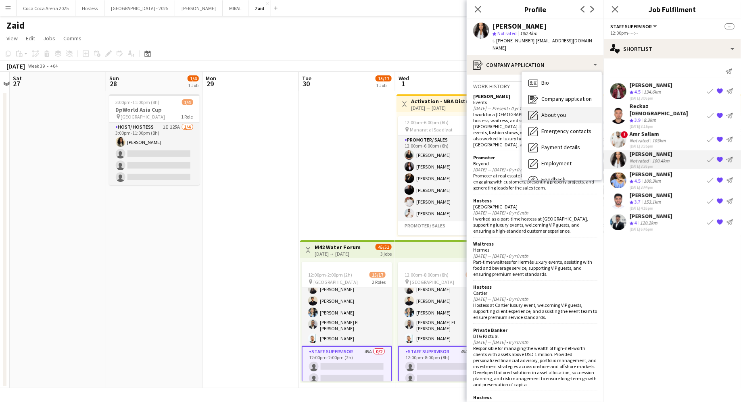
click at [557, 111] on span "About you" at bounding box center [554, 114] width 25 height 7
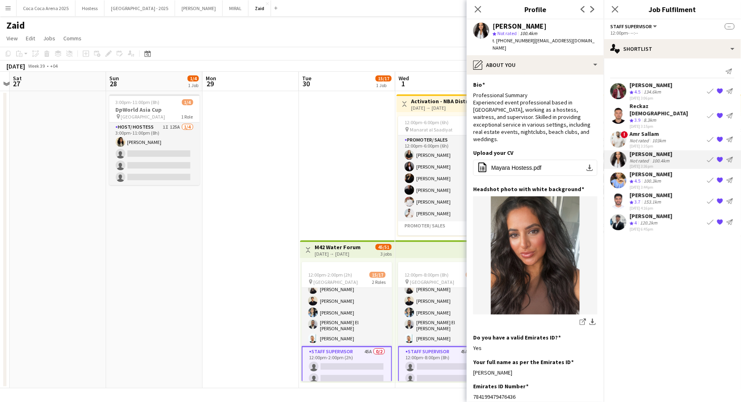
click at [627, 131] on span "!" at bounding box center [624, 134] width 7 height 7
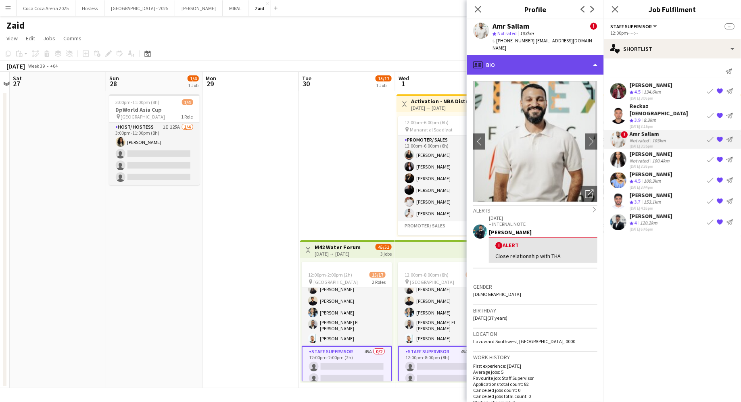
click at [544, 60] on div "profile Bio" at bounding box center [535, 64] width 137 height 19
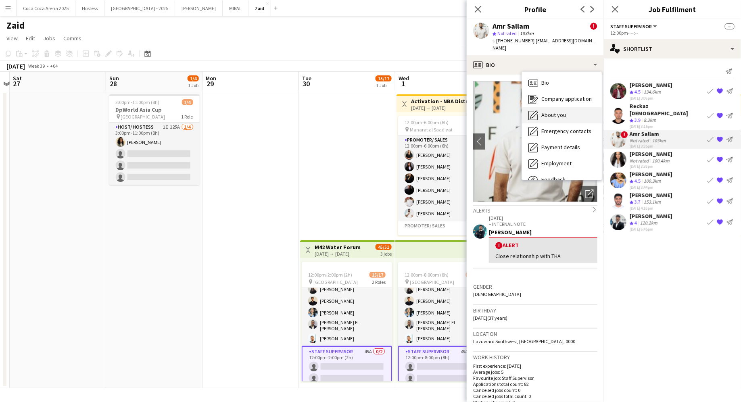
click at [561, 111] on span "About you" at bounding box center [554, 114] width 25 height 7
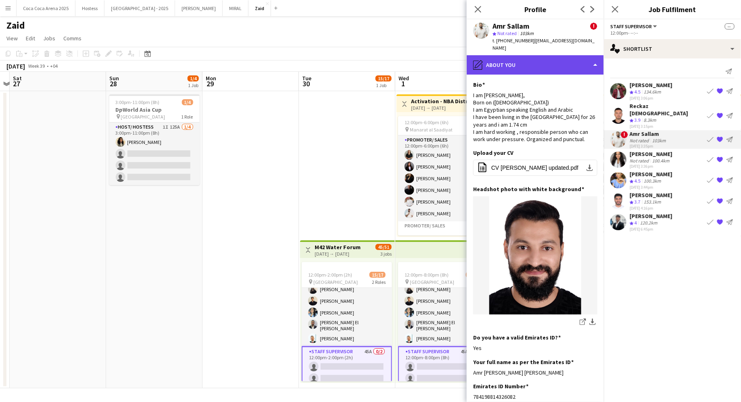
click at [545, 59] on div "pencil4 About you" at bounding box center [535, 64] width 137 height 19
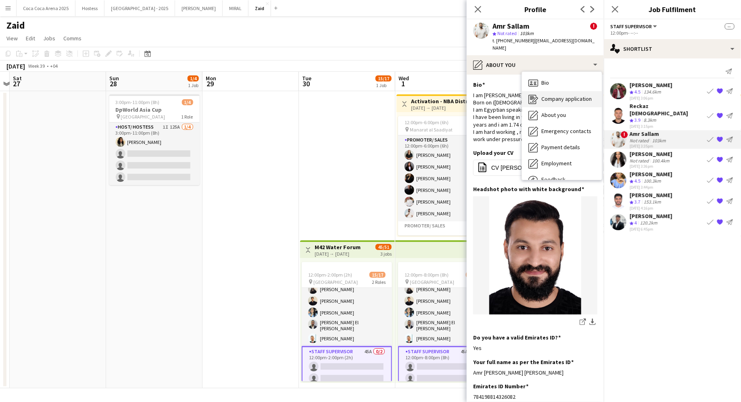
click at [568, 91] on div "Company application Company application" at bounding box center [562, 99] width 80 height 16
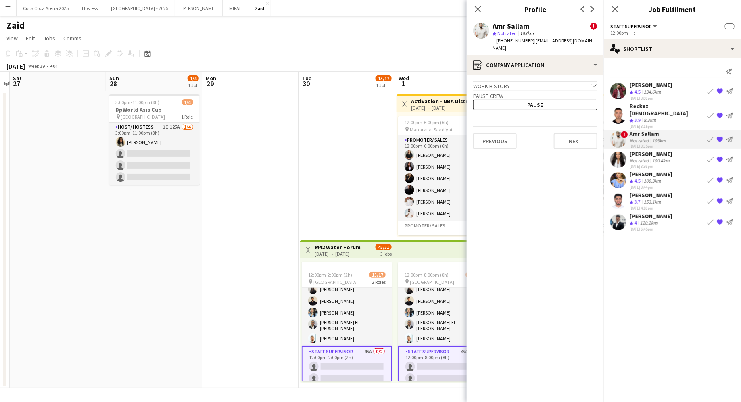
click at [552, 75] on app-crew-profile-application "Work history chevron-down Public relation manager Al maya group Jul 2014 — Pres…" at bounding box center [535, 239] width 137 height 328
click at [552, 81] on div "Work history chevron-down" at bounding box center [535, 85] width 124 height 9
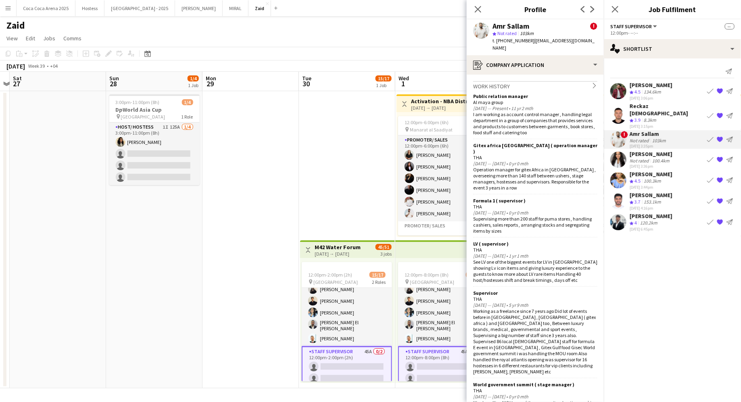
click at [641, 100] on app-shortlist-tab "zaid AlAbed Crew rating 4.5 134.6km 23-09-2025 3:06pm Book crew {{ spriteTitle …" at bounding box center [672, 157] width 137 height 150
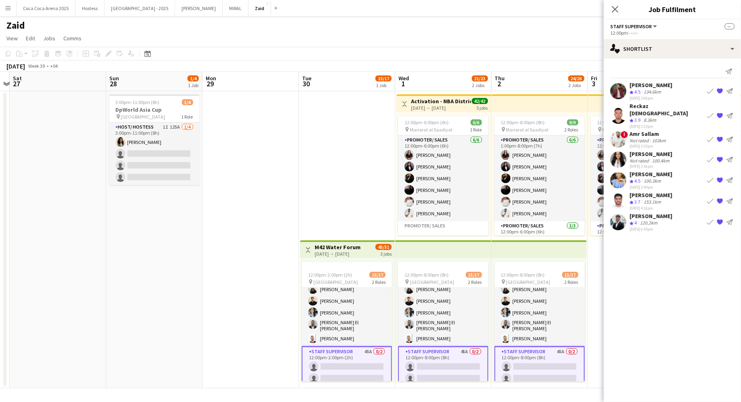
click at [636, 86] on div "[PERSON_NAME]" at bounding box center [651, 85] width 43 height 7
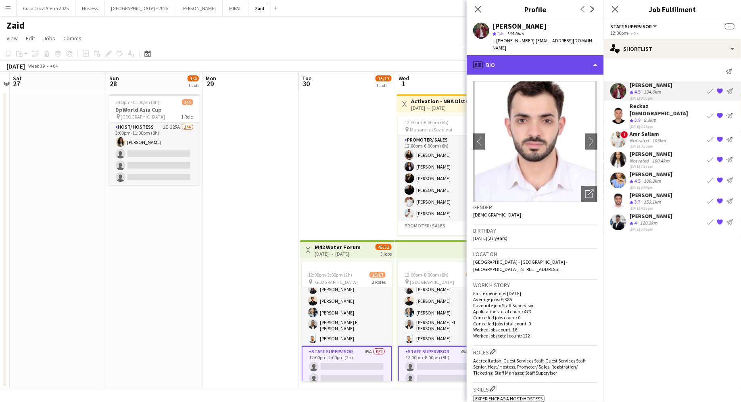
click at [573, 55] on div "profile Bio" at bounding box center [535, 64] width 137 height 19
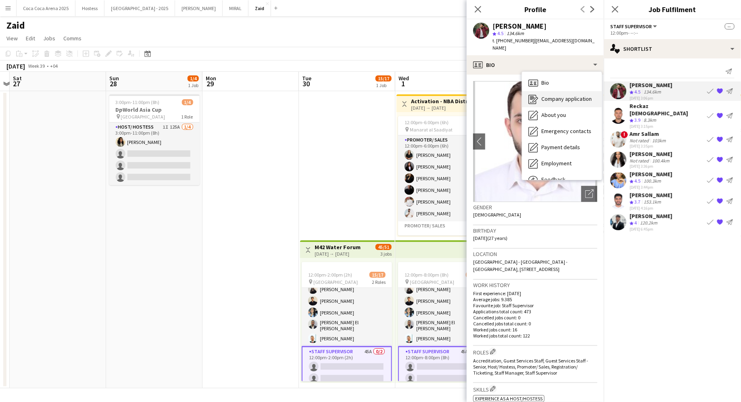
click at [575, 95] on span "Company application" at bounding box center [567, 98] width 50 height 7
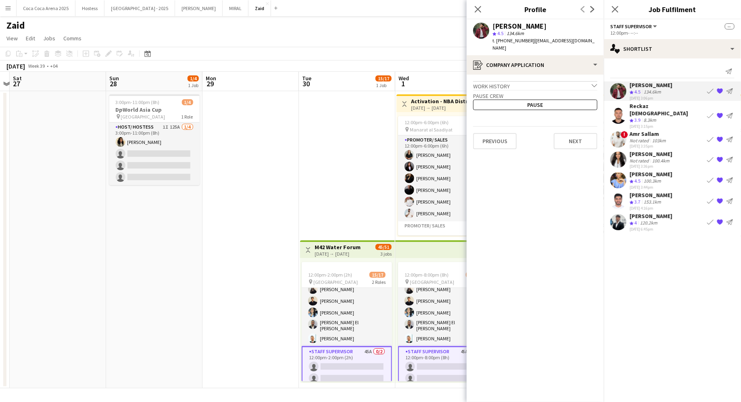
click at [553, 81] on div "Work history chevron-down" at bounding box center [535, 85] width 124 height 9
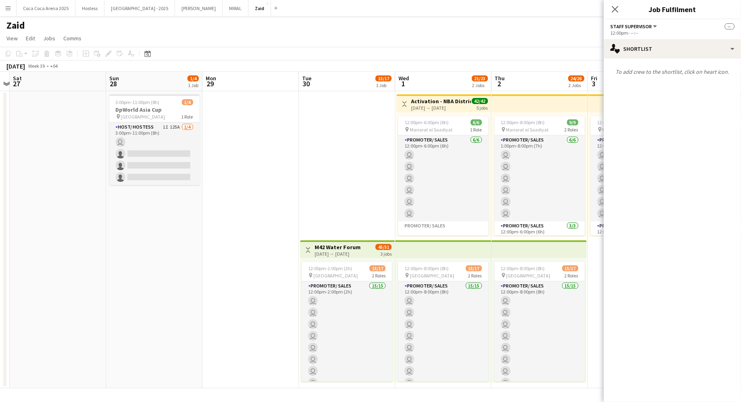
scroll to position [130, 0]
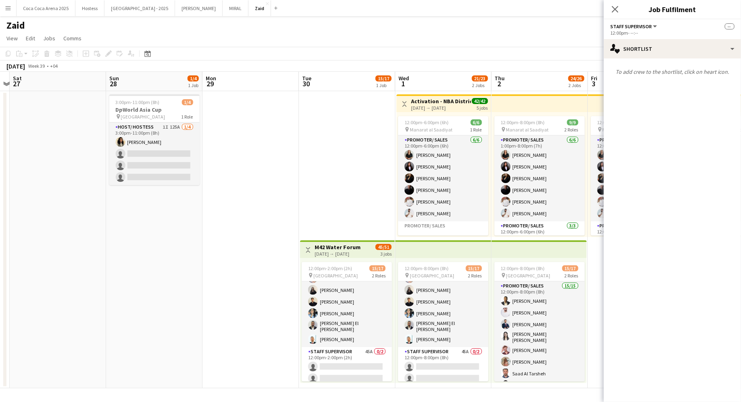
click at [356, 232] on app-date-cell "Toggle View M42 Water Forum [DATE] → [DATE] 45/51 3 jobs 12:00pm-2:00pm (2h) 15…" at bounding box center [347, 239] width 96 height 297
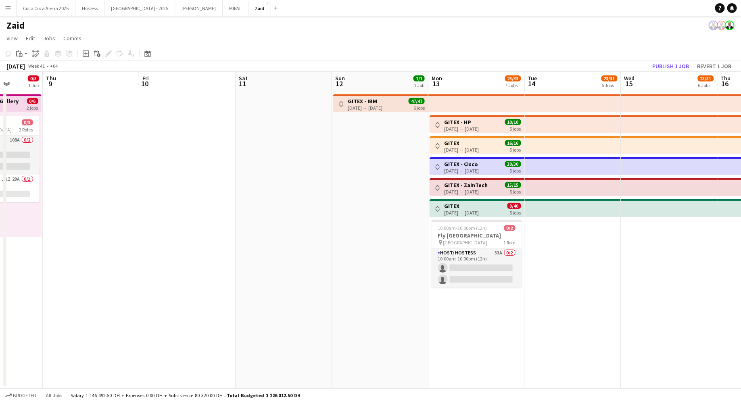
scroll to position [0, 247]
click at [502, 246] on app-job-card "10:00am-10:00pm (12h) 0/2 Fly Dubai pin Mirdiff City Center 1 Role Host/ Hostes…" at bounding box center [476, 253] width 90 height 67
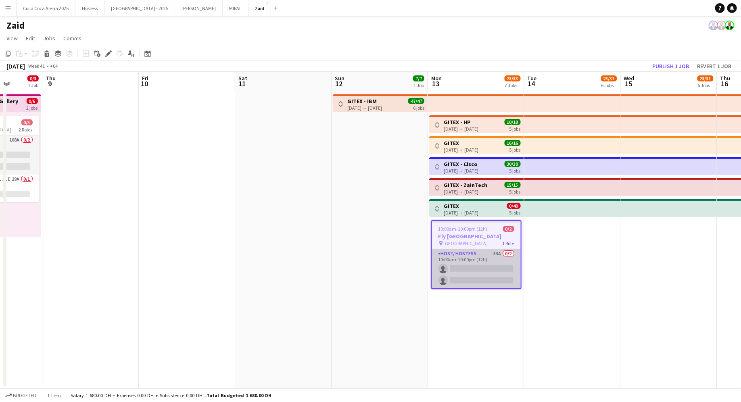
click at [511, 273] on app-card-role "Host/ Hostess 33A 0/2 10:00am-10:00pm (12h) single-neutral-actions single-neutr…" at bounding box center [476, 268] width 89 height 39
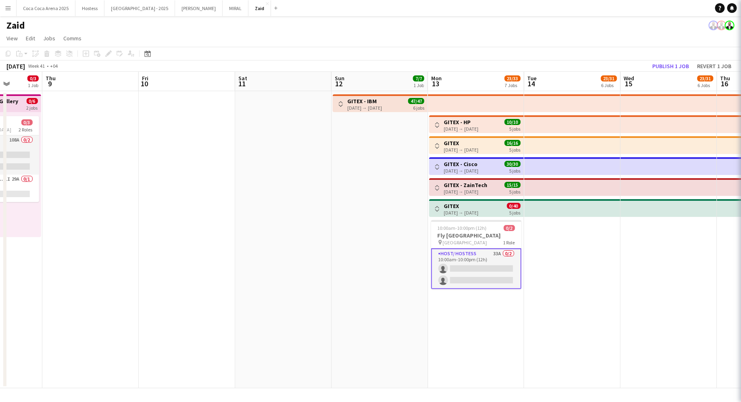
click at [556, 275] on app-date-cell at bounding box center [573, 239] width 96 height 297
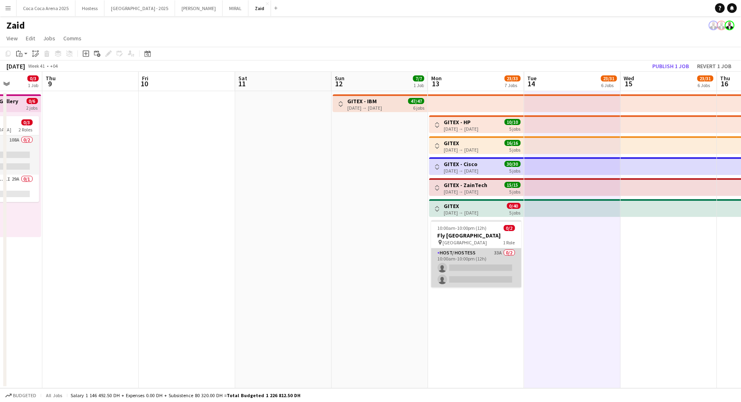
click at [513, 268] on app-card-role "Host/ Hostess 33A 0/2 10:00am-10:00pm (12h) single-neutral-actions single-neutr…" at bounding box center [476, 268] width 90 height 39
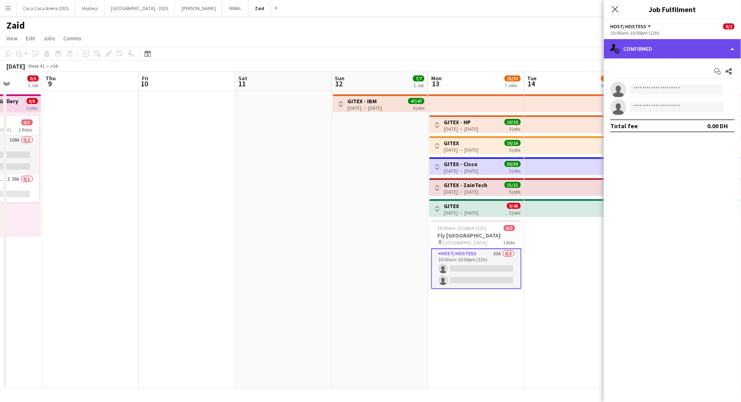
click at [688, 54] on div "single-neutral-actions-check-2 Confirmed" at bounding box center [672, 48] width 137 height 19
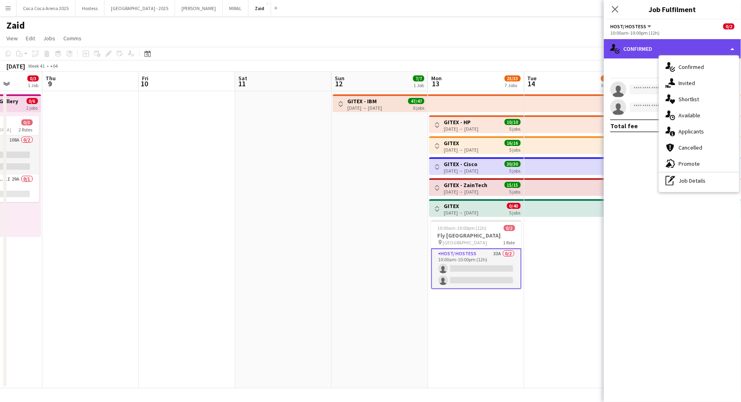
click at [688, 54] on div "single-neutral-actions-check-2 Confirmed" at bounding box center [672, 48] width 137 height 19
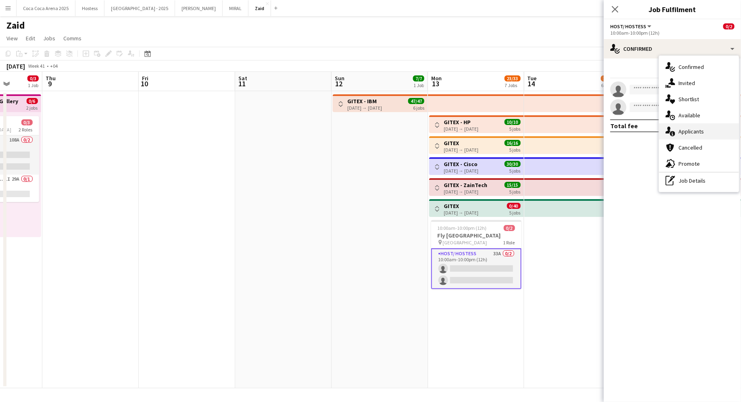
click at [698, 123] on div "single-neutral-actions-information Applicants" at bounding box center [699, 131] width 80 height 16
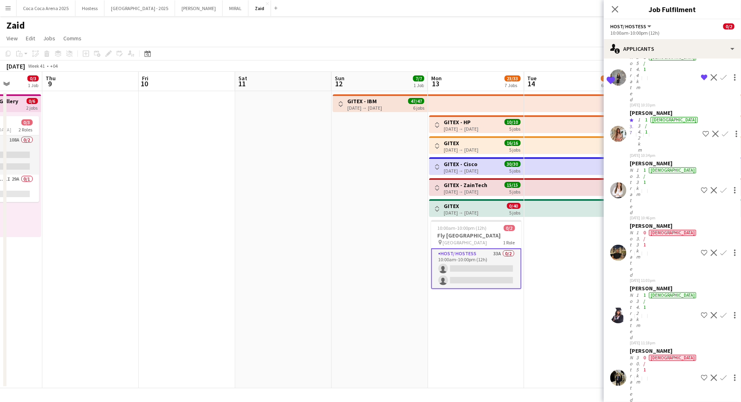
scroll to position [533, 0]
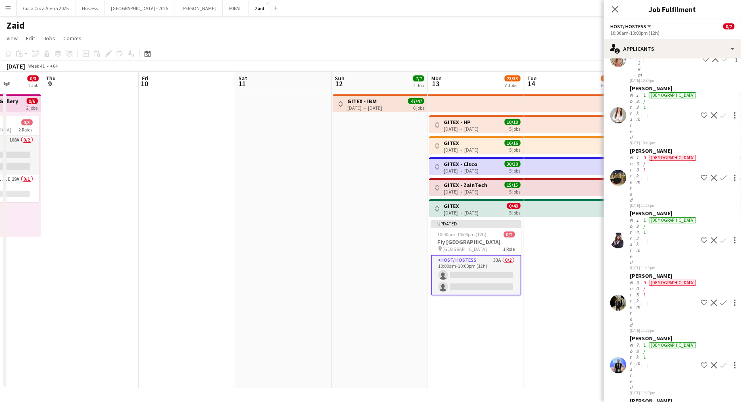
scroll to position [514, 0]
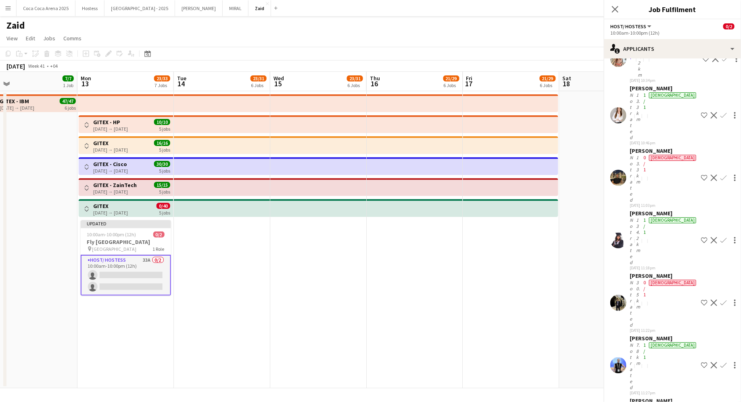
click at [422, 298] on app-date-cell at bounding box center [415, 239] width 96 height 297
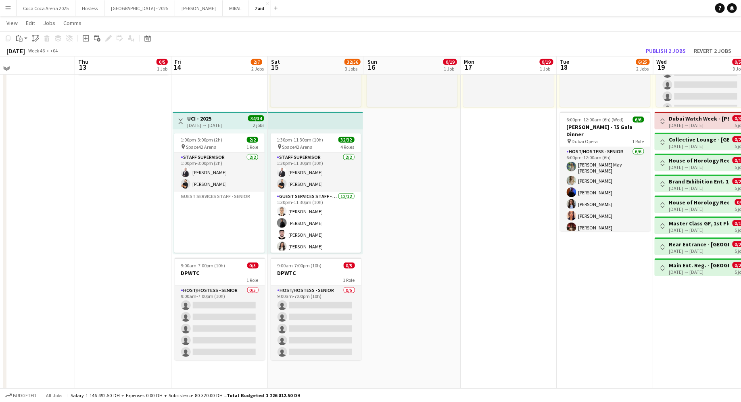
scroll to position [126, 0]
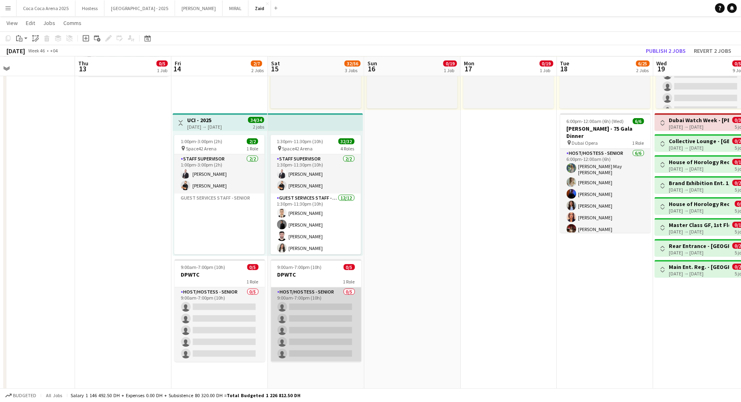
click at [316, 293] on app-card-role "Host/Hostess - Senior 0/5 9:00am-7:00pm (10h) single-neutral-actions single-neu…" at bounding box center [316, 325] width 90 height 74
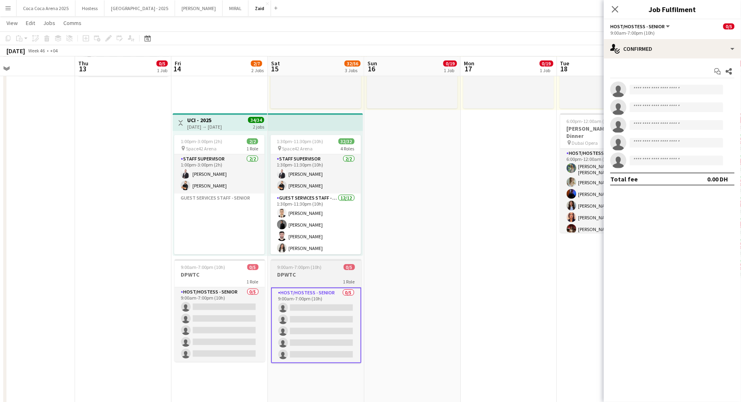
click at [311, 266] on span "9:00am-7:00pm (10h)" at bounding box center [300, 267] width 44 height 6
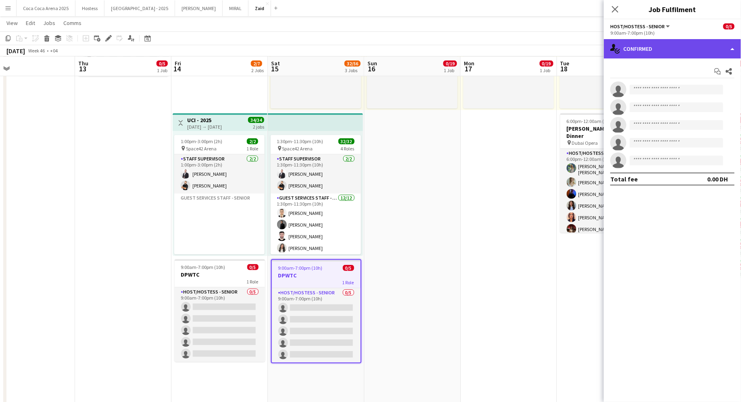
click at [669, 48] on div "single-neutral-actions-check-2 Confirmed" at bounding box center [672, 48] width 137 height 19
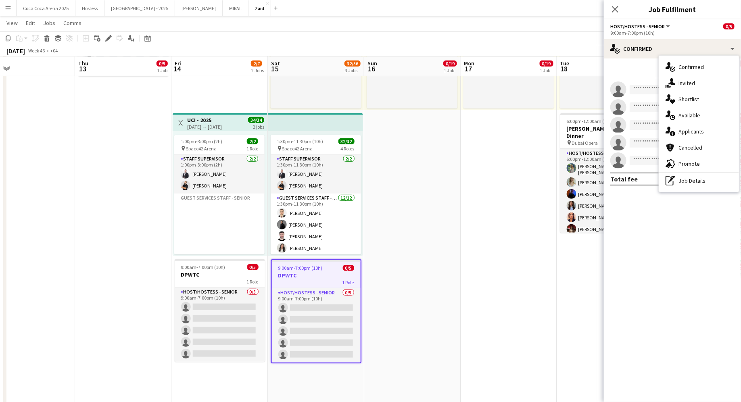
scroll to position [0, 214]
click at [344, 273] on h3 "DPWTC" at bounding box center [316, 275] width 89 height 7
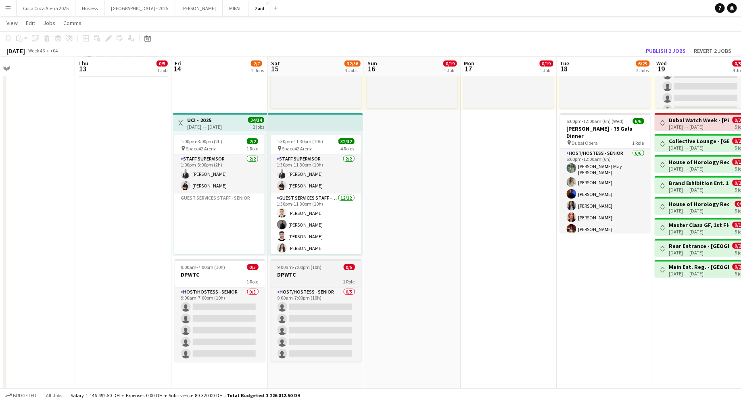
click at [344, 273] on h3 "DPWTC" at bounding box center [316, 274] width 90 height 7
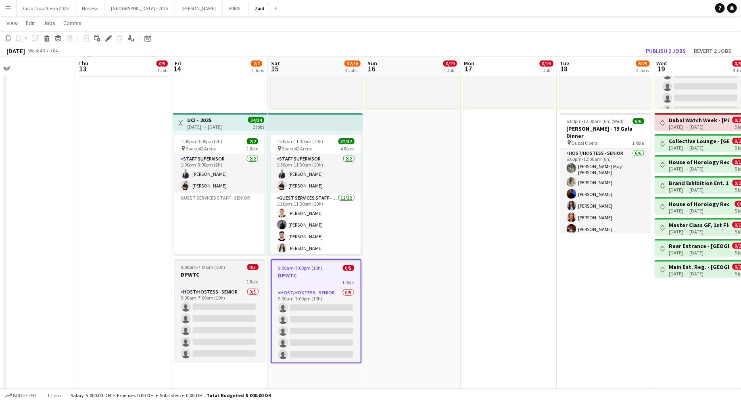
click at [213, 277] on h3 "DPWTC" at bounding box center [220, 274] width 90 height 7
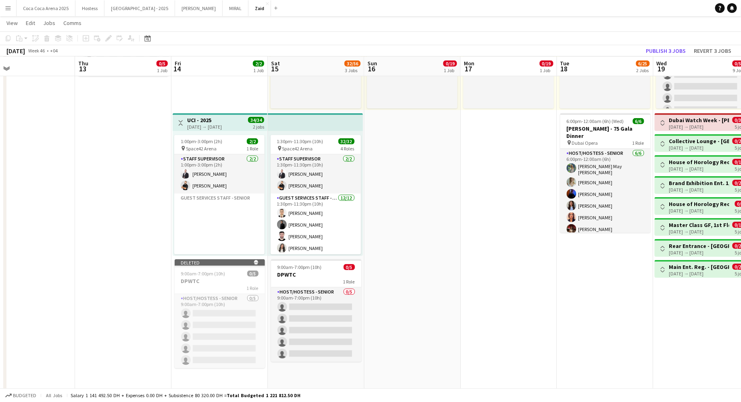
click at [248, 368] on app-date-cell "Toggle View UCI - 2025 14-11-2025 → 15-11-2025 34/34 2 jobs 1:00pm-3:00pm (2h) …" at bounding box center [219, 195] width 96 height 463
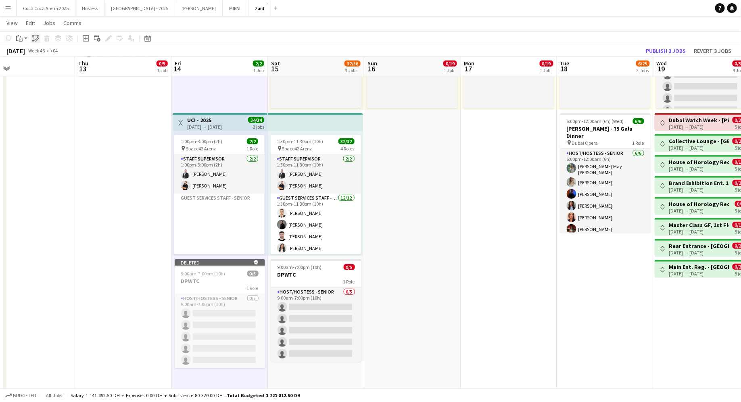
click at [31, 40] on div "Paste linked Job" at bounding box center [36, 38] width 10 height 10
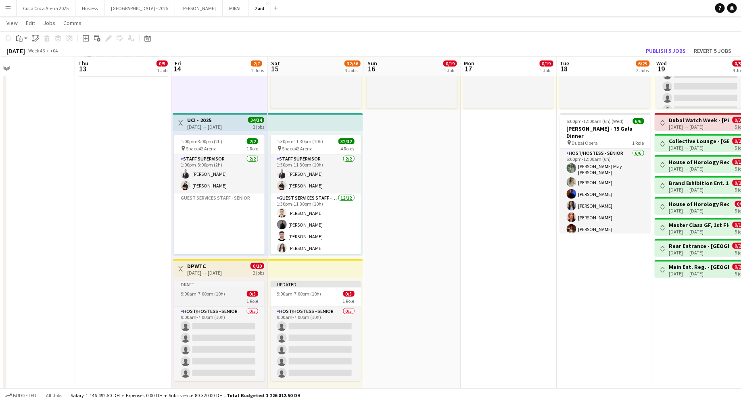
click at [239, 300] on div "1 Role" at bounding box center [219, 301] width 90 height 6
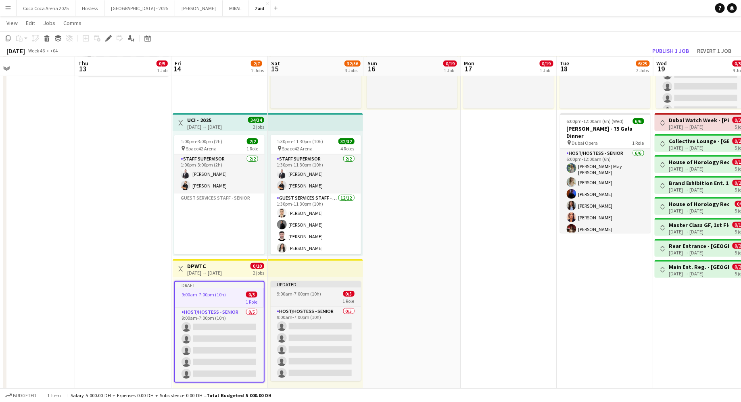
click at [322, 297] on app-job-card "Updated 9:00am-7:00pm (10h) 0/5 1 Role Host/Hostess - Senior 0/5 9:00am-7:00pm …" at bounding box center [316, 331] width 90 height 100
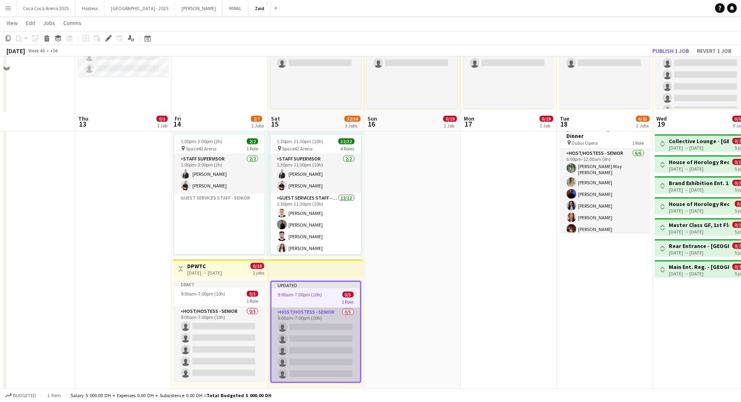
scroll to position [269, 0]
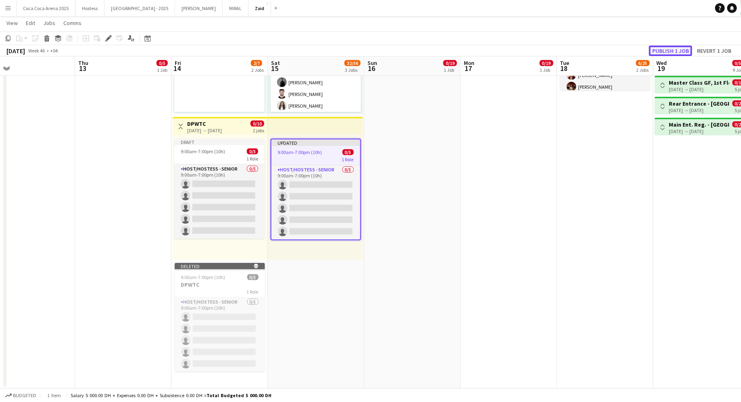
click at [656, 52] on button "Publish 1 job" at bounding box center [670, 51] width 43 height 10
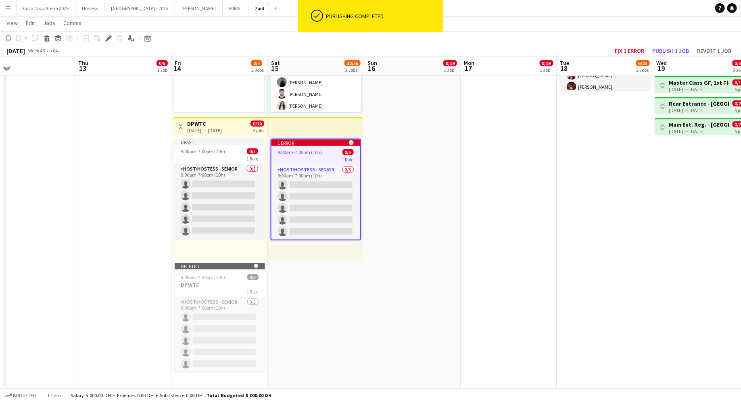
click at [393, 227] on app-date-cell "10:00am-12:00am (14h) (Mon) 0/19 pin Dubai Mall 2 Roles Host/ Hostess 58A 0/4 1…" at bounding box center [412, 105] width 96 height 567
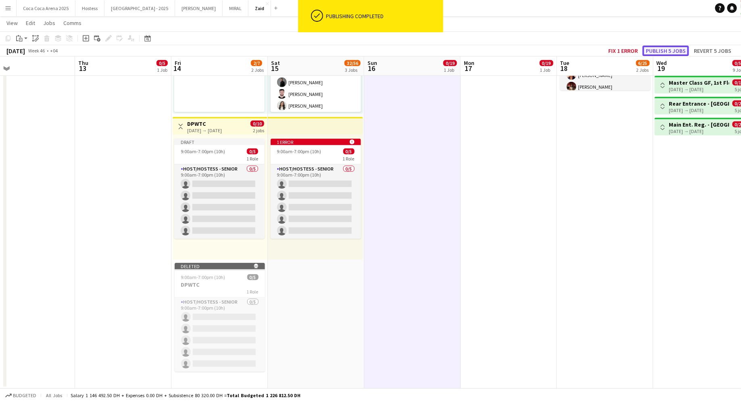
click at [673, 50] on button "Publish 5 jobs" at bounding box center [666, 51] width 46 height 10
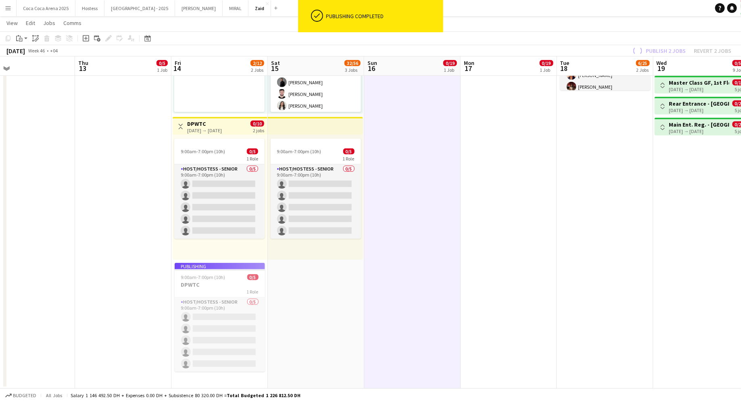
scroll to position [165, 0]
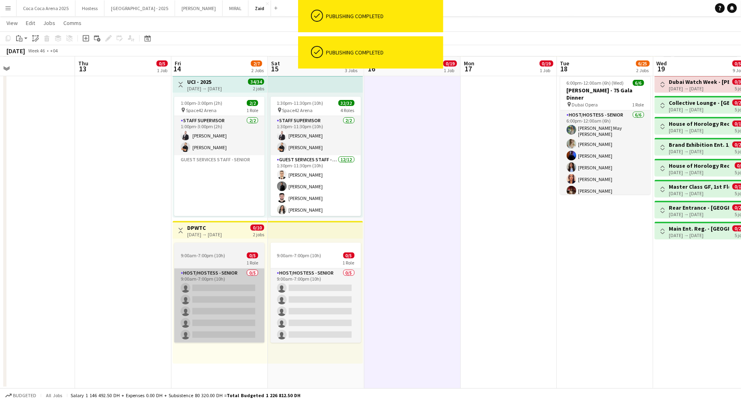
click at [235, 300] on app-card-role "Host/Hostess - Senior 0/5 9:00am-7:00pm (10h) single-neutral-actions single-neu…" at bounding box center [219, 306] width 90 height 74
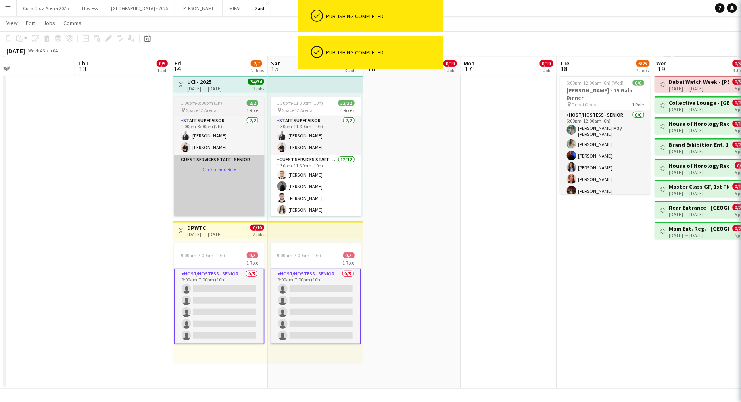
click at [231, 210] on app-card-role-placeholder "Guest Services Staff - Senior Click to add Role" at bounding box center [219, 233] width 90 height 156
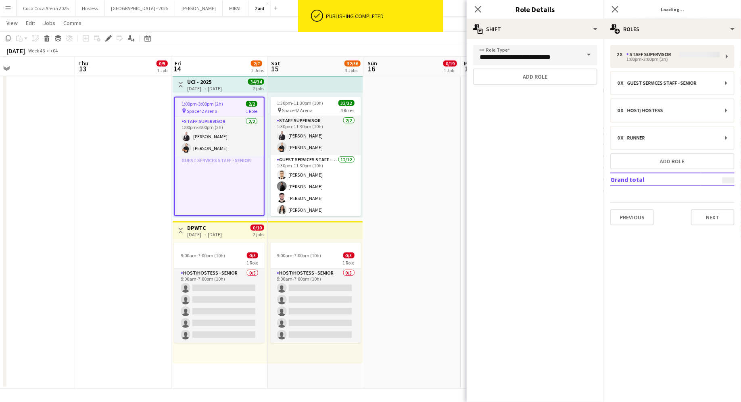
click at [222, 230] on h3 "DPWTC" at bounding box center [204, 227] width 35 height 7
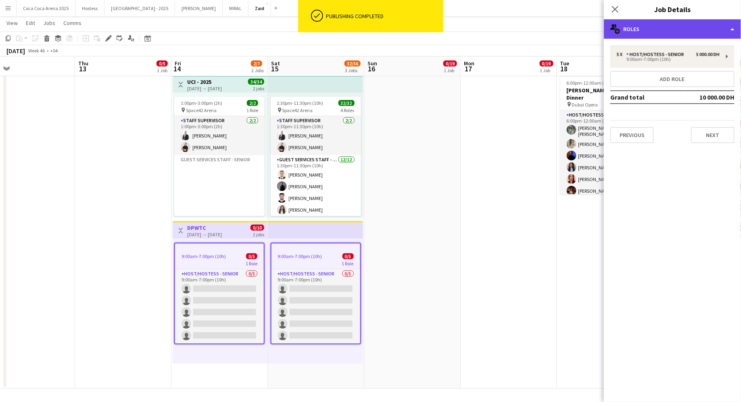
click at [660, 19] on div "multiple-users-add Roles" at bounding box center [672, 28] width 137 height 19
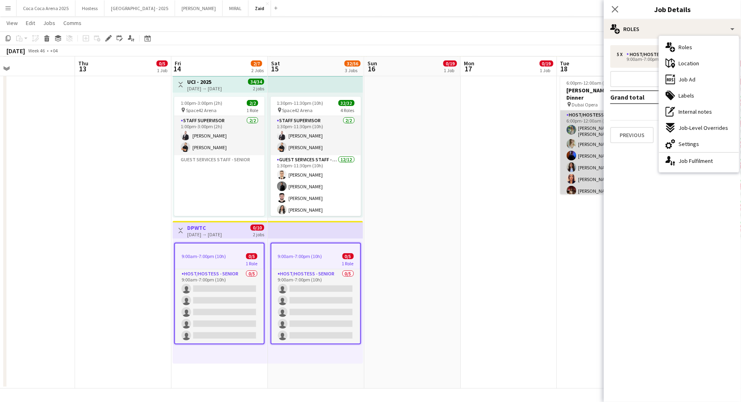
drag, startPoint x: 700, startPoint y: 167, endPoint x: 588, endPoint y: 183, distance: 112.8
click at [588, 183] on body "Menu Boards Boards Boards All jobs Status Workforce Workforce My Workforce Recr…" at bounding box center [370, 118] width 741 height 567
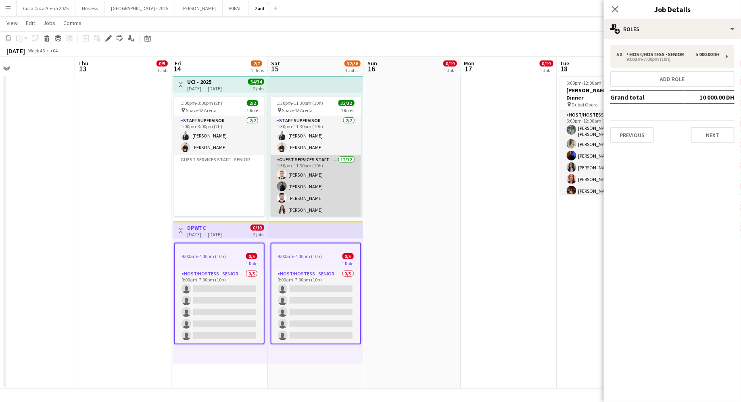
scroll to position [105, 0]
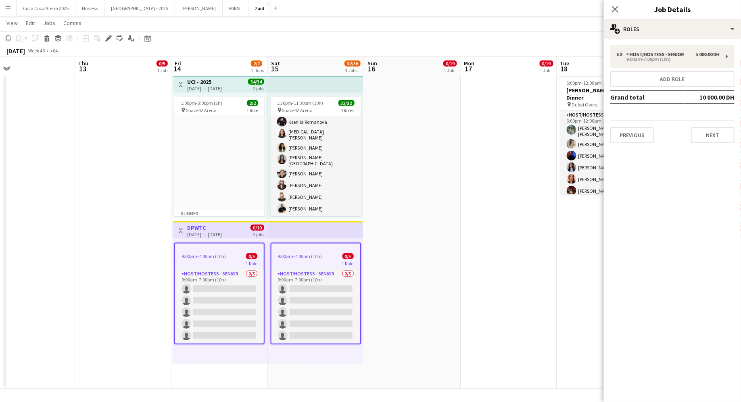
click at [242, 244] on div at bounding box center [219, 247] width 89 height 6
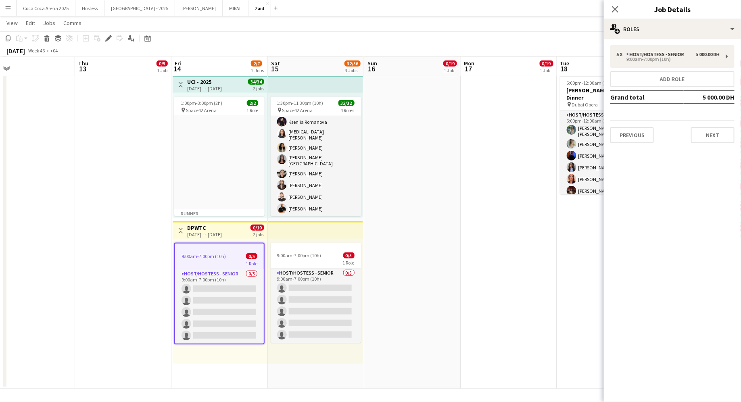
click at [222, 228] on h3 "DPWTC" at bounding box center [204, 227] width 35 height 7
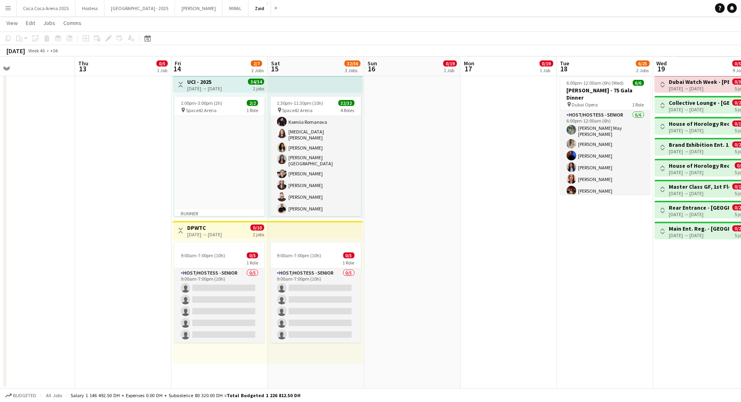
click at [222, 228] on h3 "DPWTC" at bounding box center [204, 227] width 35 height 7
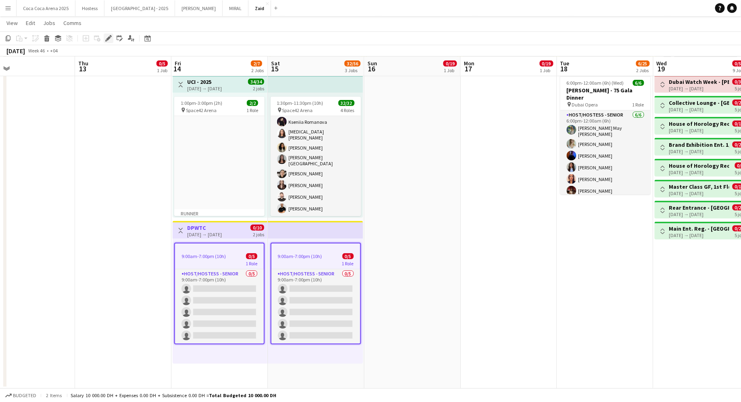
click at [111, 38] on div "Edit" at bounding box center [109, 38] width 10 height 10
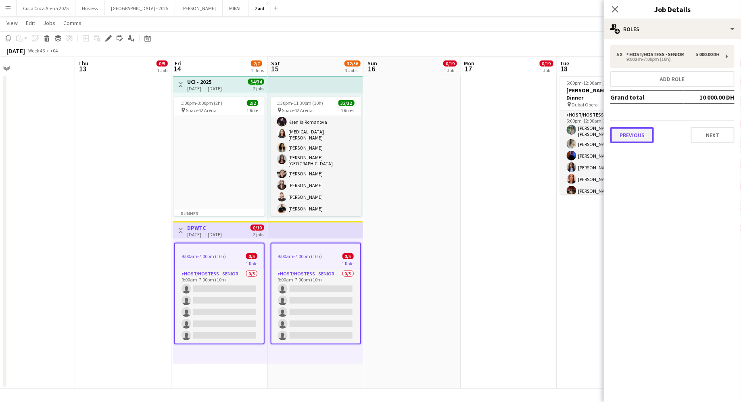
click at [630, 133] on button "Previous" at bounding box center [633, 135] width 44 height 16
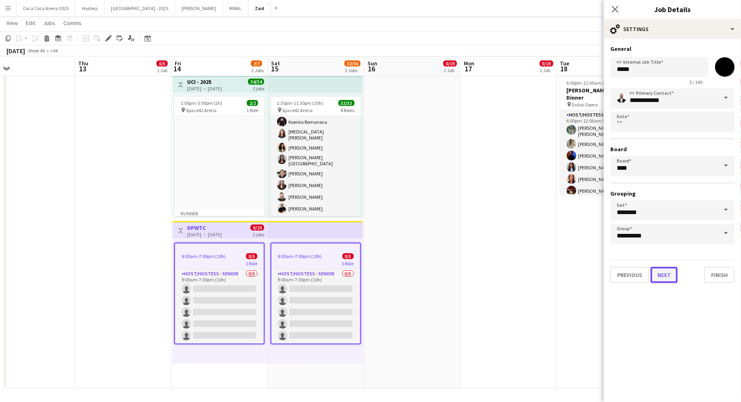
click at [671, 271] on button "Next" at bounding box center [664, 275] width 27 height 16
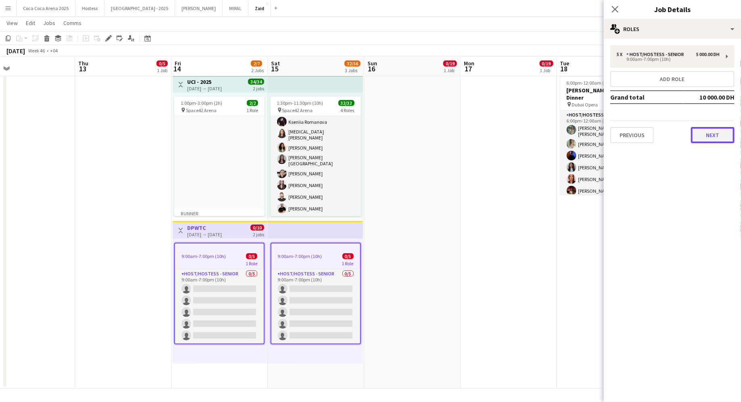
click at [701, 136] on button "Next" at bounding box center [713, 135] width 44 height 16
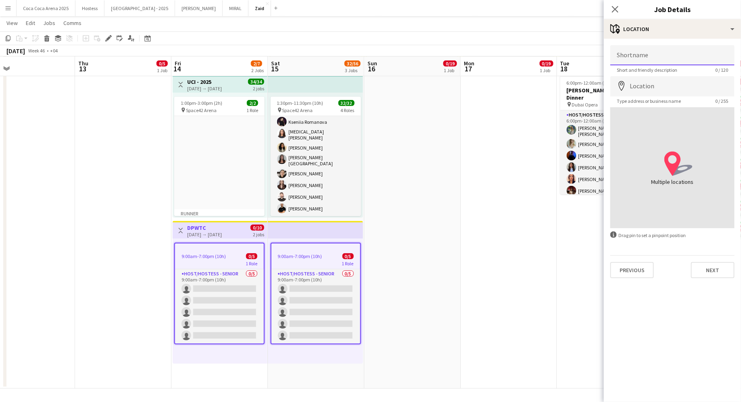
click at [657, 60] on input "Shortname" at bounding box center [673, 55] width 124 height 20
type input "*****"
click at [719, 283] on div "Shortname ***** Short and friendly description 5 / 120 Location map-marker Type…" at bounding box center [672, 162] width 137 height 246
click at [718, 269] on button "Next" at bounding box center [713, 270] width 44 height 16
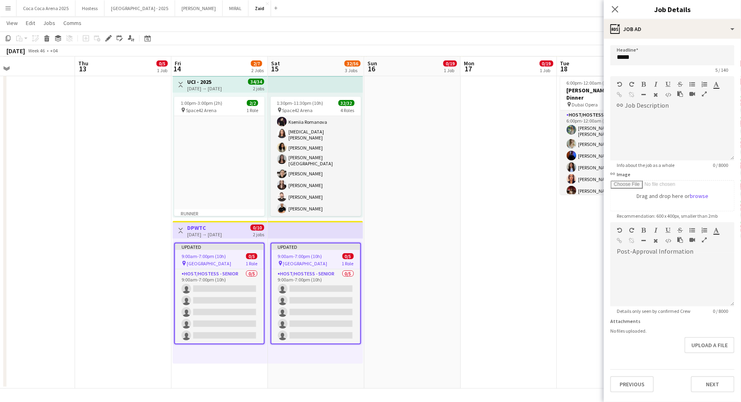
click at [454, 215] on app-date-cell "10:00am-12:00am (14h) (Mon) 0/19 pin Dubai Mall 2 Roles Host/ Hostess 58A 0/4 1…" at bounding box center [412, 157] width 96 height 463
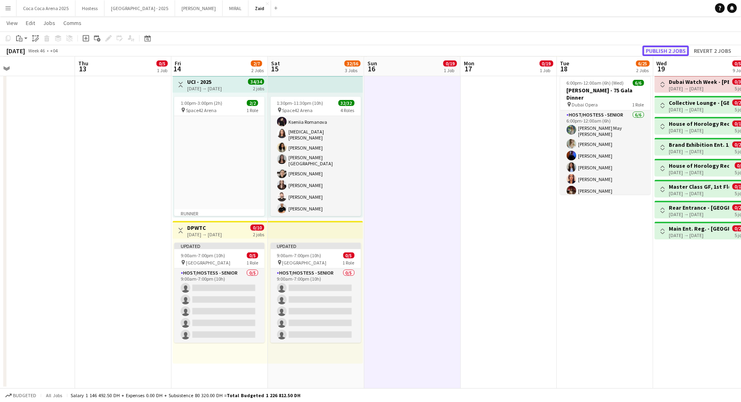
click at [667, 47] on button "Publish 2 jobs" at bounding box center [666, 51] width 46 height 10
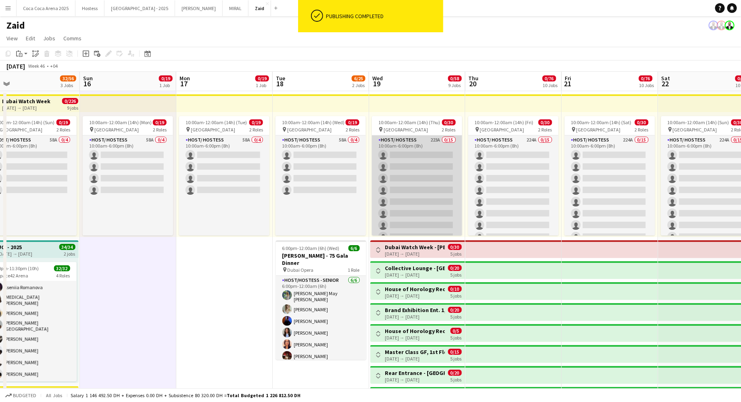
click at [438, 186] on app-card-role "Host/ Hostess 223A 0/15 10:00am-6:00pm (8h) single-neutral-actions single-neutr…" at bounding box center [417, 231] width 90 height 191
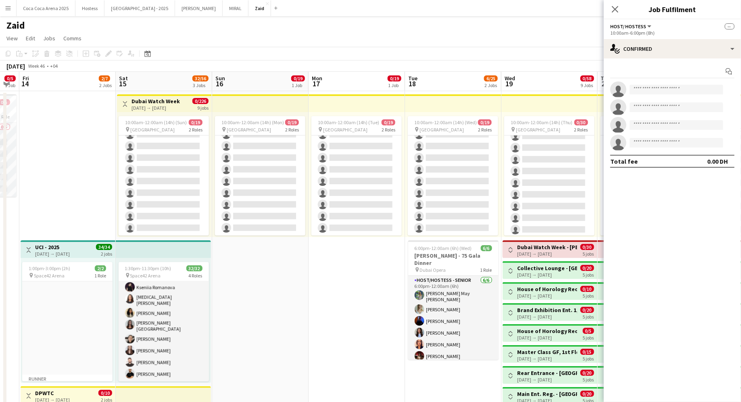
click at [373, 271] on app-date-cell "10:00am-12:00am (14h) (Tue) 0/19 pin Dubai Mall 2 Roles Host/ Hostess 58A 0/4 1…" at bounding box center [357, 322] width 96 height 463
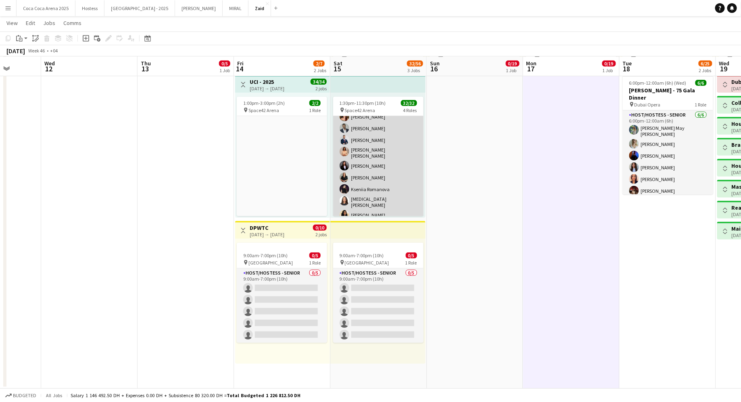
click at [389, 165] on app-card-role "Host/ Hostess 15/15 1:30pm-11:30pm (10h) Rea Traquair Myriam Chotard Abdulkader…" at bounding box center [378, 185] width 90 height 199
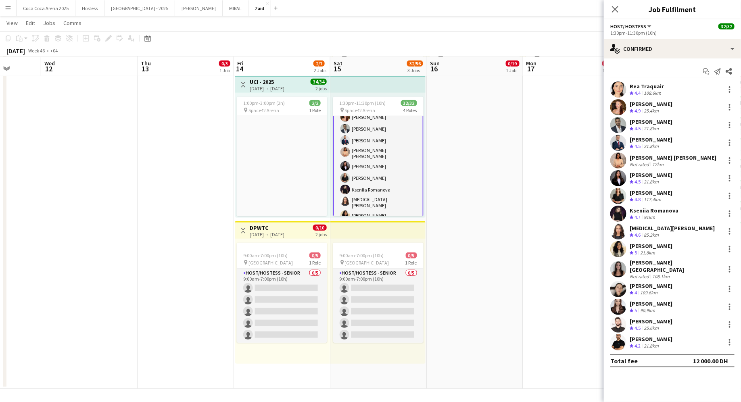
click at [502, 233] on app-date-cell "10:00am-12:00am (14h) (Mon) 0/19 pin Dubai Mall 2 Roles Host/ Hostess 58A 0/4 1…" at bounding box center [475, 157] width 96 height 463
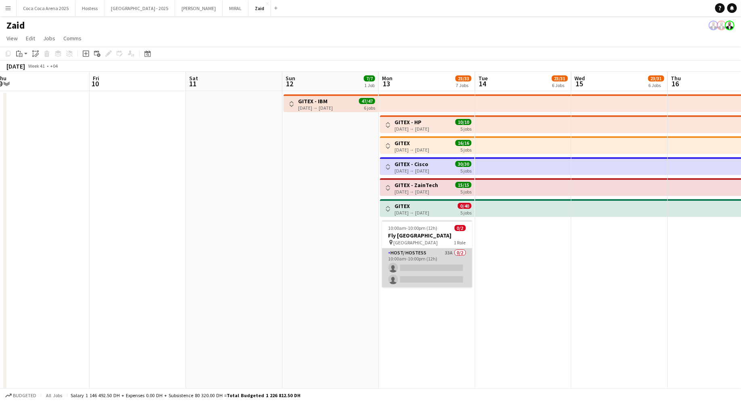
click at [451, 265] on app-card-role "Host/ Hostess 33A 0/2 10:00am-10:00pm (12h) single-neutral-actions single-neutr…" at bounding box center [427, 268] width 90 height 39
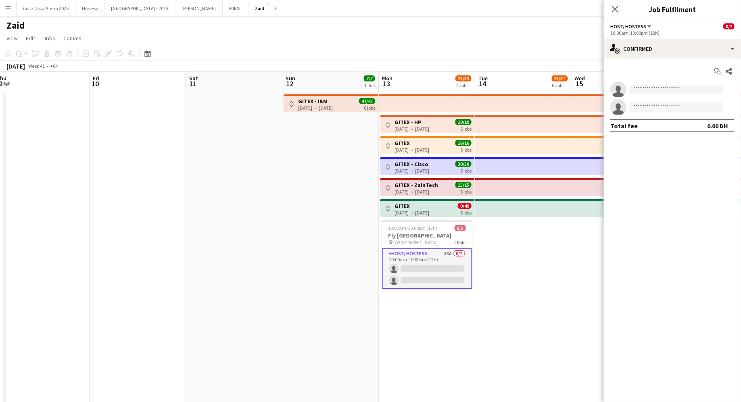
click at [568, 270] on app-date-cell at bounding box center [523, 322] width 96 height 463
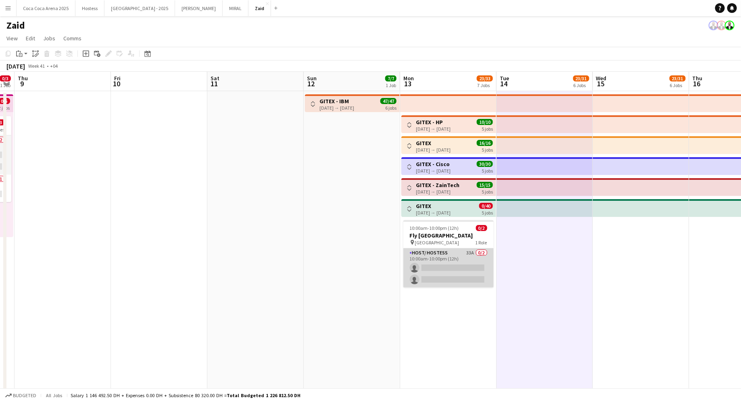
click at [472, 263] on app-card-role "Host/ Hostess 33A 0/2 10:00am-10:00pm (12h) single-neutral-actions single-neutr…" at bounding box center [449, 268] width 90 height 39
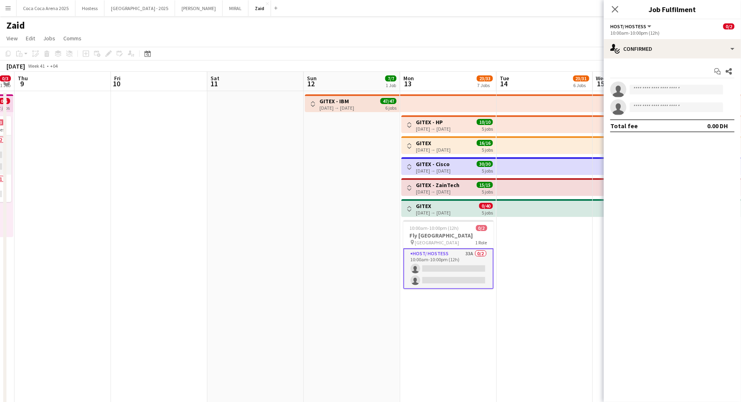
click at [508, 255] on app-date-cell at bounding box center [545, 322] width 96 height 463
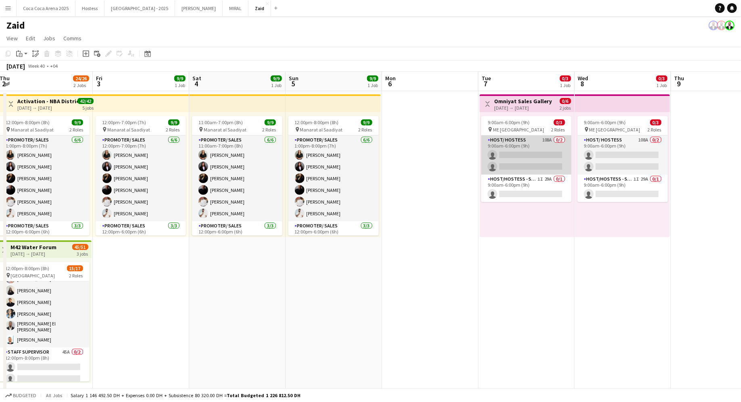
click at [536, 157] on app-card-role "Host/ Hostess 108A 0/2 9:00am-6:00pm (9h) single-neutral-actions single-neutral…" at bounding box center [526, 155] width 90 height 39
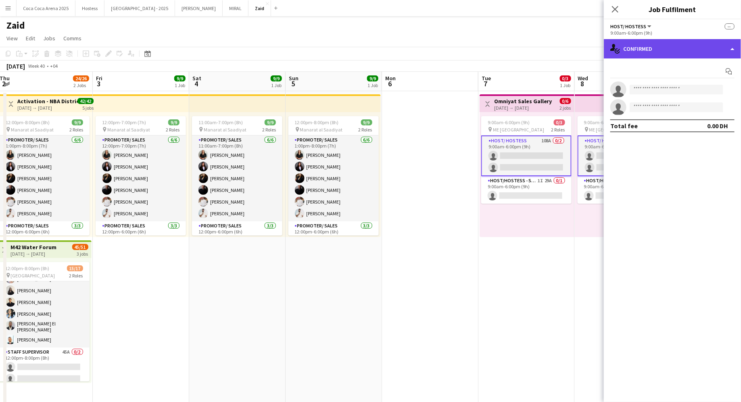
click at [688, 46] on div "single-neutral-actions-check-2 Confirmed" at bounding box center [672, 48] width 137 height 19
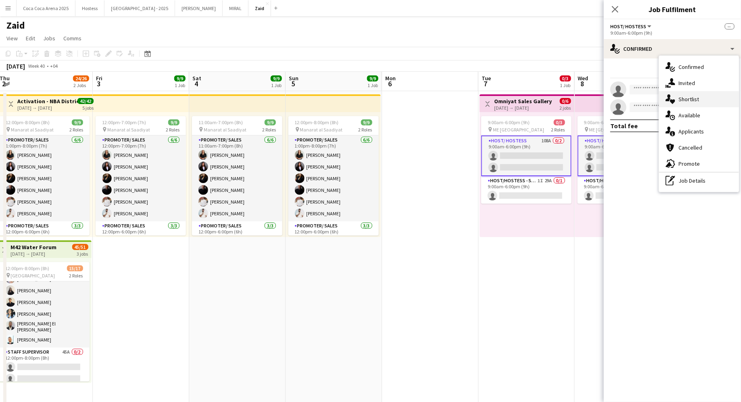
click at [708, 96] on div "single-neutral-actions-heart Shortlist" at bounding box center [699, 99] width 80 height 16
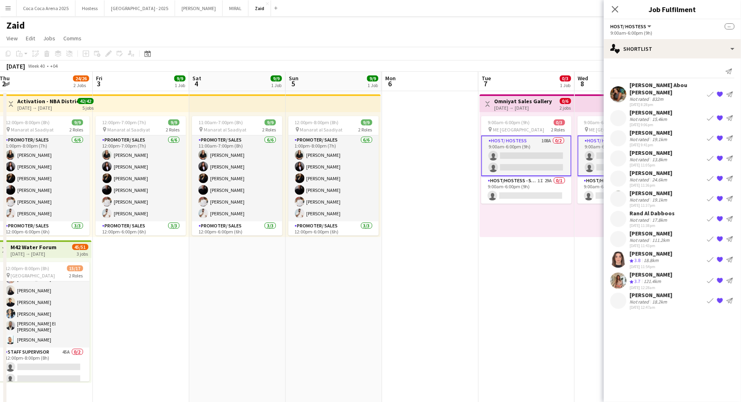
click at [670, 109] on div "Asma Aloui Not rated 15.4km 23-09-2025 9:06pm Book crew {{ spriteTitle }} Send …" at bounding box center [672, 118] width 137 height 19
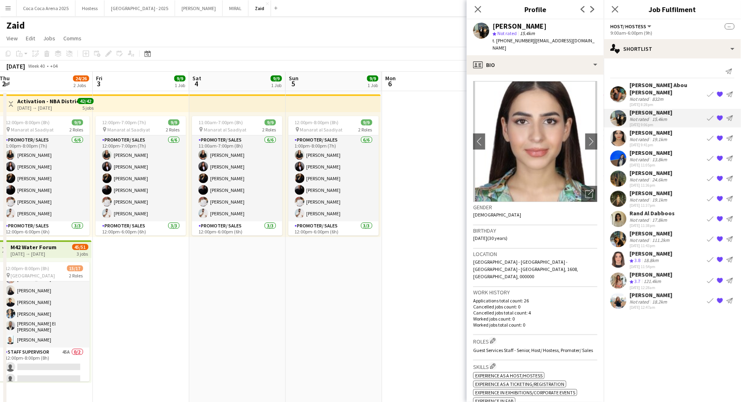
click at [665, 136] on div "19.1km" at bounding box center [660, 139] width 18 height 6
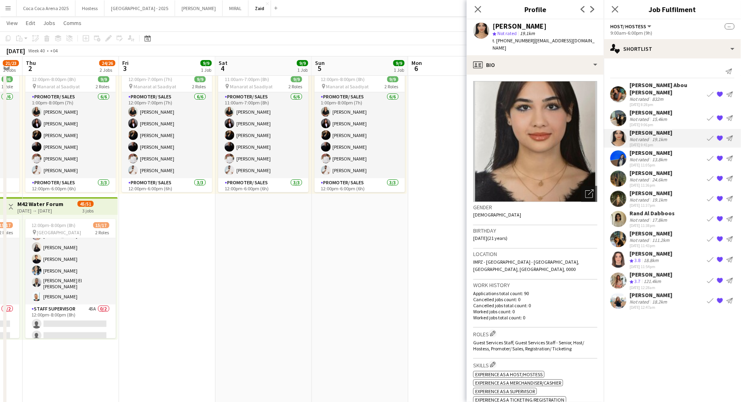
click at [312, 262] on app-date-cell "12:00pm-8:00pm (8h) 9/9 pin Manarat al Saadiyat 2 Roles Promoter/ Sales 6/6 1:0…" at bounding box center [360, 279] width 96 height 463
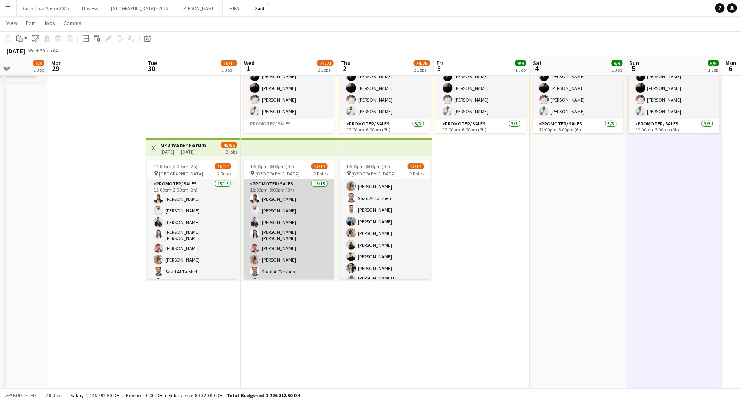
scroll to position [0, 0]
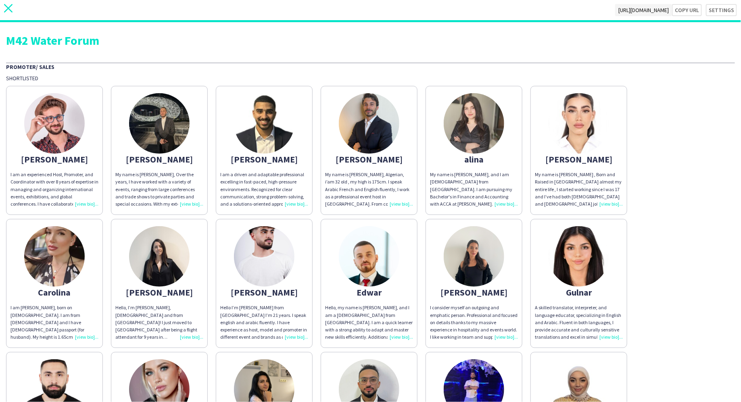
click at [8, 10] on icon "close" at bounding box center [8, 8] width 8 height 8
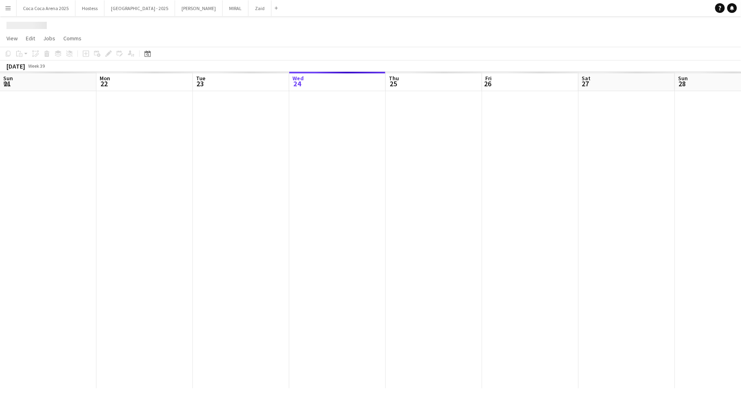
scroll to position [0, 192]
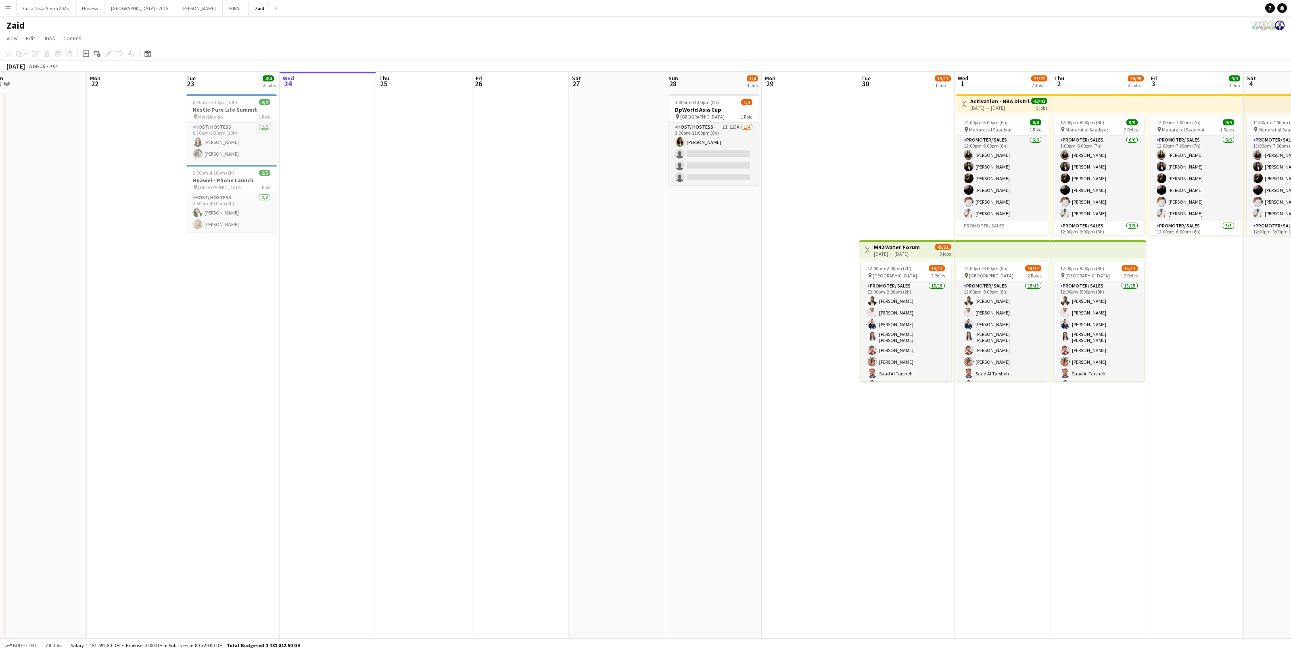
scroll to position [0, 206]
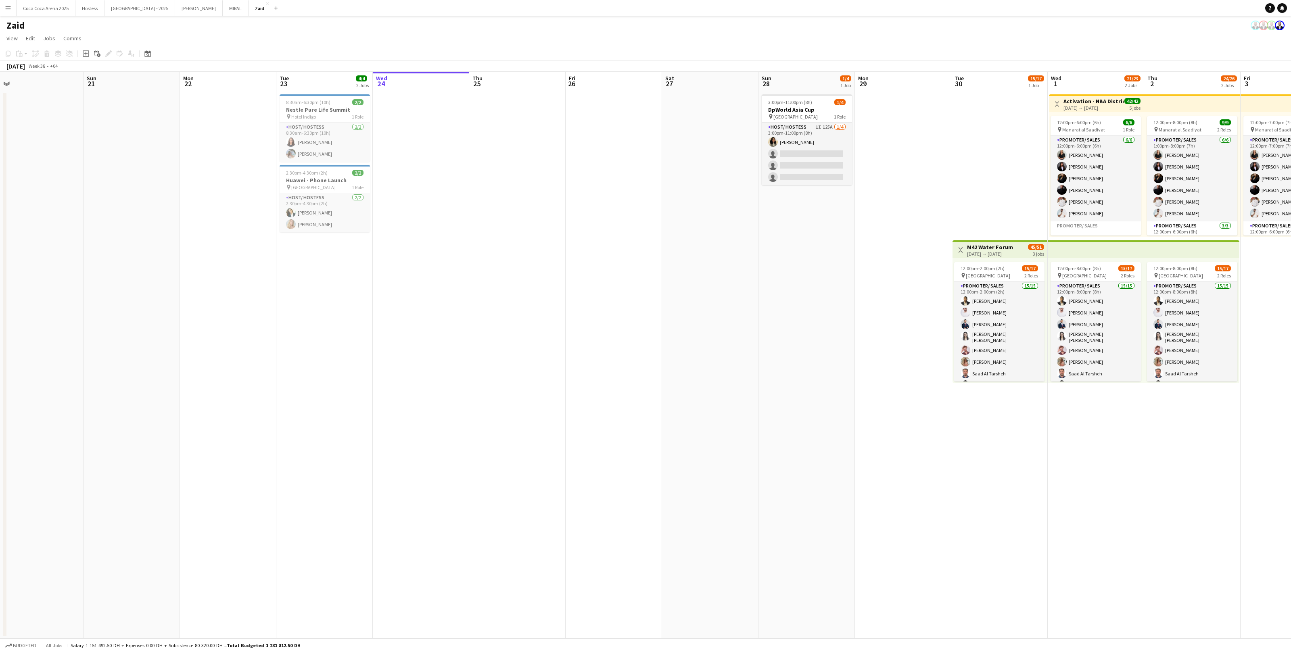
click at [779, 190] on app-date-cell "3:00pm-11:00pm (8h) 1/4 DpWorld Asia Cup pin [GEOGRAPHIC_DATA] 1 Role Host/ Hos…" at bounding box center [807, 365] width 96 height 548
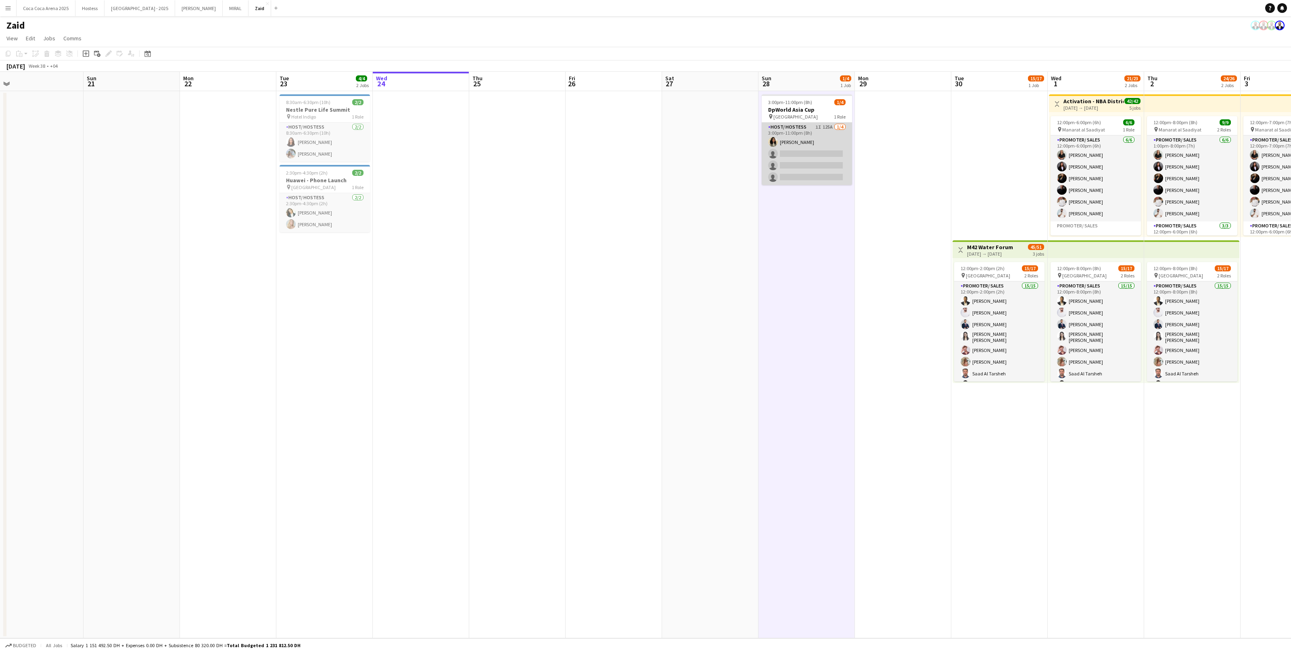
click at [783, 169] on app-card-role "Host/ Hostess 1I 125A [DATE] 3:00pm-11:00pm (8h) [PERSON_NAME] single-neutral-a…" at bounding box center [807, 154] width 90 height 63
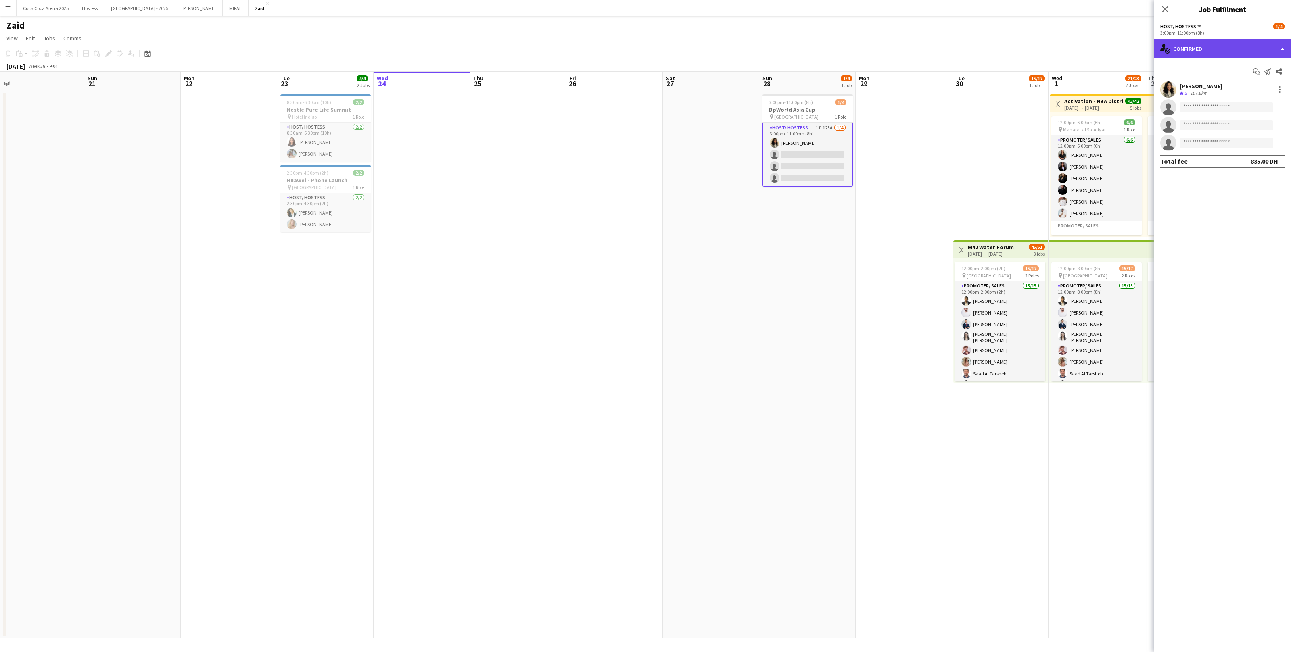
click at [1241, 54] on div "single-neutral-actions-check-2 Confirmed" at bounding box center [1222, 48] width 137 height 19
click at [1251, 88] on div "single-neutral-actions-share-1 Invited" at bounding box center [1249, 83] width 80 height 16
click at [1251, 89] on mat-expansion-panel "user-plus Invited Send notification Pending Declined Unavailable" at bounding box center [1222, 356] width 137 height 594
click at [1250, 63] on div "Send notification Pending Declined Unavailable [PERSON_NAME] Crew rating 4.7 8.…" at bounding box center [1222, 104] width 137 height 90
click at [1247, 59] on div "Send notification Pending Declined Unavailable [PERSON_NAME] Crew rating 4.7 8.…" at bounding box center [1222, 104] width 137 height 90
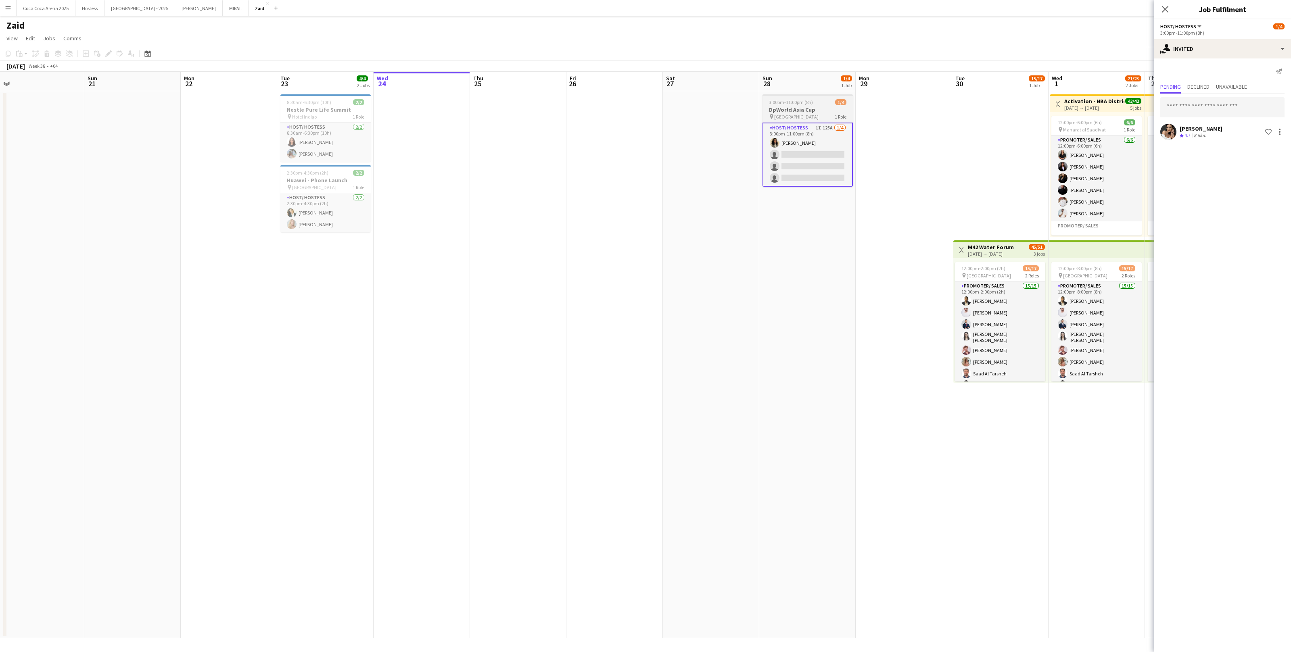
click at [849, 99] on div "3:00pm-11:00pm (8h) 1/4" at bounding box center [808, 102] width 90 height 6
click at [1245, 44] on div "single-neutral-actions-share-1 Invited" at bounding box center [1222, 48] width 137 height 19
click at [1252, 178] on div "pen-write Job Details" at bounding box center [1249, 181] width 80 height 16
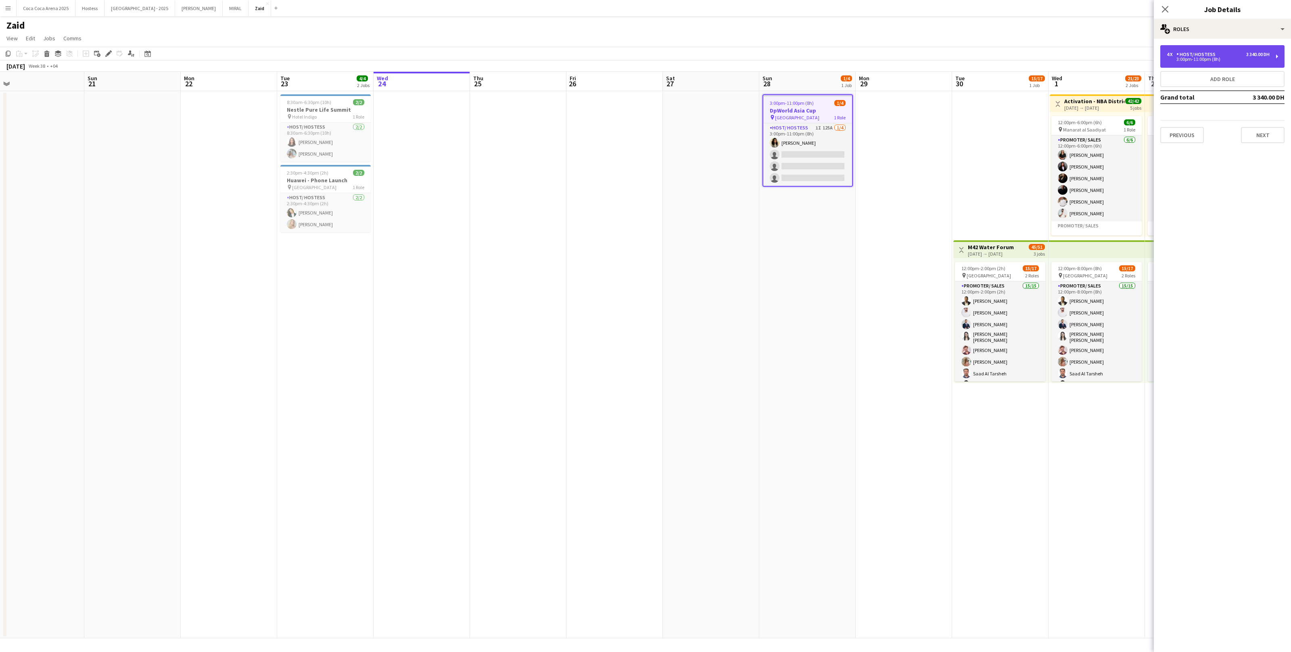
click at [1226, 65] on div "4 x Host/ Hostess 3 340.00 DH 3:00pm-11:00pm (8h)" at bounding box center [1223, 56] width 124 height 23
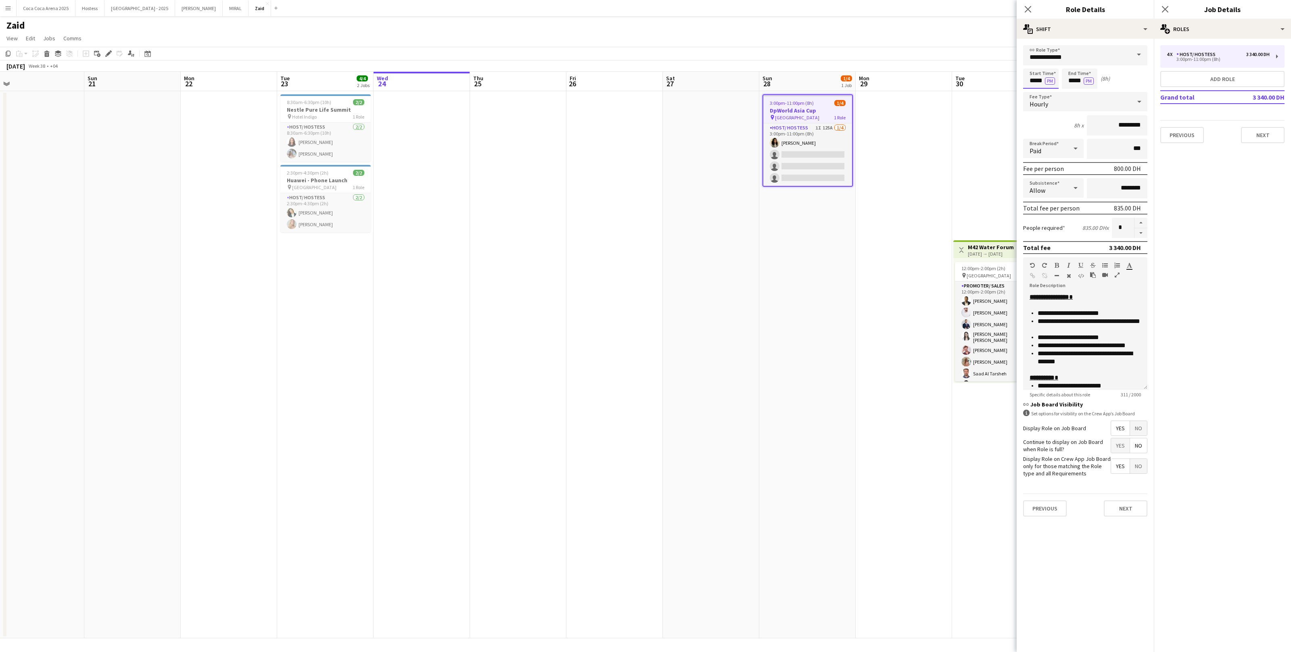
click at [1043, 71] on input "*****" at bounding box center [1041, 79] width 36 height 20
type input "*****"
click at [1034, 65] on div at bounding box center [1033, 65] width 16 height 8
click at [994, 159] on app-date-cell "Toggle View M42 Water Forum [DATE] → [DATE] 45/51 3 jobs 12:00pm-2:00pm (2h) 15…" at bounding box center [1000, 365] width 96 height 548
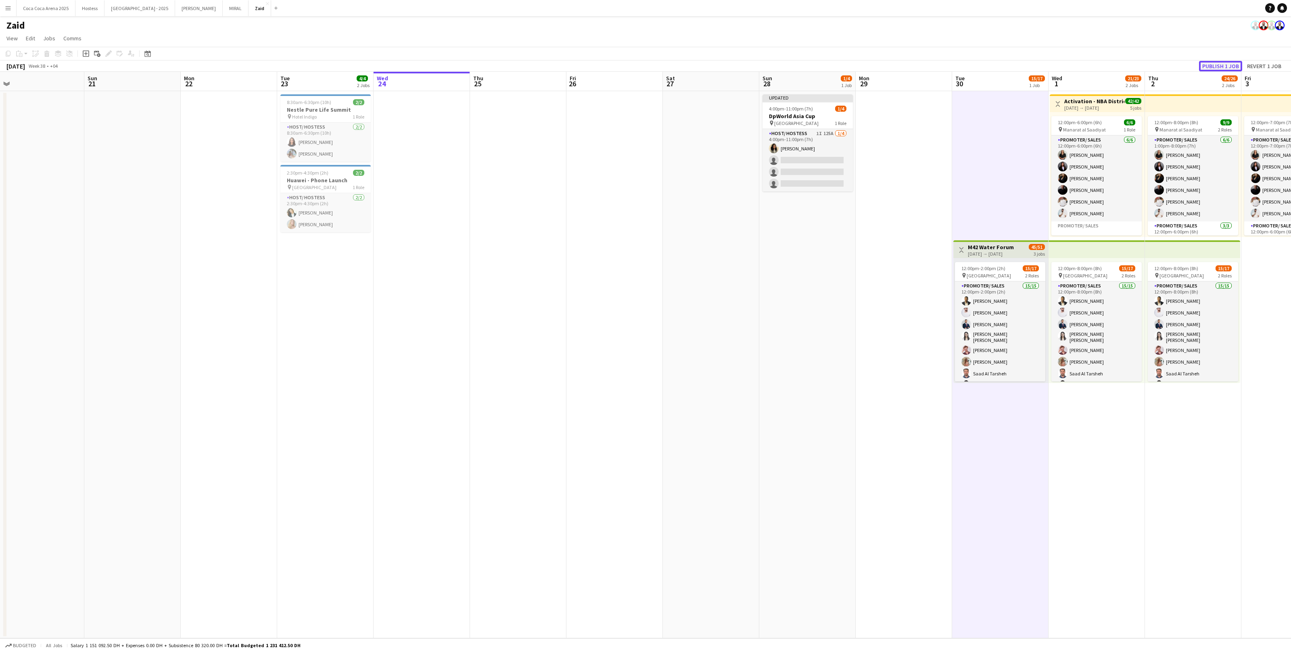
click at [1207, 64] on button "Publish 1 job" at bounding box center [1220, 66] width 43 height 10
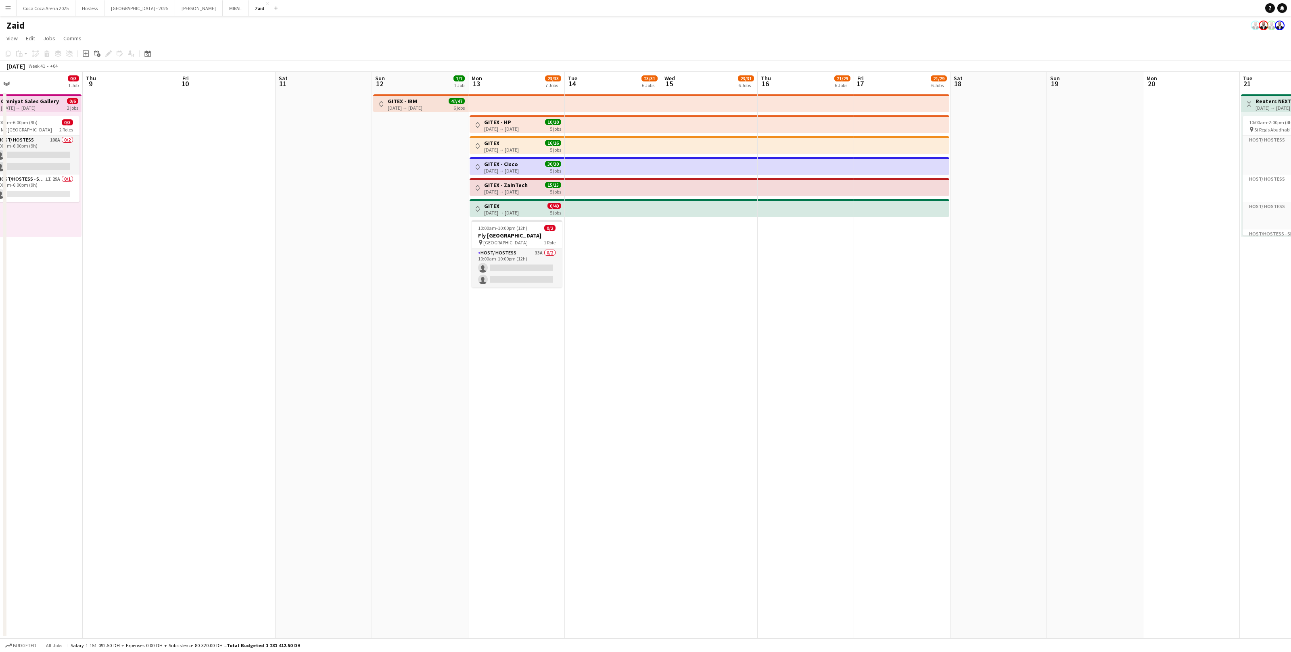
scroll to position [0, 203]
click at [487, 166] on div "Toggle View GITEX - Cisco [DATE] → [DATE] 30/30 5 jobs" at bounding box center [521, 167] width 88 height 14
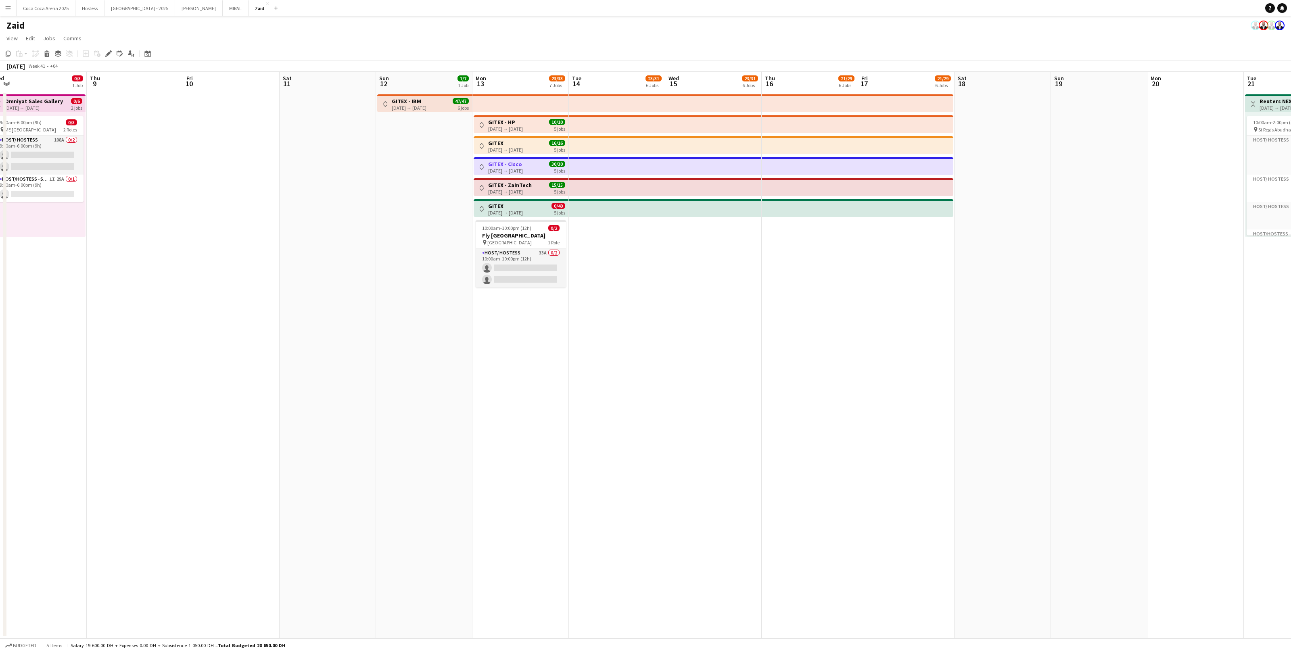
click at [480, 166] on app-icon "Toggle View" at bounding box center [482, 167] width 6 height 6
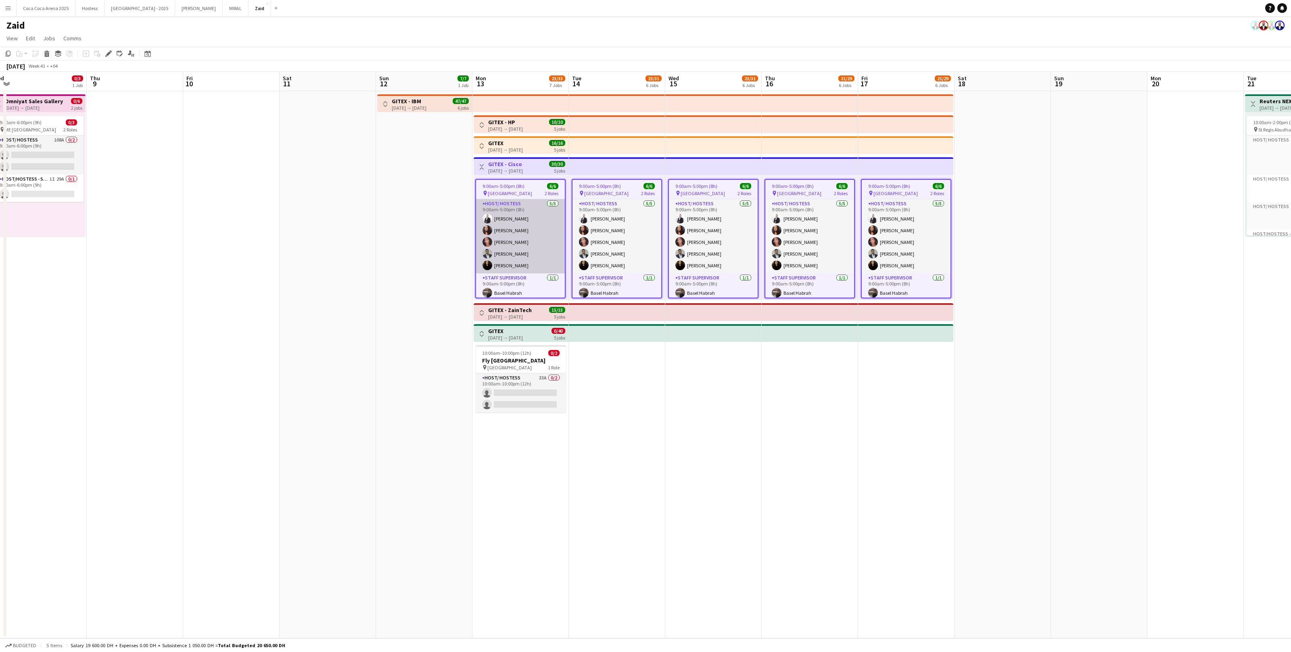
click at [526, 222] on app-card-role "Host/ Hostess [DATE] 9:00am-5:00pm (8h) [PERSON_NAME] [PERSON_NAME] Gvardiian […" at bounding box center [520, 236] width 89 height 74
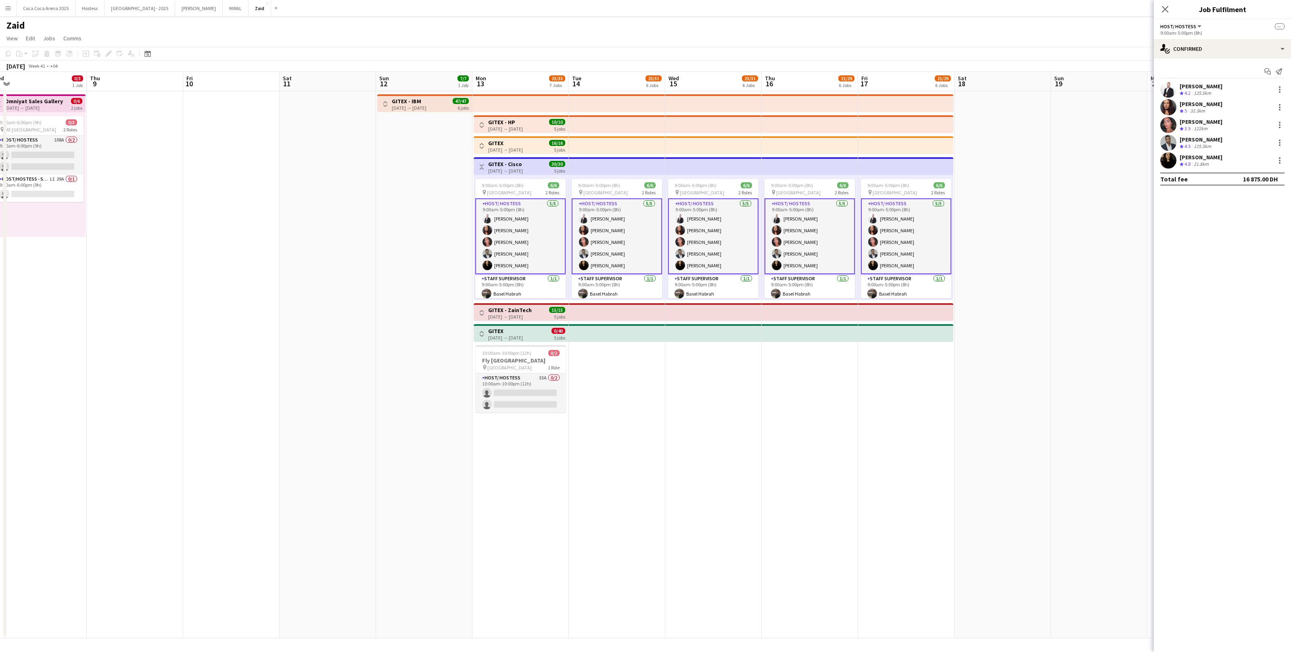
click at [1209, 87] on div "[PERSON_NAME]" at bounding box center [1201, 86] width 43 height 7
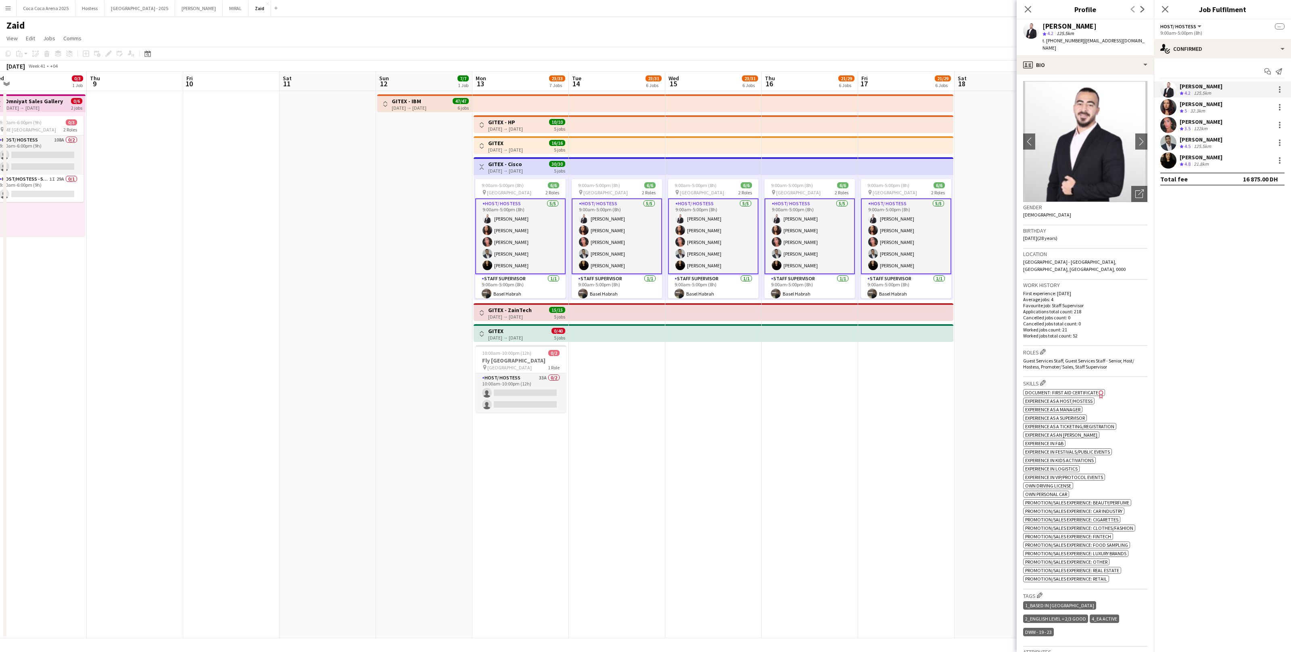
drag, startPoint x: 1082, startPoint y: 42, endPoint x: 1147, endPoint y: 39, distance: 65.0
click at [1147, 39] on app-profile-header "[PERSON_NAME] star 4.2 125.5km t. [PHONE_NUMBER] | [EMAIL_ADDRESS][DOMAIN_NAME]" at bounding box center [1085, 37] width 137 height 36
copy span "[EMAIL_ADDRESS][DOMAIN_NAME]"
click at [1189, 102] on div "[PERSON_NAME]" at bounding box center [1201, 103] width 43 height 7
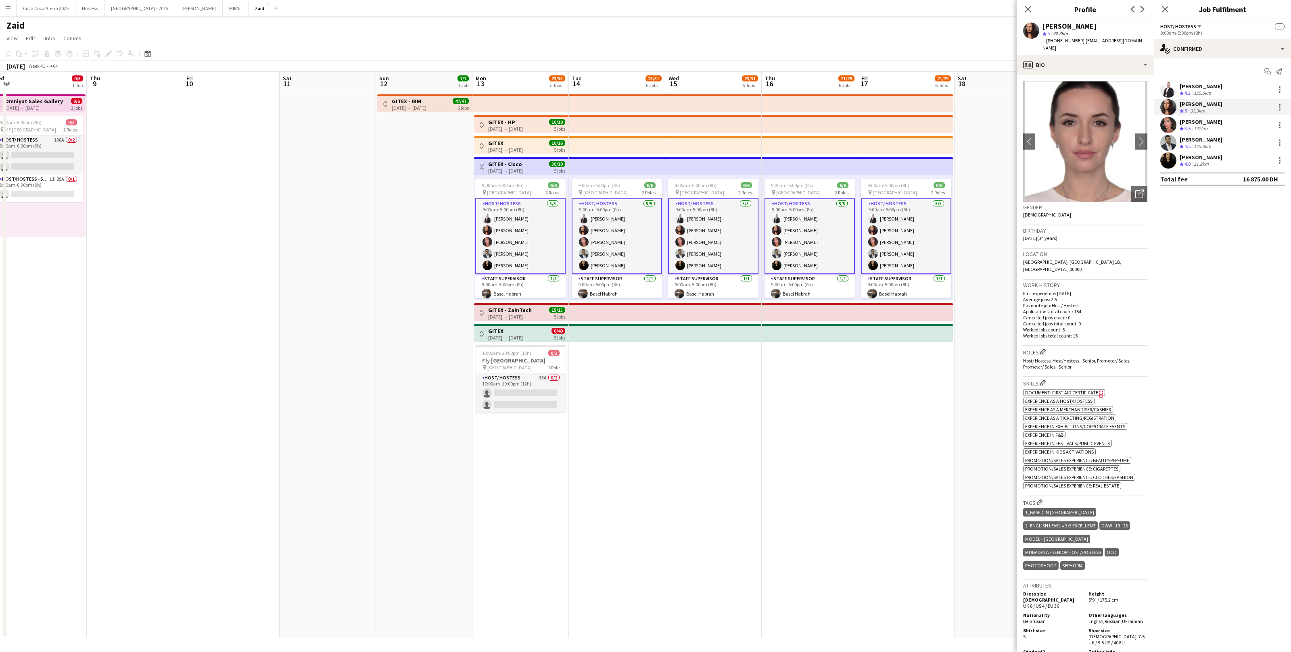
drag, startPoint x: 1081, startPoint y: 39, endPoint x: 1151, endPoint y: 40, distance: 70.2
click at [1151, 40] on app-profile-header "[PERSON_NAME] star 5 32.3km t. [PHONE_NUMBER] | [EMAIL_ADDRESS][DOMAIN_NAME]" at bounding box center [1085, 37] width 137 height 36
copy span "[EMAIL_ADDRESS][DOMAIN_NAME]"
click at [1210, 122] on div "[PERSON_NAME]" at bounding box center [1201, 121] width 43 height 7
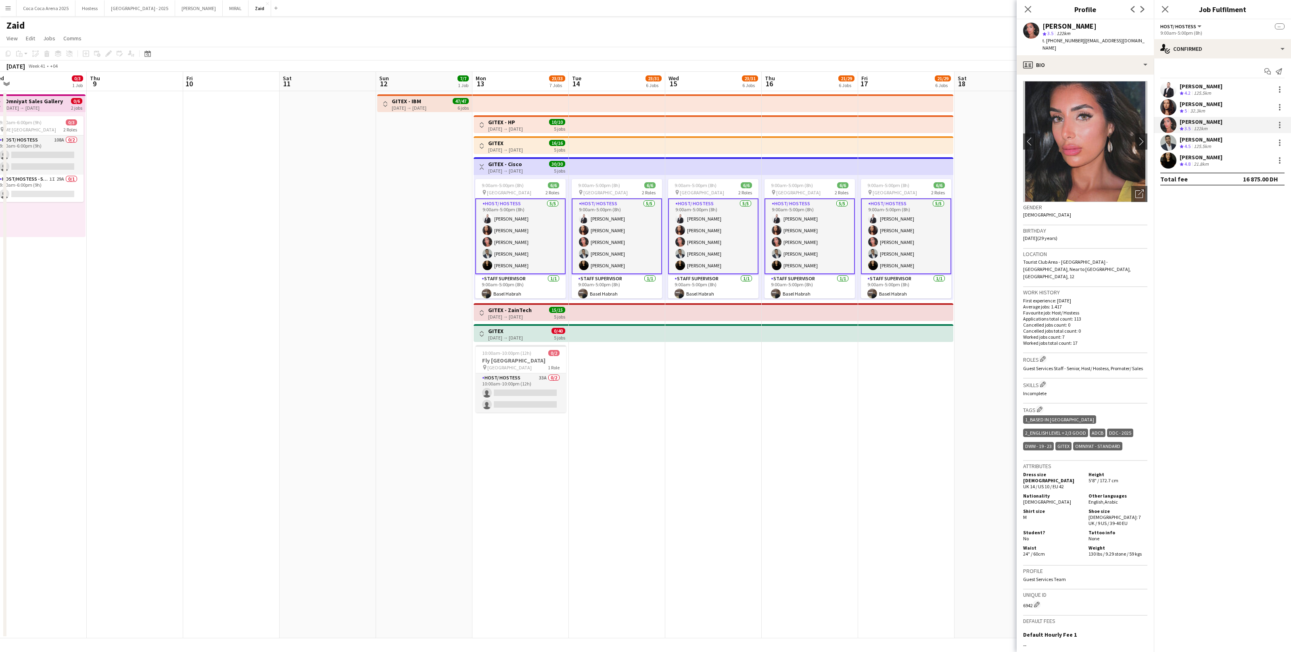
drag, startPoint x: 1081, startPoint y: 40, endPoint x: 1145, endPoint y: 40, distance: 64.2
click at [1145, 40] on div "[PERSON_NAME] star 3.5 122km t. [PHONE_NUMBER] | [EMAIL_ADDRESS][DOMAIN_NAME]" at bounding box center [1085, 37] width 137 height 36
copy span "[EMAIL_ADDRESS][DOMAIN_NAME]"
click at [1213, 146] on div "125.5km" at bounding box center [1202, 146] width 21 height 7
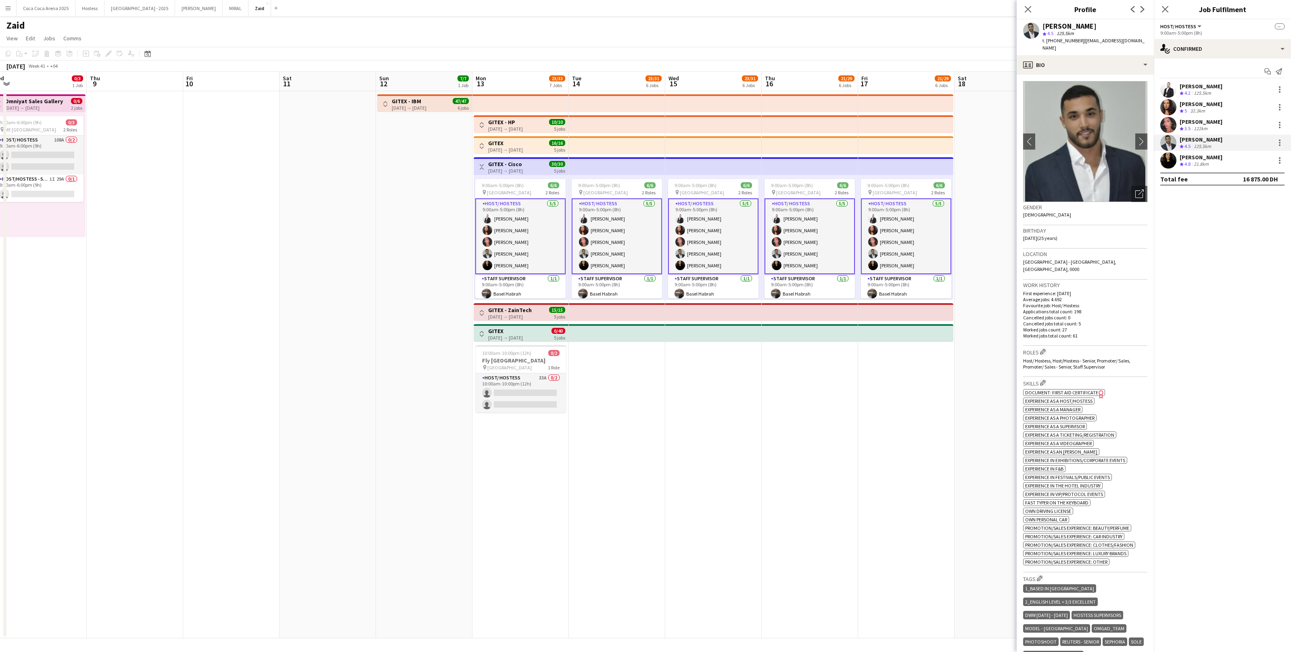
drag, startPoint x: 1083, startPoint y: 41, endPoint x: 1147, endPoint y: 42, distance: 64.2
click at [1147, 42] on div "[PERSON_NAME] star 4.5 125.5km t. [PHONE_NUMBER] | [EMAIL_ADDRESS][DOMAIN_NAME]" at bounding box center [1085, 37] width 137 height 36
copy span "[EMAIL_ADDRESS][DOMAIN_NAME]"
click at [1203, 160] on div "[PERSON_NAME]" at bounding box center [1201, 157] width 43 height 7
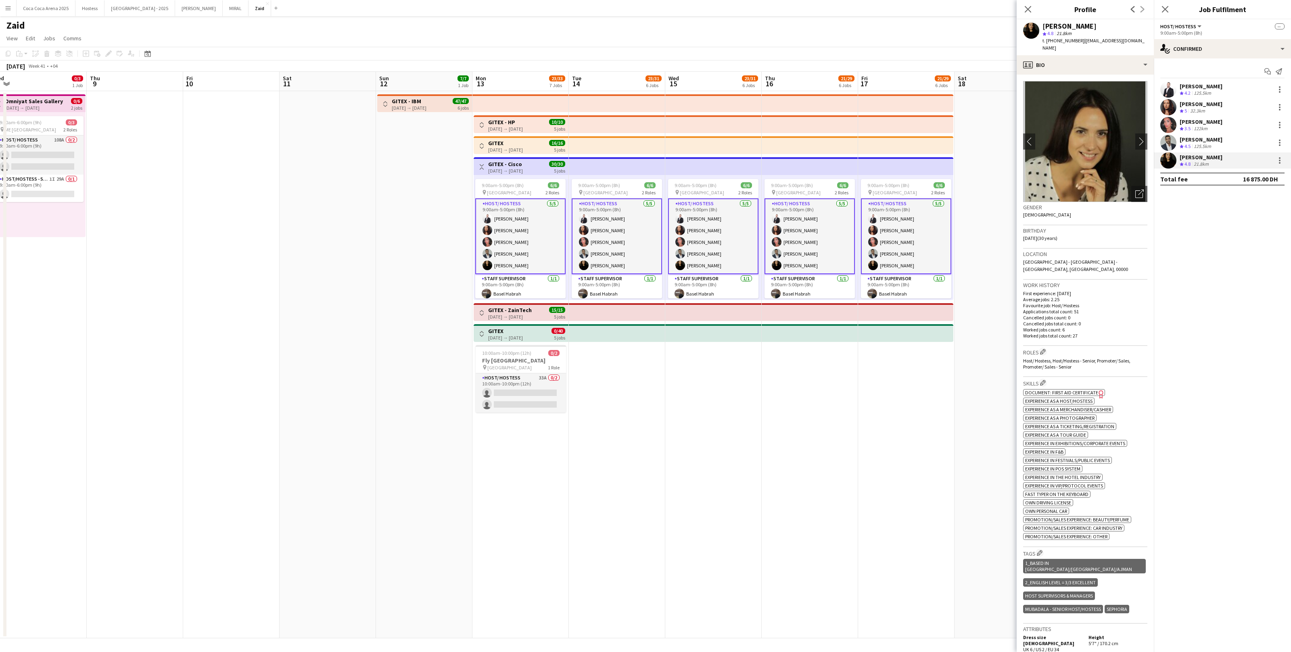
drag, startPoint x: 1081, startPoint y: 40, endPoint x: 1146, endPoint y: 40, distance: 65.4
click at [1146, 40] on app-profile-header "[PERSON_NAME] star 4.8 21.8km t. [PHONE_NUMBER] | [EMAIL_ADDRESS][DOMAIN_NAME]" at bounding box center [1085, 37] width 137 height 36
copy span "[EMAIL_ADDRESS][DOMAIN_NAME]"
click at [892, 286] on app-card-role "Staff Supervisor [DATE] 9:00am-5:00pm (8h) Basel Habrah" at bounding box center [906, 287] width 90 height 27
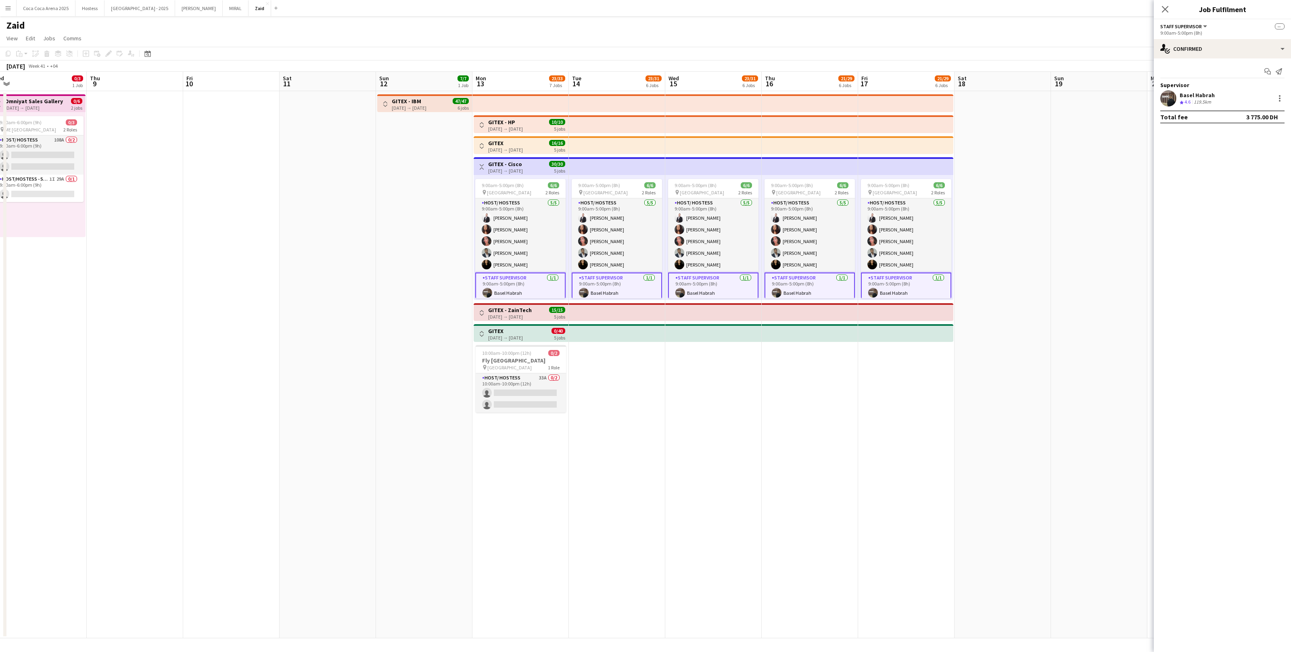
click at [1225, 104] on div "Basel Habrah Crew rating 4.6 119.5km" at bounding box center [1222, 98] width 137 height 16
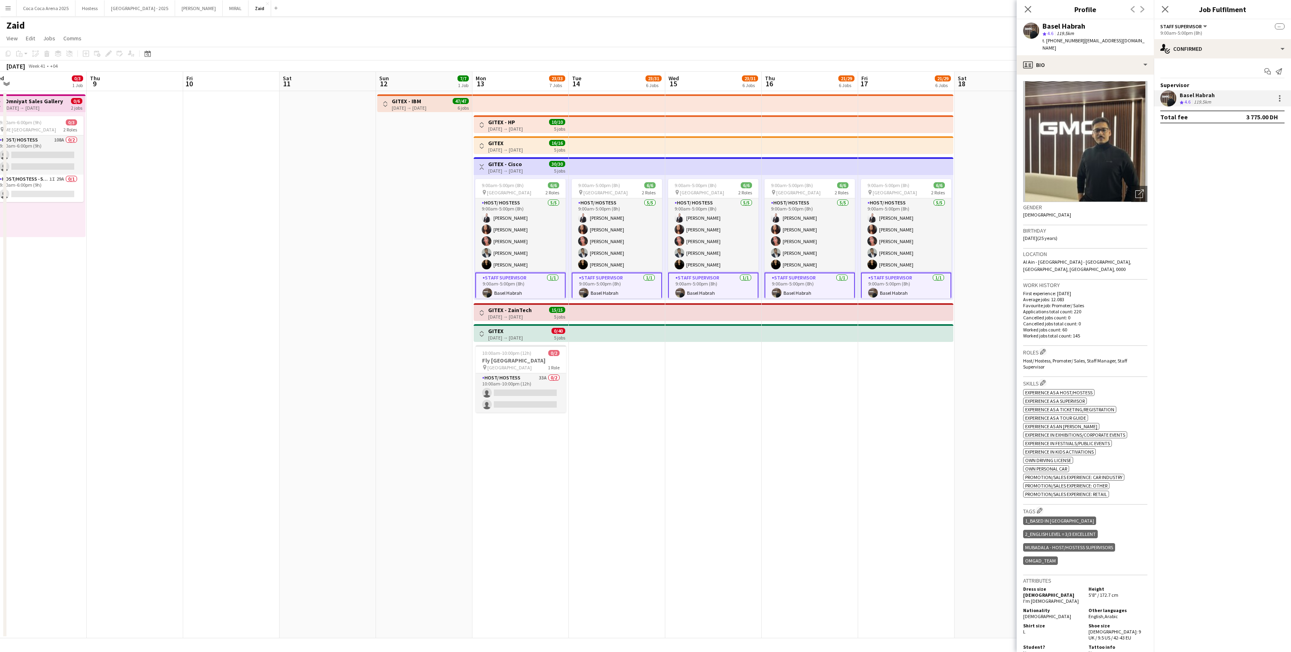
drag, startPoint x: 1079, startPoint y: 40, endPoint x: 1144, endPoint y: 43, distance: 64.2
click at [1144, 43] on app-profile-header "Basel Habrah star 4.6 119.5km t. [PHONE_NUMBER] | [EMAIL_ADDRESS][DOMAIN_NAME]" at bounding box center [1085, 37] width 137 height 36
copy span "[EMAIL_ADDRESS][DOMAIN_NAME]"
